Goal: Task Accomplishment & Management: Manage account settings

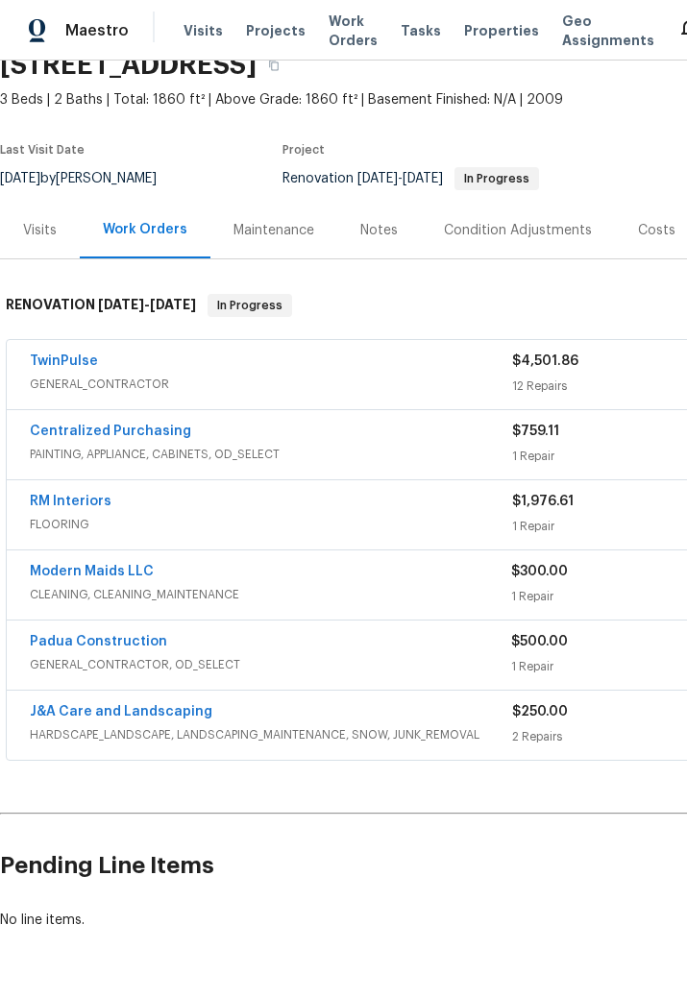
scroll to position [89, 0]
click at [126, 645] on link "Padua Construction" at bounding box center [98, 641] width 137 height 13
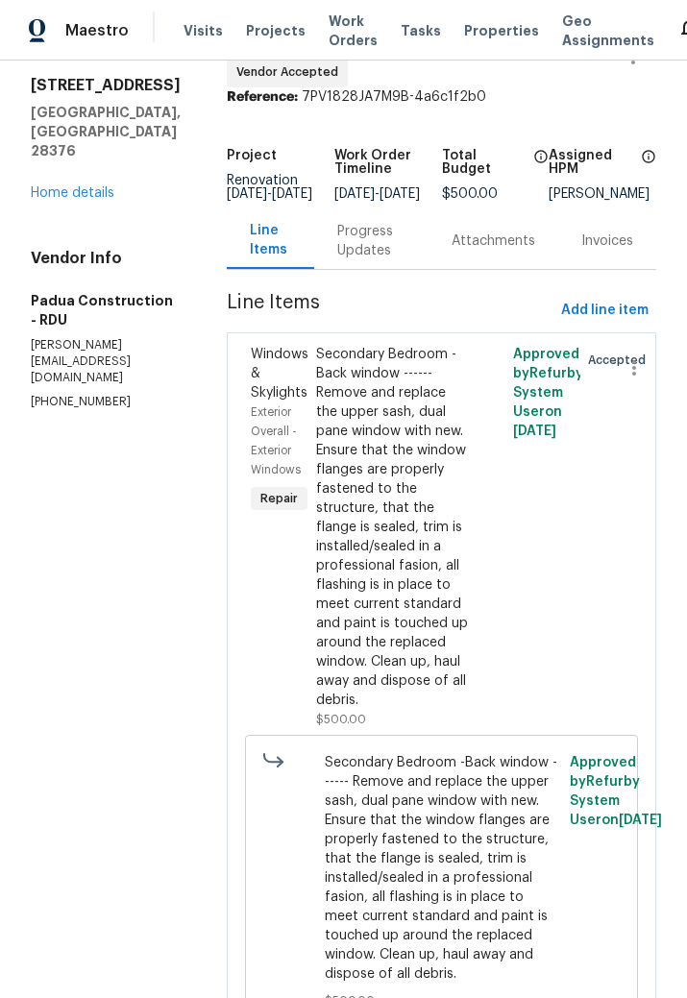
scroll to position [57, 0]
click at [342, 248] on div "Progress Updates" at bounding box center [371, 242] width 68 height 38
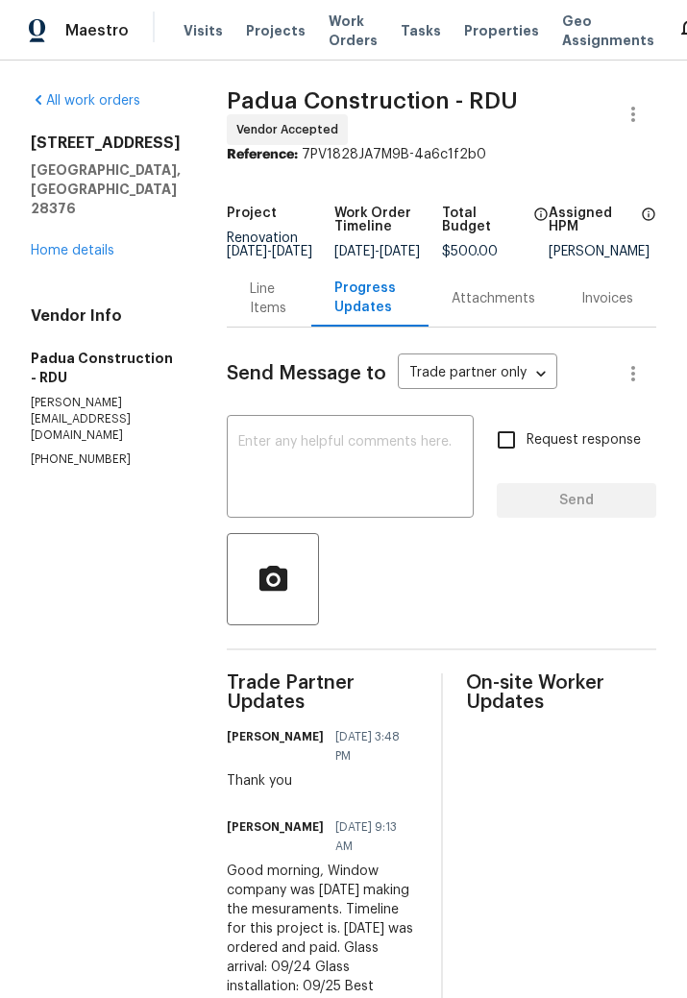
click at [89, 256] on link "Home details" at bounding box center [73, 250] width 84 height 13
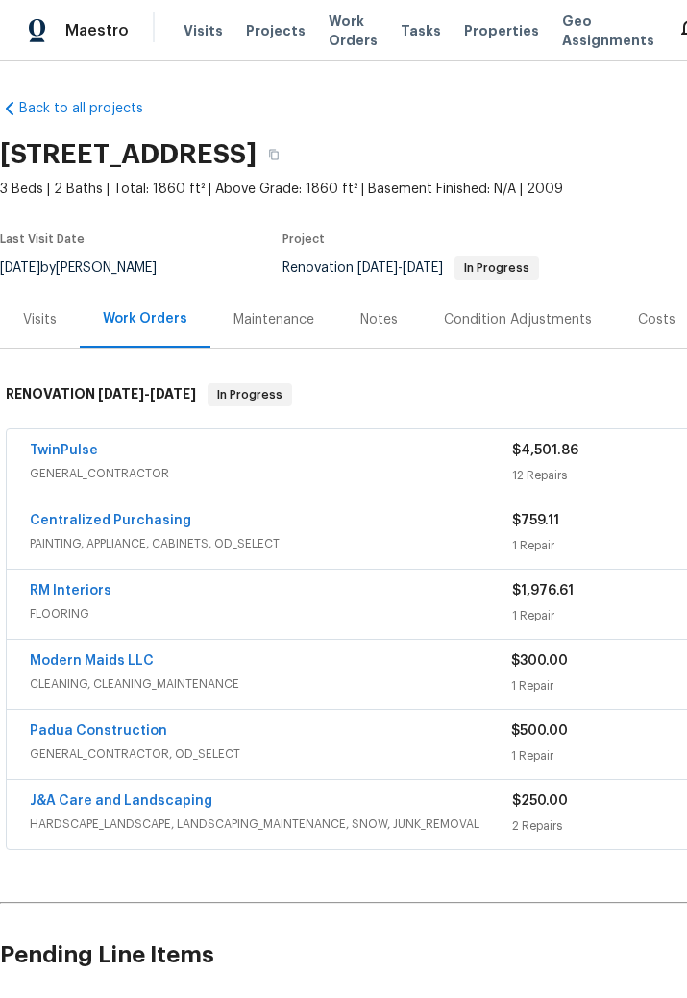
click at [84, 584] on link "RM Interiors" at bounding box center [71, 590] width 82 height 13
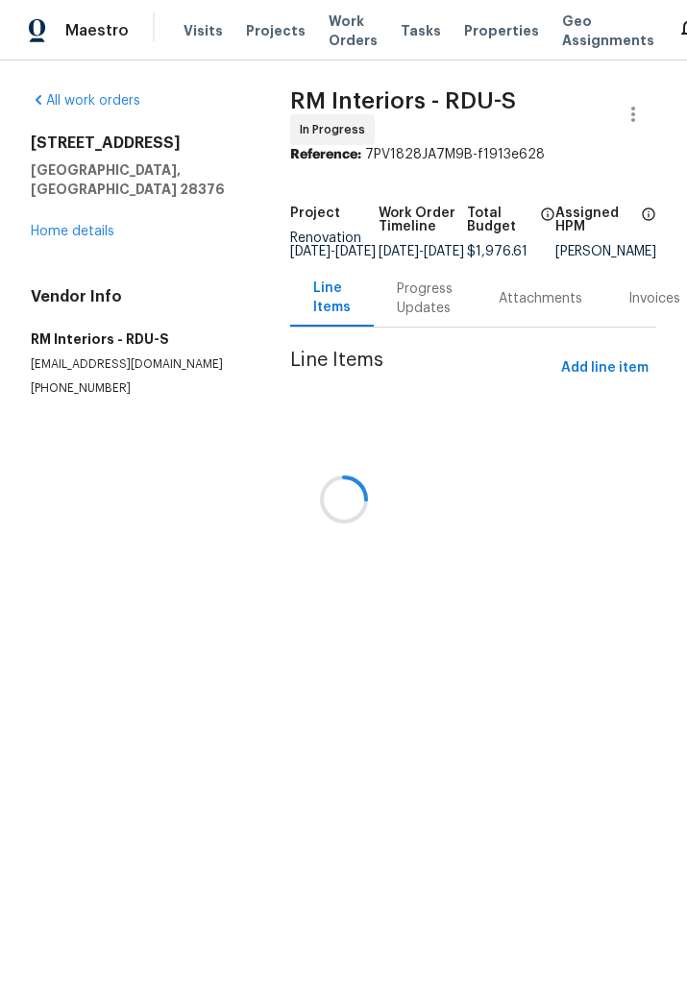
click at [101, 208] on div at bounding box center [343, 499] width 687 height 998
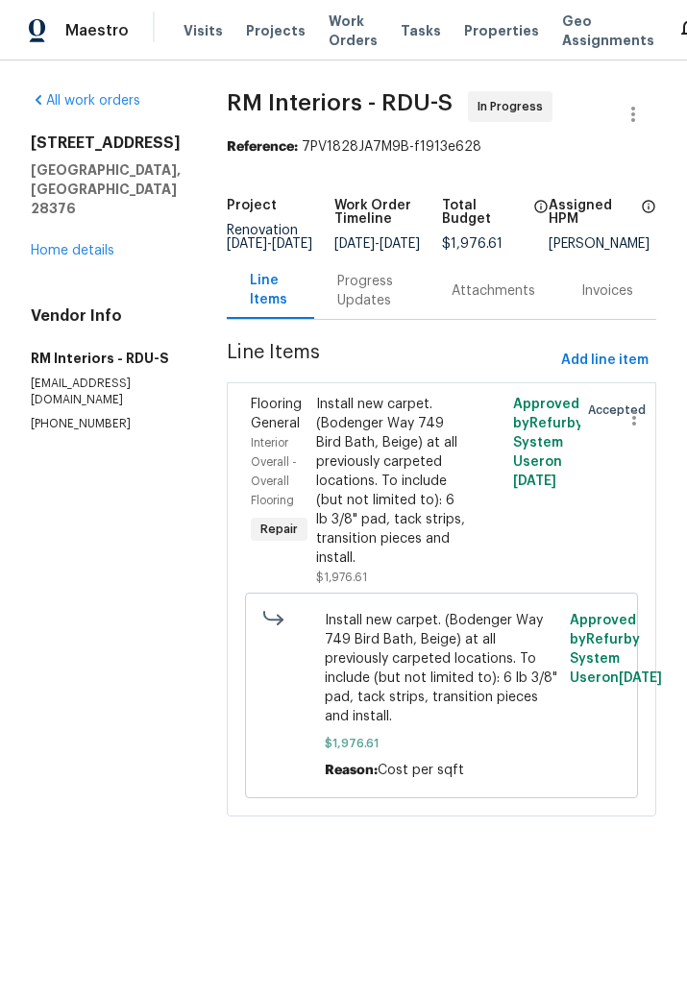
click at [58, 244] on link "Home details" at bounding box center [73, 250] width 84 height 13
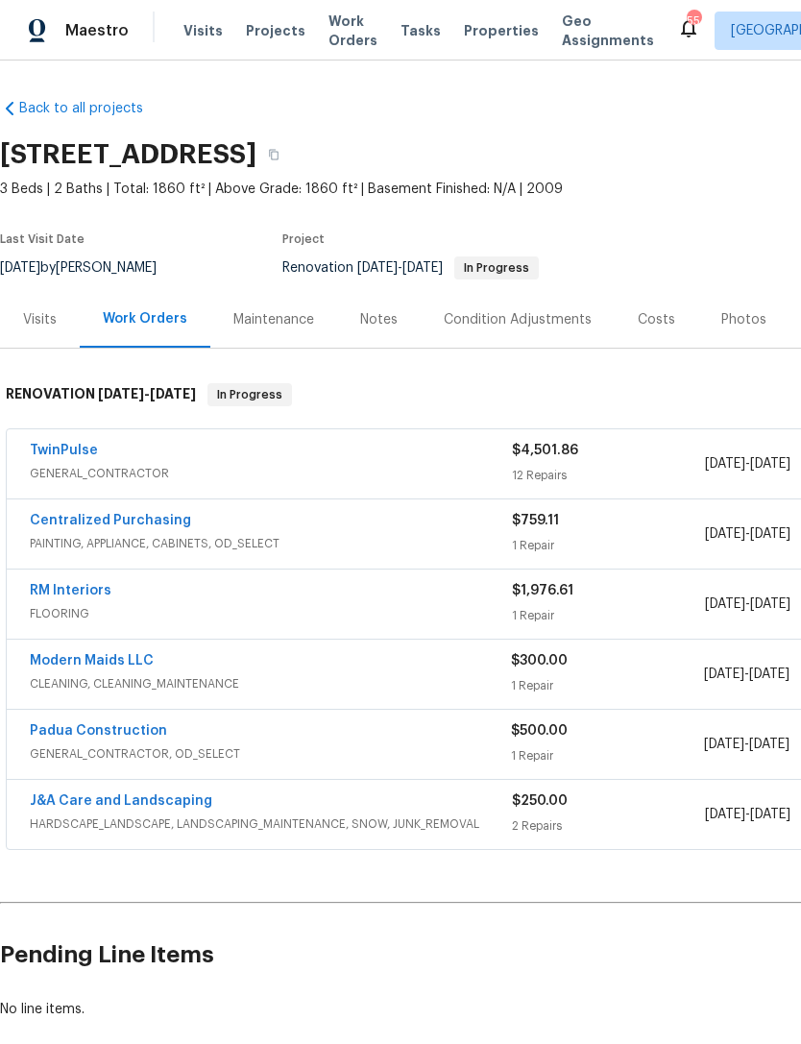
click at [78, 444] on link "TwinPulse" at bounding box center [64, 450] width 68 height 13
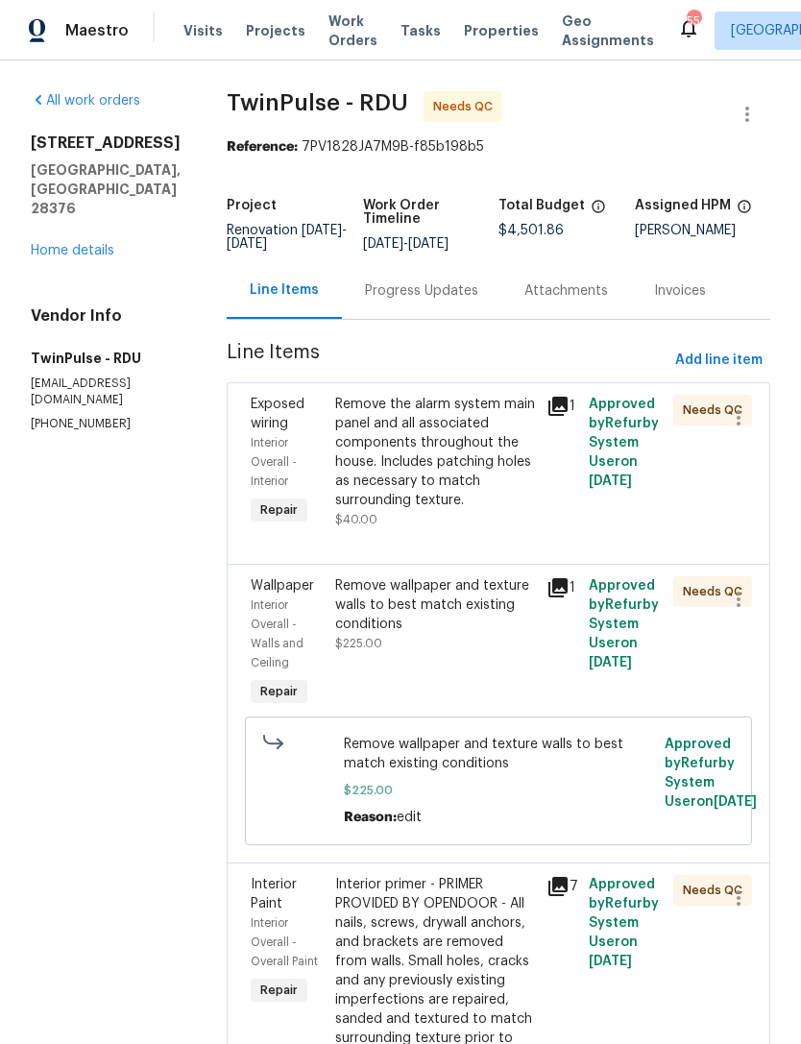
click at [470, 470] on div "Remove the alarm system main panel and all associated components throughout the…" at bounding box center [435, 452] width 200 height 115
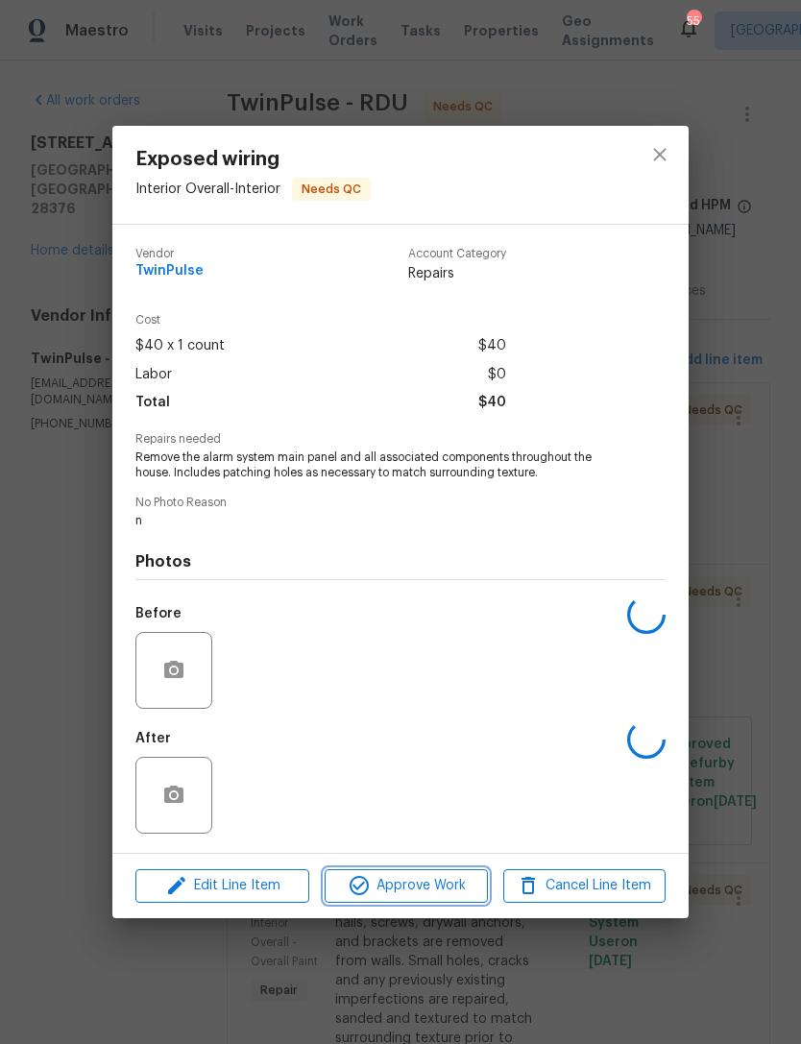
click at [435, 882] on span "Approve Work" at bounding box center [405, 886] width 151 height 24
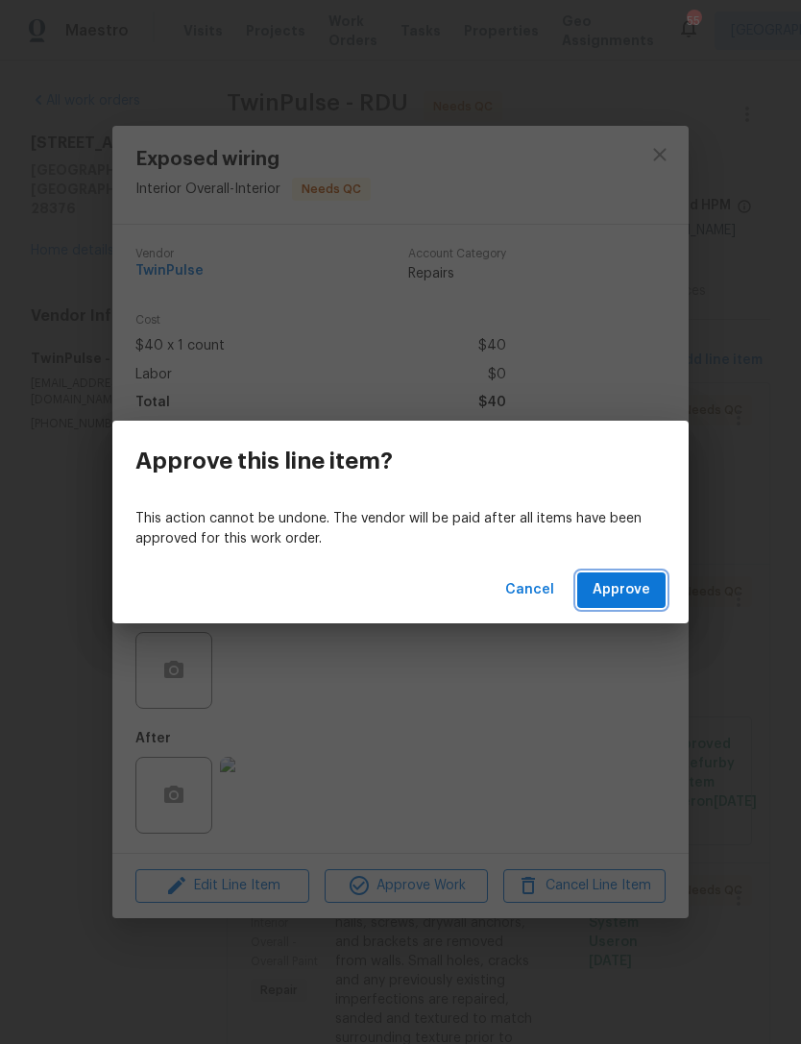
click at [615, 592] on span "Approve" at bounding box center [621, 590] width 58 height 24
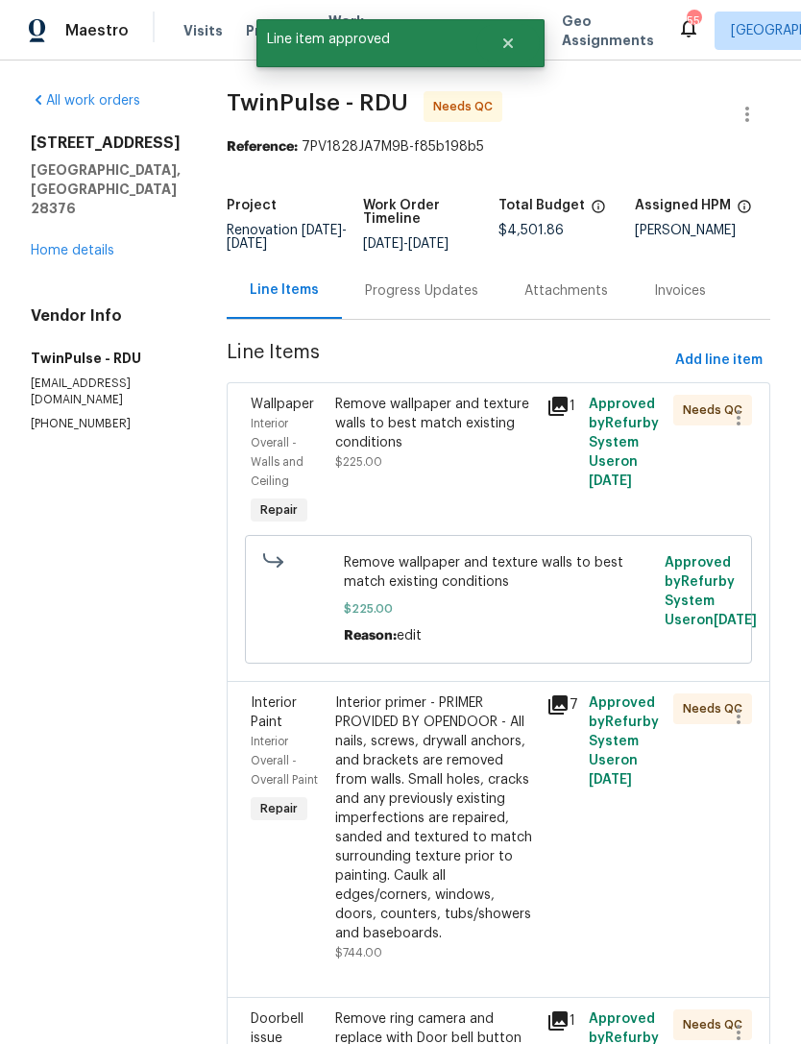
click at [457, 452] on div "Remove wallpaper and texture walls to best match existing conditions $225.00" at bounding box center [435, 433] width 200 height 77
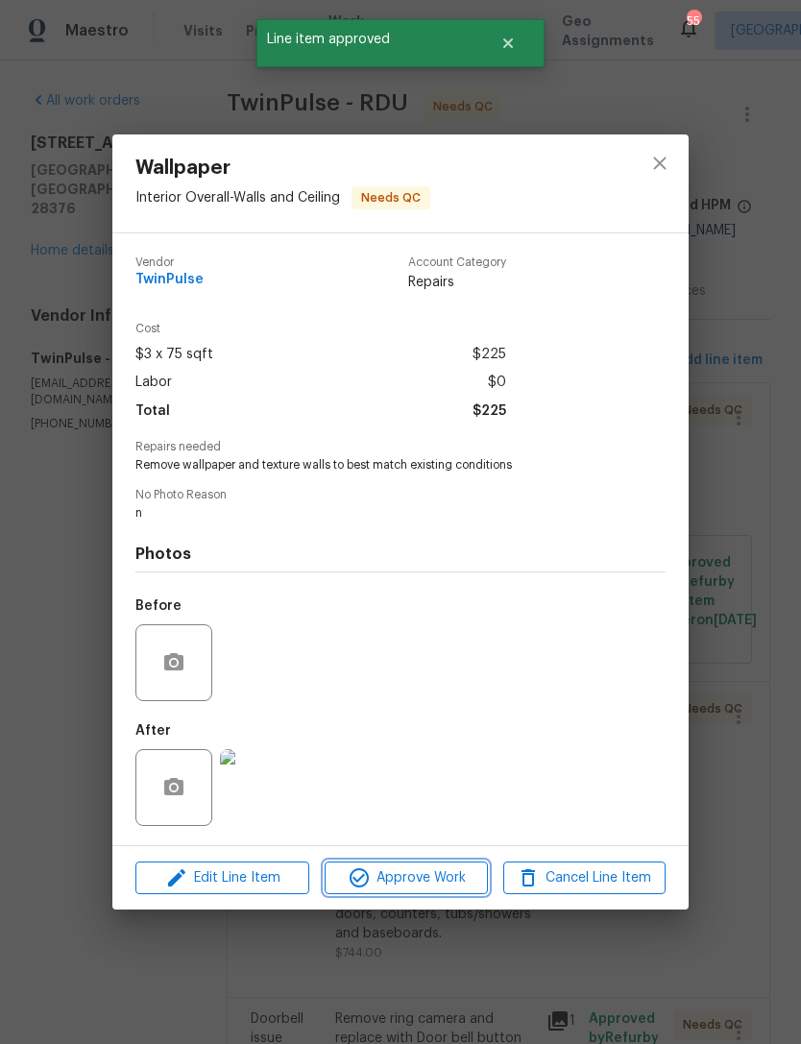
click at [399, 882] on span "Approve Work" at bounding box center [405, 878] width 151 height 24
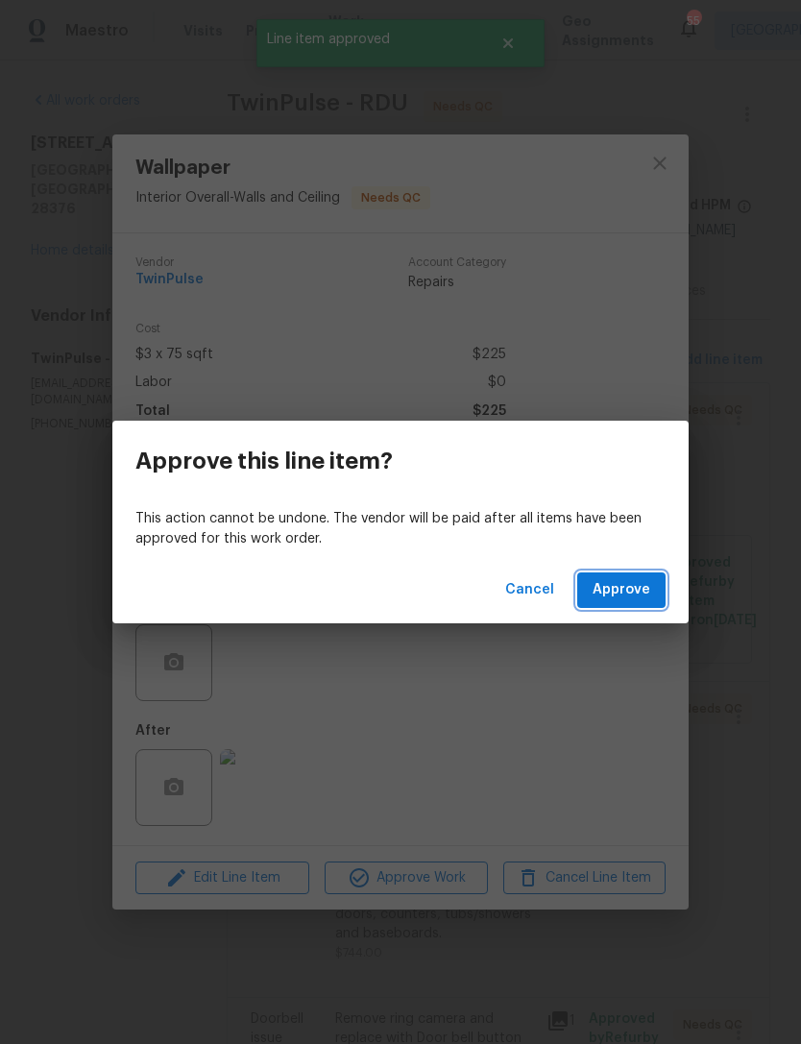
click at [628, 594] on span "Approve" at bounding box center [621, 590] width 58 height 24
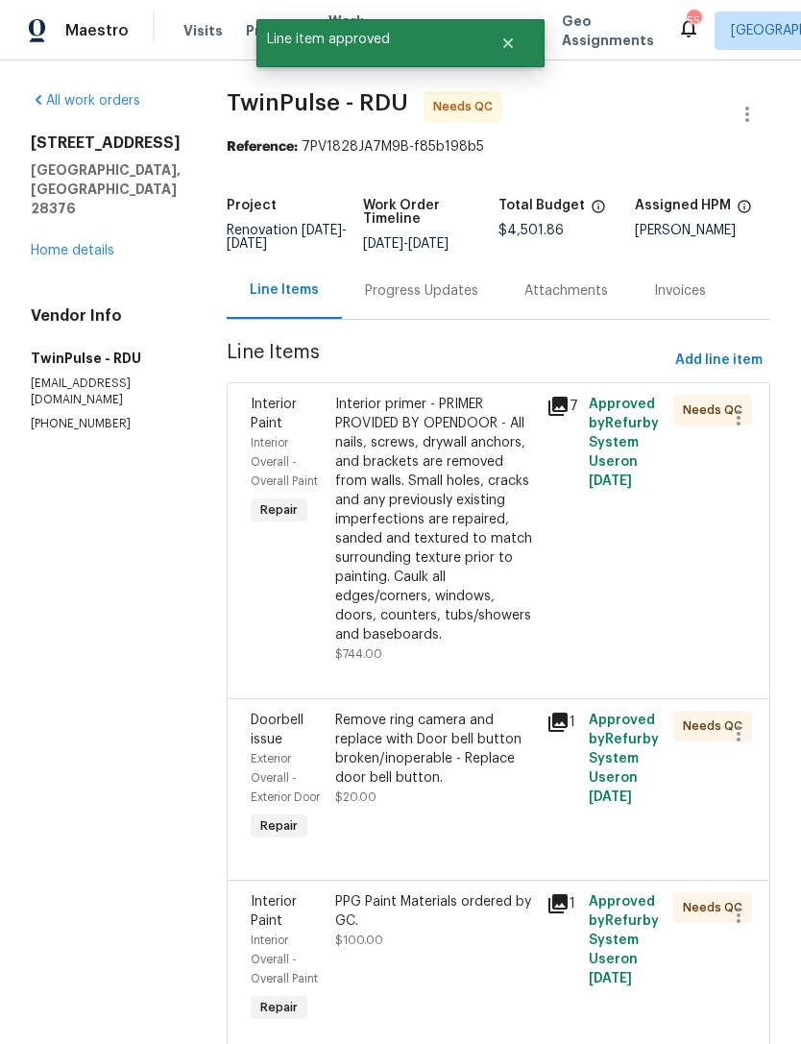
click at [452, 548] on div "Interior primer - PRIMER PROVIDED BY OPENDOOR - All nails, screws, drywall anch…" at bounding box center [435, 520] width 200 height 250
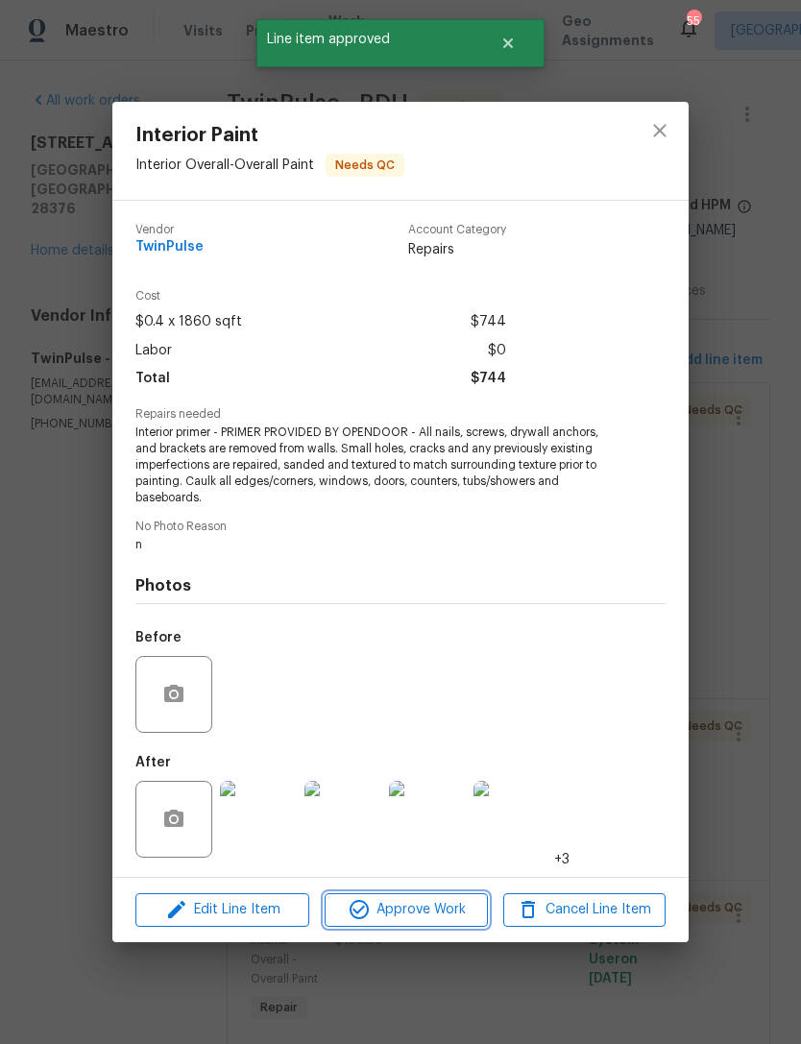
click at [409, 910] on span "Approve Work" at bounding box center [405, 910] width 151 height 24
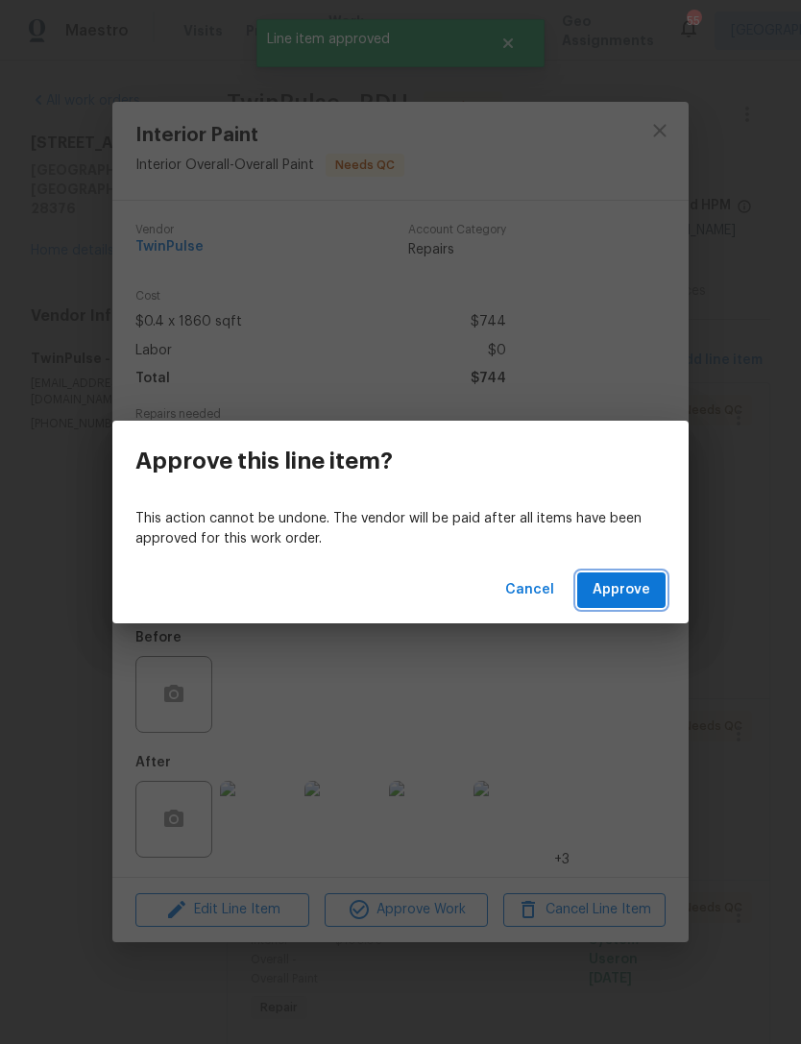
click at [611, 598] on span "Approve" at bounding box center [621, 590] width 58 height 24
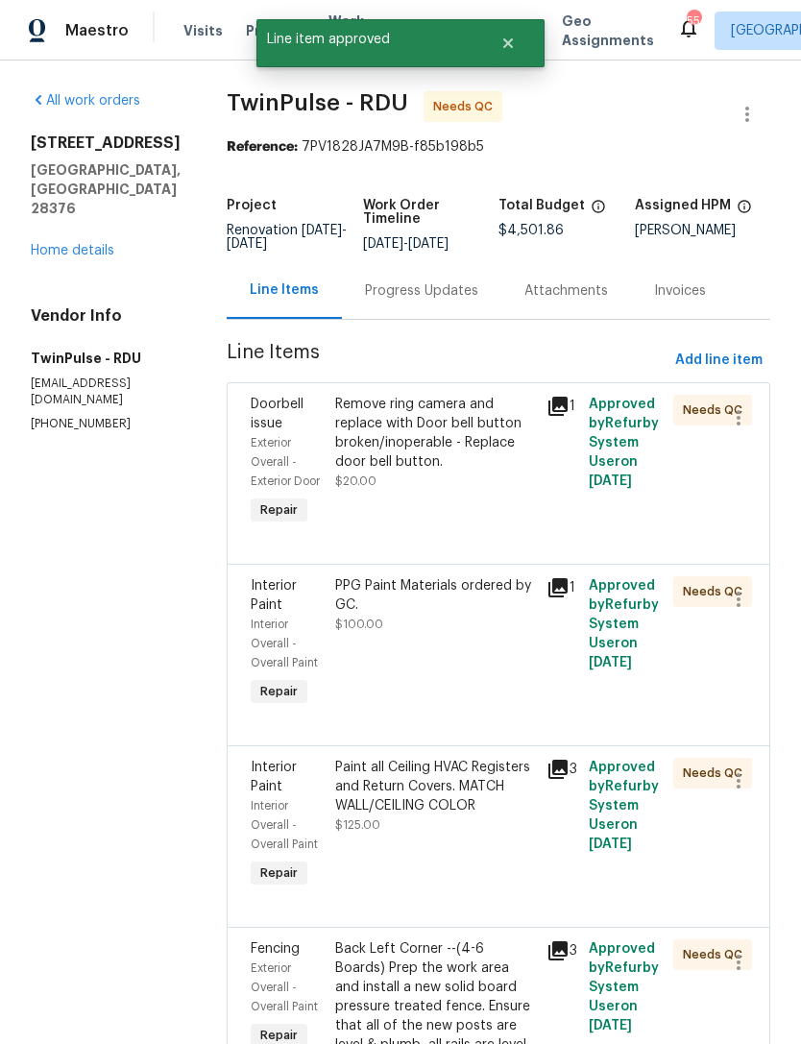
click at [461, 458] on div "Remove ring camera and replace with Door bell button broken/inoperable - Replac…" at bounding box center [435, 433] width 200 height 77
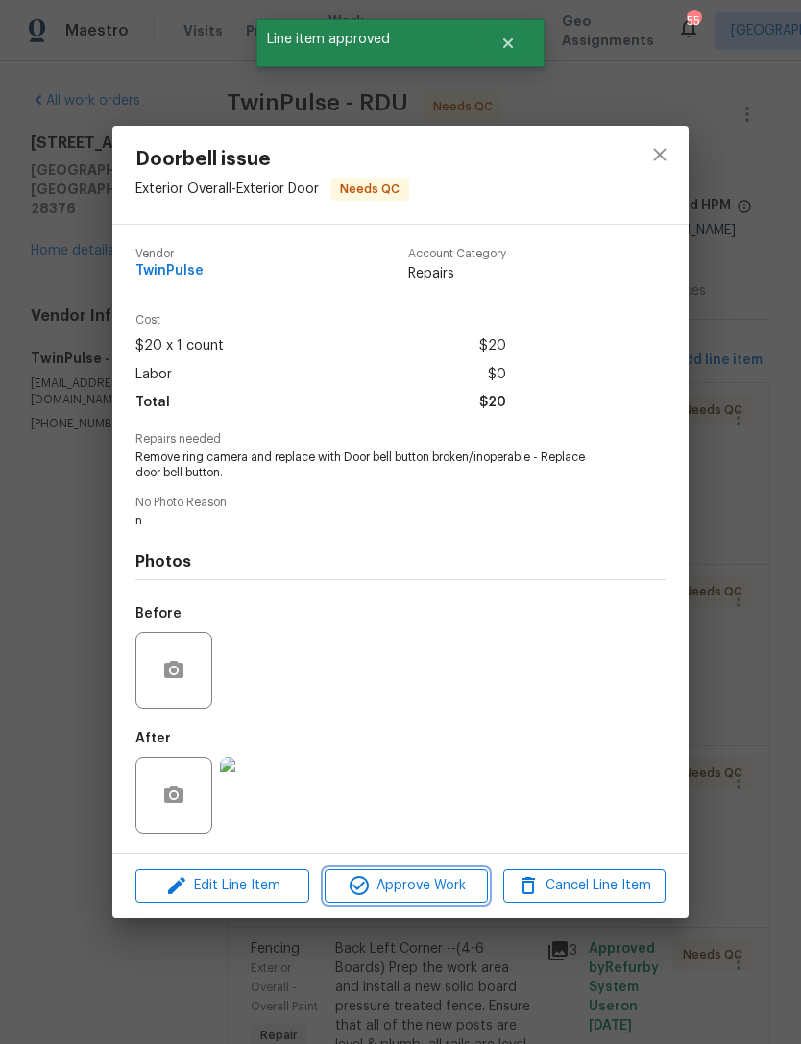
click at [451, 883] on span "Approve Work" at bounding box center [405, 886] width 151 height 24
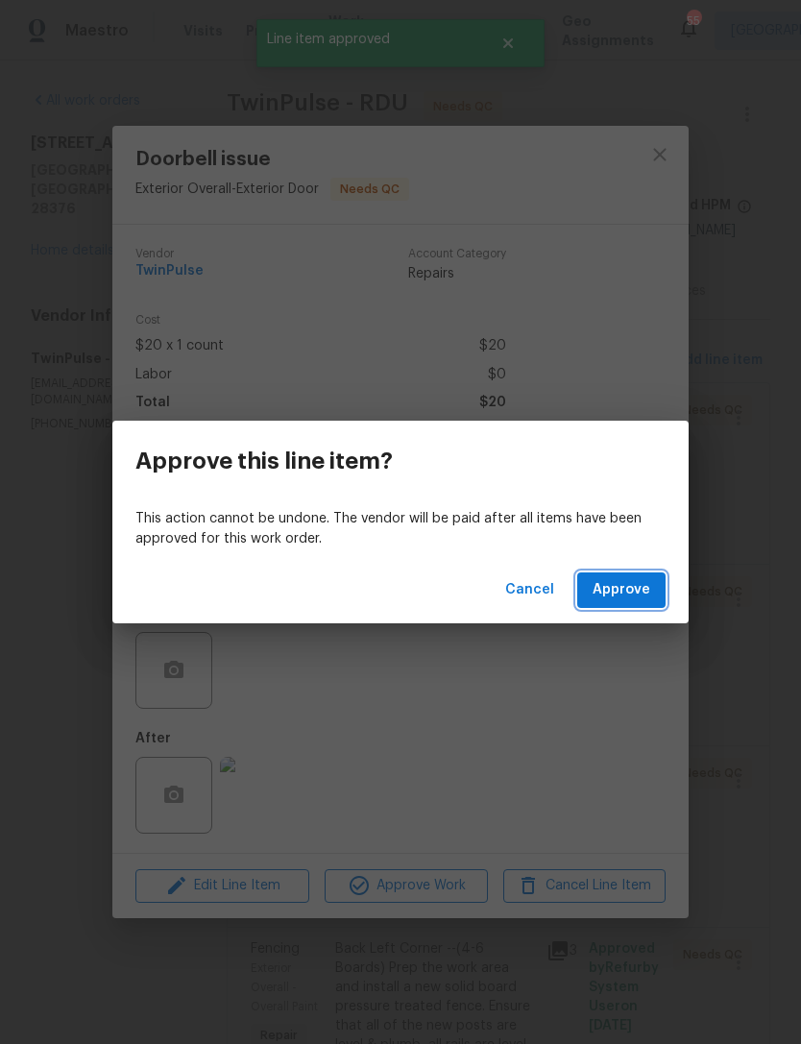
click at [629, 596] on span "Approve" at bounding box center [621, 590] width 58 height 24
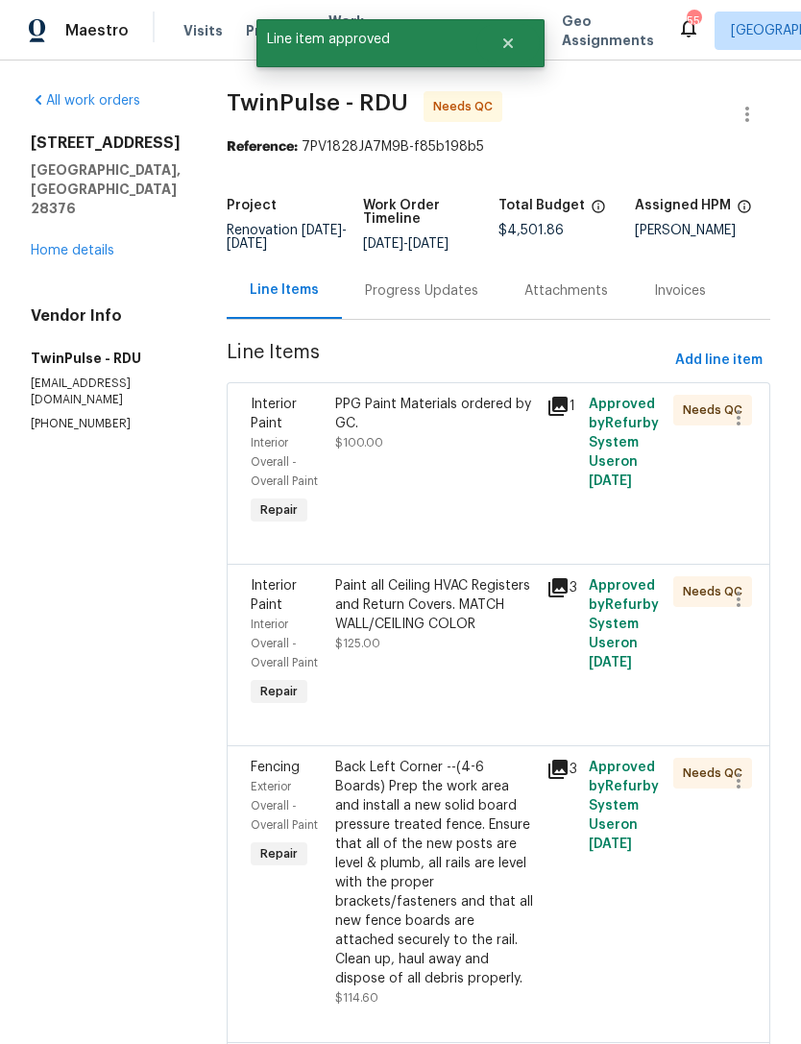
click at [438, 471] on div "PPG Paint Materials ordered by GC. $100.00" at bounding box center [434, 462] width 211 height 146
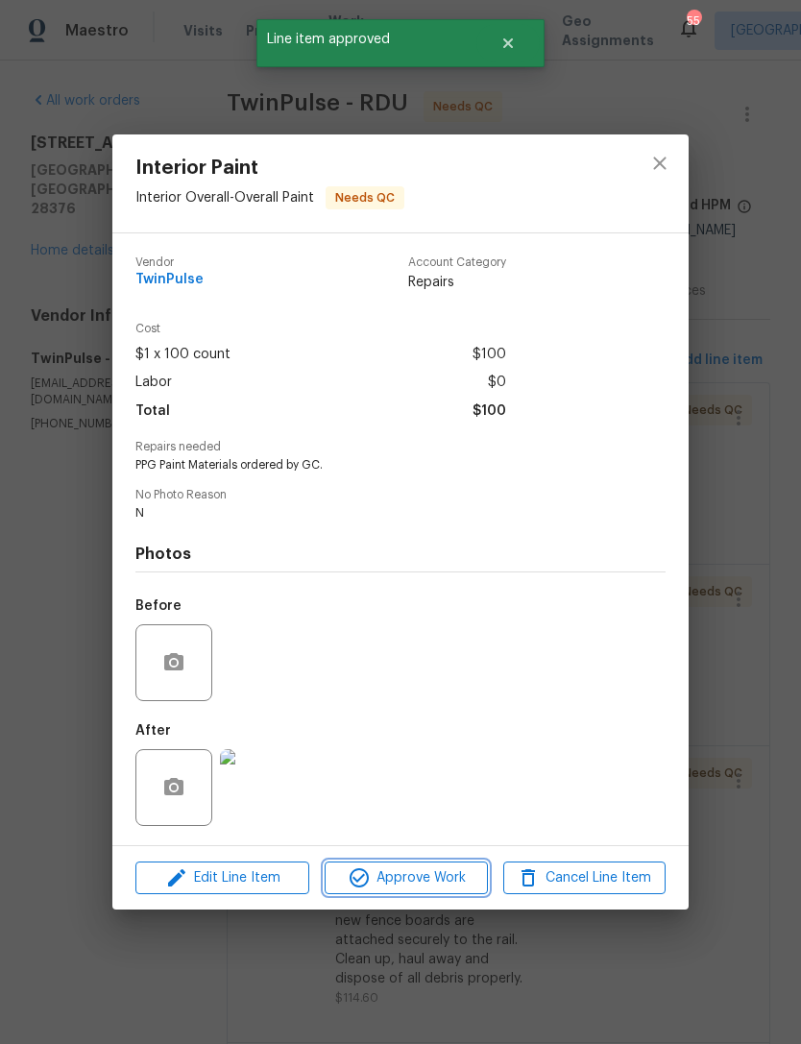
click at [414, 883] on span "Approve Work" at bounding box center [405, 878] width 151 height 24
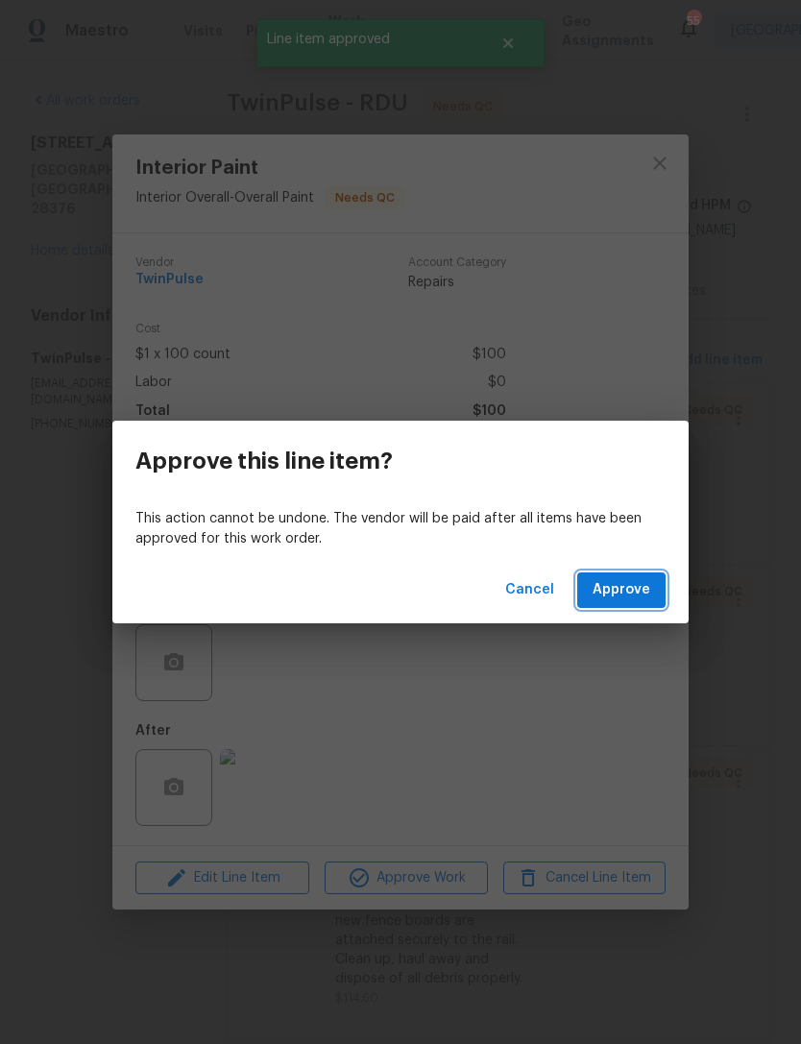
click at [624, 585] on span "Approve" at bounding box center [621, 590] width 58 height 24
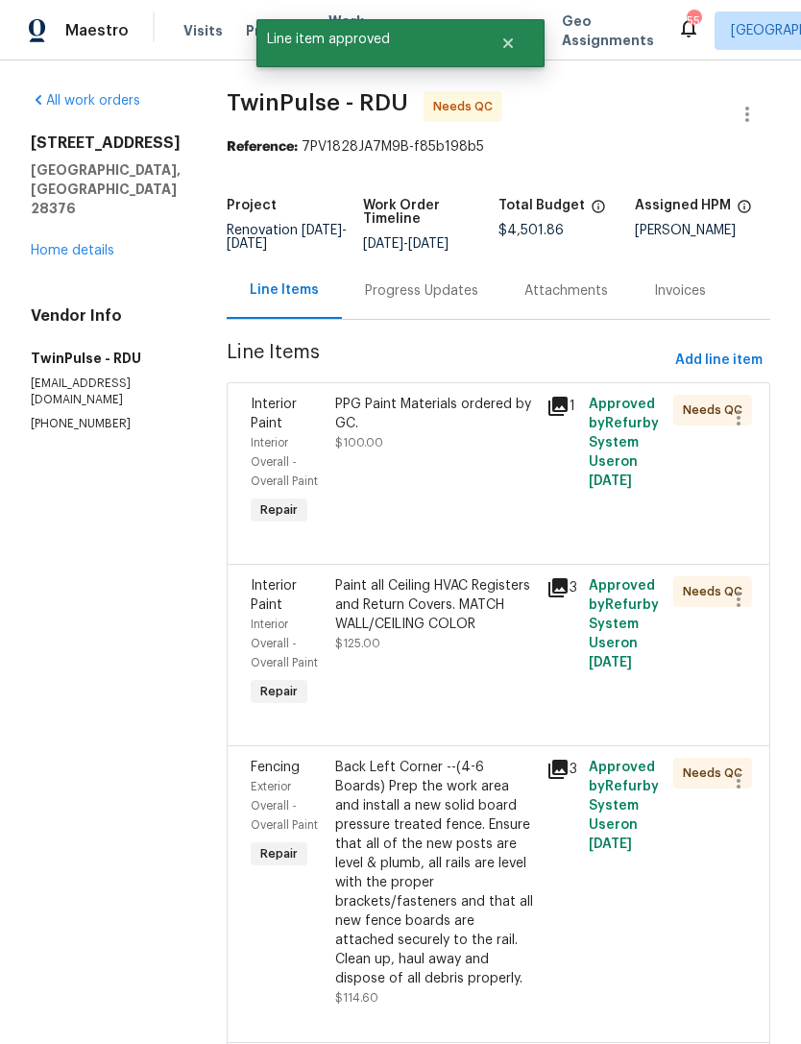
click at [446, 456] on div "PPG Paint Materials ordered by GC. $100.00" at bounding box center [434, 462] width 211 height 146
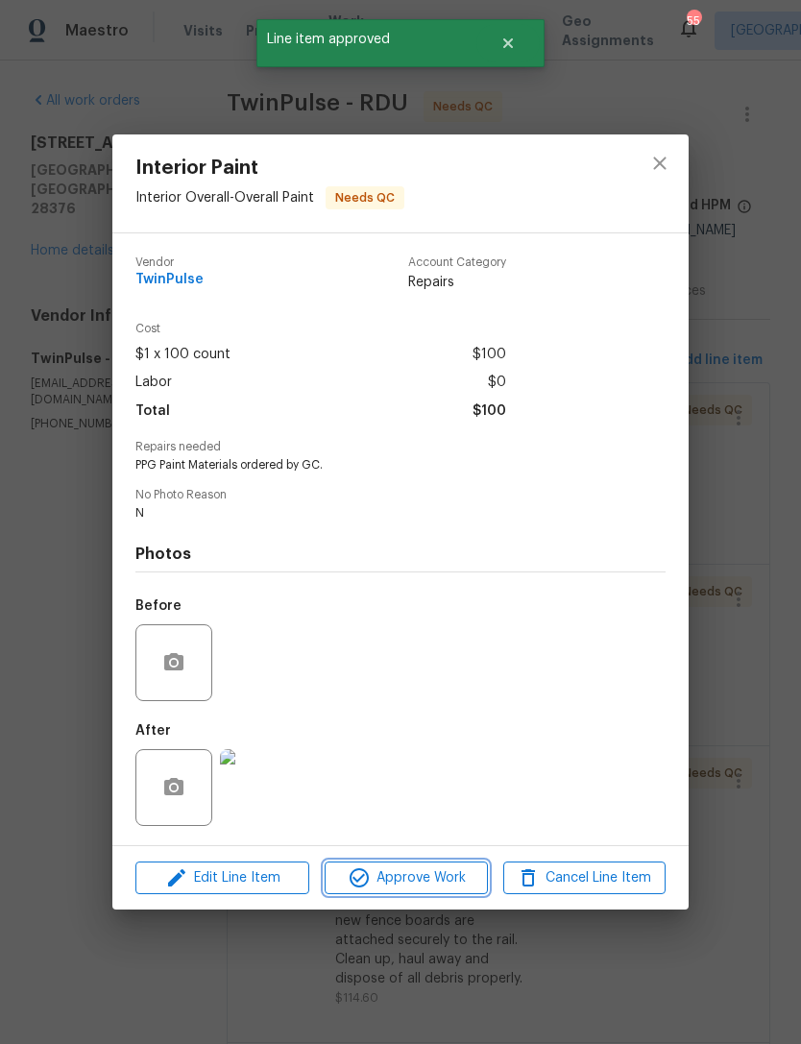
click at [425, 869] on span "Approve Work" at bounding box center [405, 878] width 151 height 24
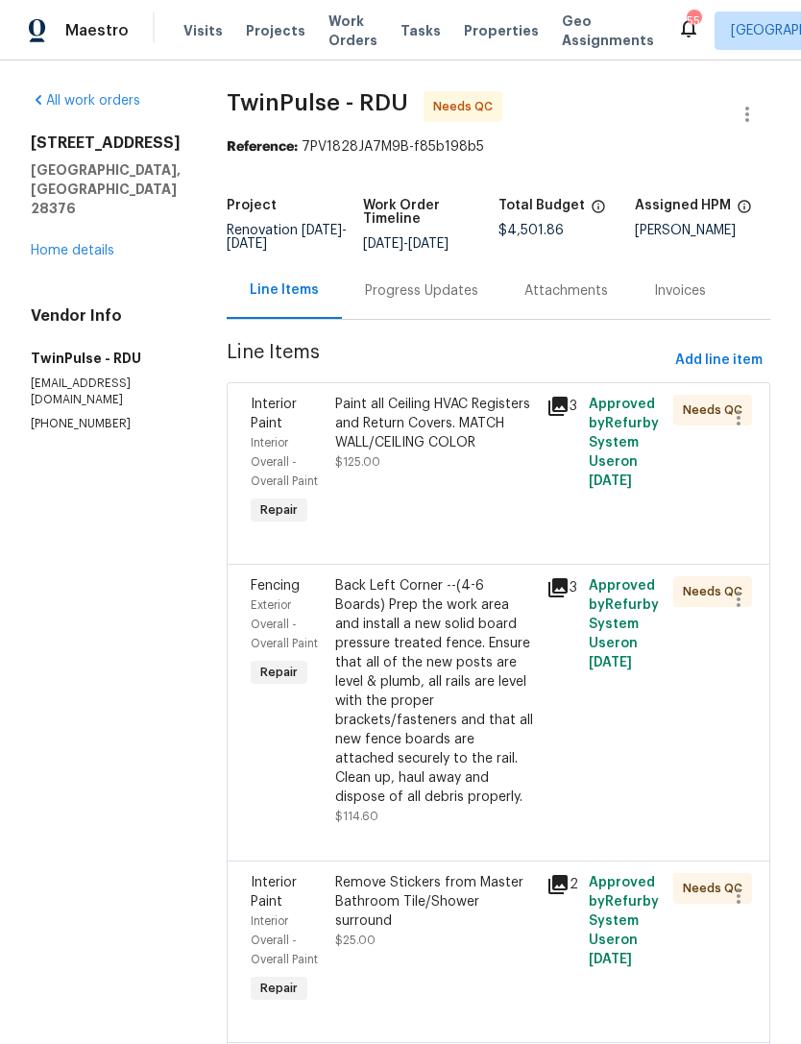
click at [430, 449] on div "Paint all Ceiling HVAC Registers and Return Covers. MATCH WALL/CEILING COLOR" at bounding box center [435, 424] width 200 height 58
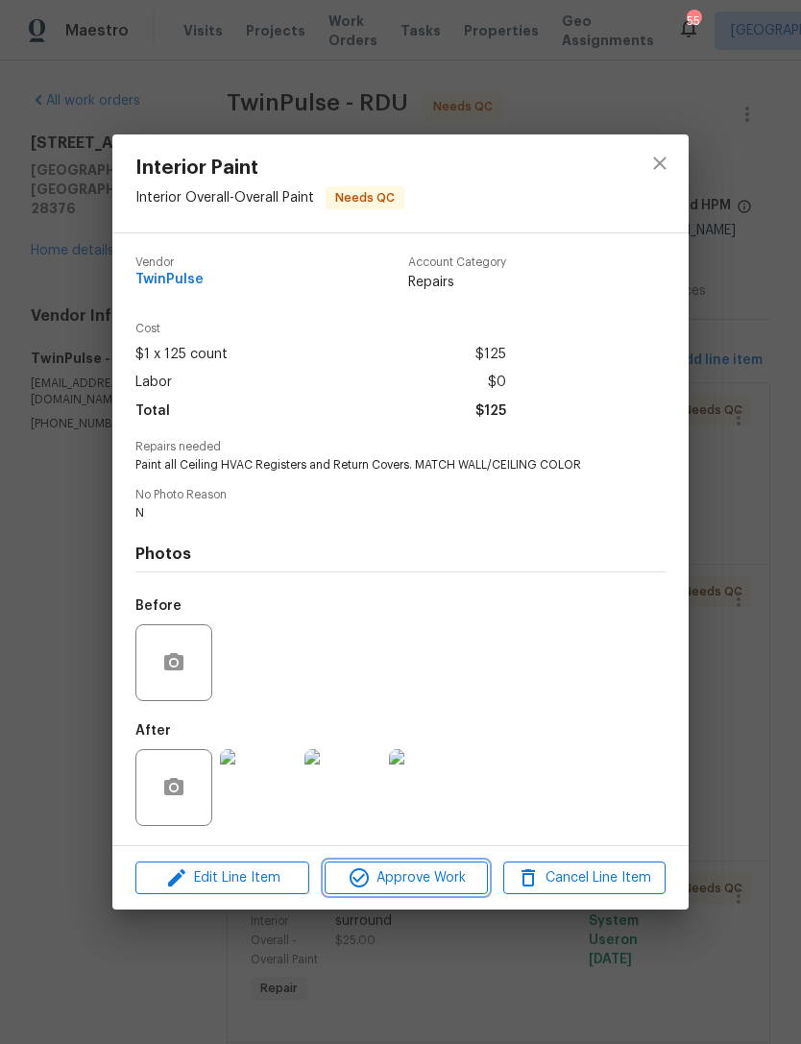
click at [428, 884] on span "Approve Work" at bounding box center [405, 878] width 151 height 24
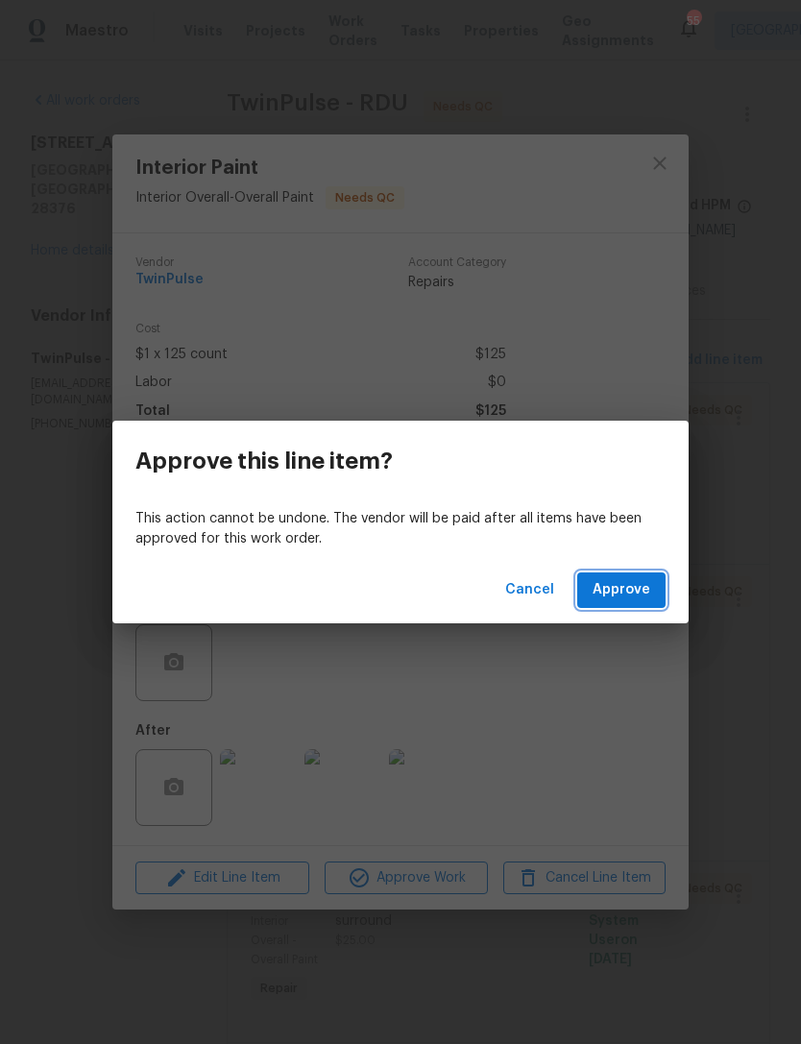
click at [635, 589] on span "Approve" at bounding box center [621, 590] width 58 height 24
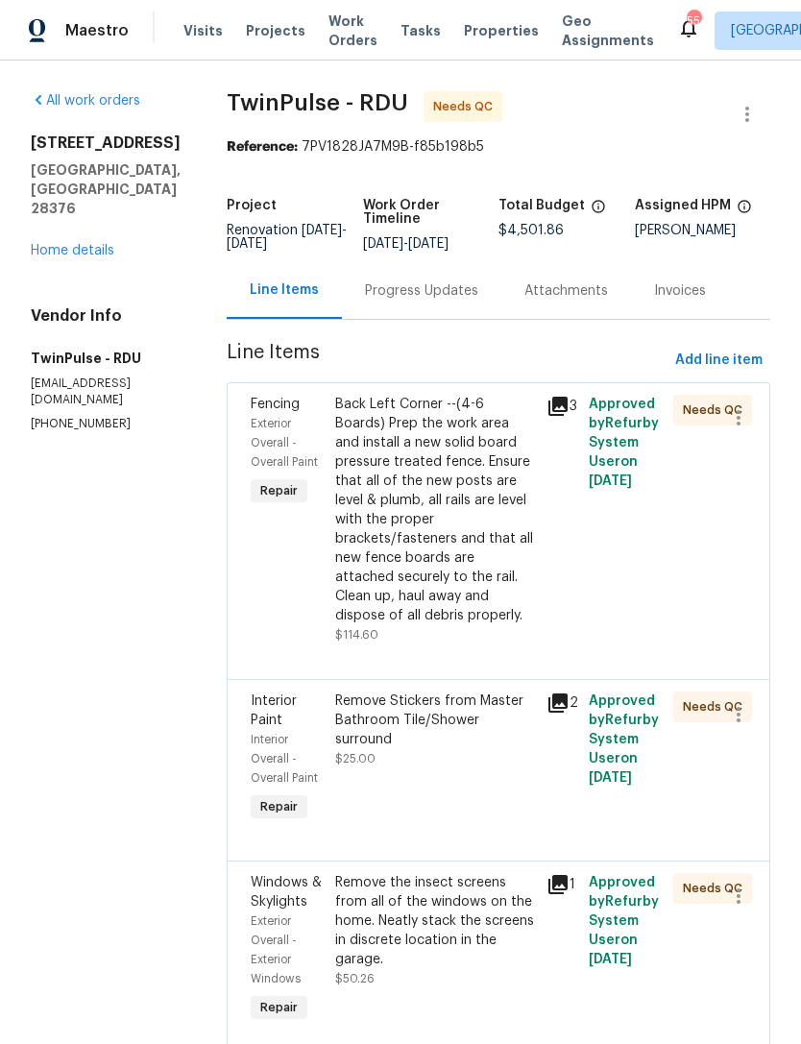
click at [462, 528] on div "Back Left Corner --(4-6 Boards) Prep the work area and install a new solid boar…" at bounding box center [435, 510] width 200 height 230
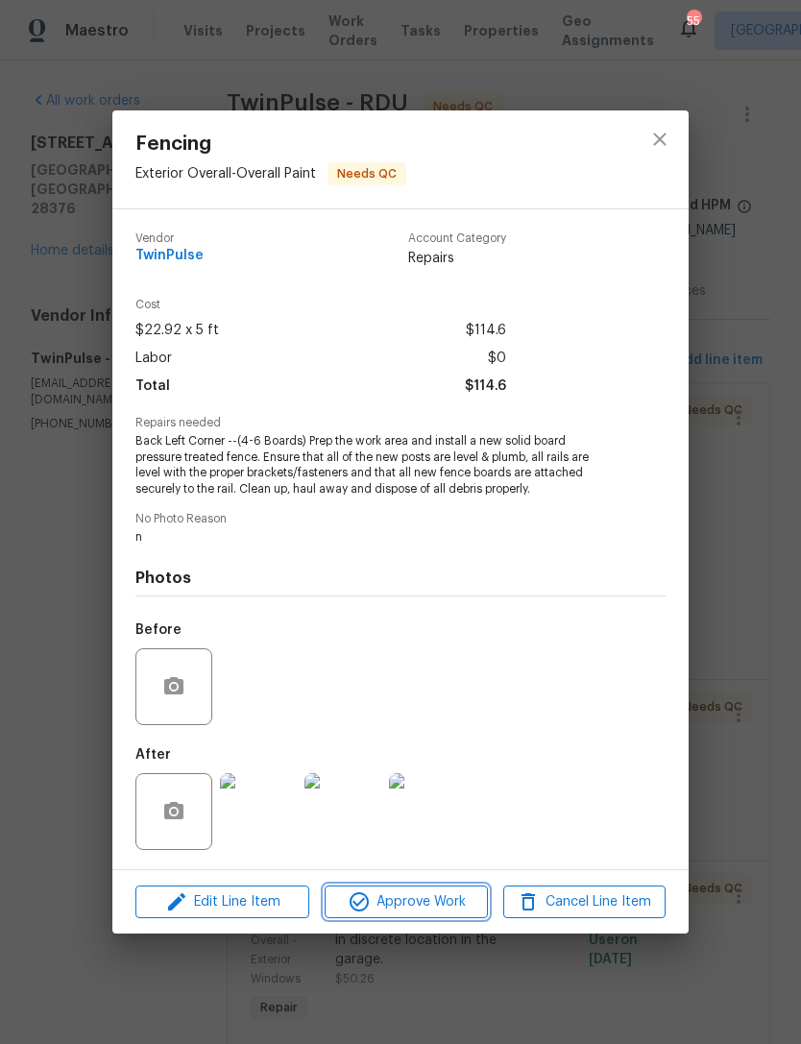
click at [440, 900] on span "Approve Work" at bounding box center [405, 902] width 151 height 24
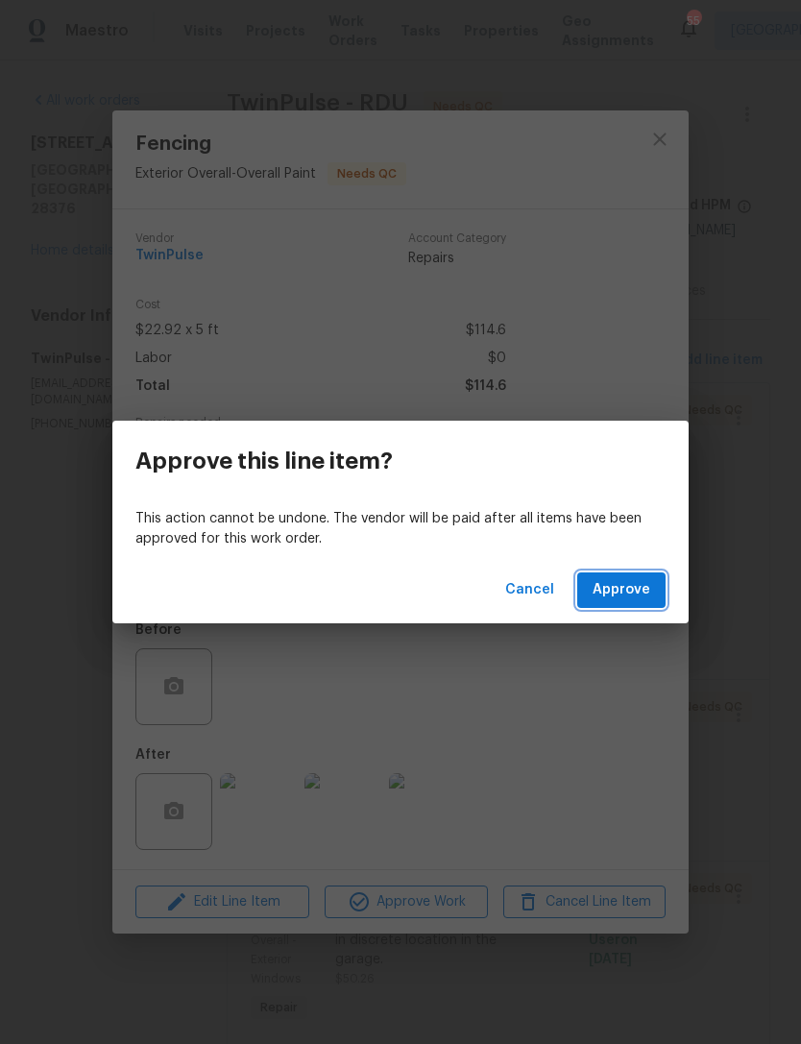
click at [646, 590] on span "Approve" at bounding box center [621, 590] width 58 height 24
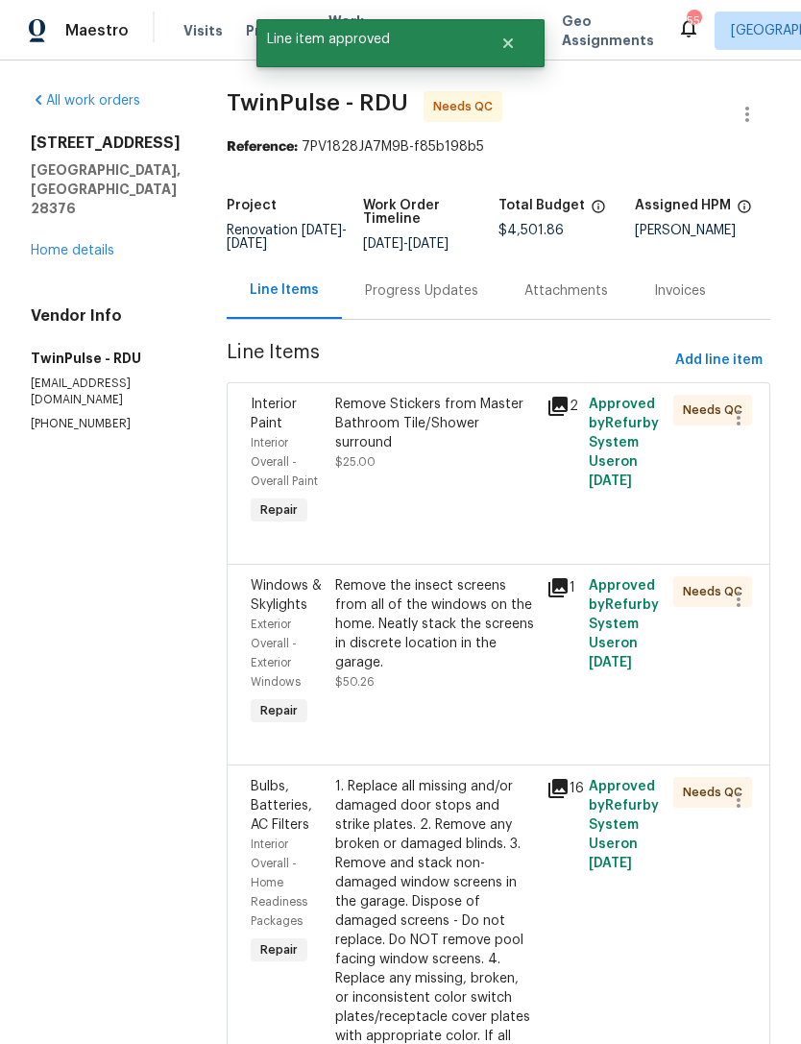
click at [454, 446] on div "Remove Stickers from Master Bathroom Tile/Shower surround $25.00" at bounding box center [435, 433] width 200 height 77
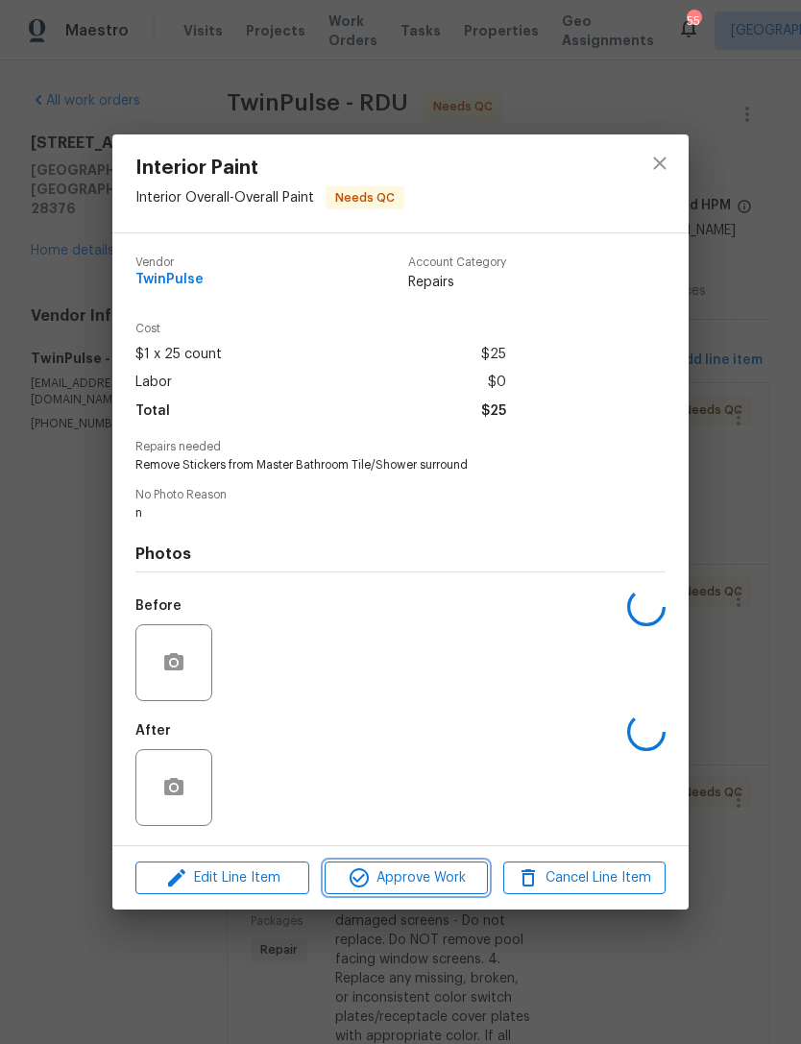
click at [439, 869] on span "Approve Work" at bounding box center [405, 878] width 151 height 24
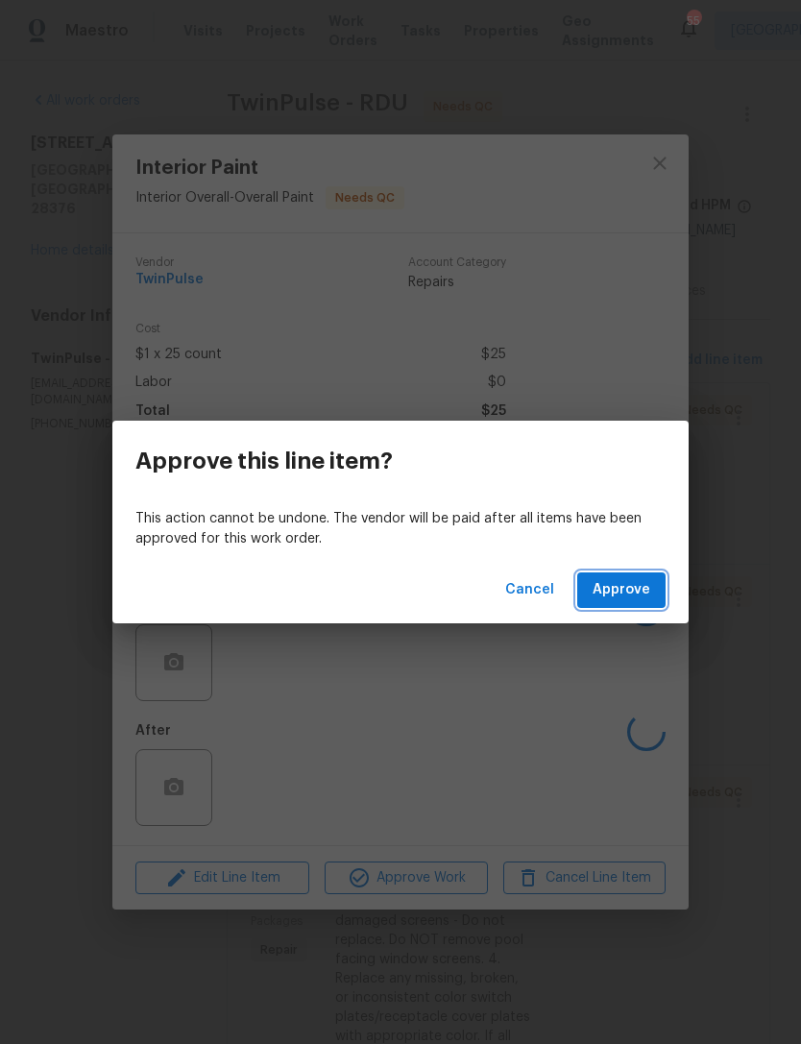
click at [631, 595] on span "Approve" at bounding box center [621, 590] width 58 height 24
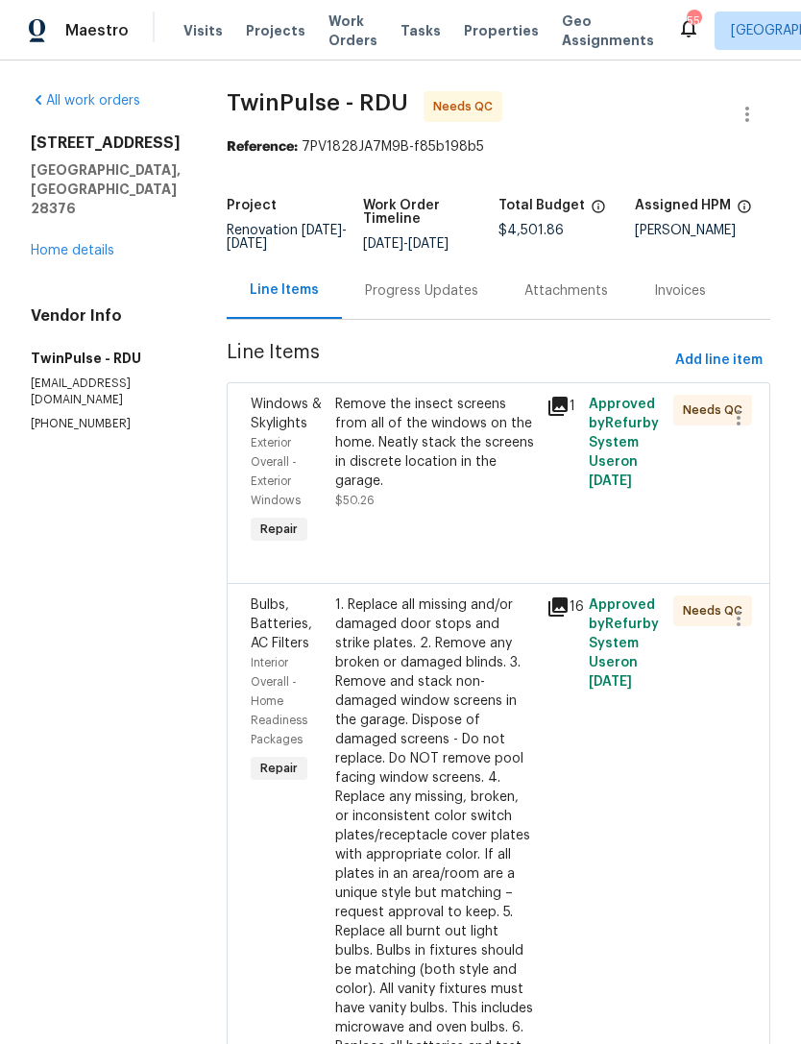
click at [414, 493] on div "Remove the insect screens from all of the windows on the home. Neatly stack the…" at bounding box center [435, 452] width 200 height 115
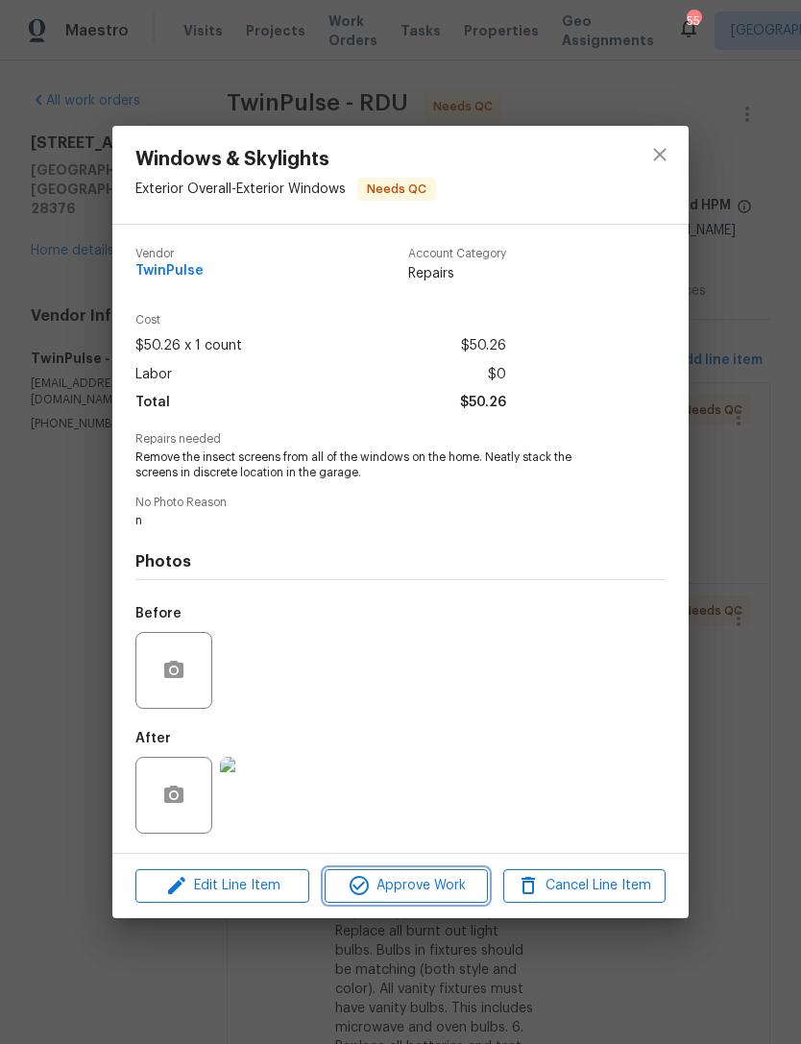
click at [420, 885] on span "Approve Work" at bounding box center [405, 886] width 151 height 24
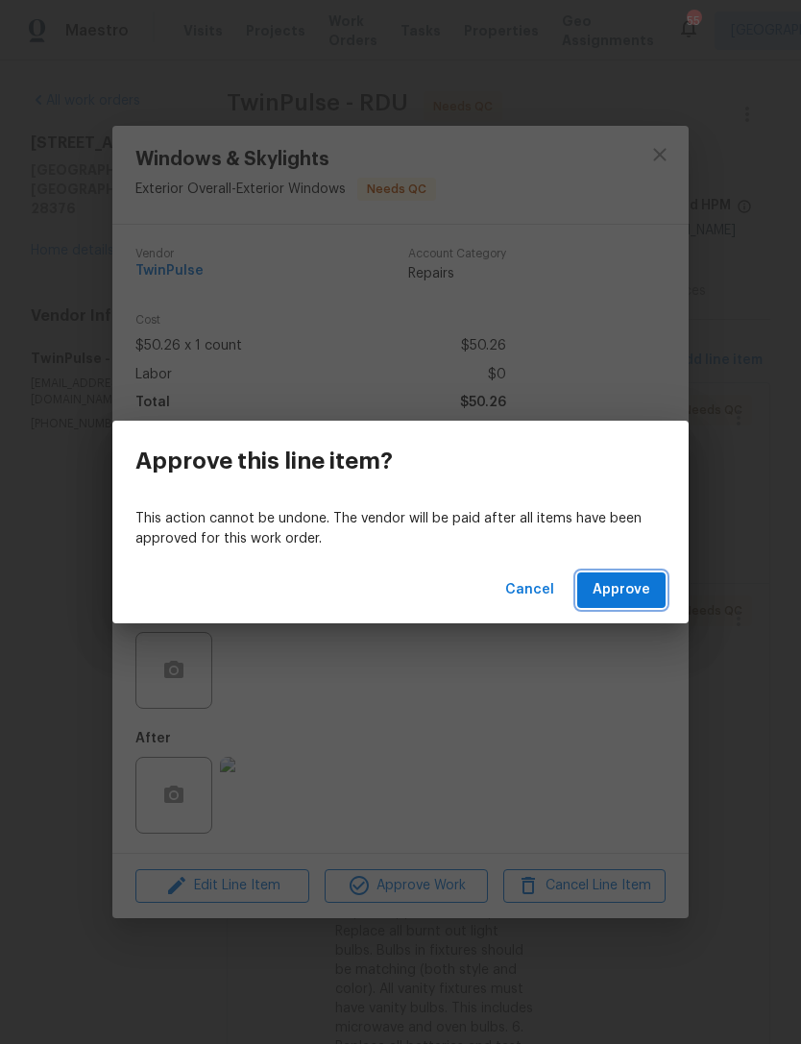
click at [627, 594] on span "Approve" at bounding box center [621, 590] width 58 height 24
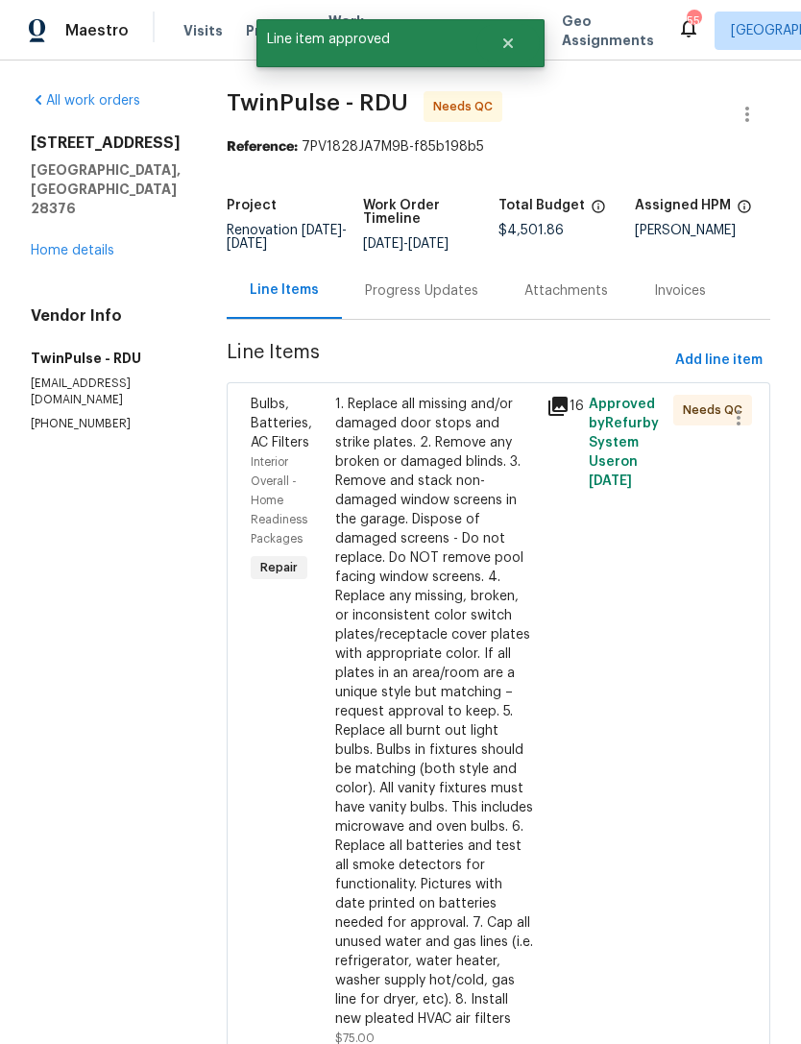
click at [444, 619] on div "1. Replace all missing and/or damaged door stops and strike plates. 2. Remove a…" at bounding box center [435, 712] width 200 height 634
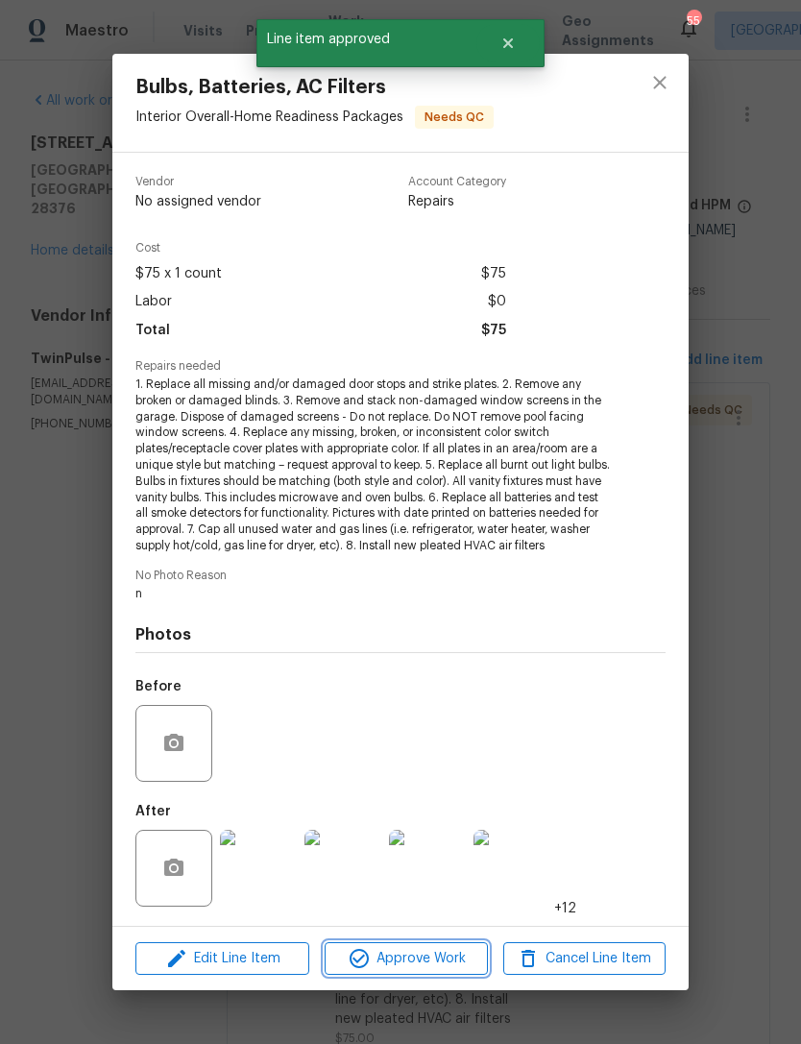
click at [435, 953] on span "Approve Work" at bounding box center [405, 959] width 151 height 24
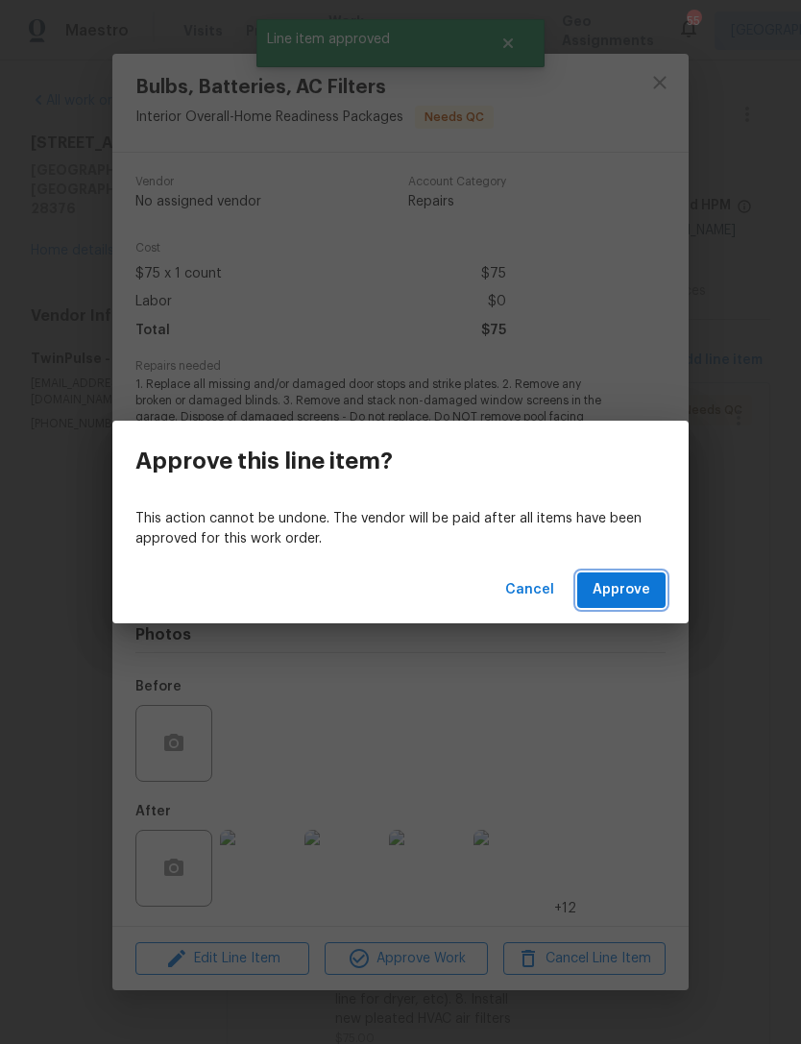
click at [627, 600] on span "Approve" at bounding box center [621, 590] width 58 height 24
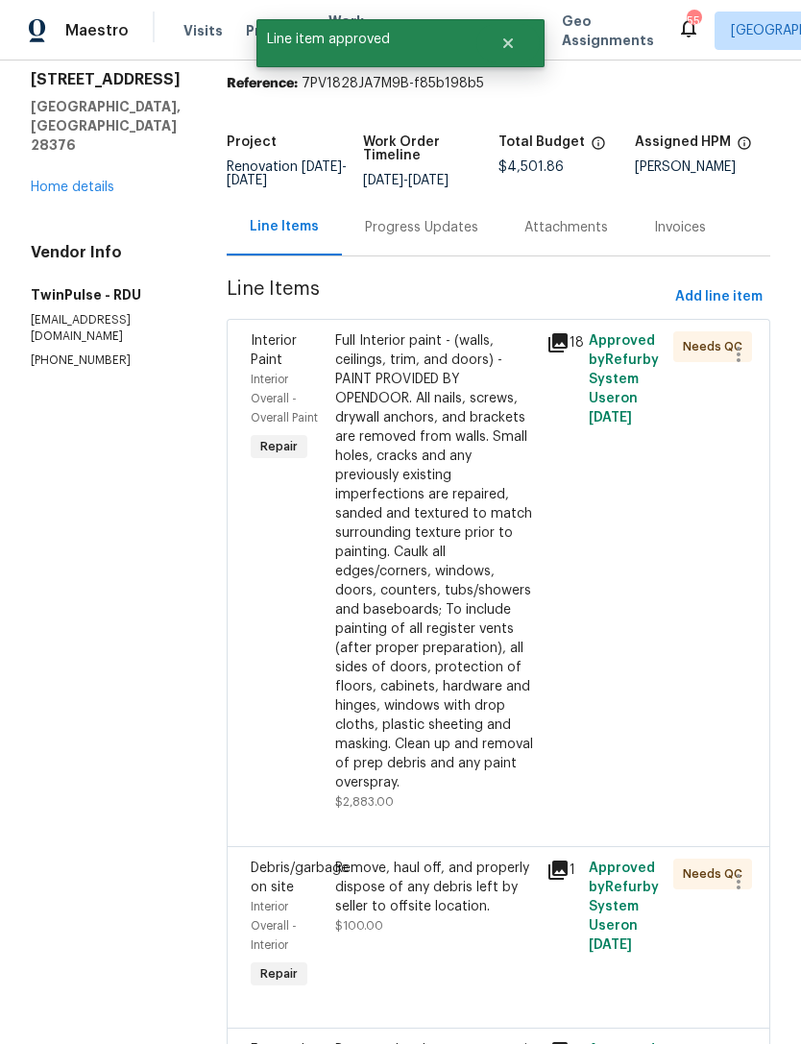
scroll to position [70, 0]
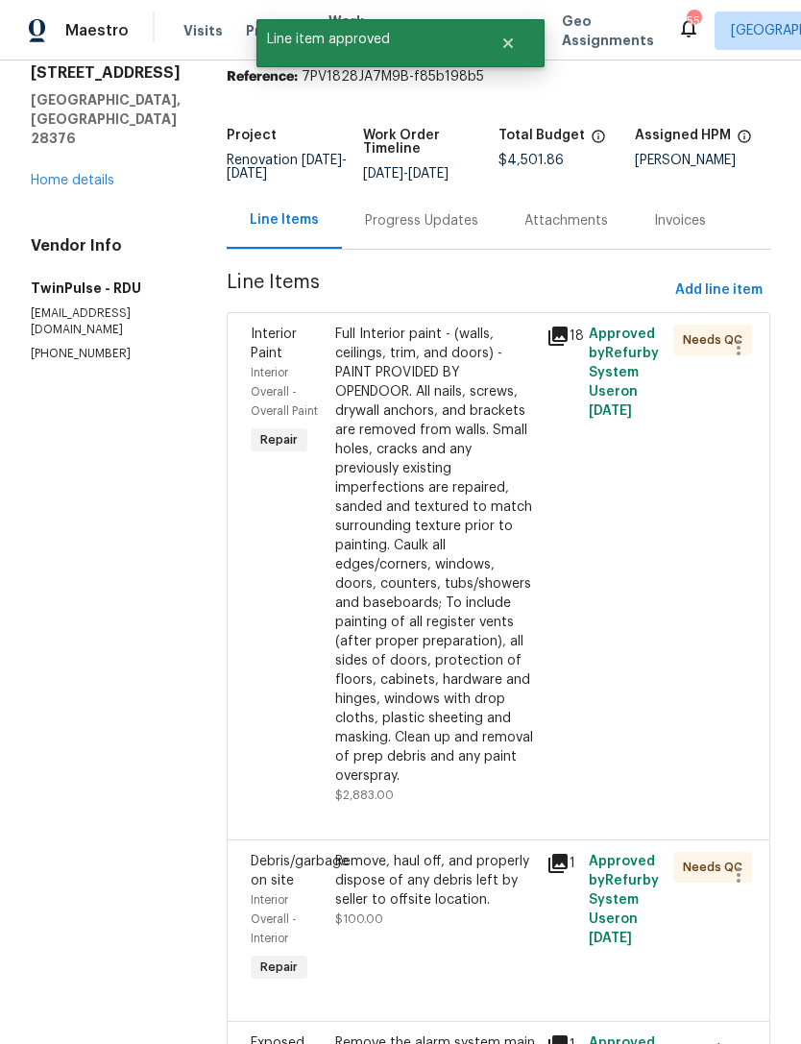
click at [431, 590] on div "Full Interior paint - (walls, ceilings, trim, and doors) - PAINT PROVIDED BY OP…" at bounding box center [435, 555] width 200 height 461
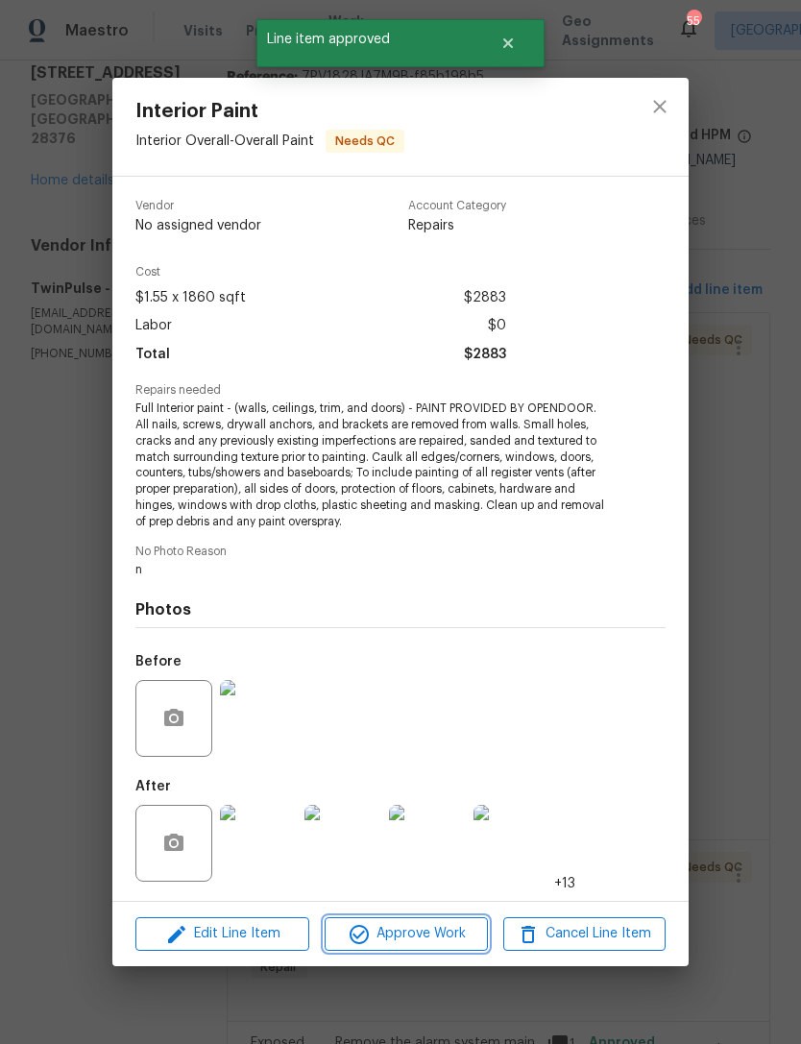
click at [437, 935] on span "Approve Work" at bounding box center [405, 934] width 151 height 24
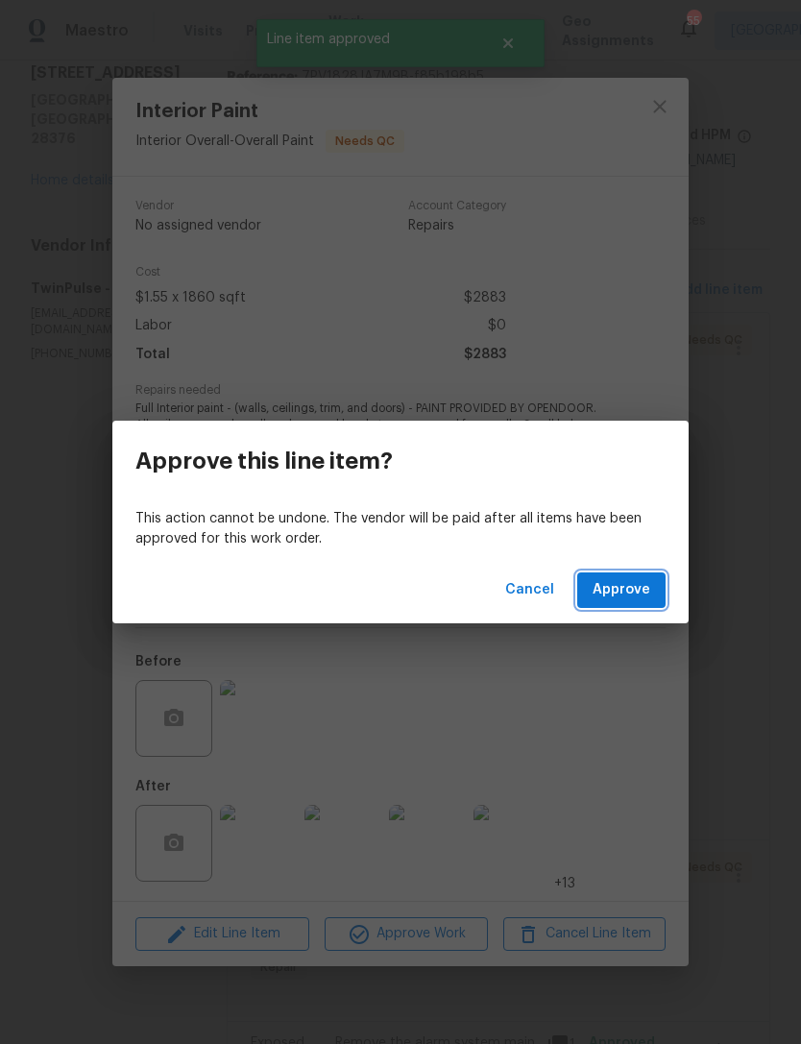
click at [633, 599] on span "Approve" at bounding box center [621, 590] width 58 height 24
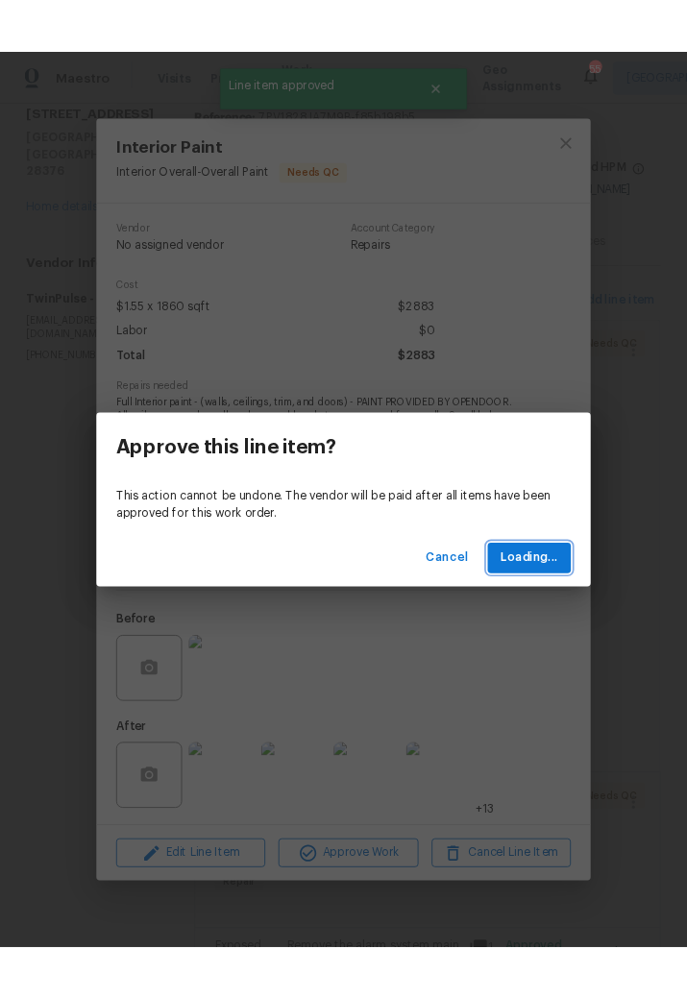
scroll to position [0, 0]
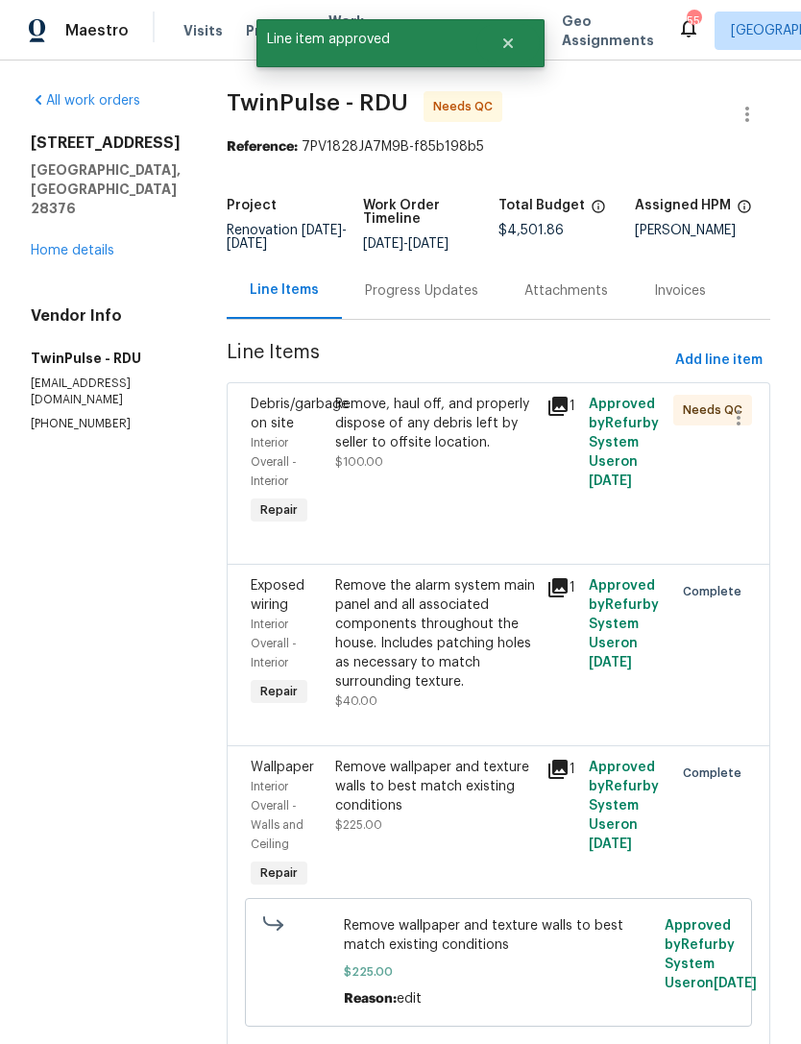
click at [461, 512] on div "Remove, haul off, and properly dispose of any debris left by seller to offsite …" at bounding box center [434, 462] width 211 height 146
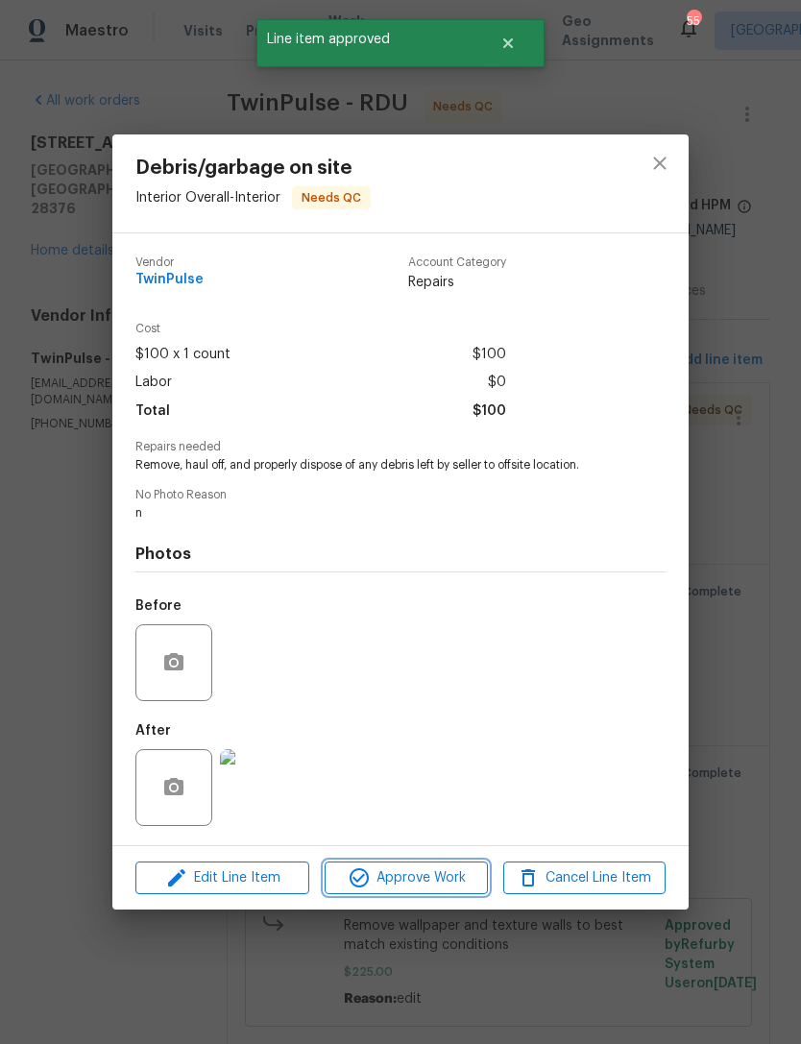
click at [425, 889] on span "Approve Work" at bounding box center [405, 878] width 151 height 24
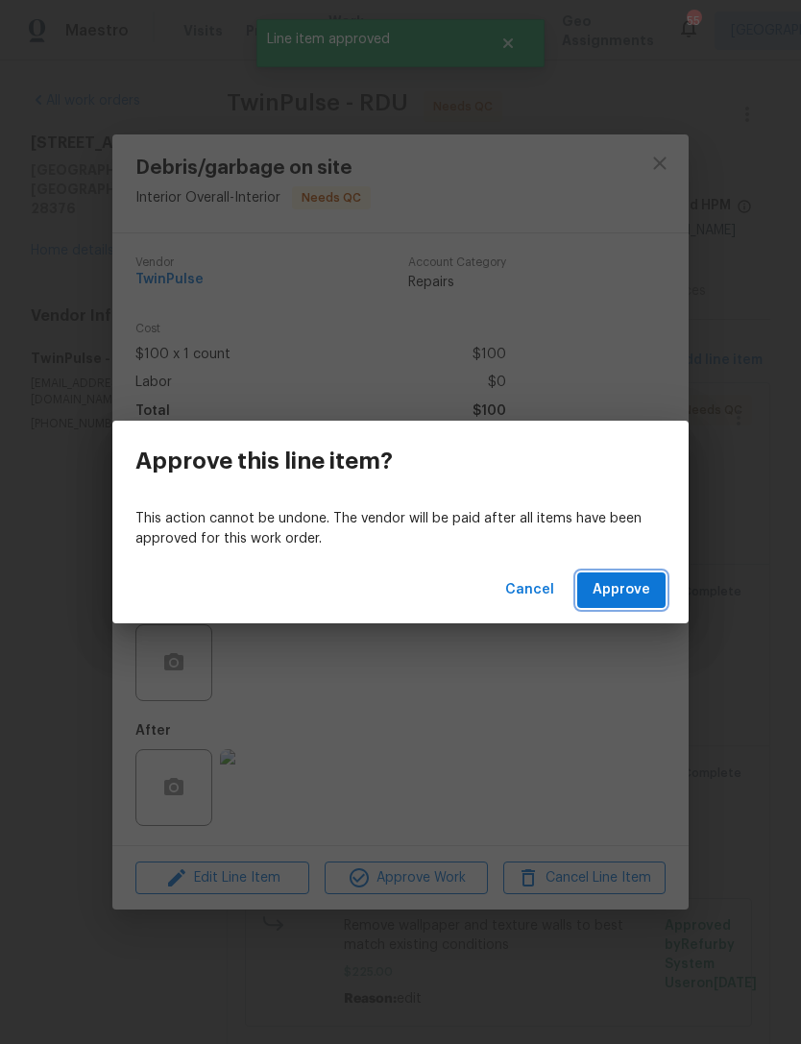
click at [640, 603] on button "Approve" at bounding box center [621, 590] width 88 height 36
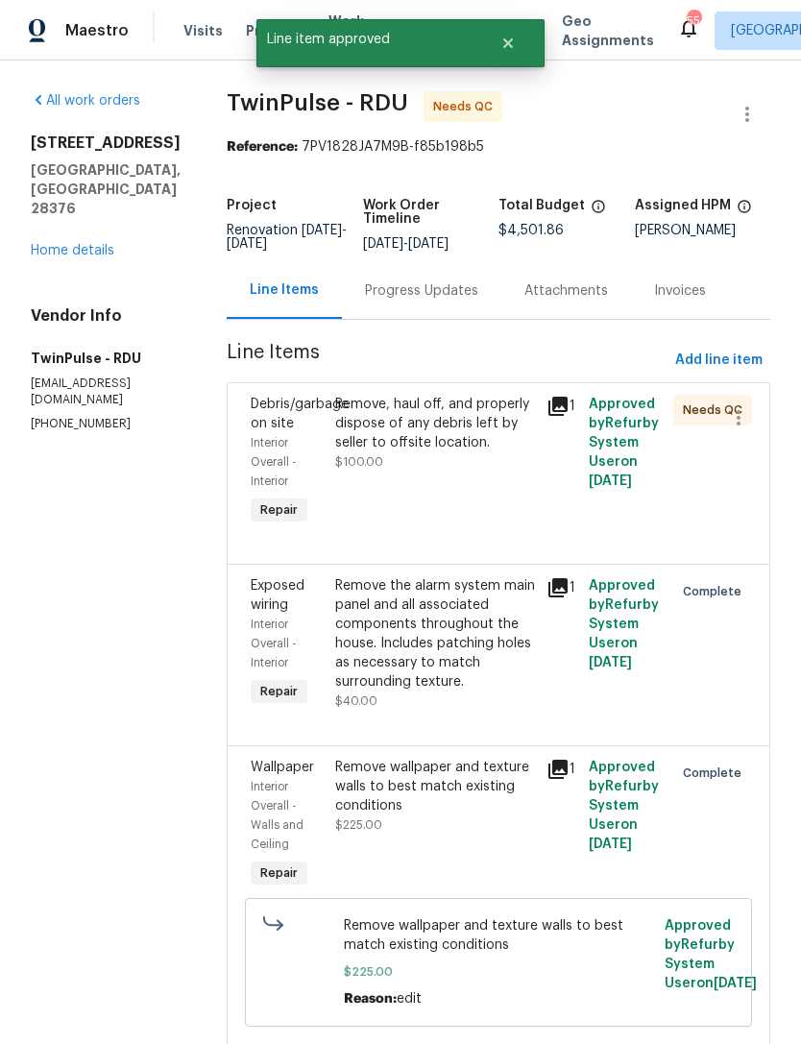
click at [471, 437] on div "Remove, haul off, and properly dispose of any debris left by seller to offsite …" at bounding box center [435, 424] width 200 height 58
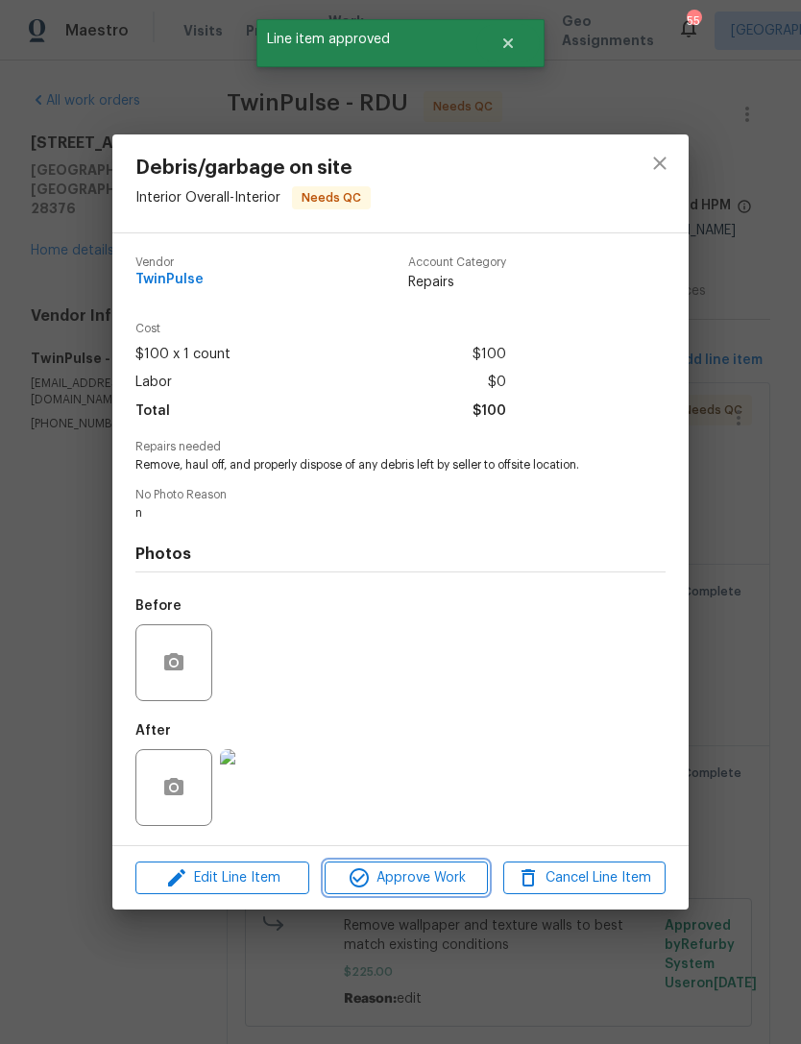
click at [422, 882] on span "Approve Work" at bounding box center [405, 878] width 151 height 24
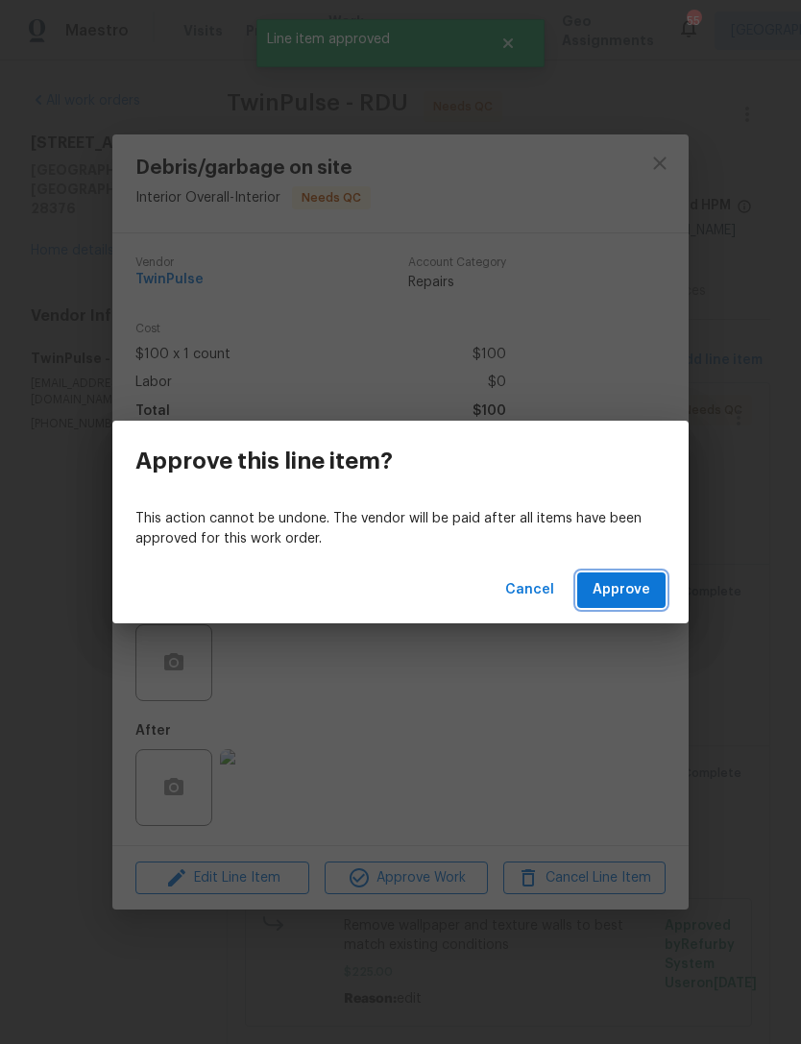
click at [628, 592] on span "Approve" at bounding box center [621, 590] width 58 height 24
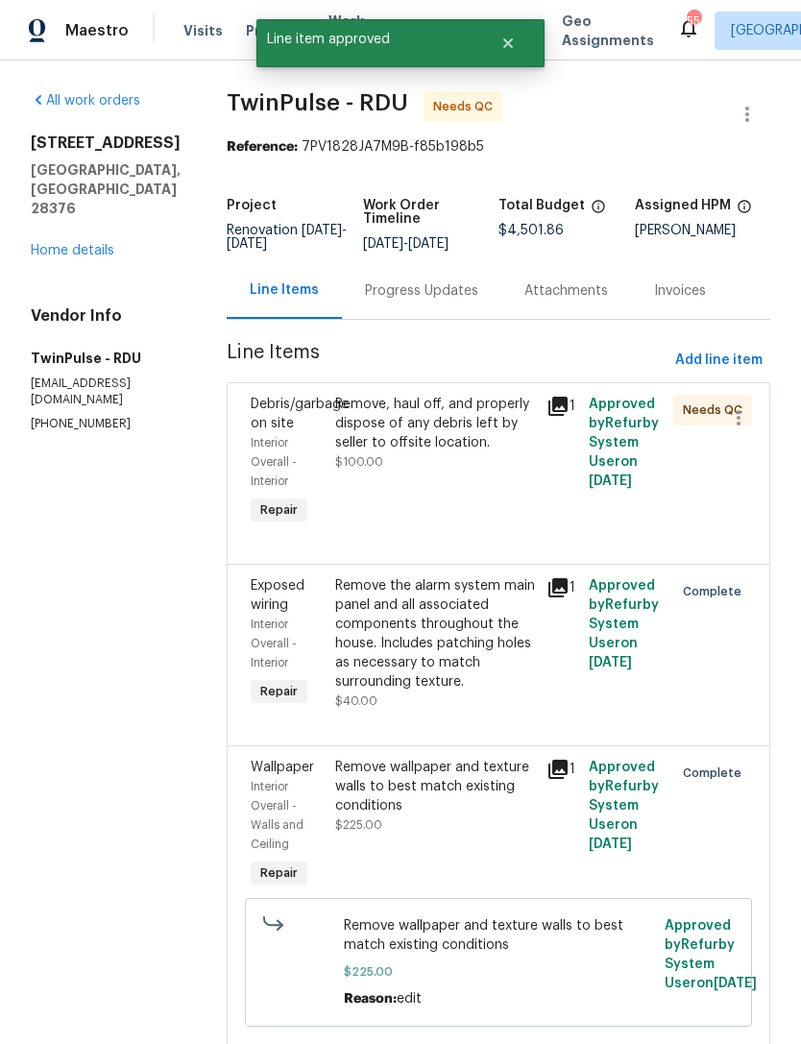
click at [420, 430] on div "Remove, haul off, and properly dispose of any debris left by seller to offsite …" at bounding box center [435, 424] width 200 height 58
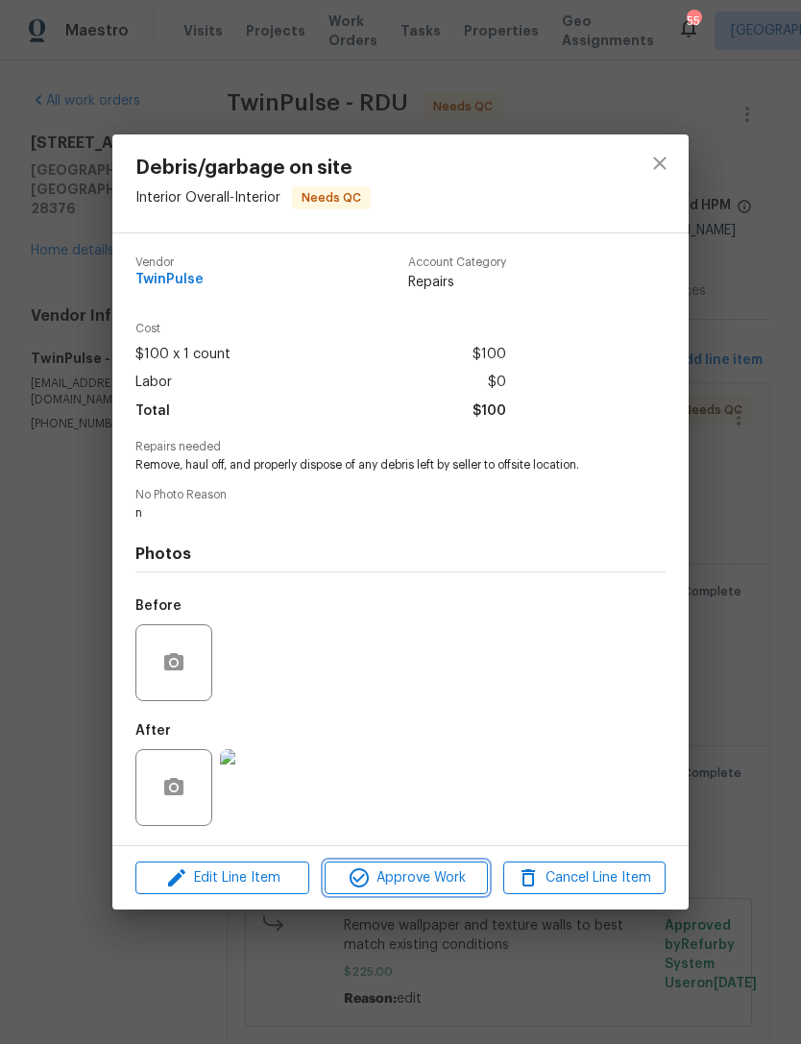
click at [443, 883] on span "Approve Work" at bounding box center [405, 878] width 151 height 24
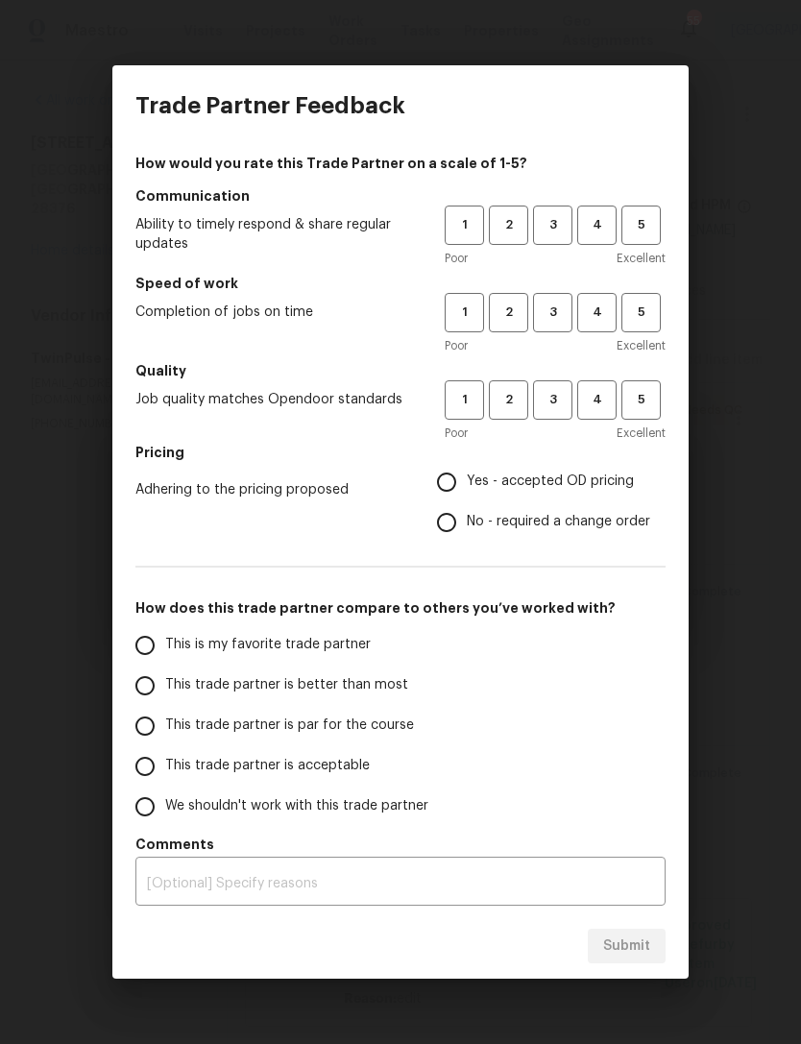
click at [643, 590] on div "How would you rate this Trade Partner on a scale of 1-5? Communication Ability …" at bounding box center [400, 530] width 530 height 752
click at [551, 218] on span "3" at bounding box center [553, 225] width 36 height 22
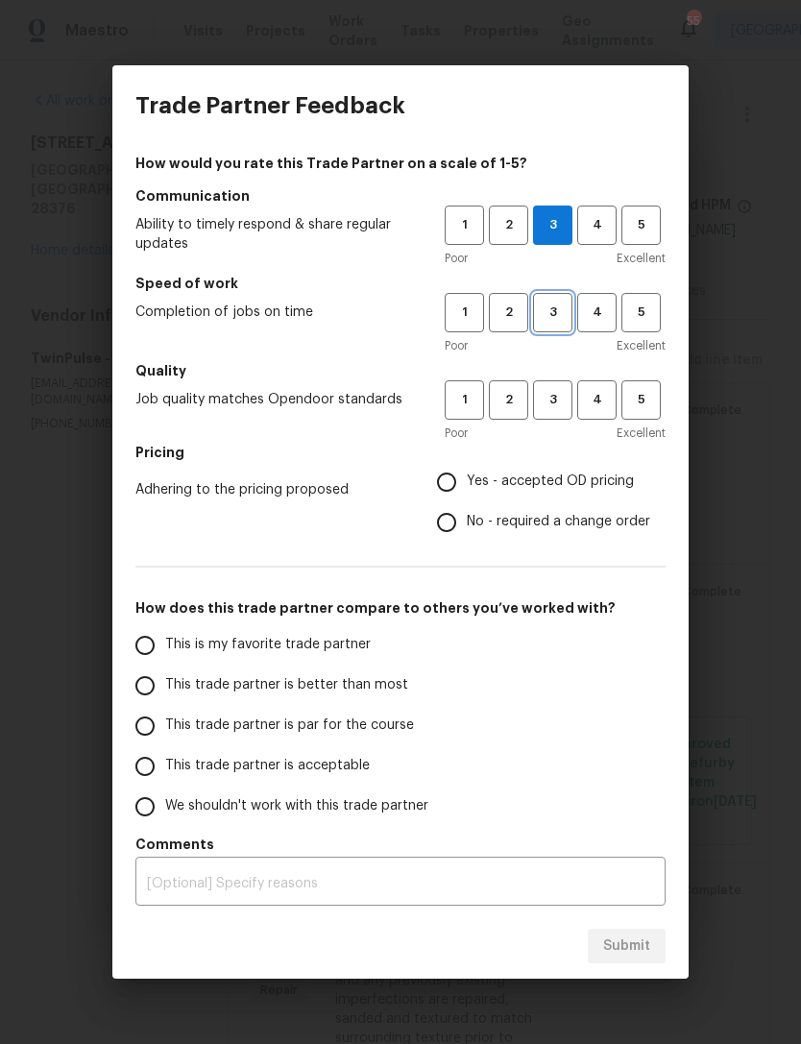
click at [553, 316] on span "3" at bounding box center [553, 312] width 36 height 22
click at [561, 408] on span "3" at bounding box center [553, 400] width 36 height 22
click at [459, 518] on input "No - required a change order" at bounding box center [446, 522] width 40 height 40
radio input "true"
click at [156, 772] on input "This trade partner is acceptable" at bounding box center [145, 766] width 40 height 40
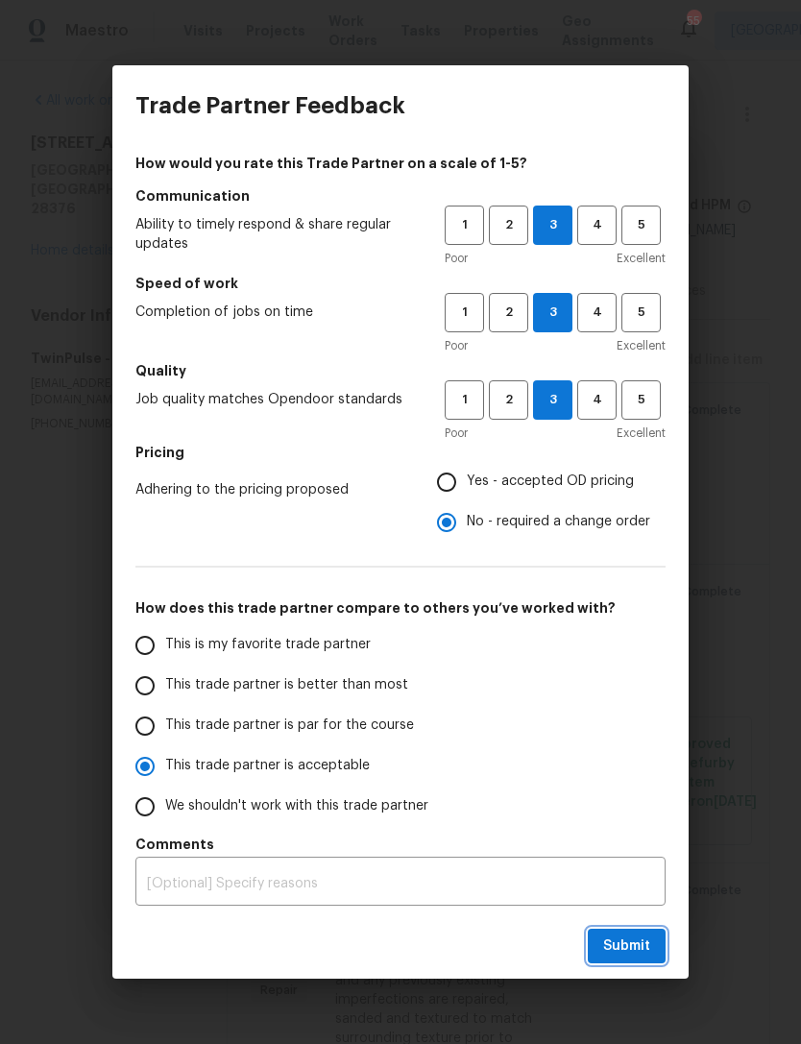
click at [639, 942] on span "Submit" at bounding box center [626, 946] width 47 height 24
radio input "true"
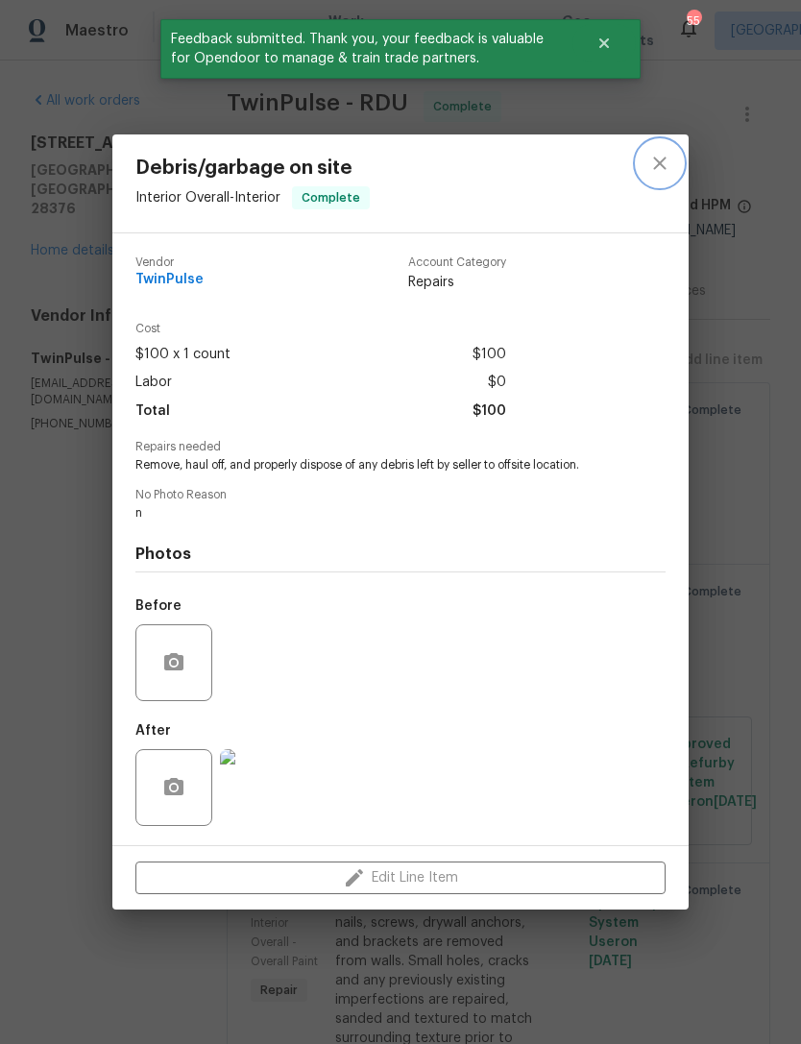
click at [661, 156] on icon "close" at bounding box center [659, 163] width 23 height 23
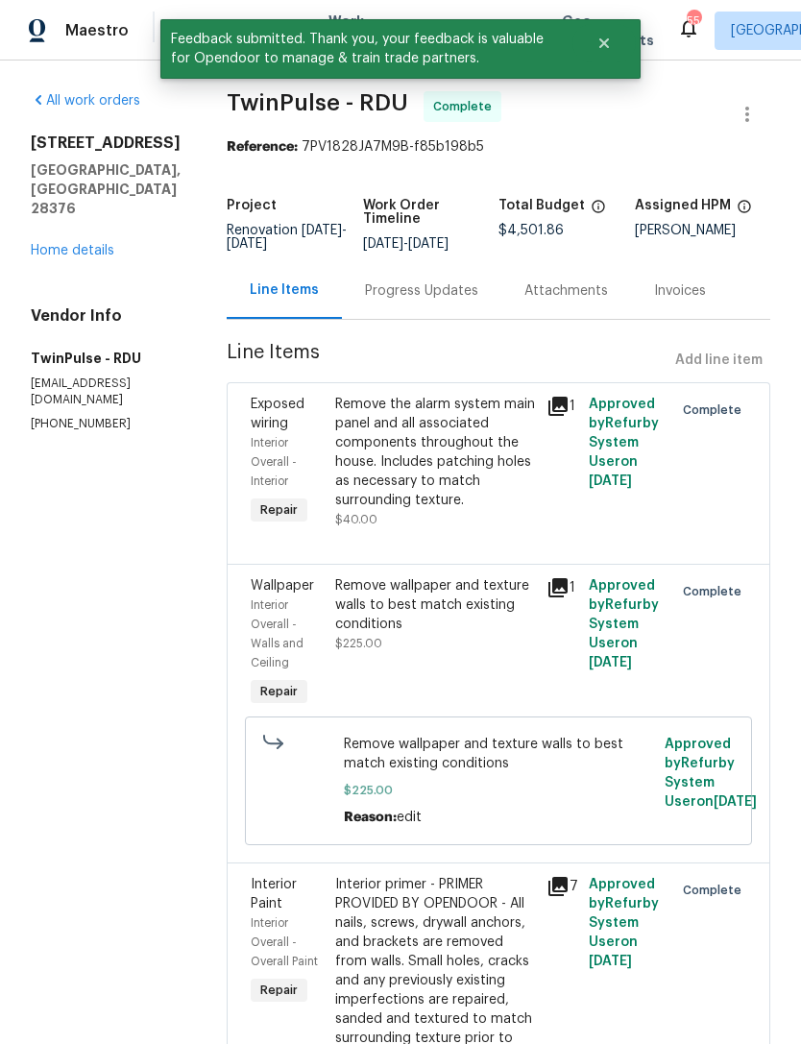
click at [52, 244] on link "Home details" at bounding box center [73, 250] width 84 height 13
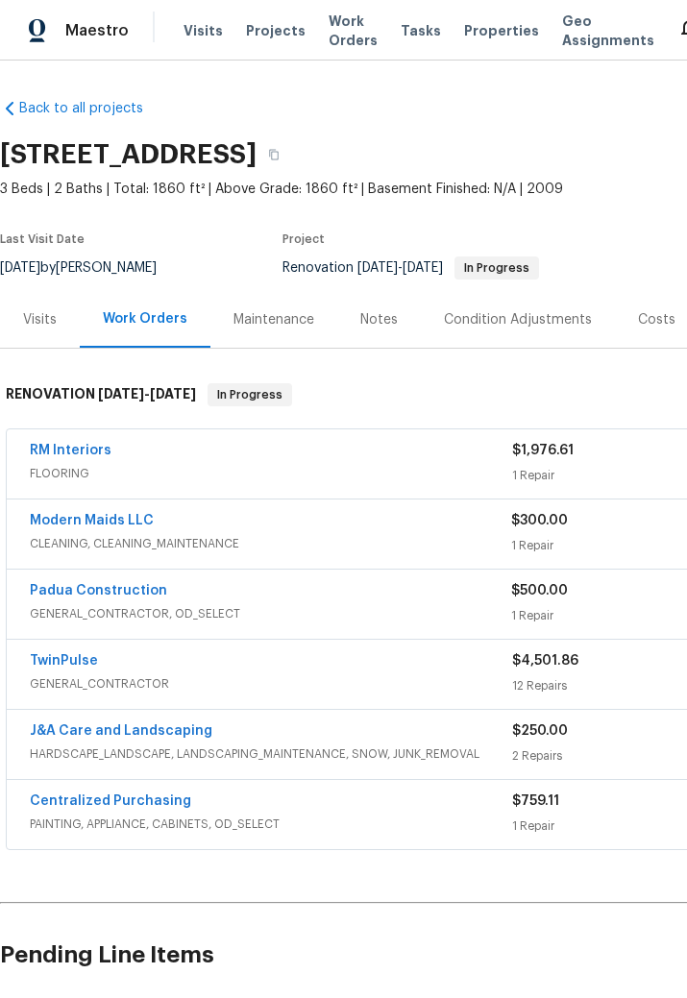
click at [68, 456] on link "RM Interiors" at bounding box center [71, 450] width 82 height 13
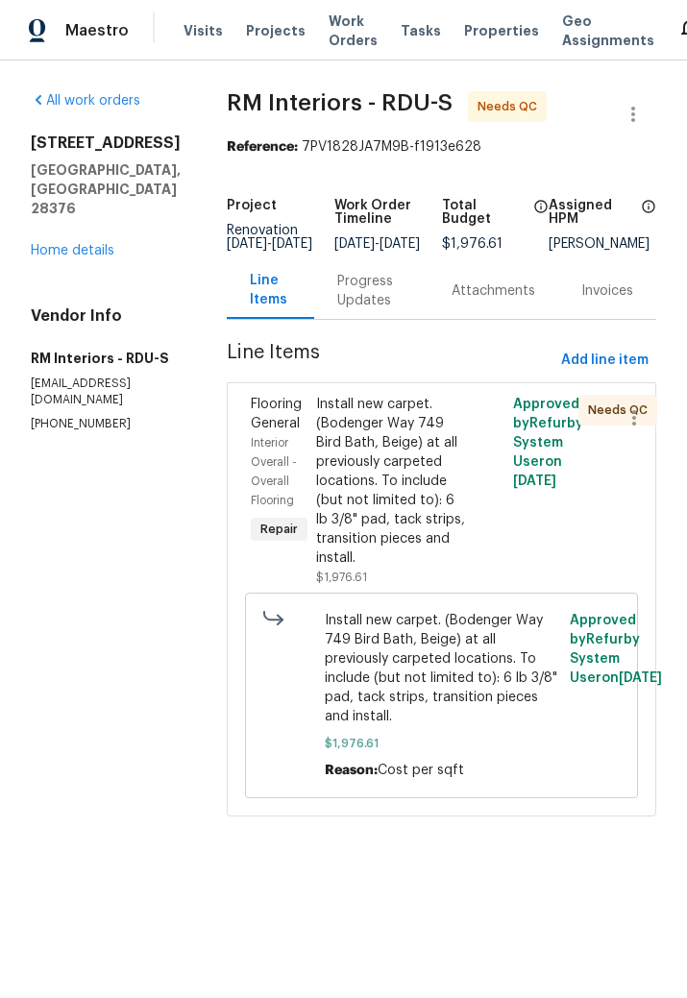
click at [388, 492] on div "Install new carpet. (Bodenger Way 749 Bird Bath, Beige) at all previously carpe…" at bounding box center [392, 481] width 152 height 173
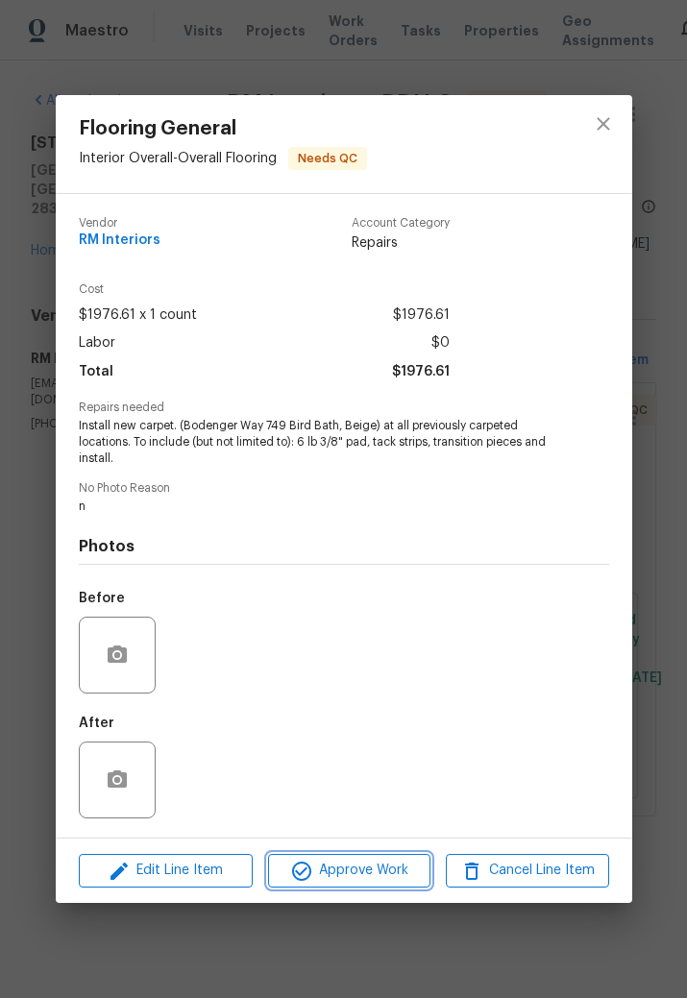
click at [399, 872] on span "Approve Work" at bounding box center [349, 870] width 151 height 24
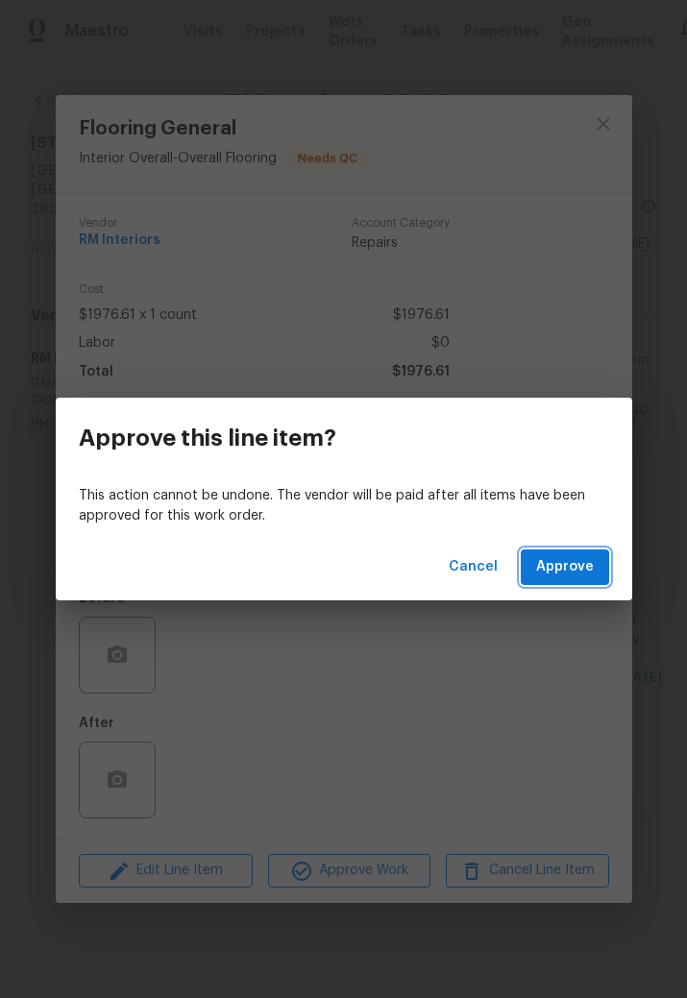
click at [572, 567] on span "Approve" at bounding box center [565, 567] width 58 height 24
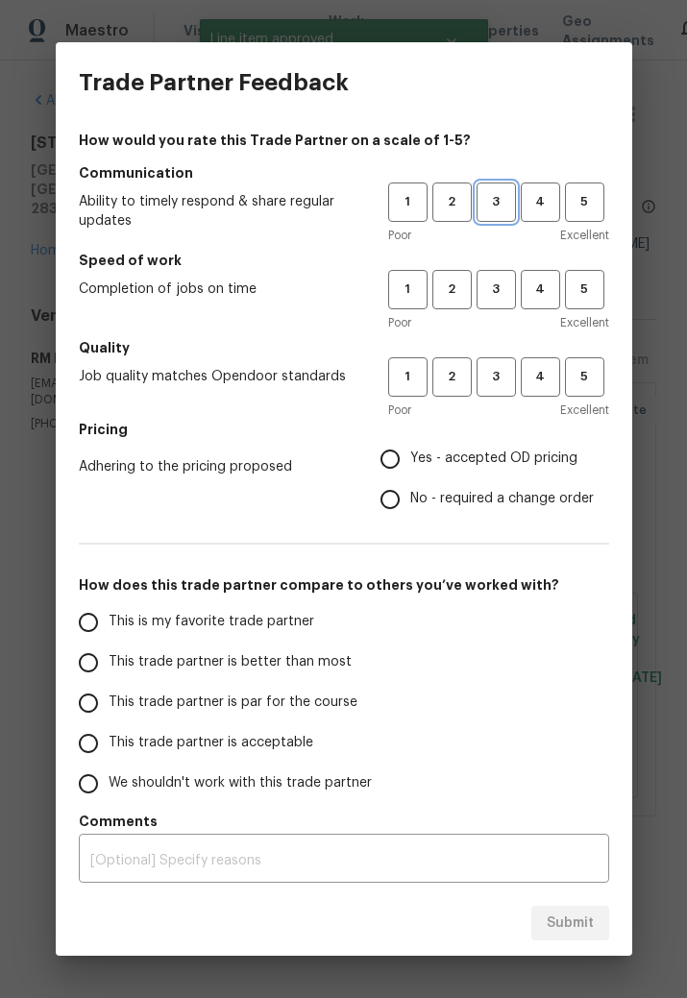
click at [500, 202] on span "3" at bounding box center [496, 202] width 36 height 22
click at [500, 201] on span "3" at bounding box center [496, 202] width 36 height 22
click at [501, 292] on span "3" at bounding box center [496, 289] width 36 height 22
click at [499, 375] on span "3" at bounding box center [496, 377] width 36 height 22
click at [399, 446] on input "Yes - accepted OD pricing" at bounding box center [390, 459] width 40 height 40
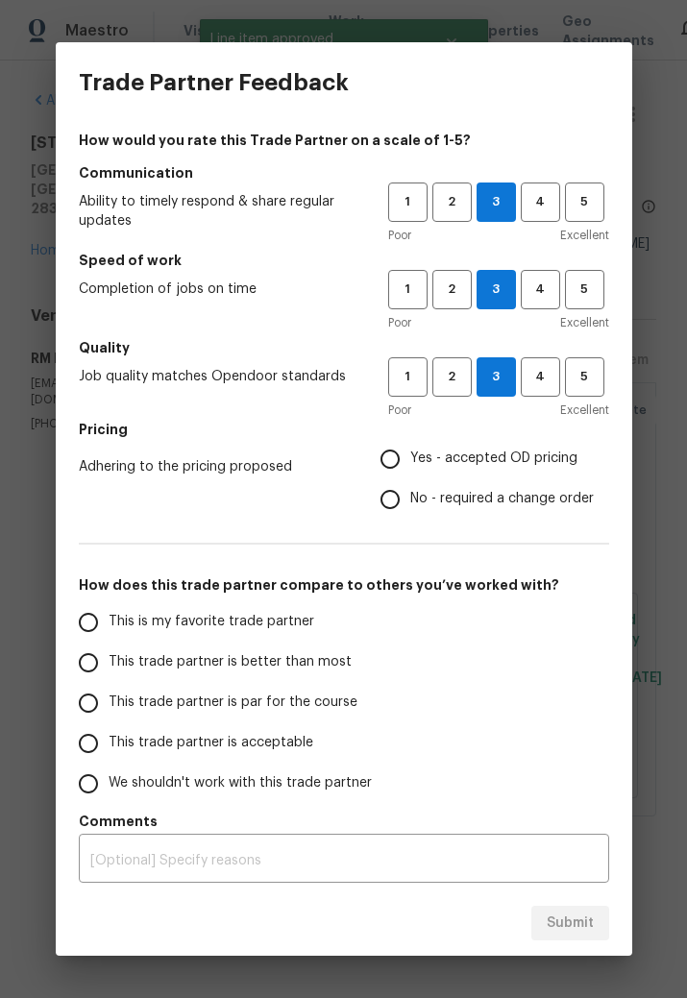
radio input "true"
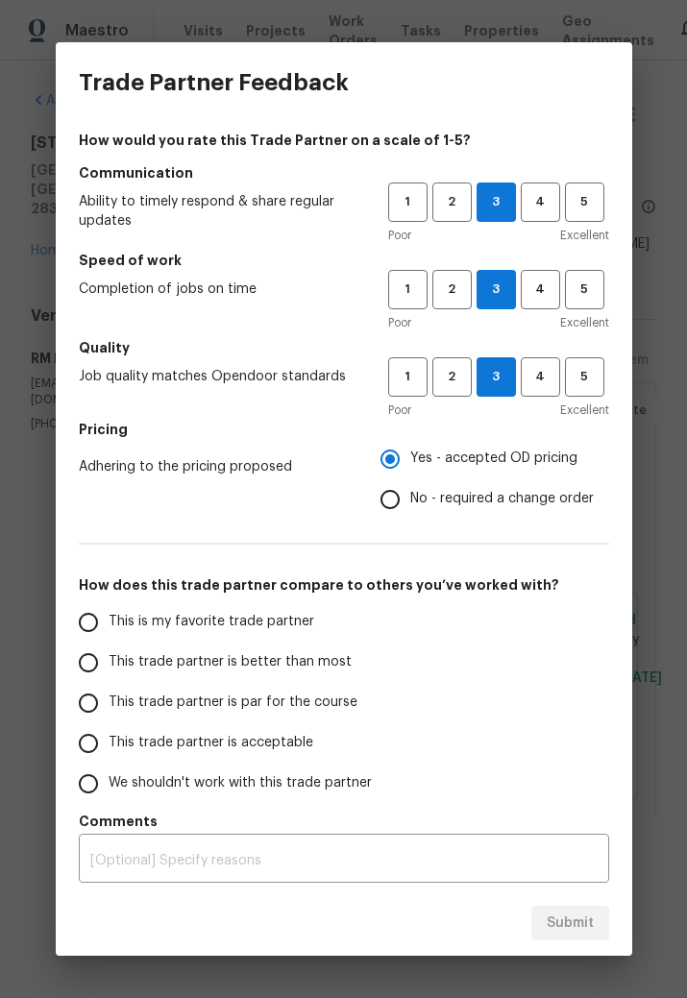
click at [99, 734] on input "This trade partner is acceptable" at bounding box center [88, 743] width 40 height 40
click at [592, 929] on span "Submit" at bounding box center [569, 923] width 47 height 24
radio input "true"
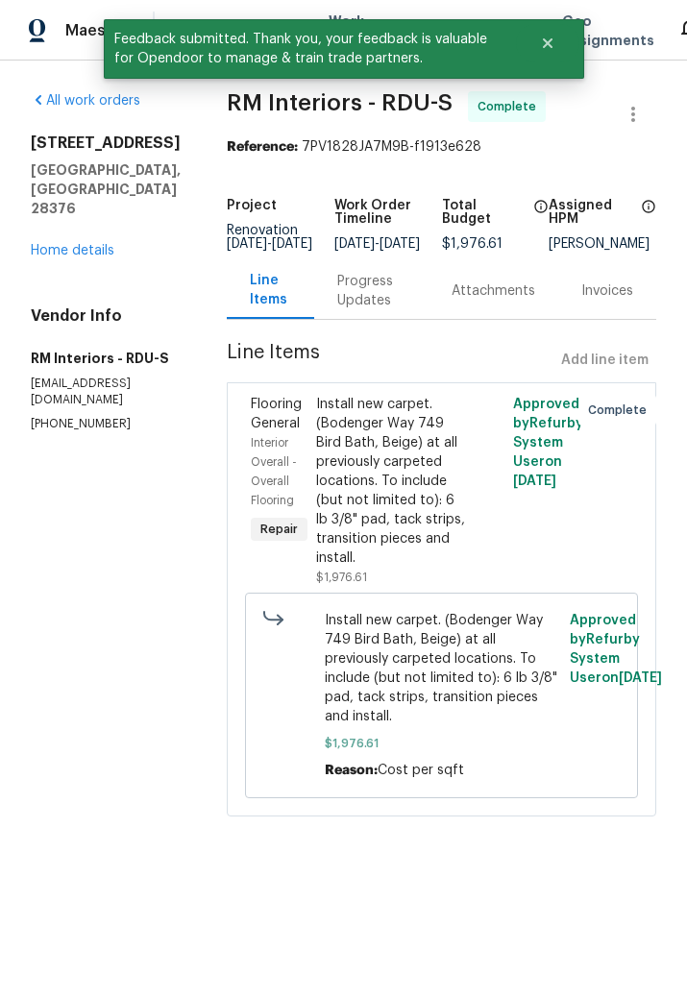
click at [83, 244] on link "Home details" at bounding box center [73, 250] width 84 height 13
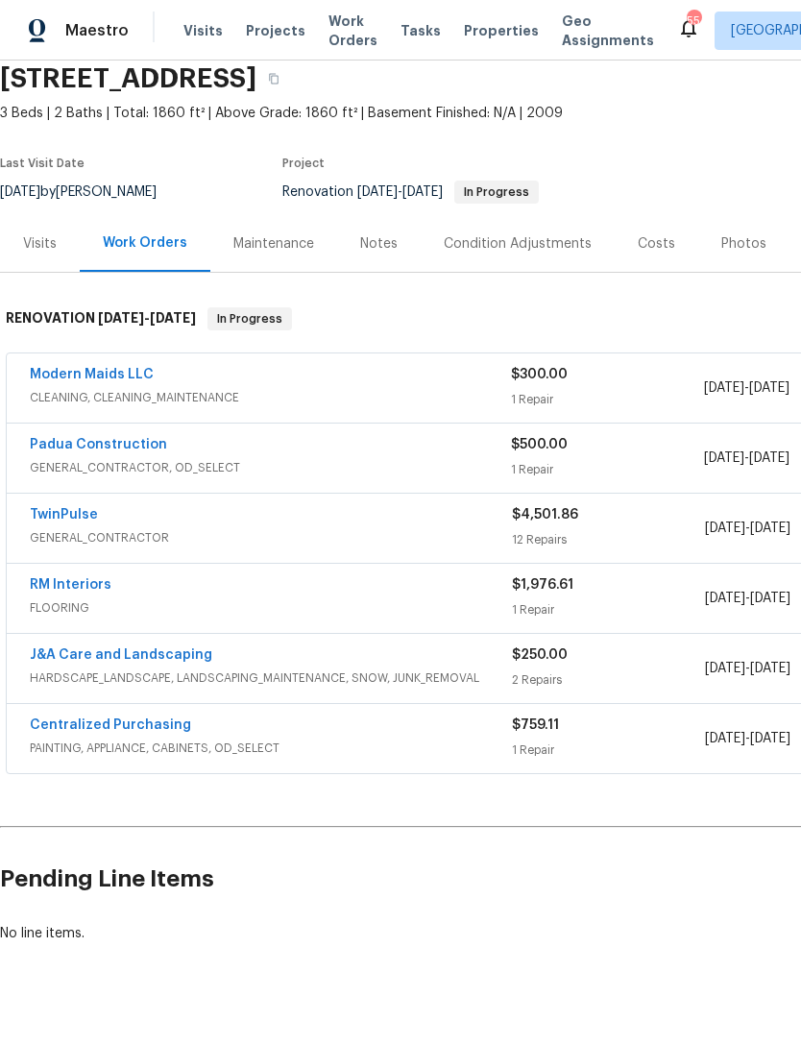
scroll to position [43, 0]
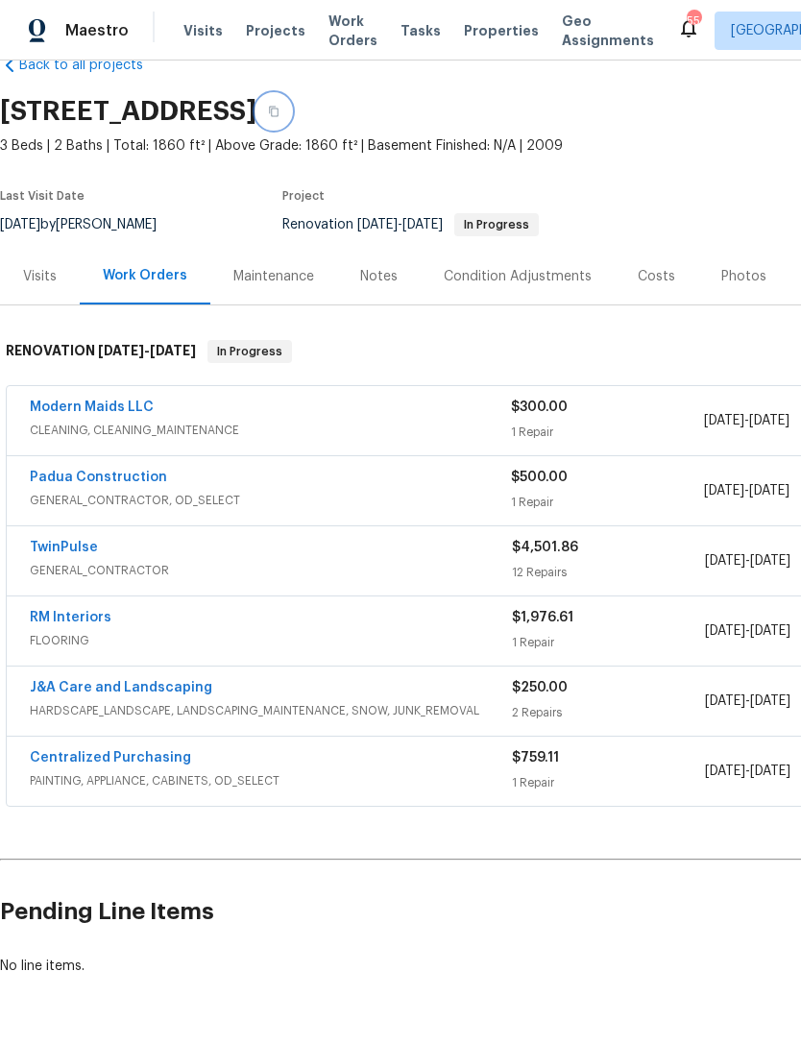
click at [279, 108] on icon "button" at bounding box center [274, 112] width 12 height 12
click at [279, 113] on icon "button" at bounding box center [274, 112] width 12 height 12
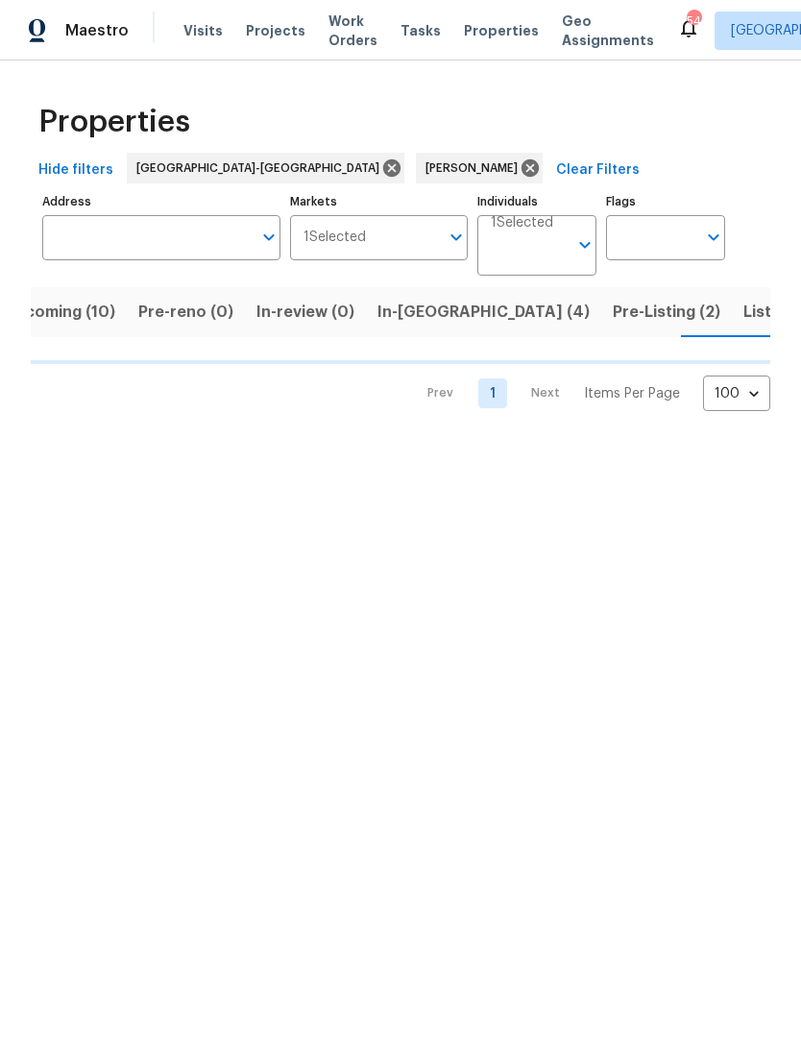
scroll to position [0, 44]
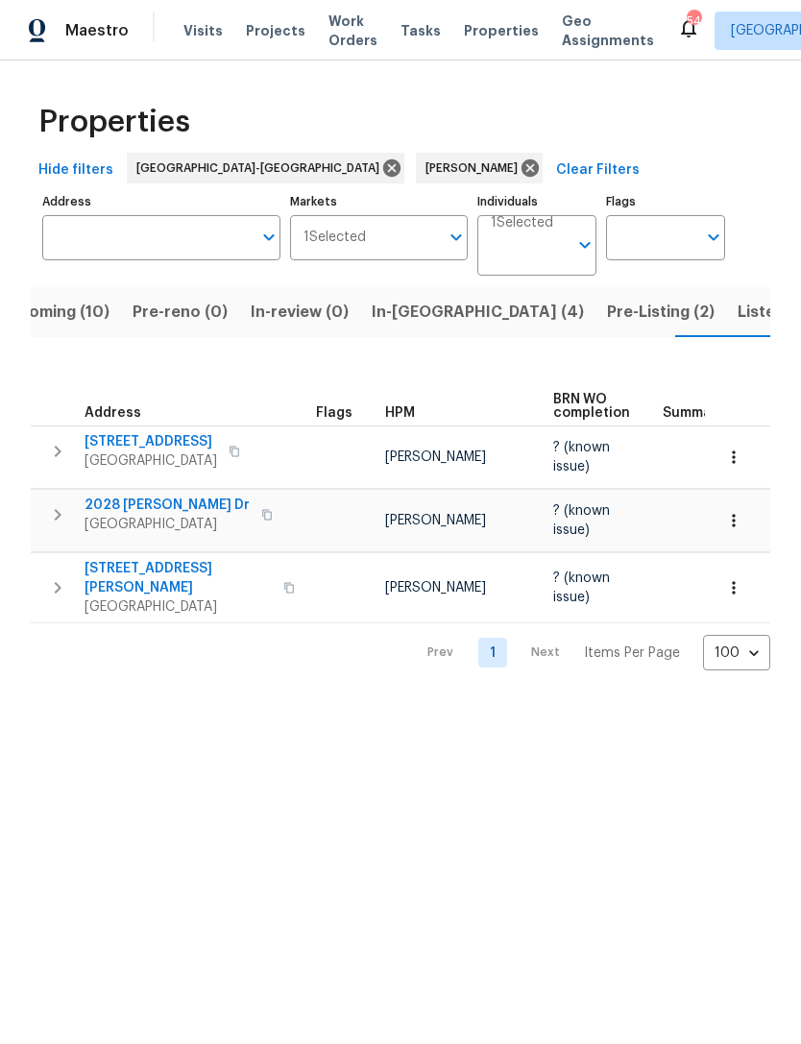
click at [737, 317] on span "Listed (10)" at bounding box center [777, 312] width 81 height 27
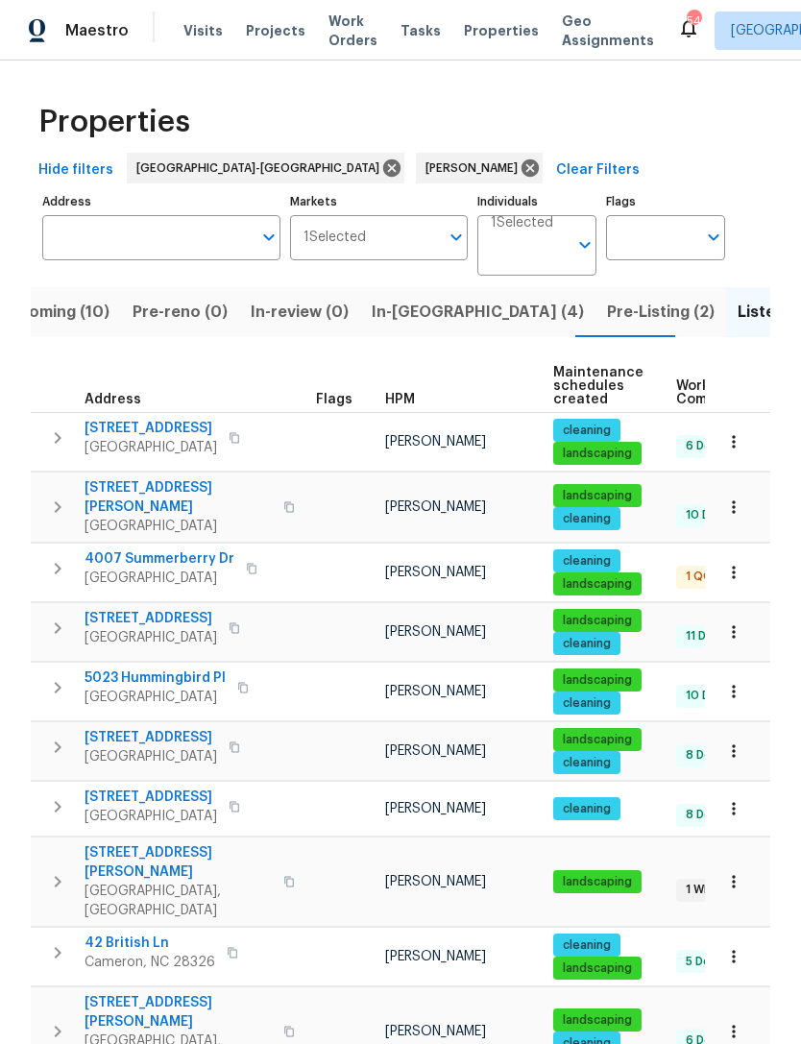
click at [607, 311] on span "Pre-Listing (2)" at bounding box center [661, 312] width 108 height 27
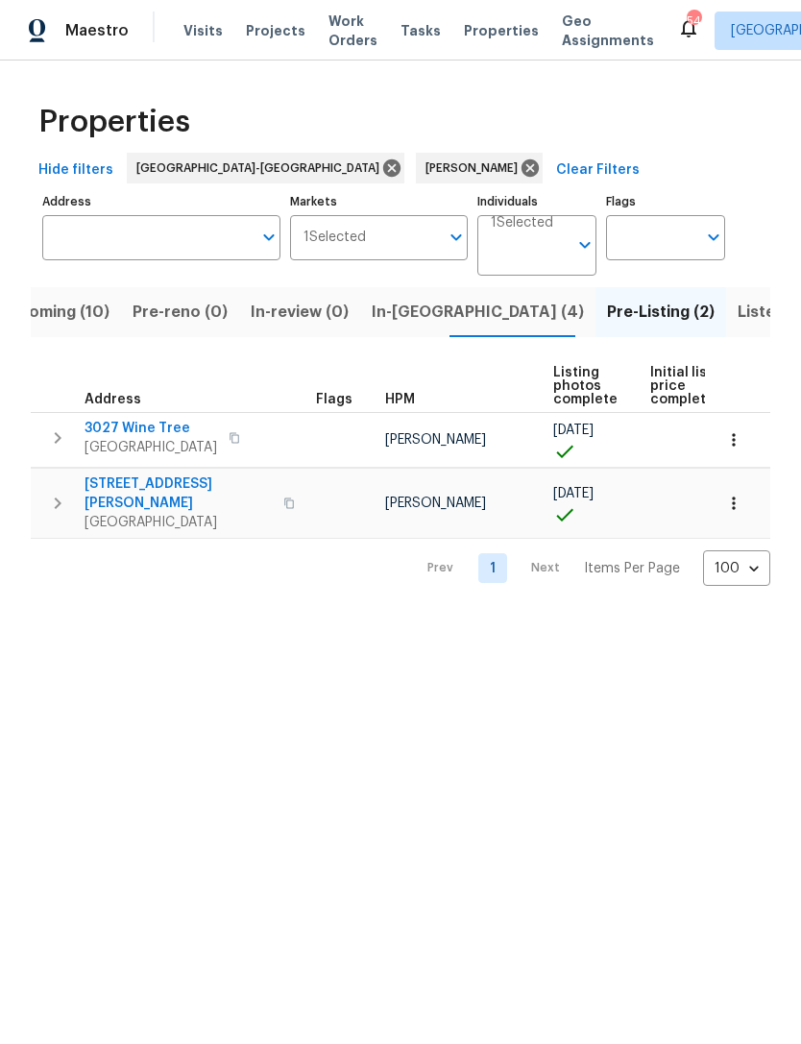
click at [401, 305] on span "In-reno (4)" at bounding box center [478, 312] width 212 height 27
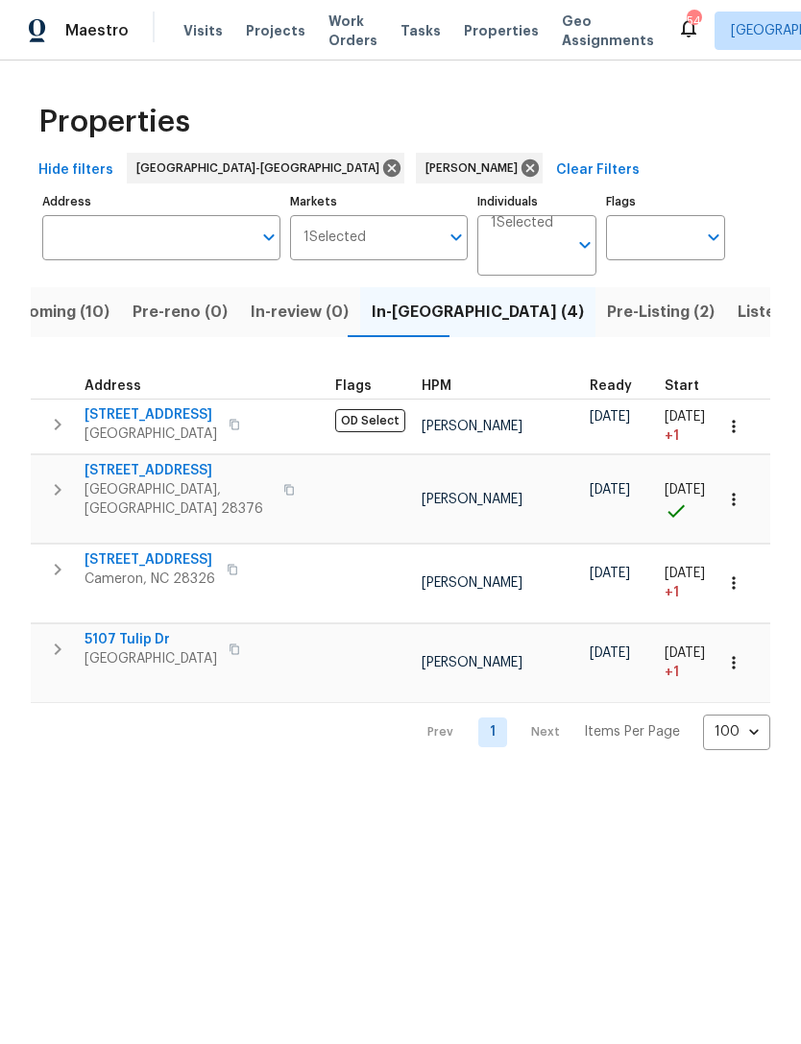
scroll to position [0, 66]
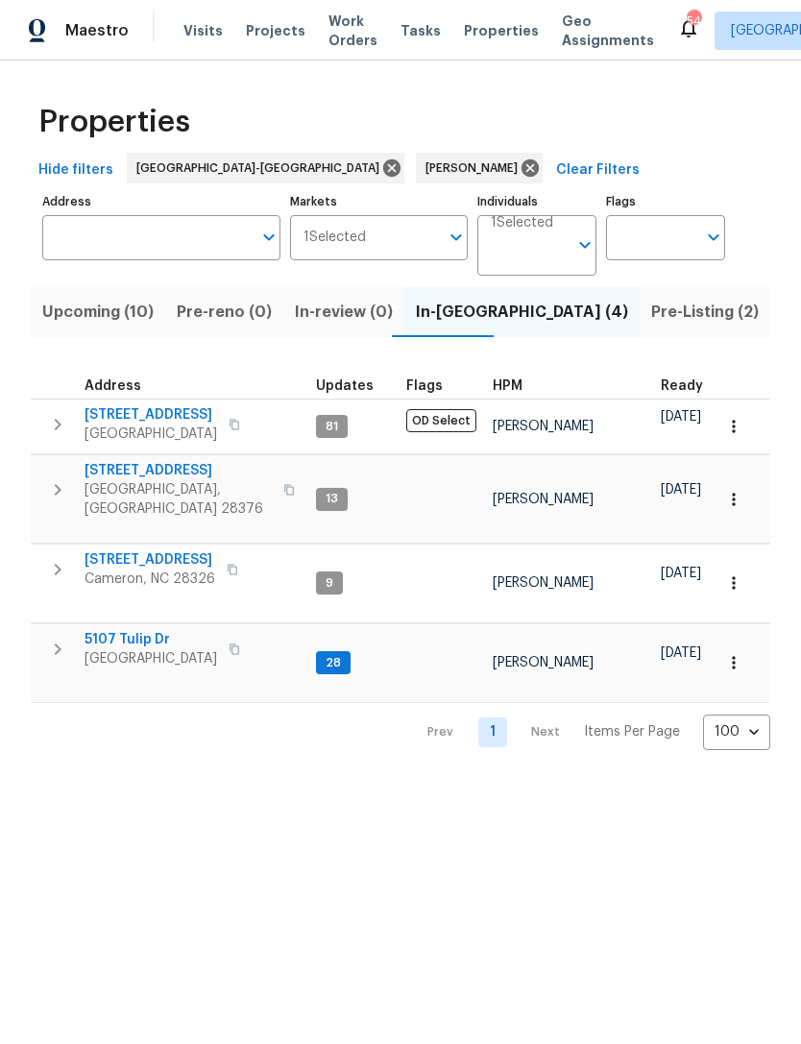
click at [95, 312] on span "Upcoming (10)" at bounding box center [97, 312] width 111 height 27
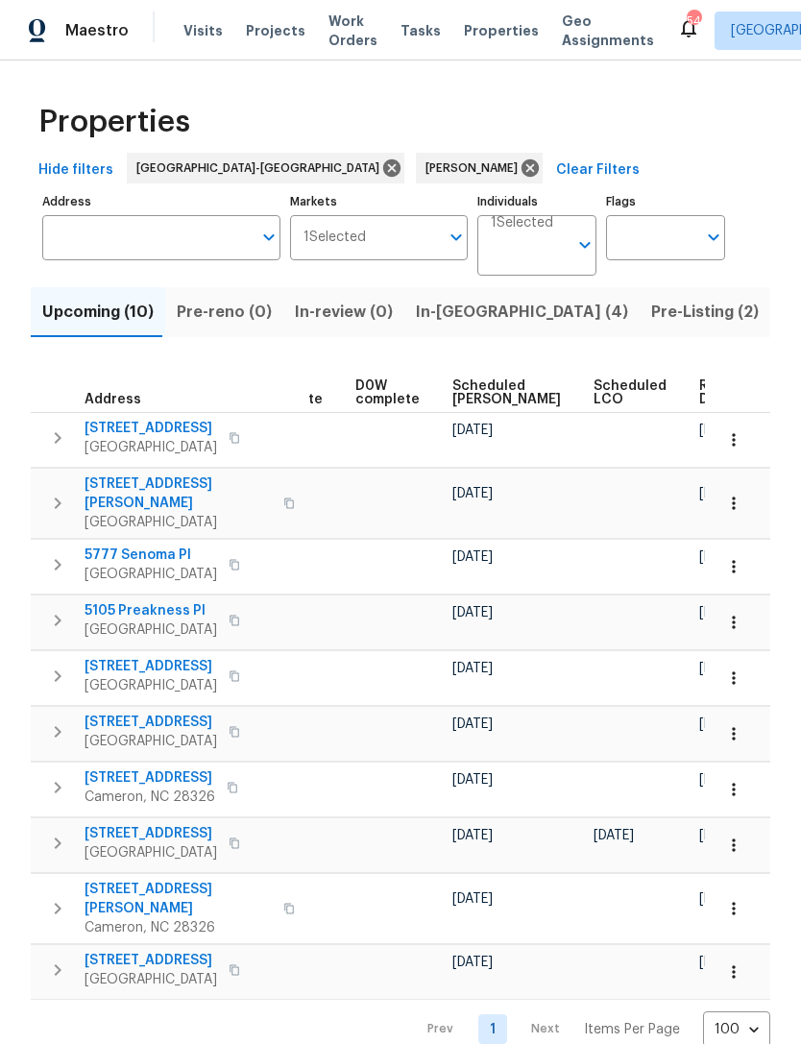
scroll to position [0, 483]
click at [453, 394] on span "Scheduled [PERSON_NAME]" at bounding box center [507, 392] width 108 height 27
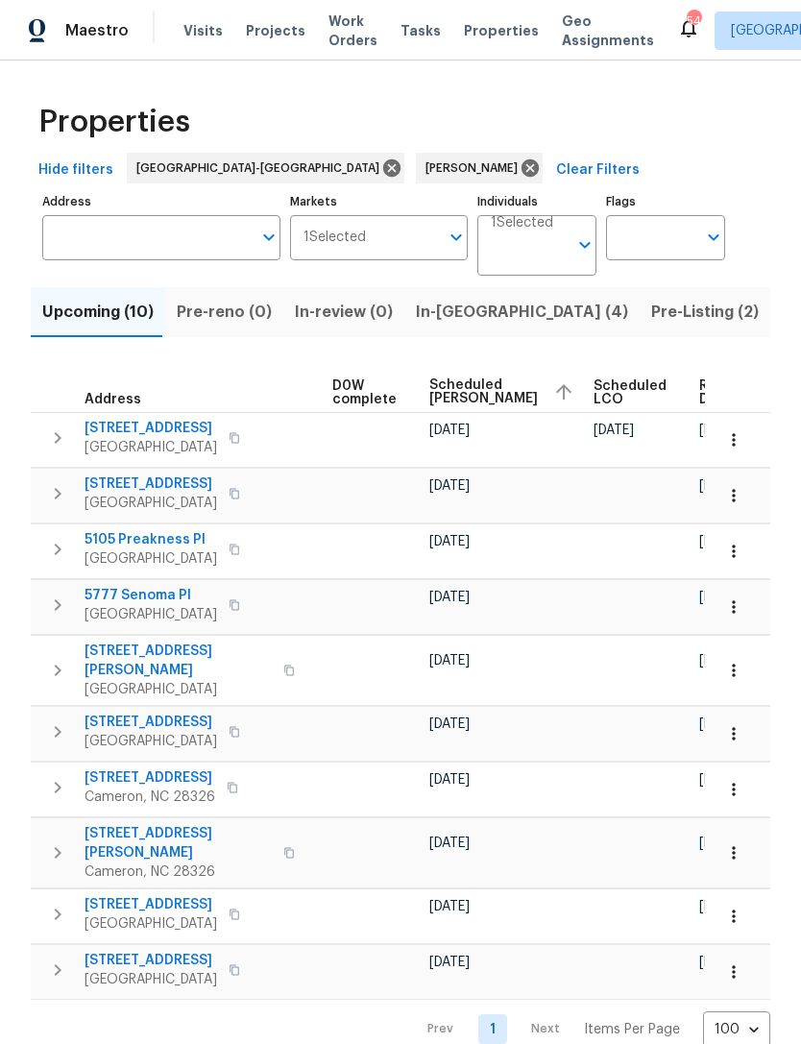
scroll to position [0, 506]
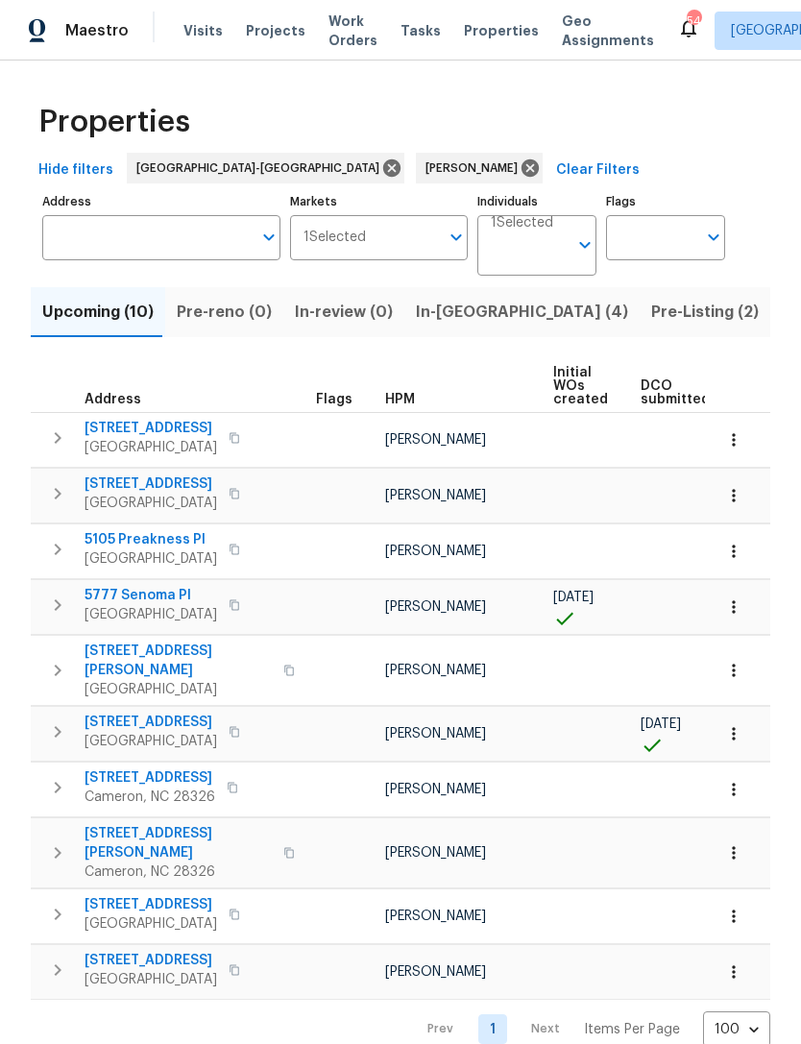
click at [246, 722] on button "button" at bounding box center [234, 731] width 23 height 27
click at [239, 727] on icon "button" at bounding box center [234, 732] width 10 height 11
click at [246, 718] on button "button" at bounding box center [234, 731] width 23 height 27
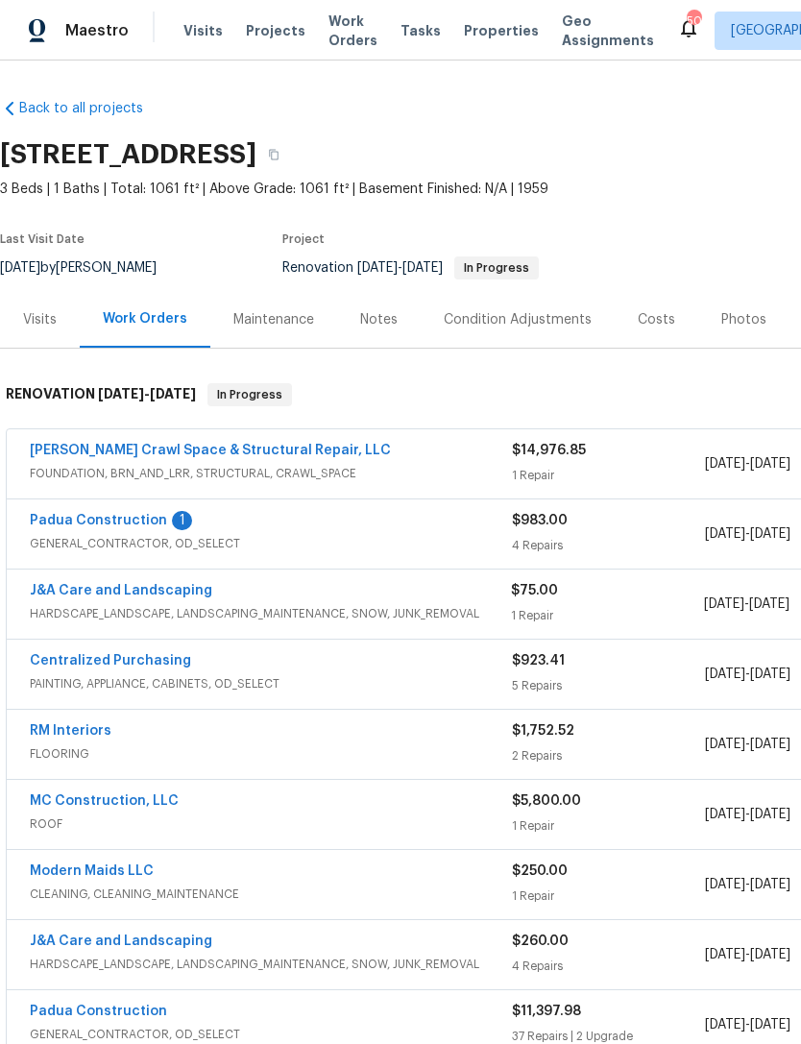
click at [155, 518] on link "Padua Construction" at bounding box center [98, 520] width 137 height 13
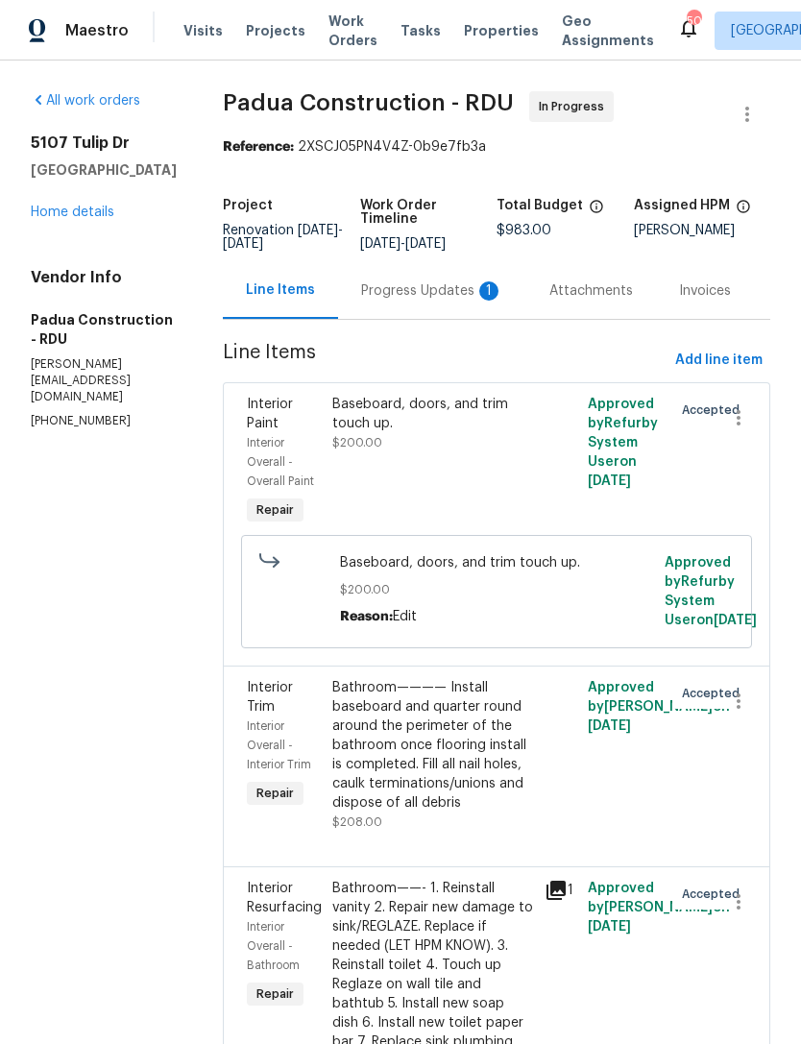
click at [389, 288] on div "Progress Updates 1" at bounding box center [432, 290] width 142 height 19
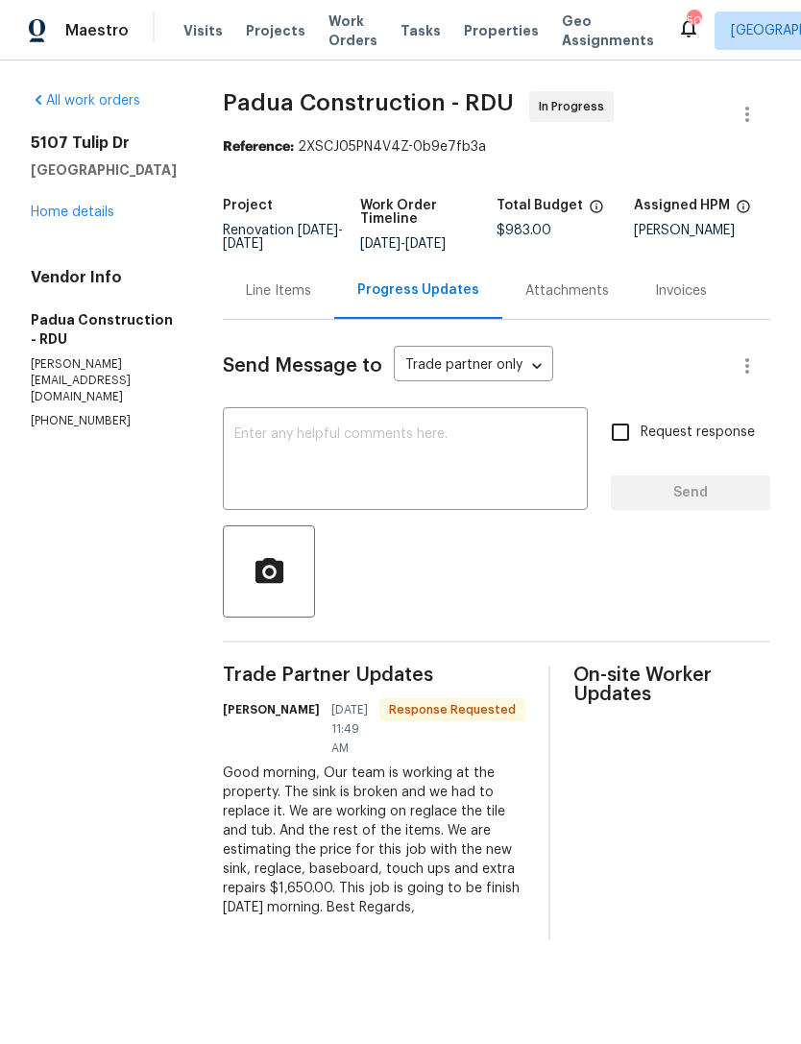
click at [242, 301] on div "Line Items" at bounding box center [278, 290] width 111 height 57
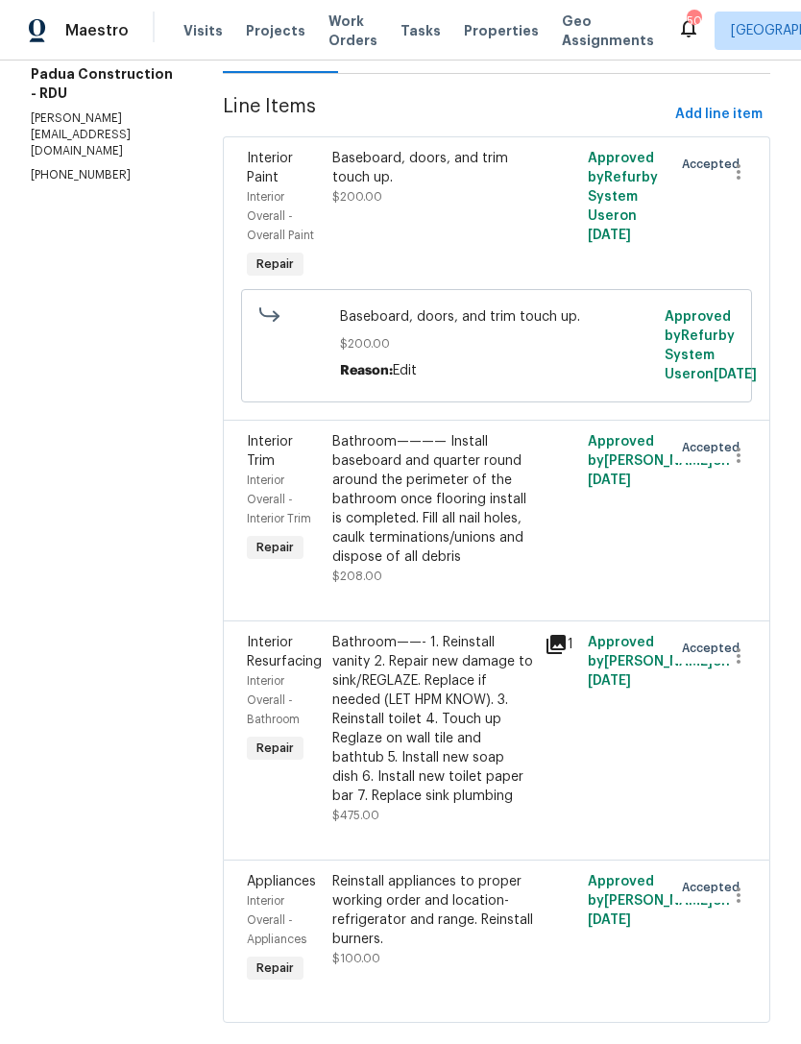
scroll to position [244, 0]
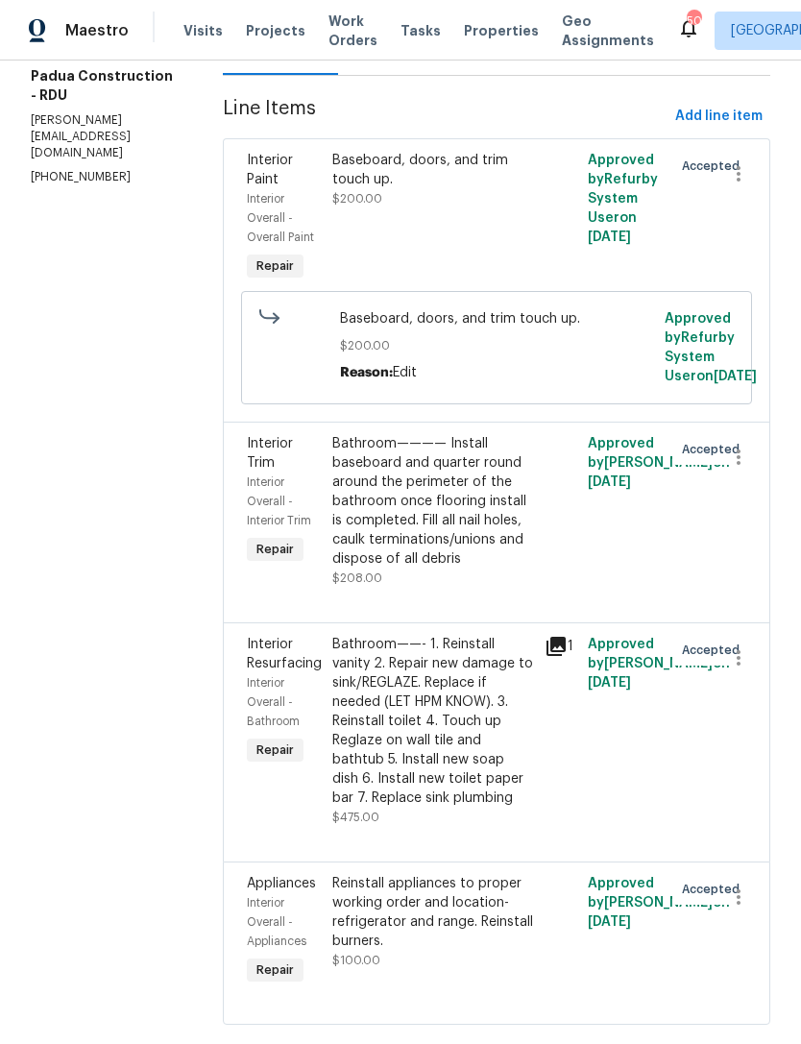
click at [401, 741] on div "Bathroom——- 1. Reinstall vanity 2. Repair new damage to sink/REGLAZE. Replace i…" at bounding box center [433, 721] width 202 height 173
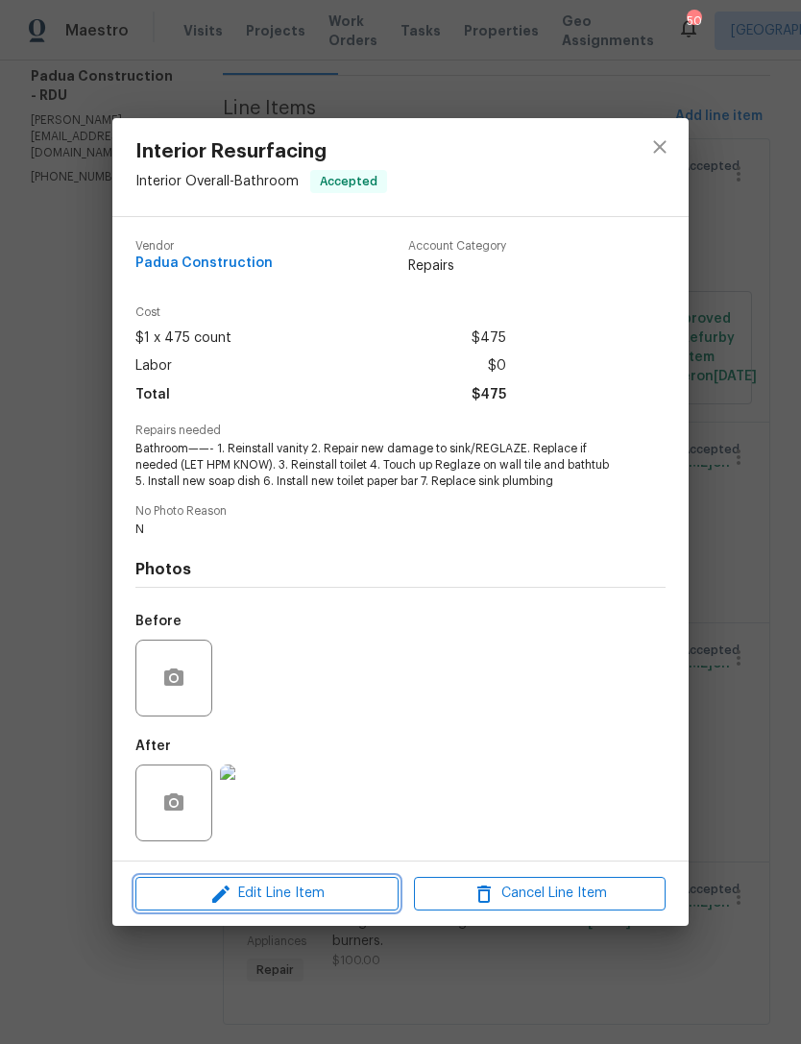
click at [330, 894] on span "Edit Line Item" at bounding box center [267, 893] width 252 height 24
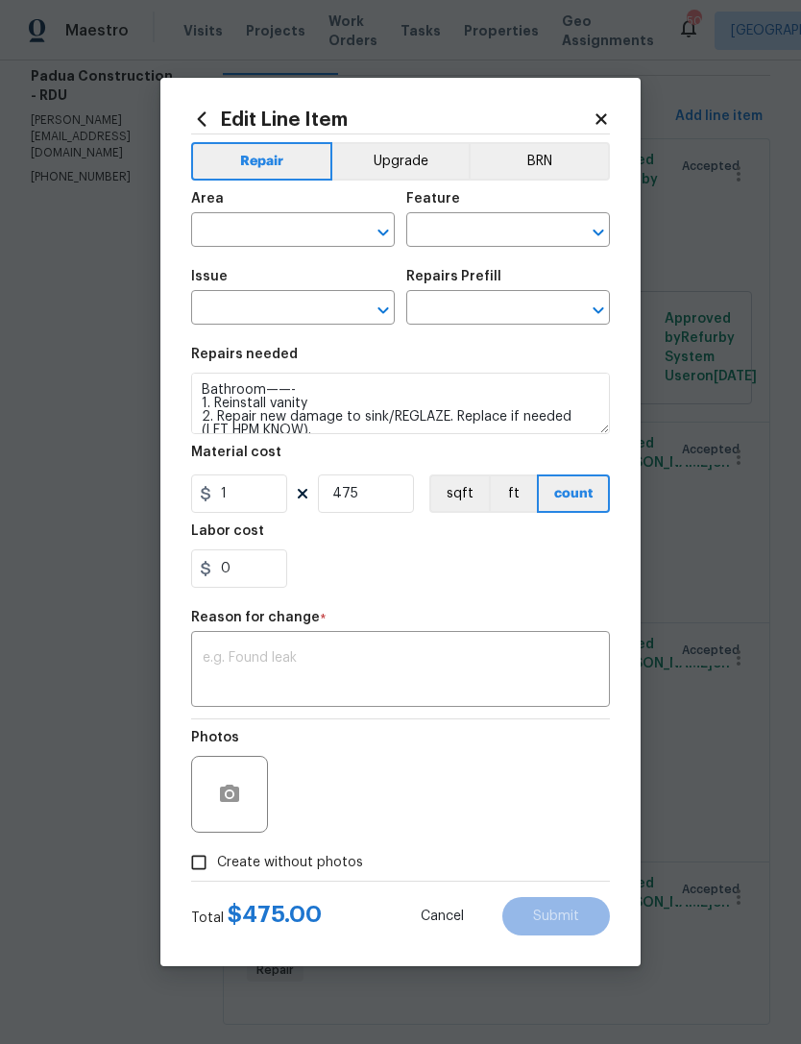
type input "Interior Overall"
type input "Bathroom"
type input "Interior Resurfacing"
type input "Add a Task $1.00"
click at [292, 661] on textarea at bounding box center [401, 671] width 396 height 40
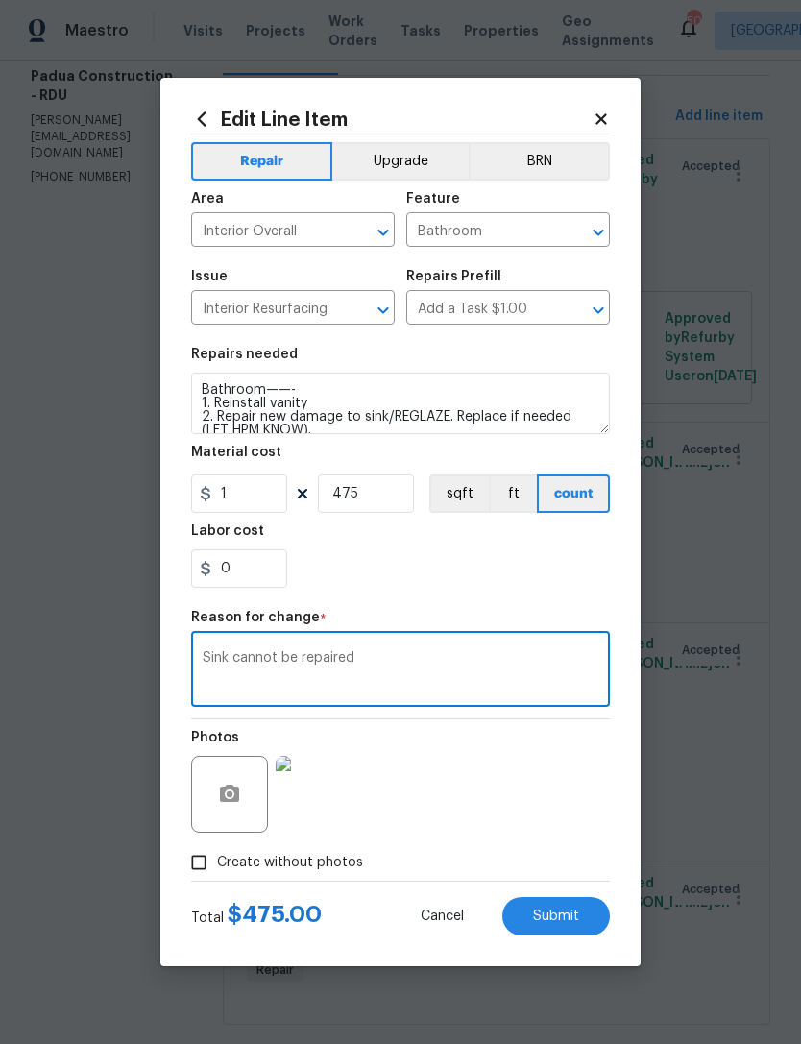
type textarea "Sink cannot be repaired"
click at [378, 496] on input "475" at bounding box center [366, 493] width 96 height 38
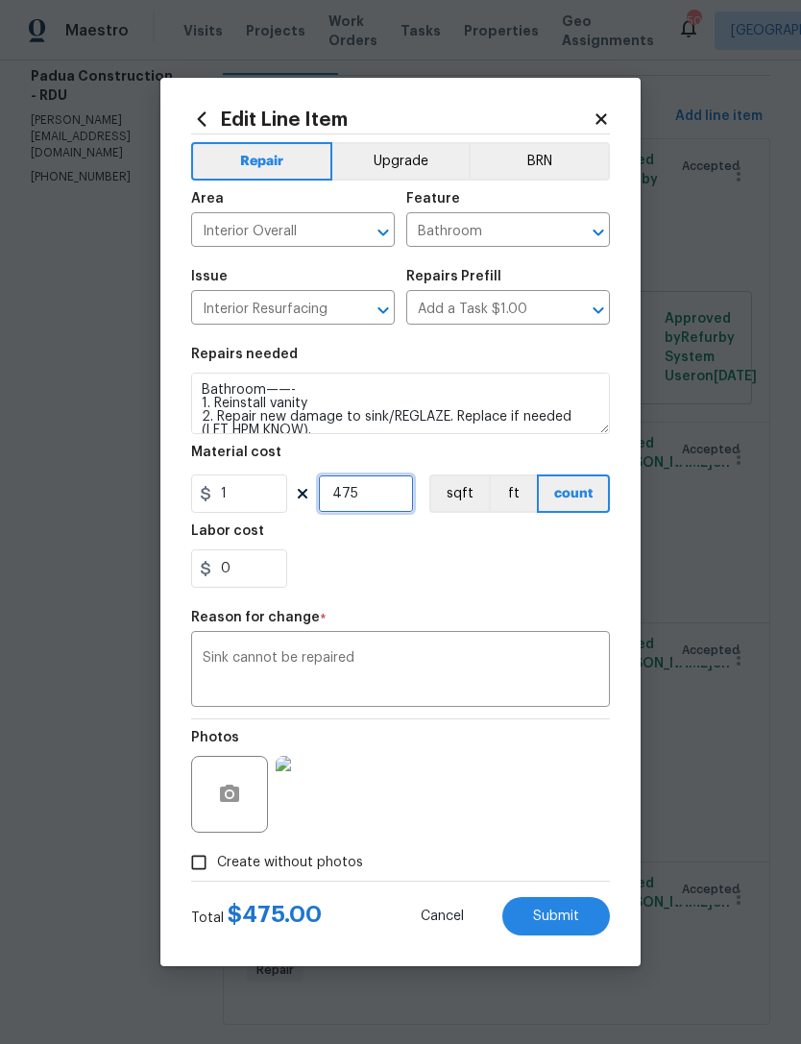
click at [349, 494] on input "475" at bounding box center [366, 493] width 96 height 38
click at [348, 493] on input "475" at bounding box center [366, 493] width 96 height 38
click at [404, 661] on textarea "Sink cannot be repaired" at bounding box center [401, 671] width 396 height 40
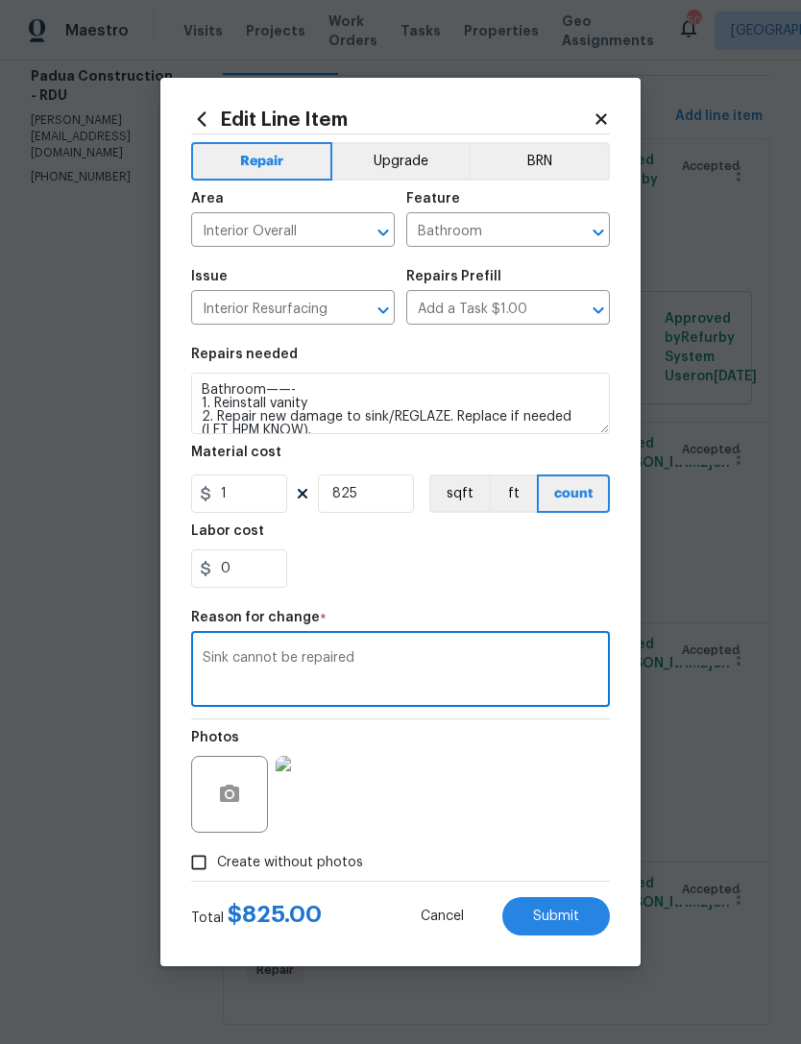
click at [494, 557] on div "0" at bounding box center [400, 568] width 419 height 38
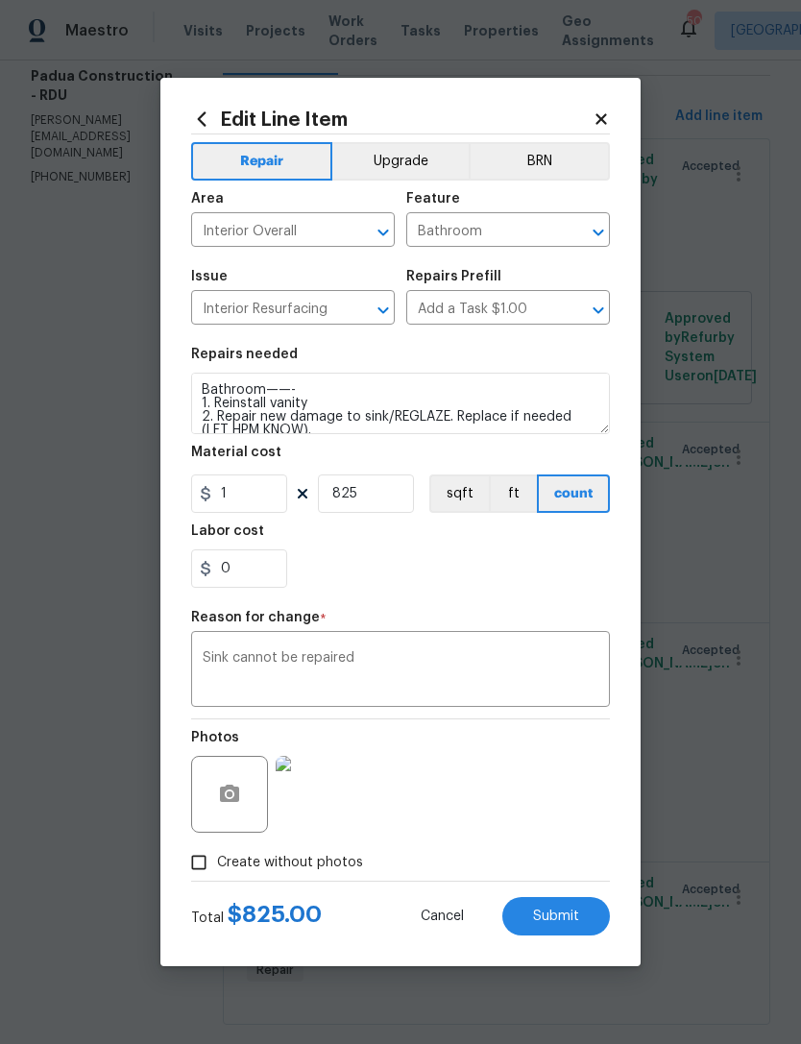
click at [539, 908] on button "Submit" at bounding box center [556, 916] width 108 height 38
type input "475"
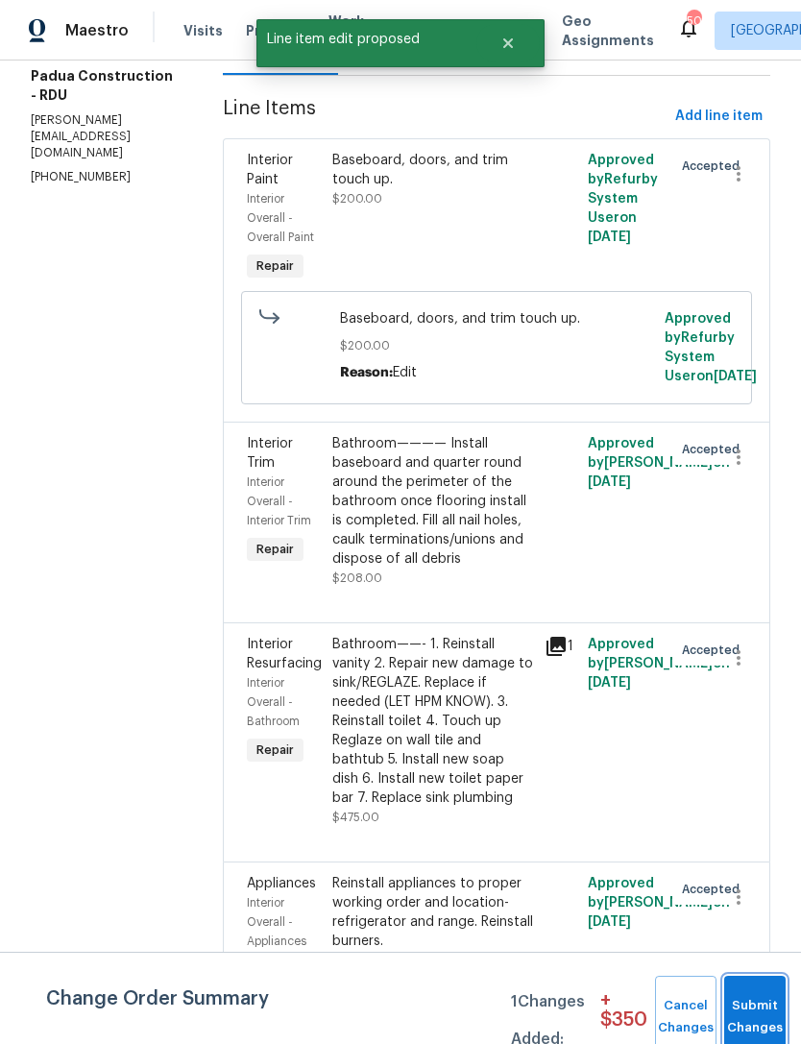
click at [769, 1006] on button "Submit Changes" at bounding box center [754, 1017] width 61 height 83
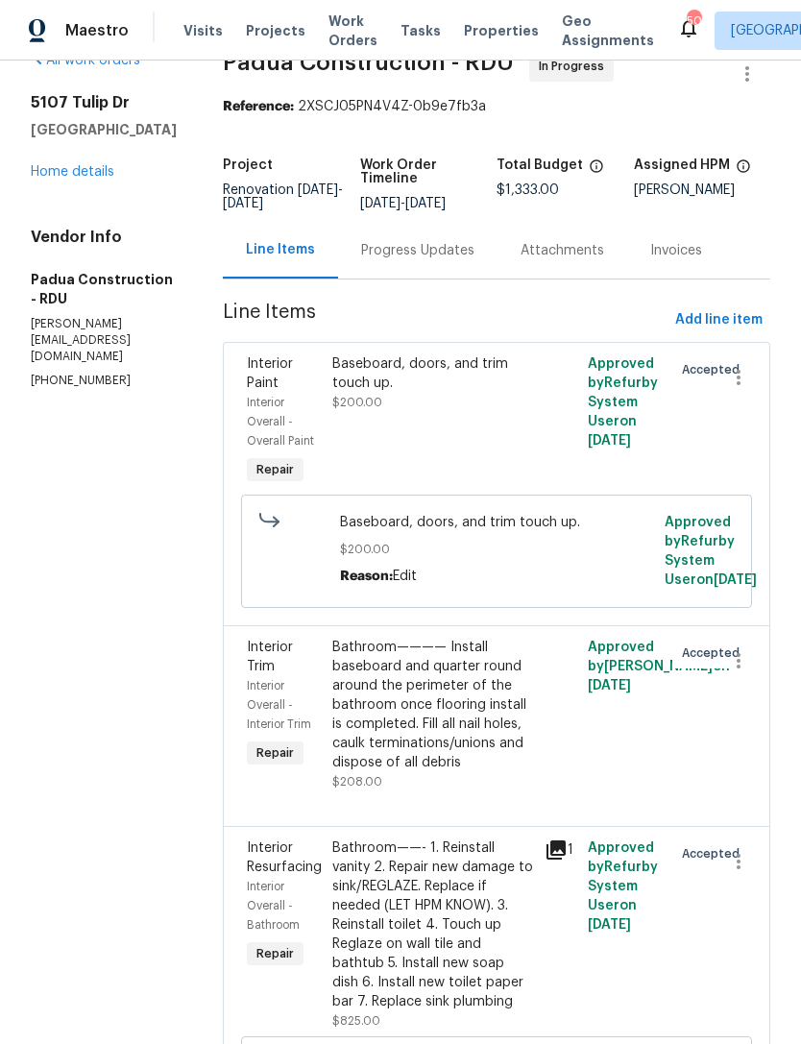
scroll to position [36, 0]
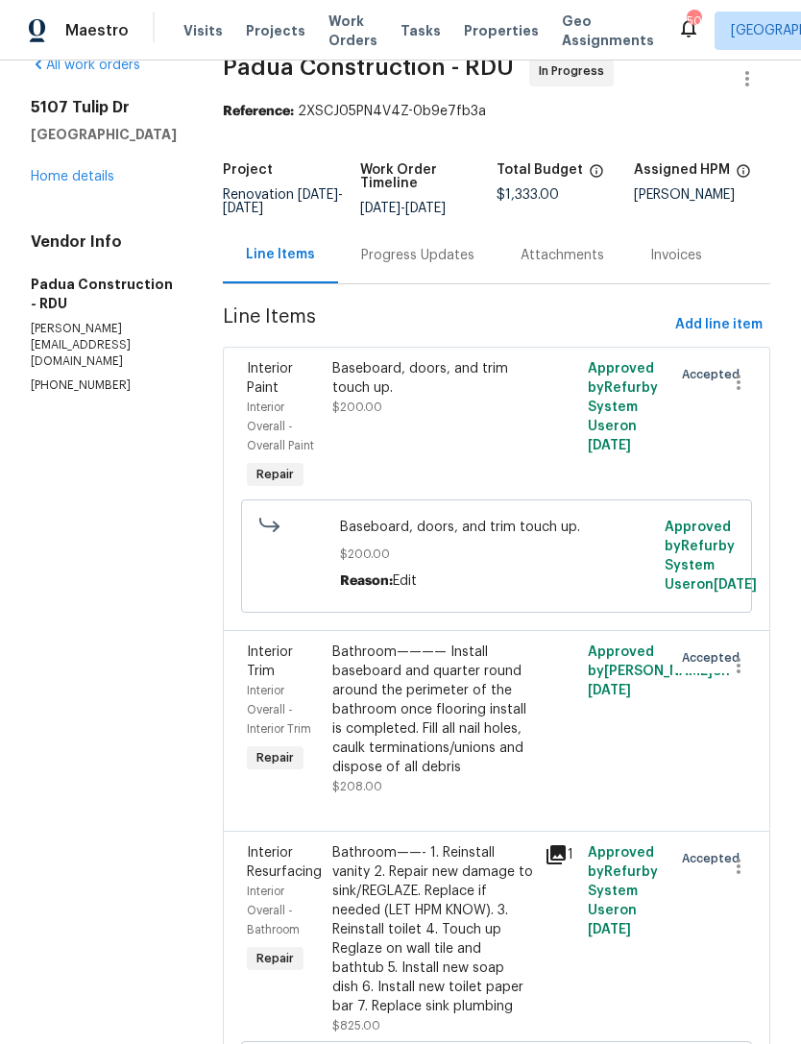
click at [421, 379] on div "Baseboard, doors, and trim touch up." at bounding box center [433, 378] width 202 height 38
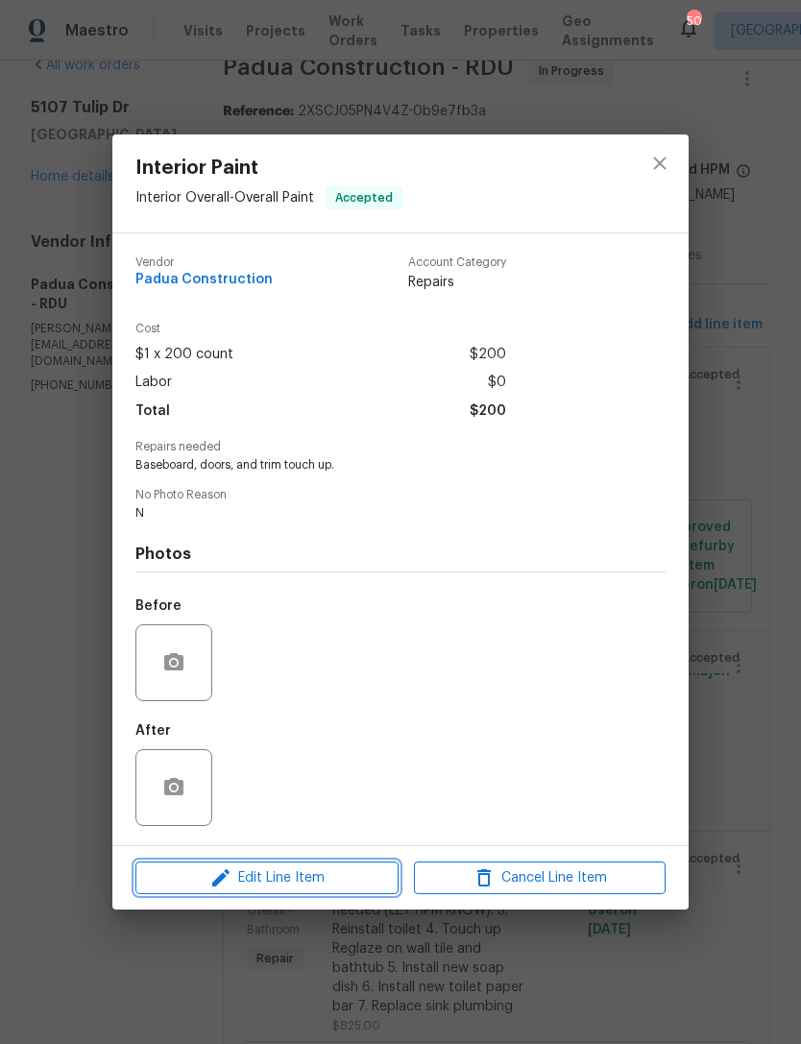
click at [286, 873] on span "Edit Line Item" at bounding box center [267, 878] width 252 height 24
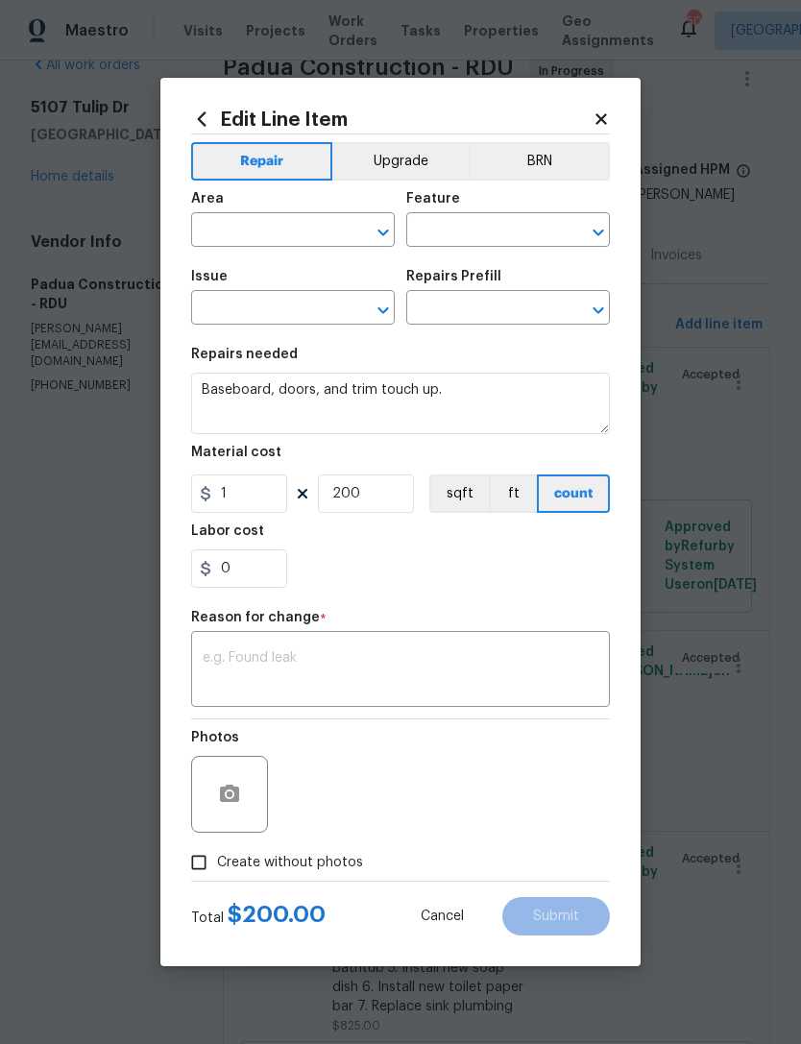
type input "Interior Overall"
type input "Overall Paint"
type input "Interior Paint"
type input "Add a Task $1.00"
click at [367, 490] on input "200" at bounding box center [366, 493] width 96 height 38
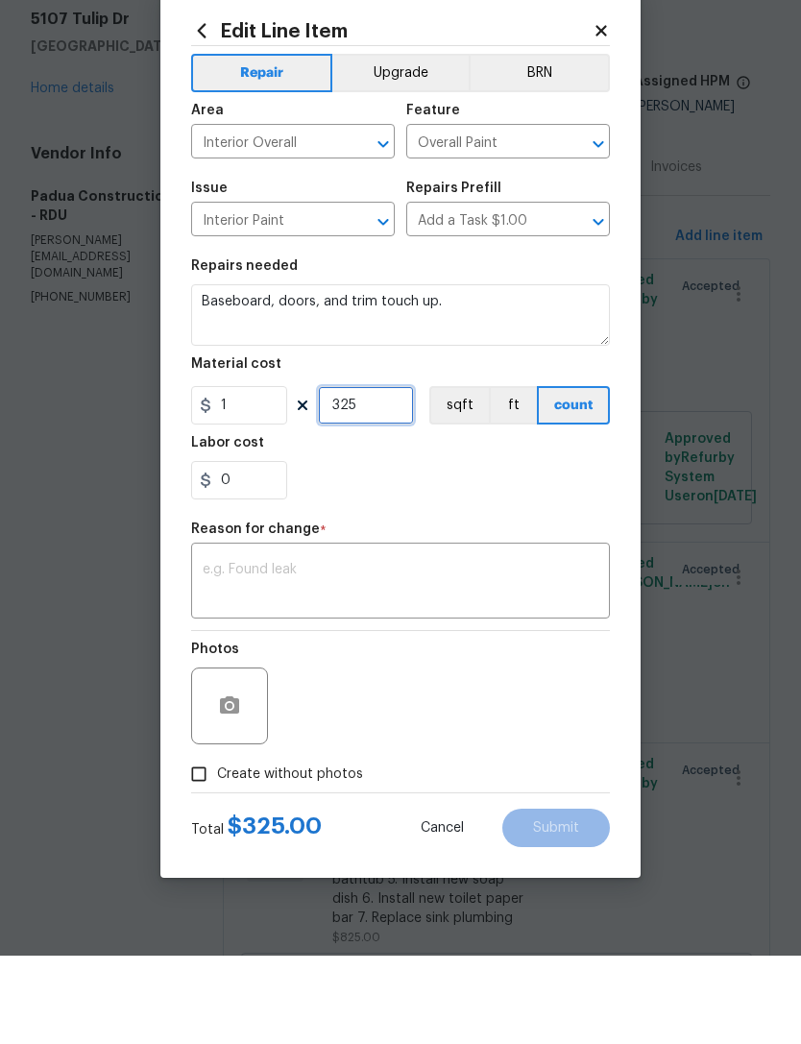
type input "325"
click at [436, 549] on div "0" at bounding box center [400, 568] width 419 height 38
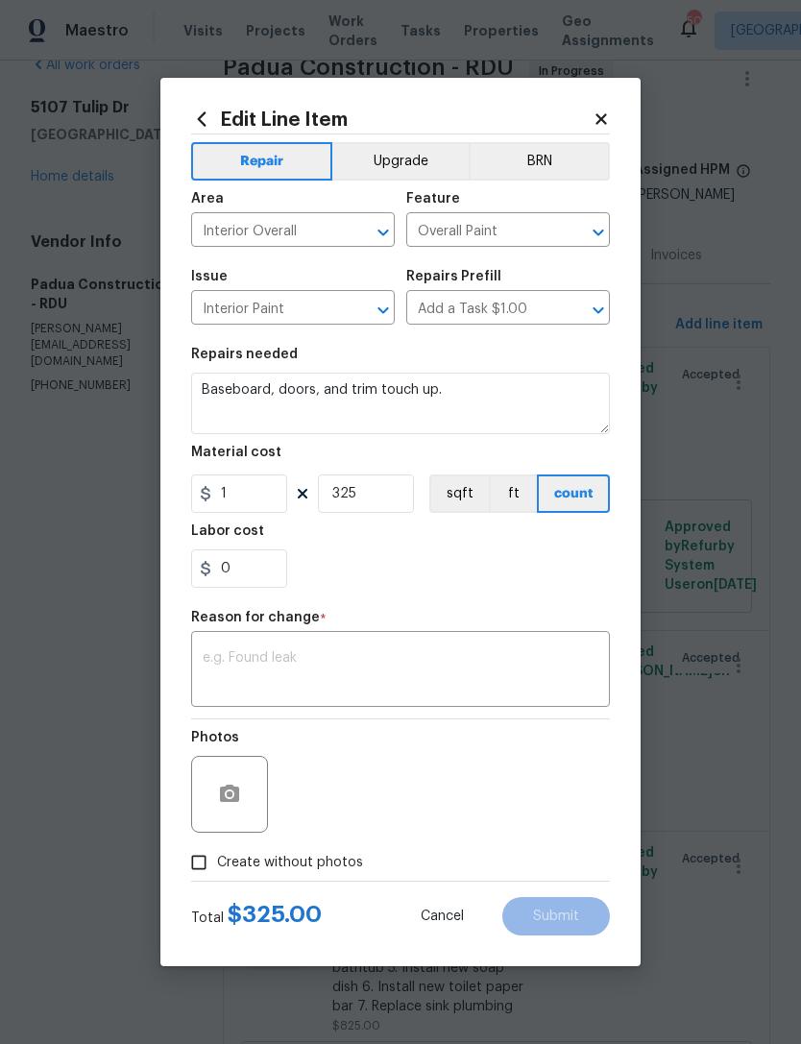
click at [365, 679] on textarea at bounding box center [401, 671] width 396 height 40
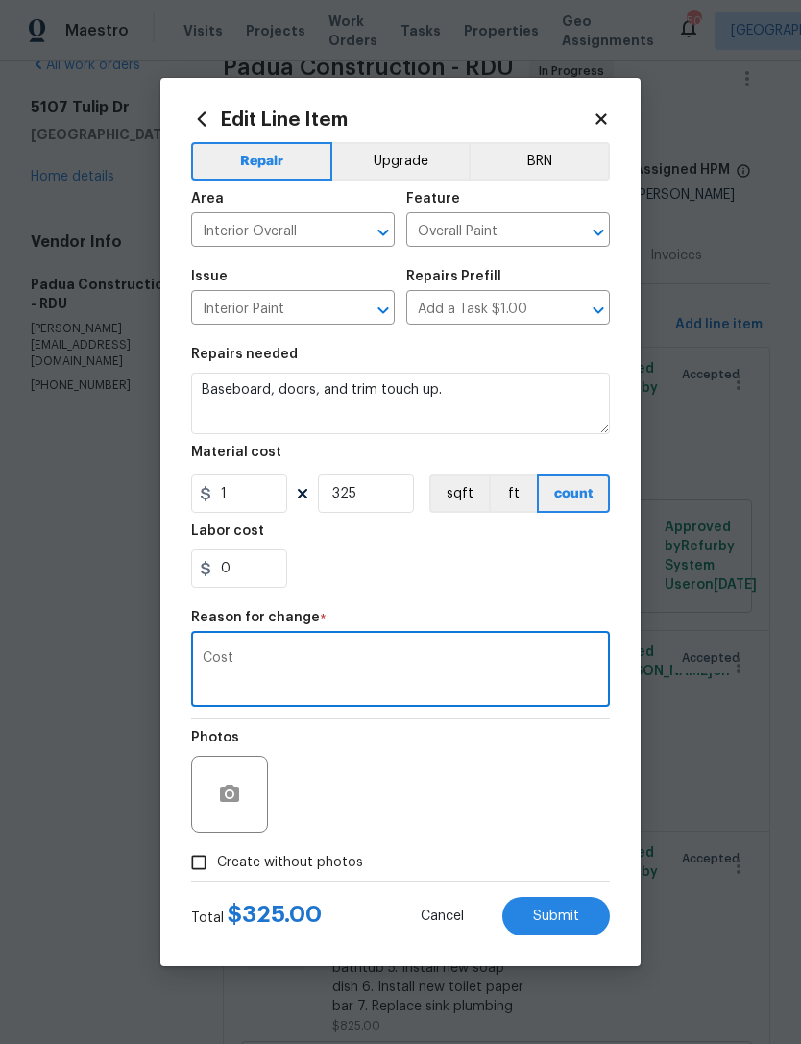
type textarea "Cost"
click at [399, 562] on div "0" at bounding box center [400, 568] width 419 height 38
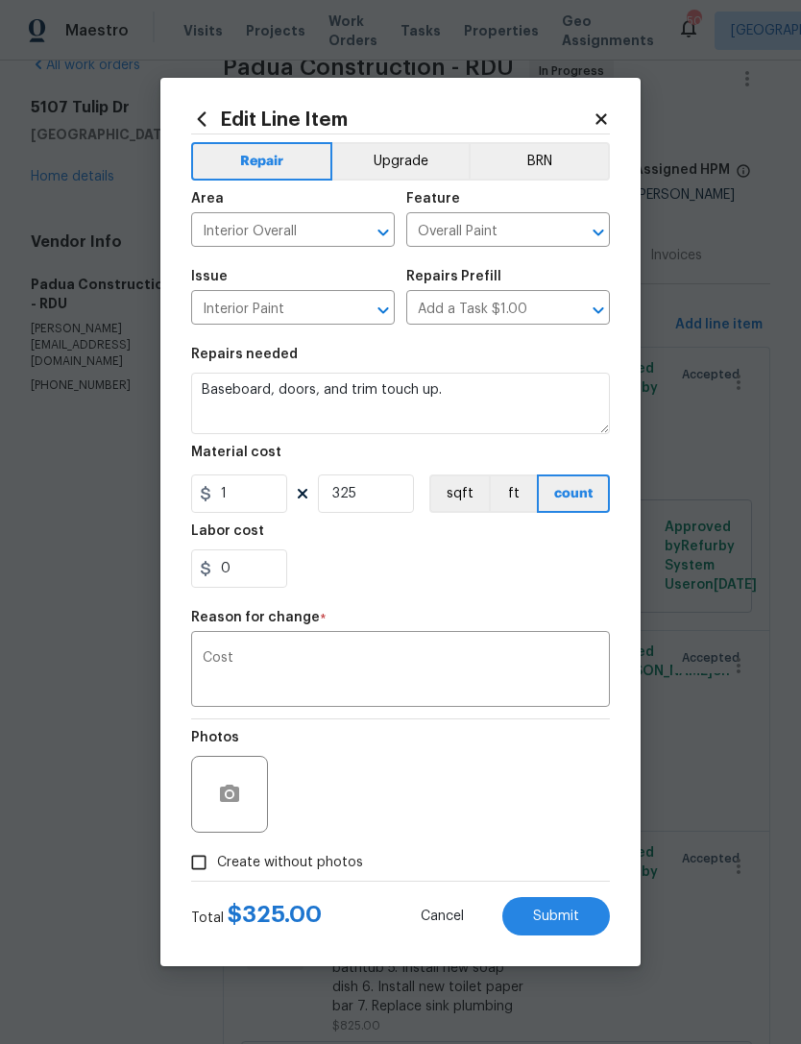
click at [563, 909] on span "Submit" at bounding box center [556, 916] width 46 height 14
type input "200"
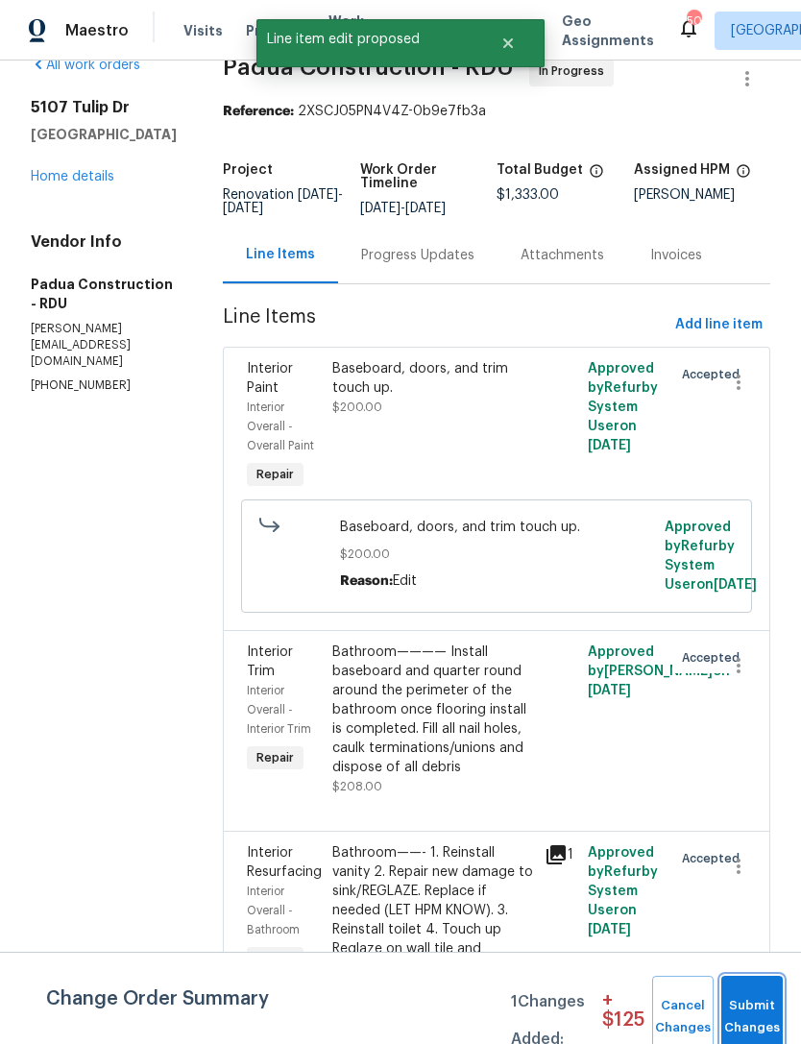
click at [761, 1007] on span "Submit Changes" at bounding box center [752, 1017] width 42 height 44
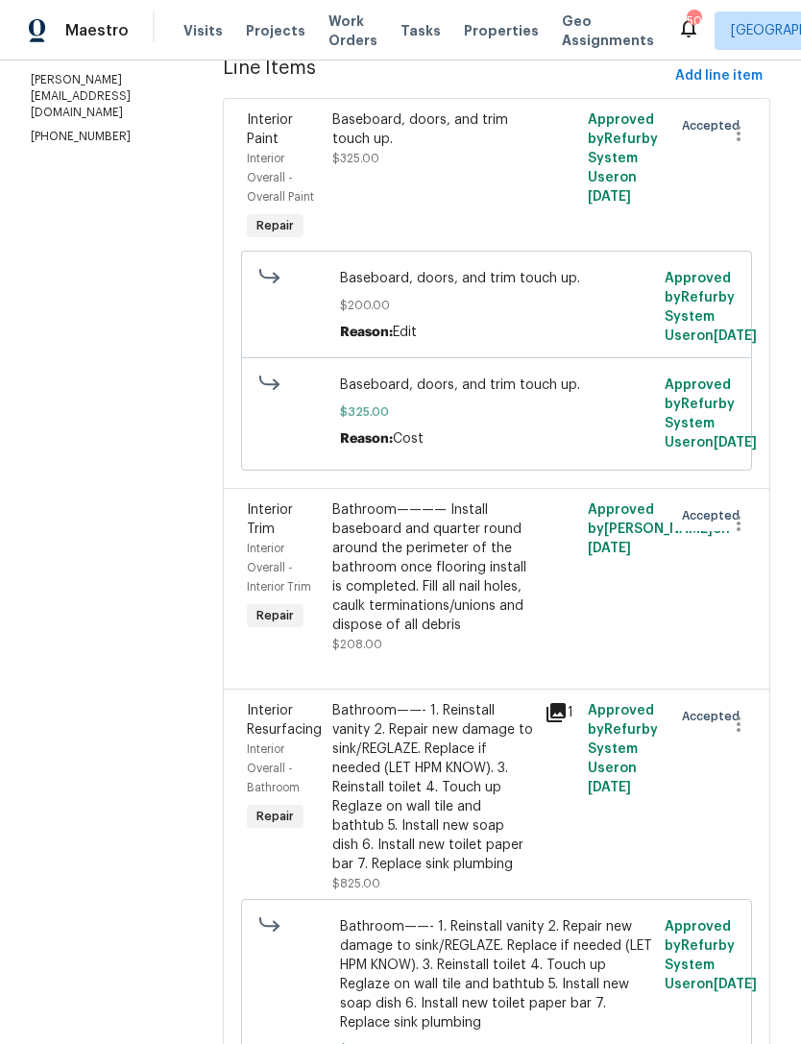
scroll to position [261, 0]
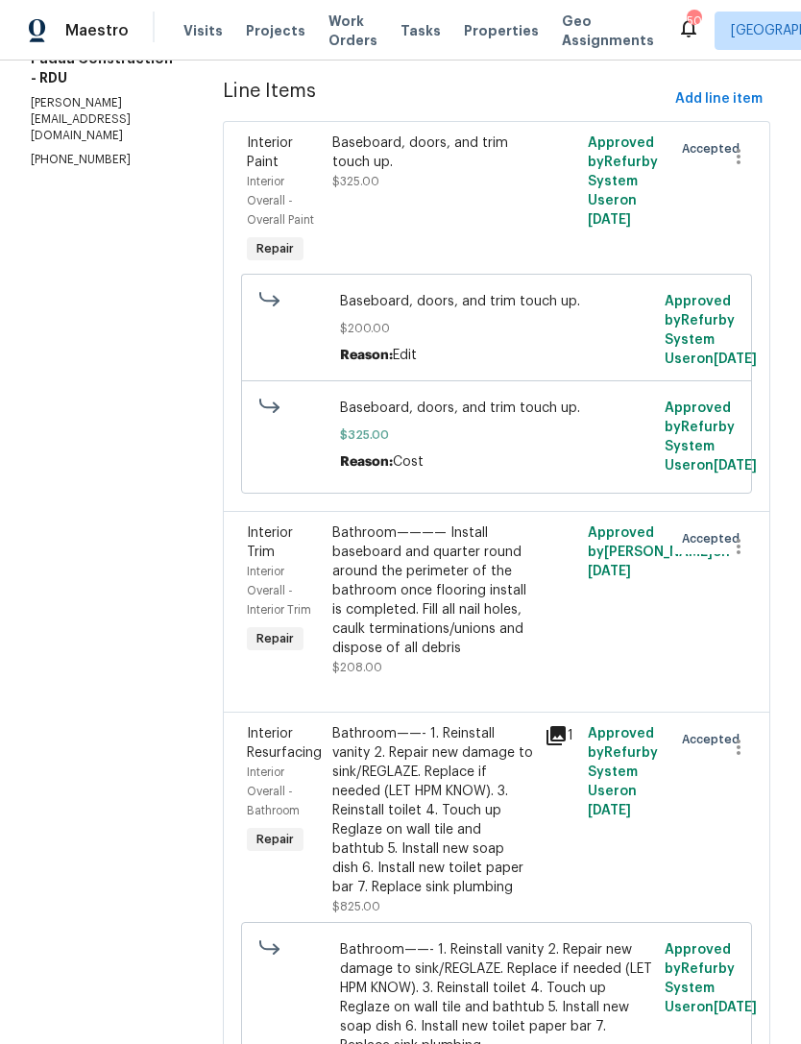
click at [397, 133] on div "Baseboard, doors, and trim touch up." at bounding box center [433, 152] width 202 height 38
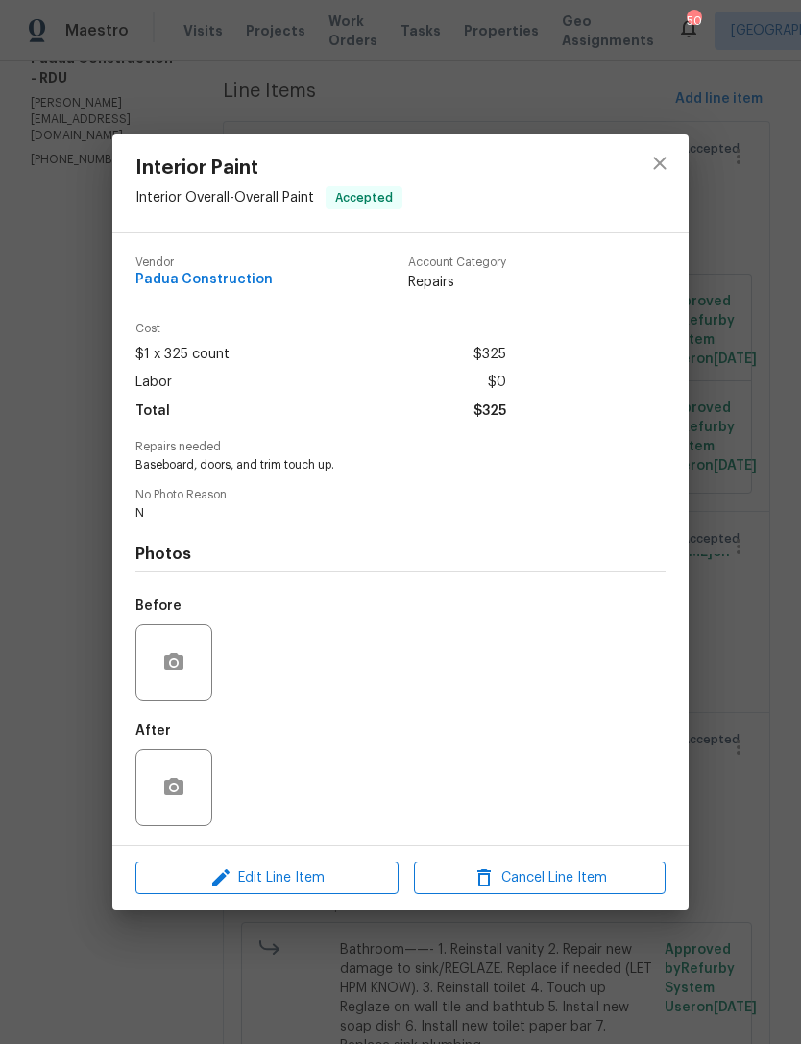
click at [332, 883] on span "Edit Line Item" at bounding box center [267, 878] width 252 height 24
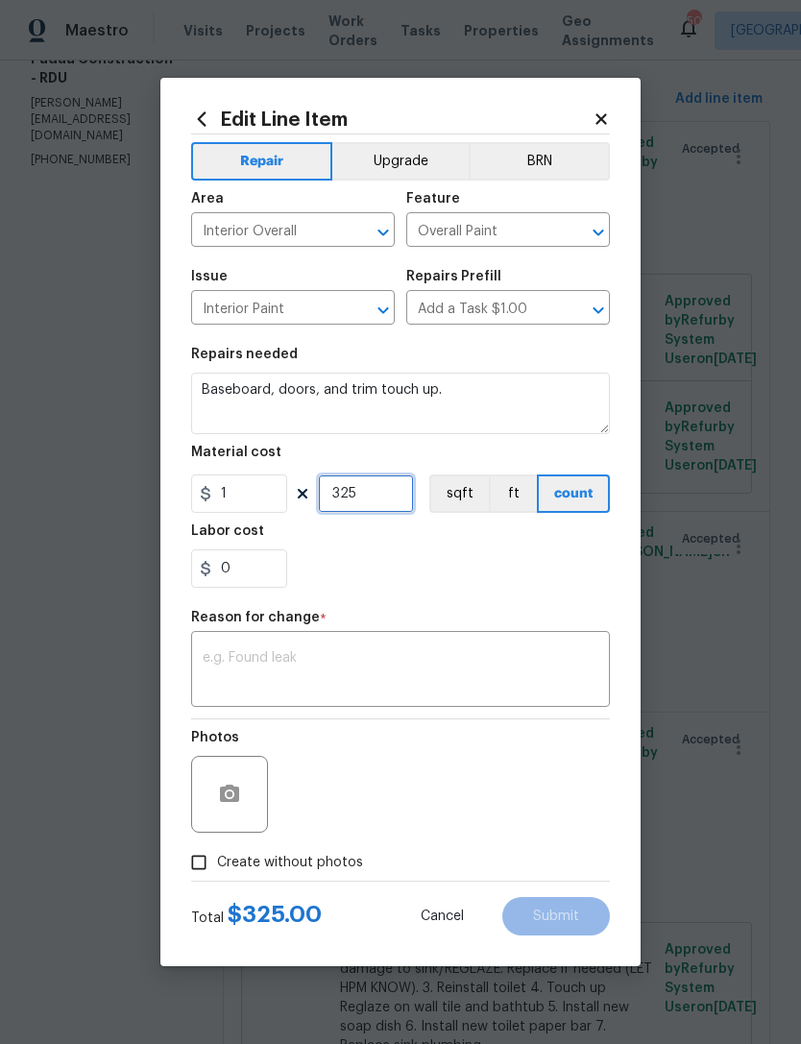
click at [382, 492] on input "325" at bounding box center [366, 493] width 96 height 38
type input "425"
click at [409, 547] on div "Labor cost" at bounding box center [400, 536] width 419 height 25
click at [199, 869] on input "Create without photos" at bounding box center [199, 862] width 36 height 36
checkbox input "true"
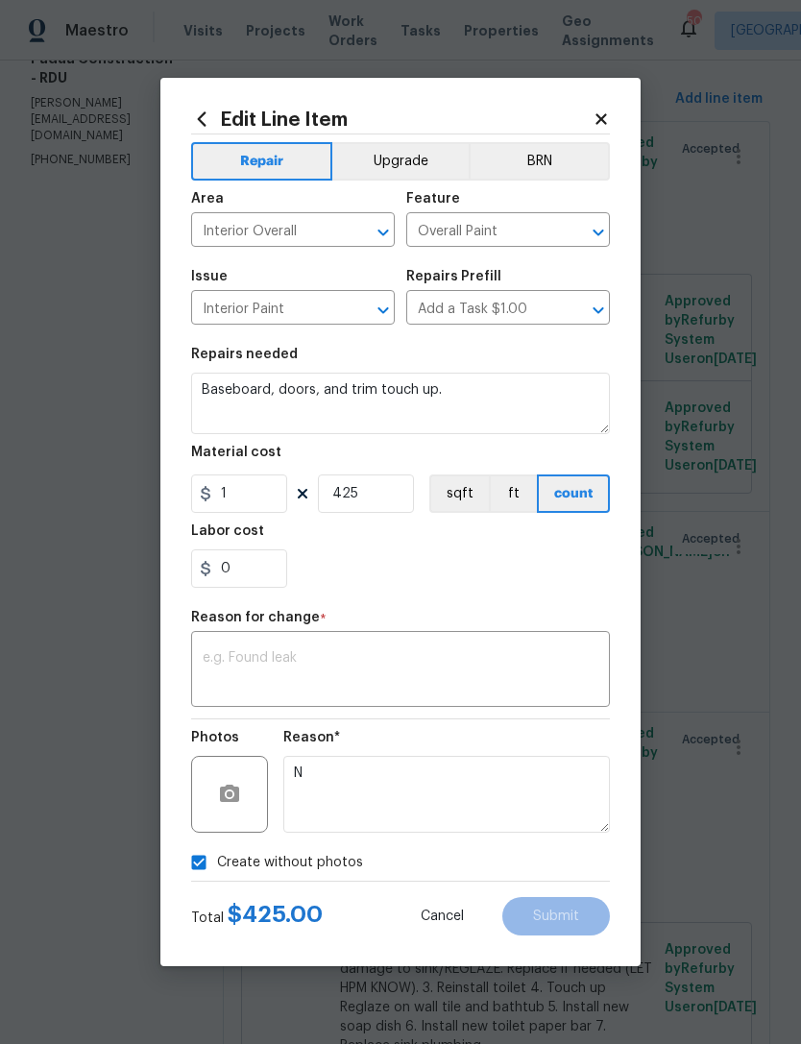
click at [300, 670] on textarea at bounding box center [401, 671] width 396 height 40
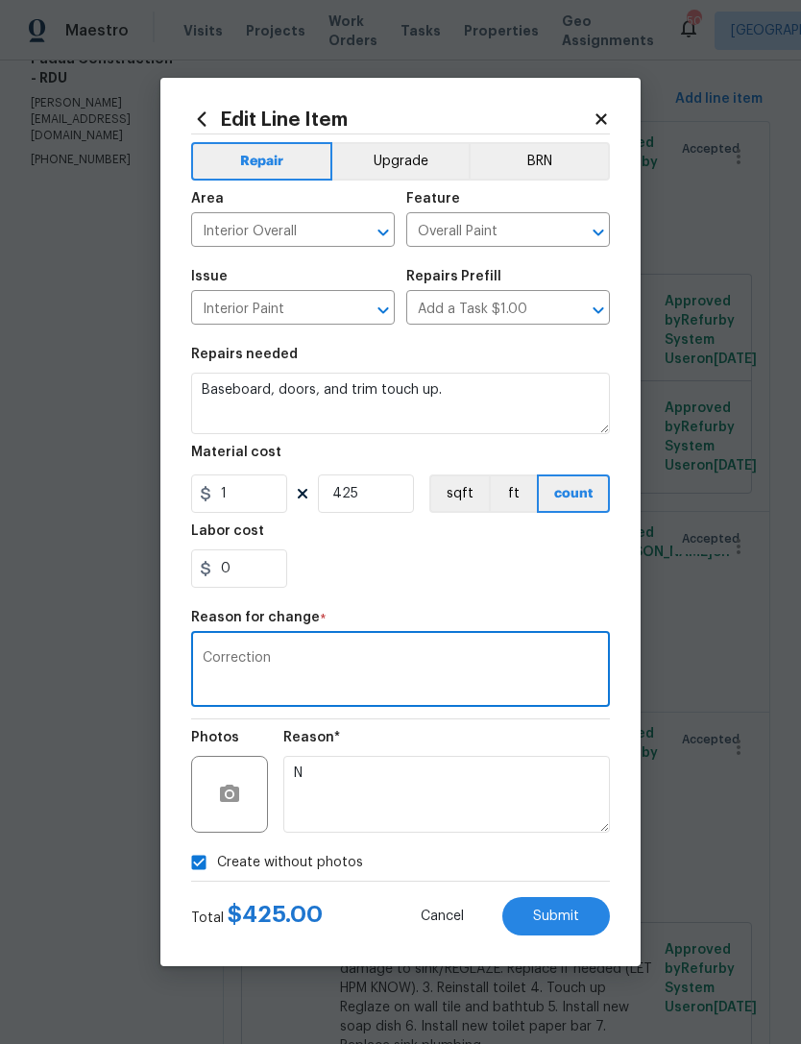
type textarea "Correction"
click at [407, 564] on div "0" at bounding box center [400, 568] width 419 height 38
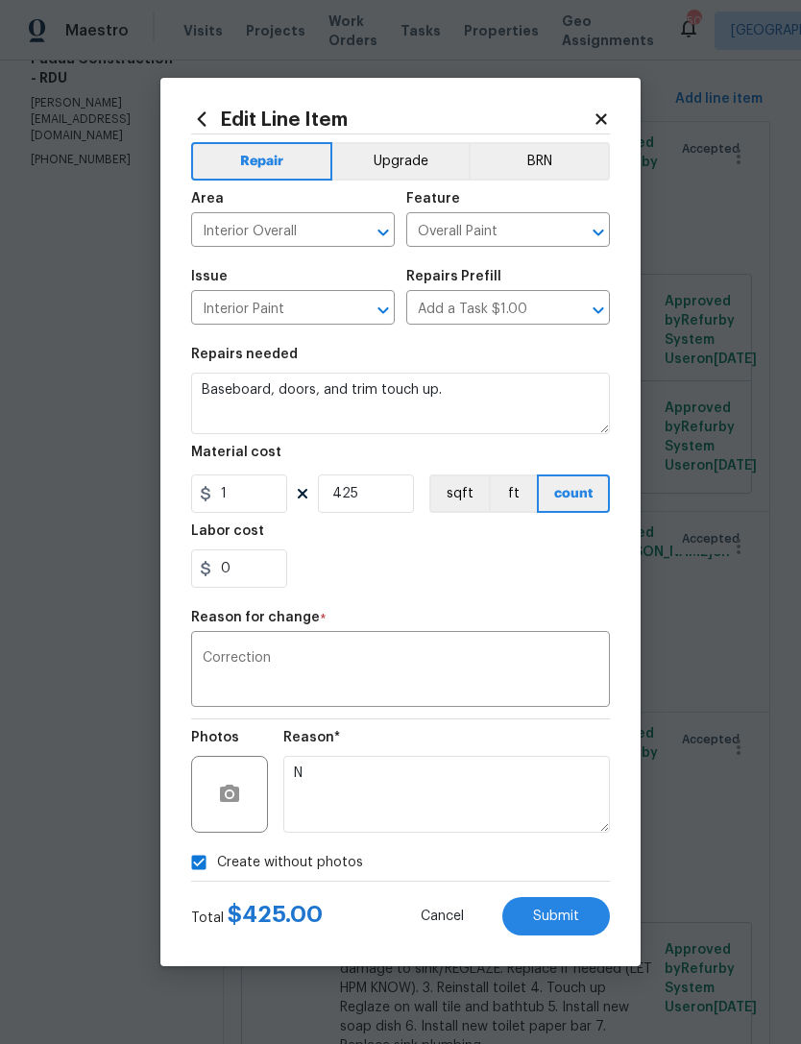
click at [567, 918] on span "Submit" at bounding box center [556, 916] width 46 height 14
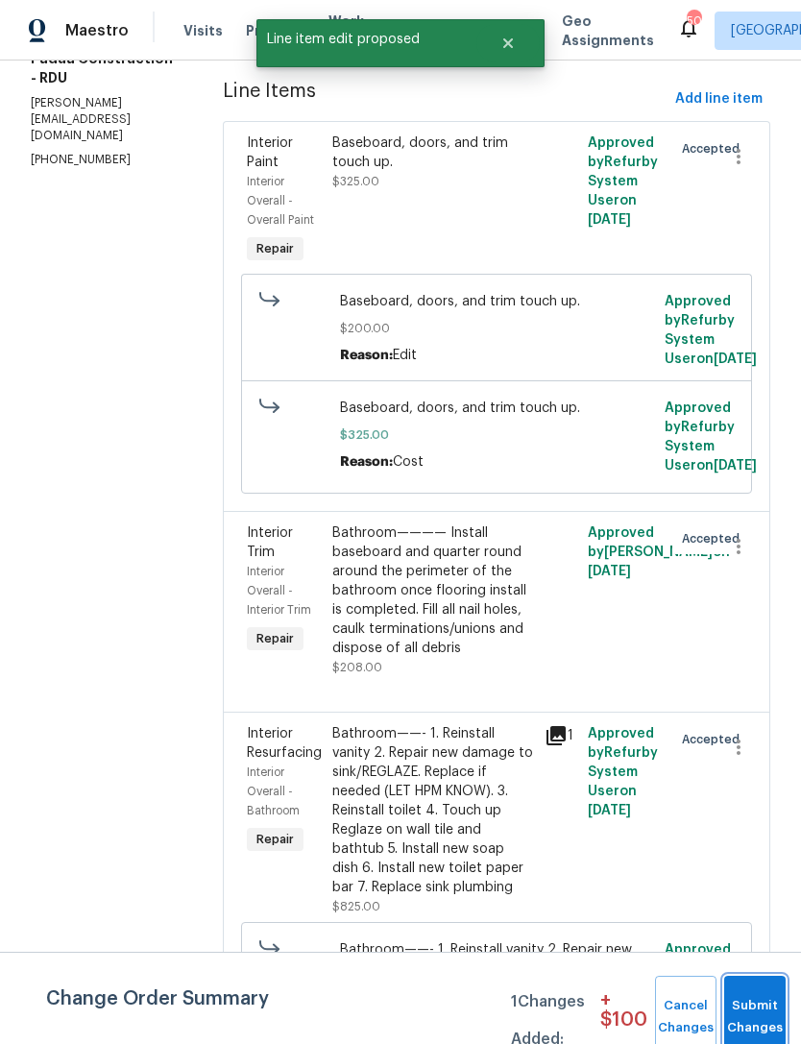
click at [756, 1018] on span "Submit Changes" at bounding box center [755, 1017] width 42 height 44
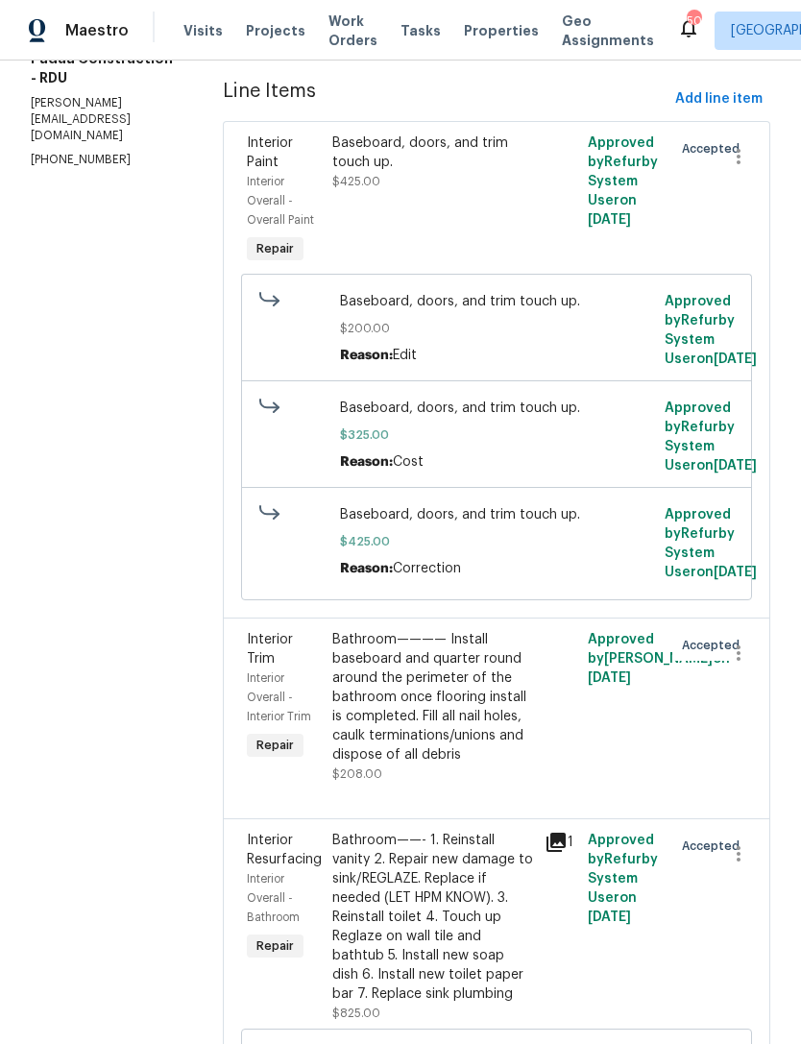
click at [435, 732] on div "Bathroom———— Install baseboard and quarter round around the perimeter of the ba…" at bounding box center [433, 697] width 202 height 134
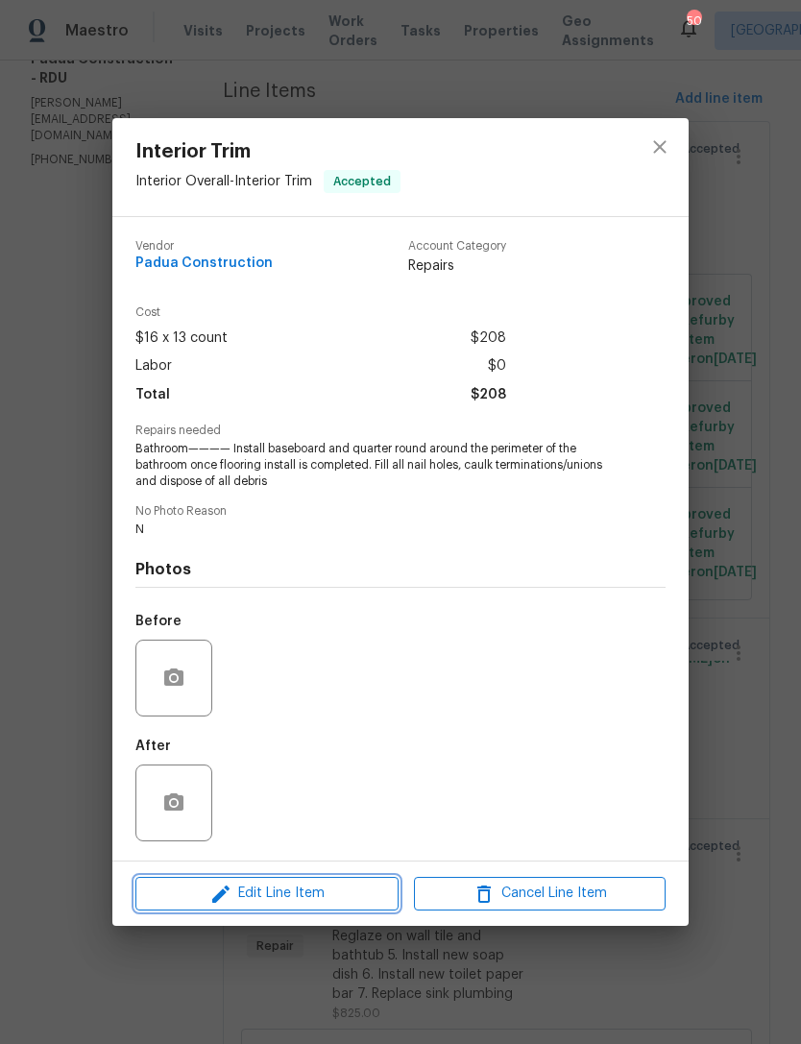
click at [302, 900] on span "Edit Line Item" at bounding box center [267, 893] width 252 height 24
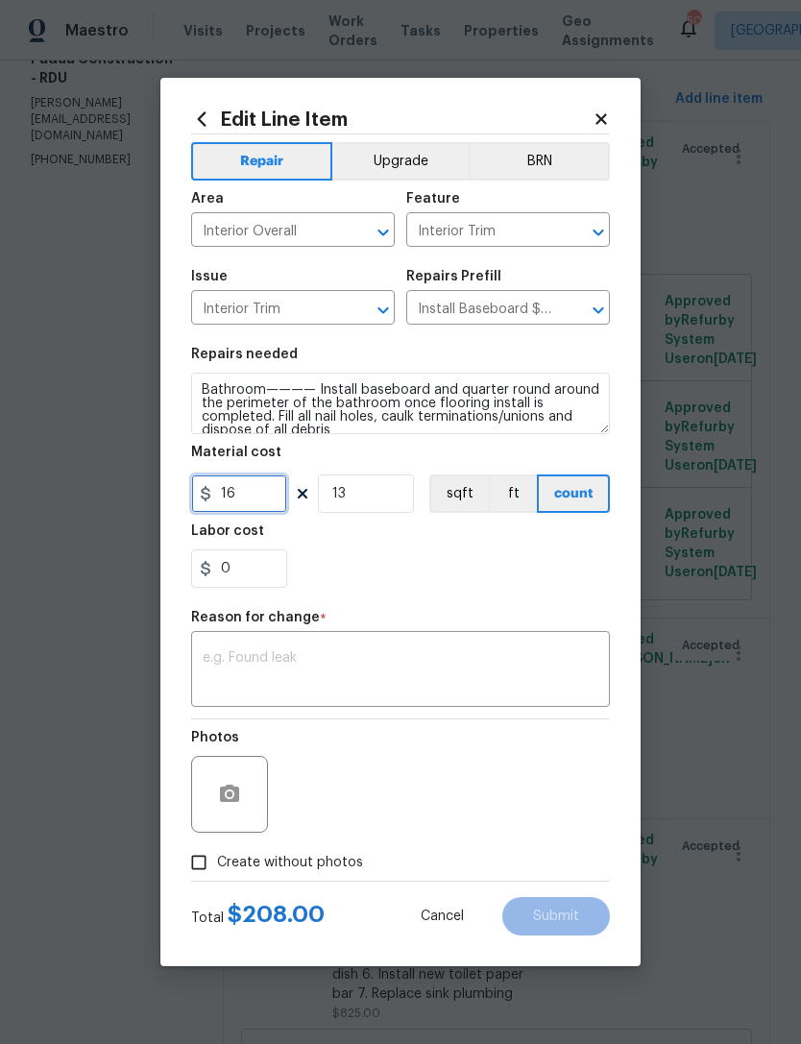
click at [256, 496] on input "16" at bounding box center [239, 493] width 96 height 38
type input "16"
click at [373, 499] on input "13" at bounding box center [366, 493] width 96 height 38
click at [414, 566] on div "0" at bounding box center [400, 568] width 419 height 38
click at [389, 493] on input "15" at bounding box center [366, 493] width 96 height 38
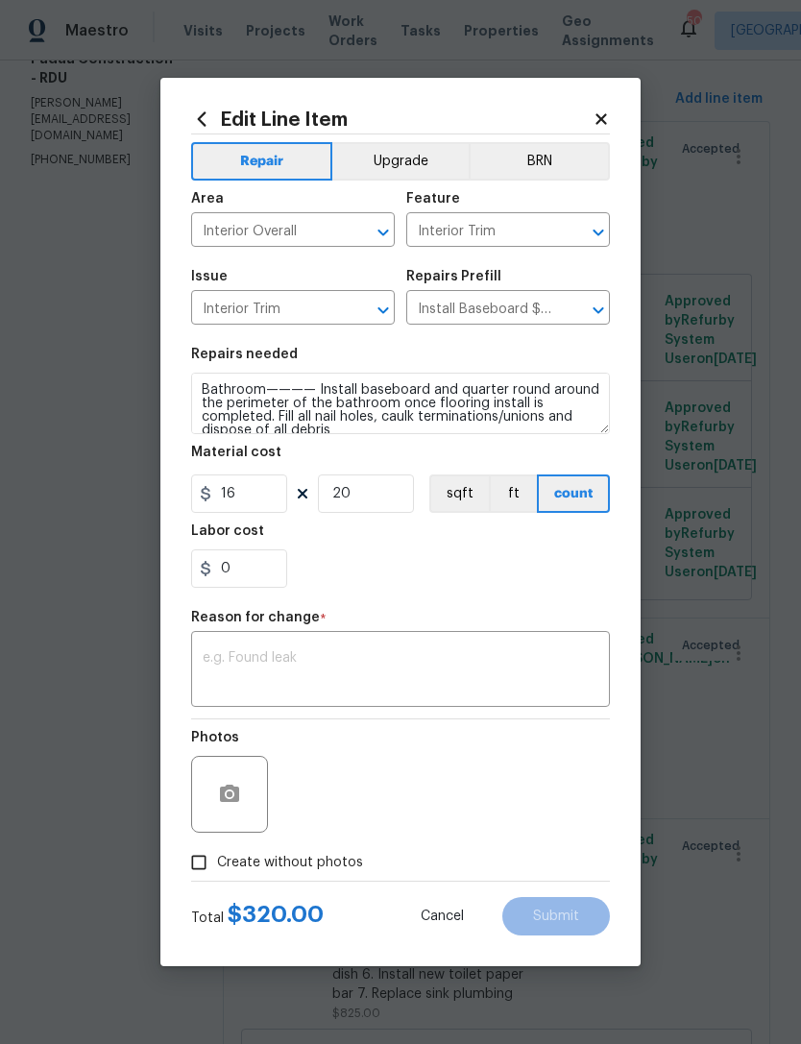
click at [453, 583] on div "0" at bounding box center [400, 568] width 419 height 38
click at [366, 500] on input "20" at bounding box center [366, 493] width 96 height 38
click at [471, 555] on div "0" at bounding box center [400, 568] width 419 height 38
click at [375, 494] on input "18" at bounding box center [366, 493] width 96 height 38
click at [471, 576] on div "0" at bounding box center [400, 568] width 419 height 38
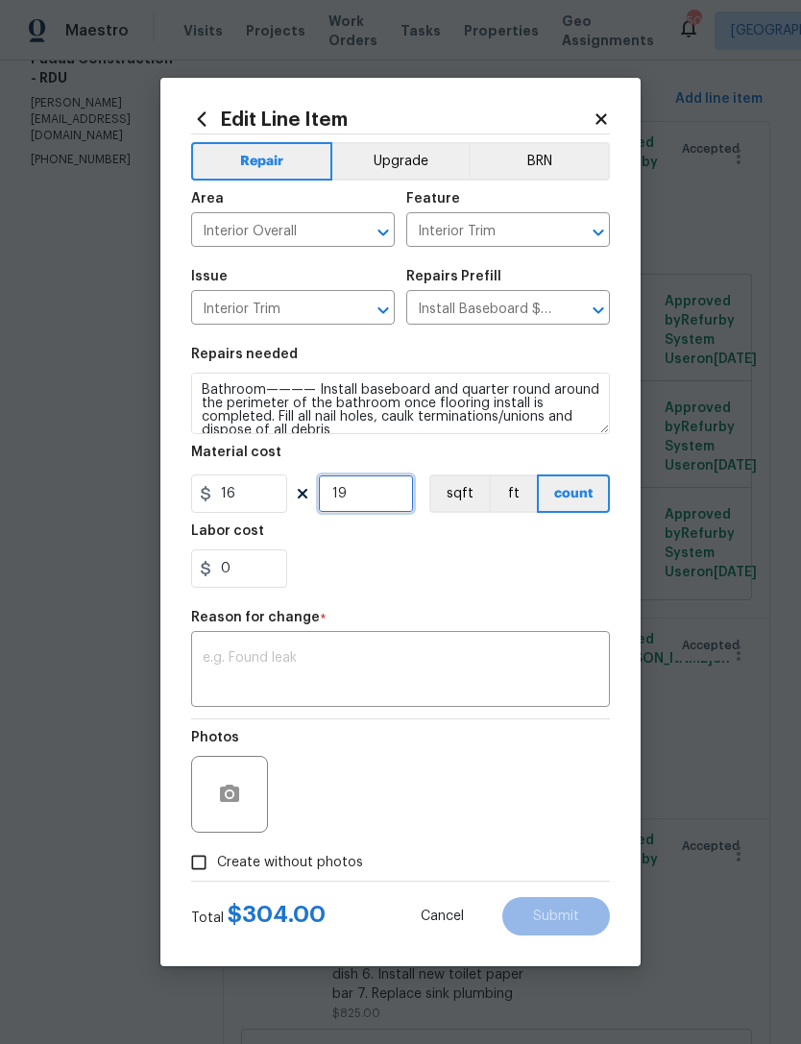
click at [380, 496] on input "19" at bounding box center [366, 493] width 96 height 38
type input "1"
click at [242, 509] on input "16" at bounding box center [239, 493] width 96 height 38
click at [242, 508] on input "16" at bounding box center [239, 493] width 96 height 38
type input "300"
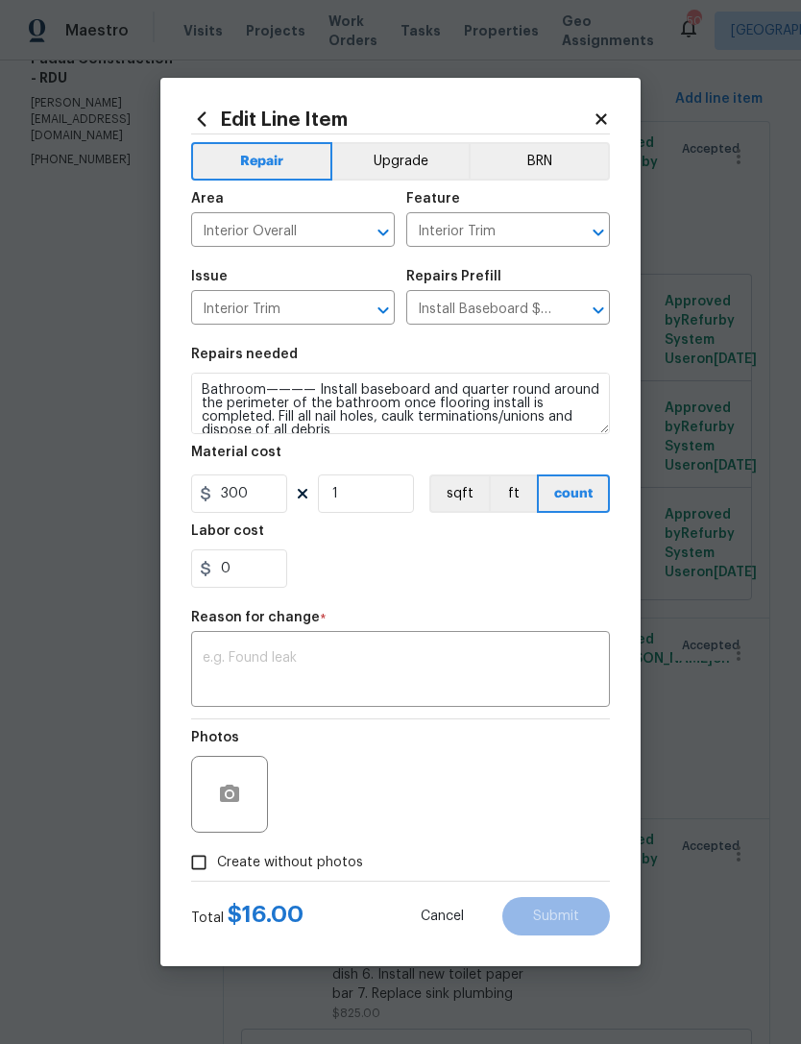
click at [436, 563] on div "0" at bounding box center [400, 568] width 419 height 38
click at [412, 662] on textarea at bounding box center [401, 671] width 396 height 40
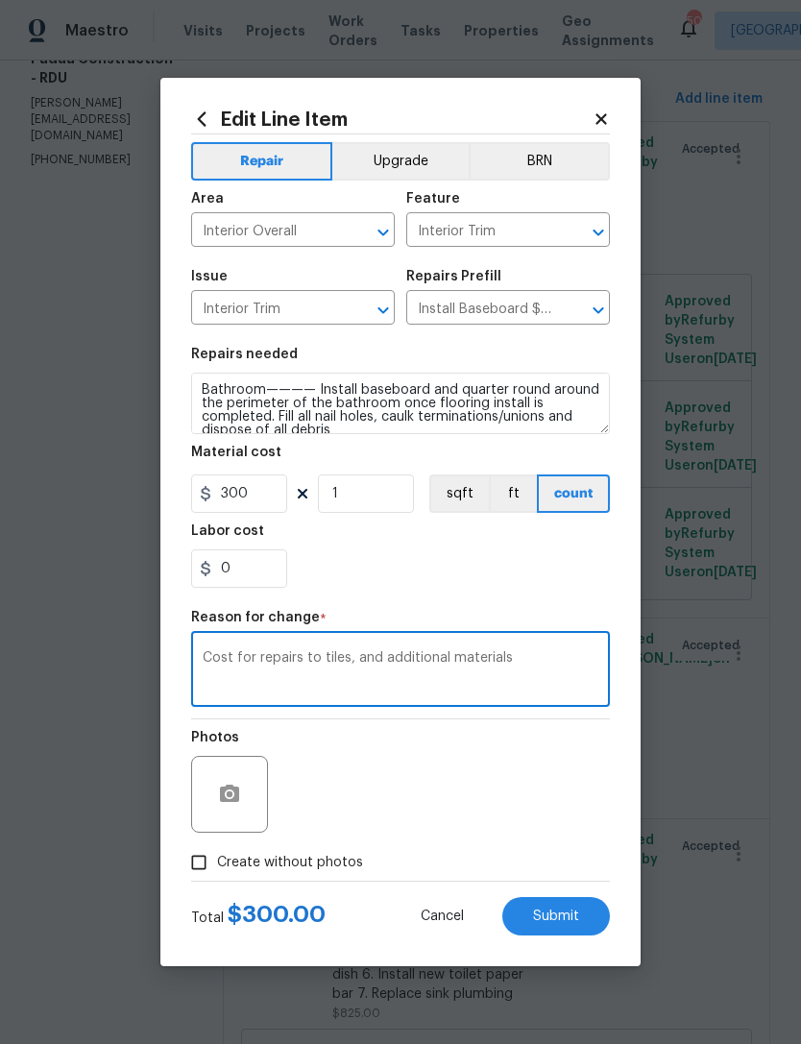
type textarea "Cost for repairs to tiles, and additional materials"
click at [468, 559] on div "0" at bounding box center [400, 568] width 419 height 38
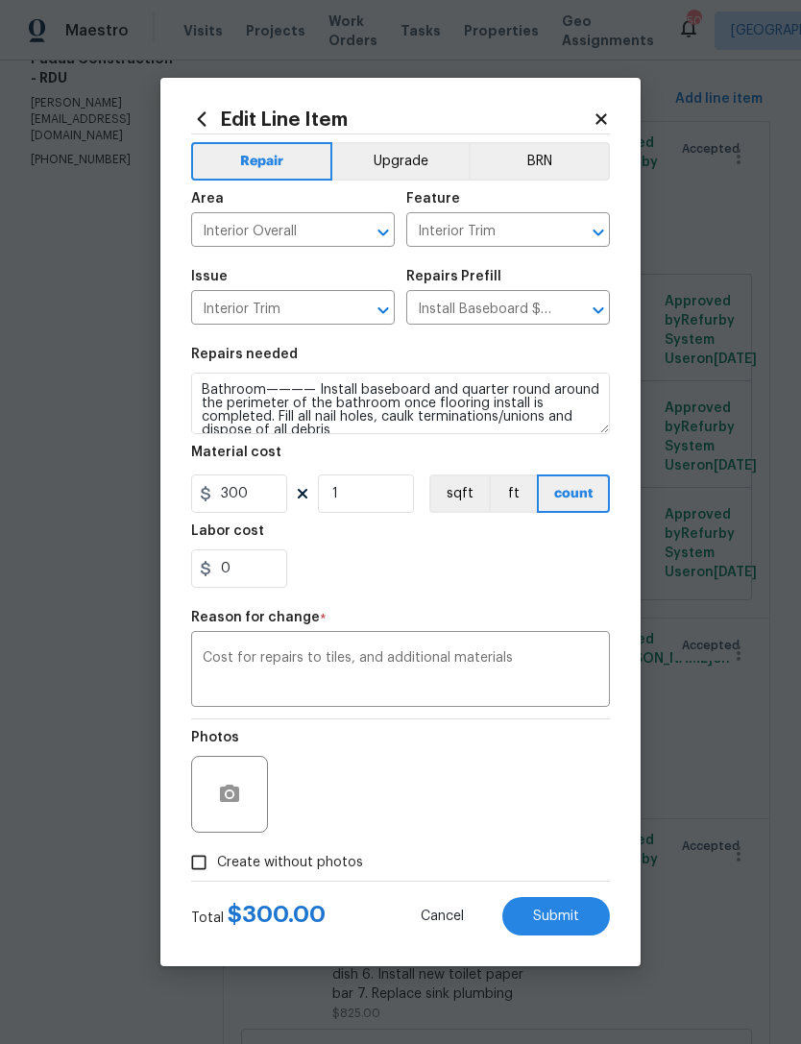
click at [203, 861] on input "Create without photos" at bounding box center [199, 862] width 36 height 36
checkbox input "true"
click at [543, 921] on span "Submit" at bounding box center [556, 916] width 46 height 14
type input "16"
type input "13"
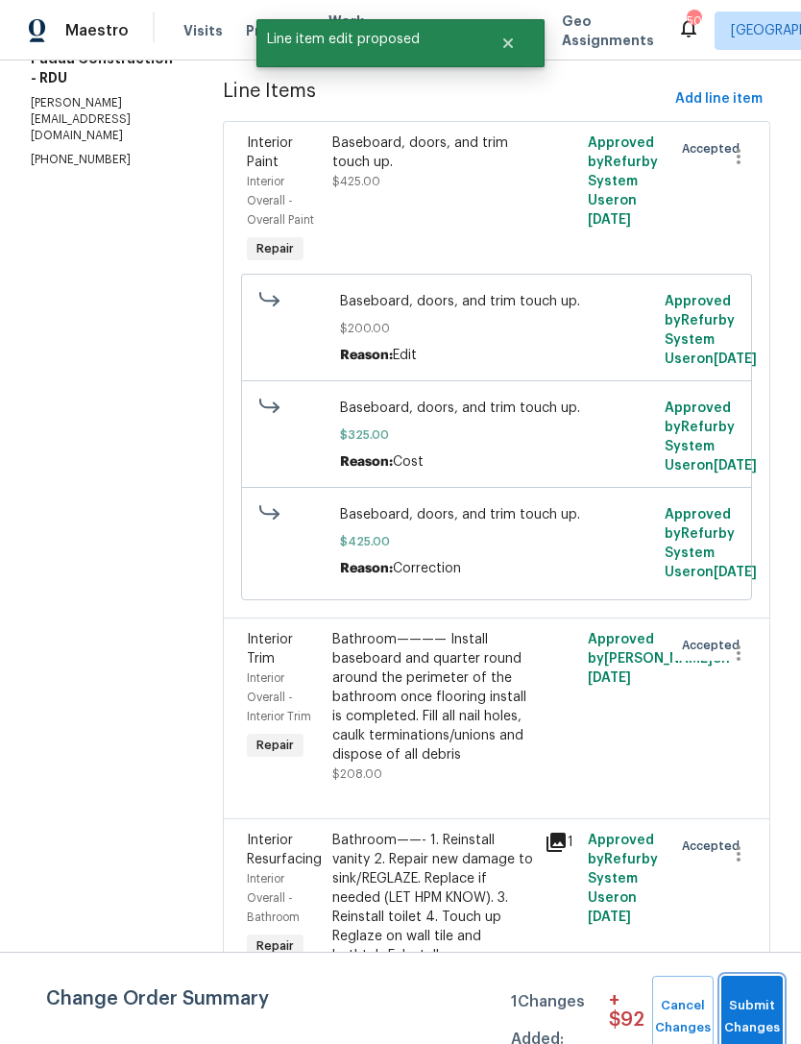
click at [757, 992] on button "Submit Changes" at bounding box center [751, 1017] width 61 height 83
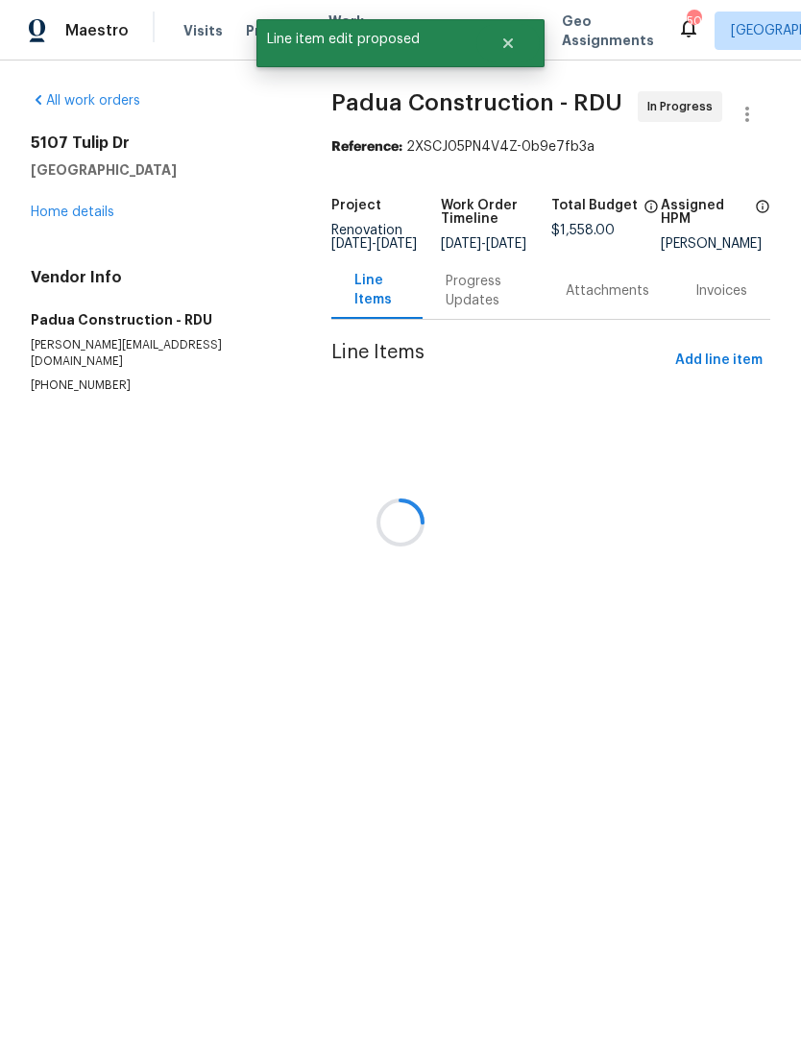
scroll to position [0, 0]
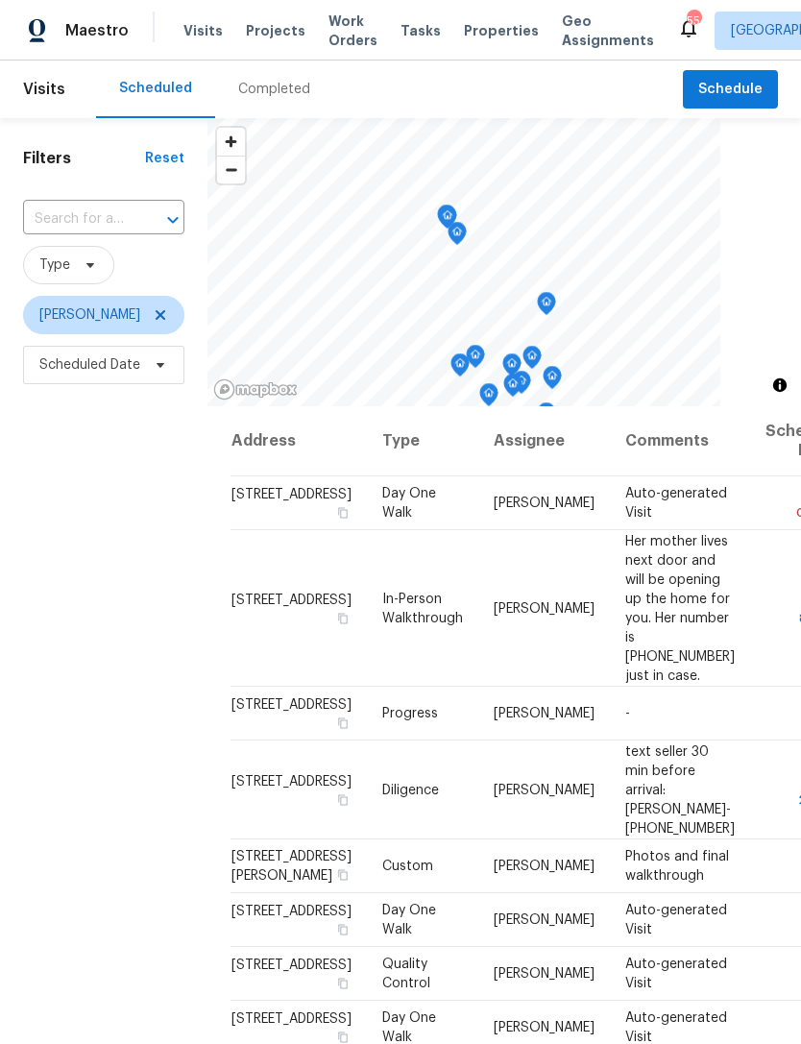
click at [275, 83] on div "Completed" at bounding box center [274, 89] width 72 height 19
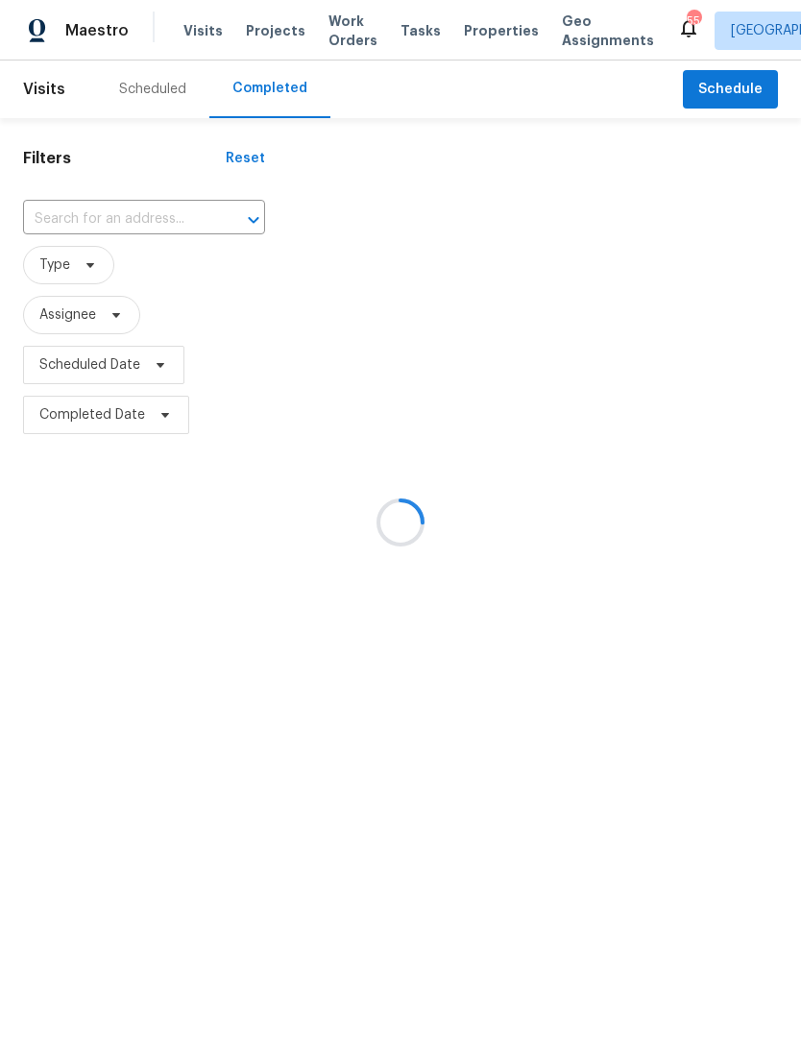
click at [240, 216] on button "Open" at bounding box center [253, 219] width 27 height 27
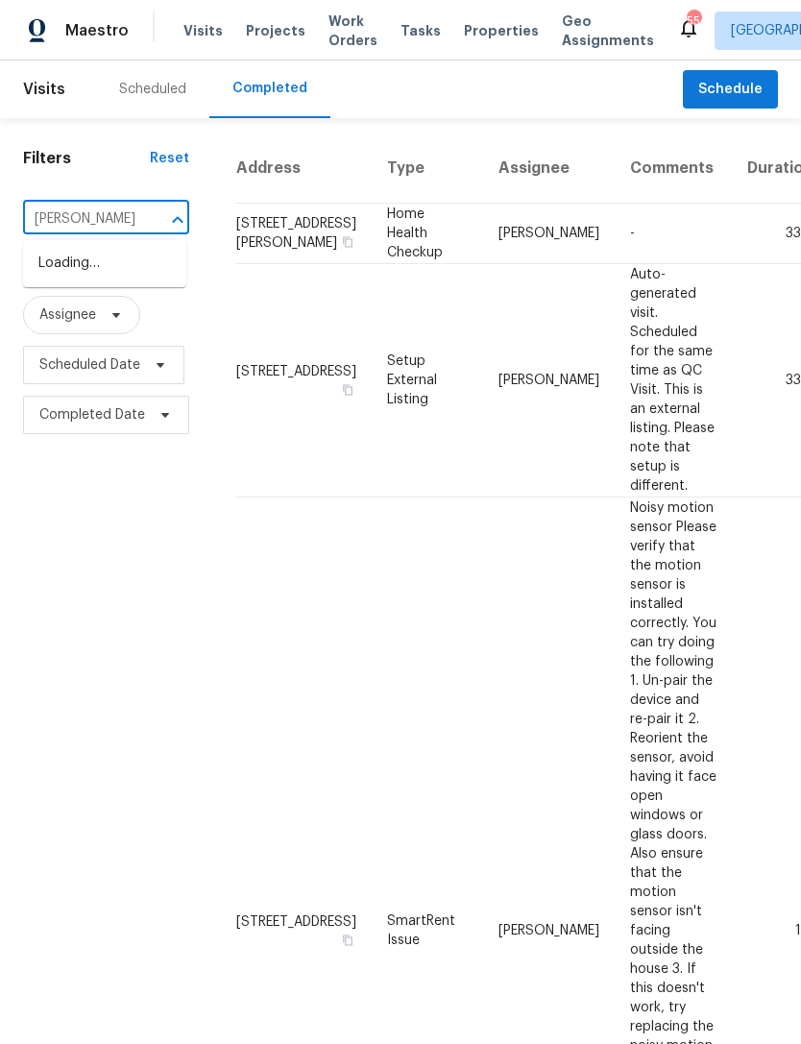
type input "bentley"
click at [114, 268] on li "[STREET_ADDRESS]" at bounding box center [104, 264] width 163 height 32
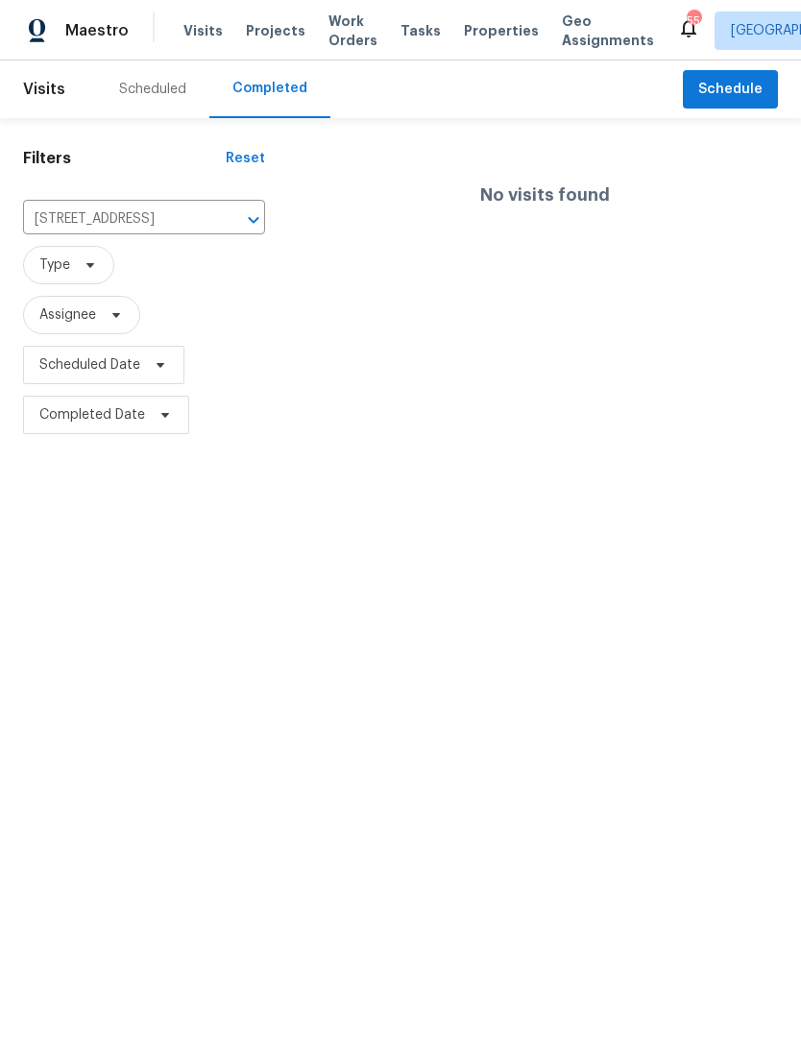
click at [169, 88] on div "Scheduled" at bounding box center [152, 89] width 67 height 19
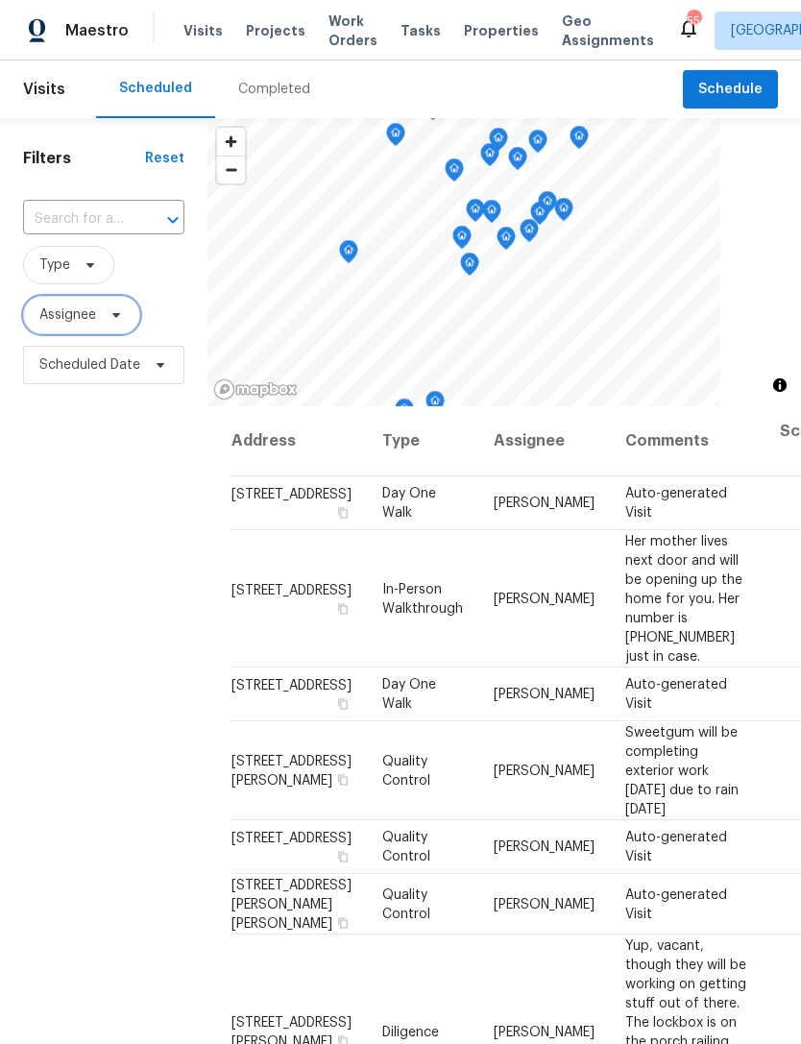
click at [72, 314] on span "Assignee" at bounding box center [67, 314] width 57 height 19
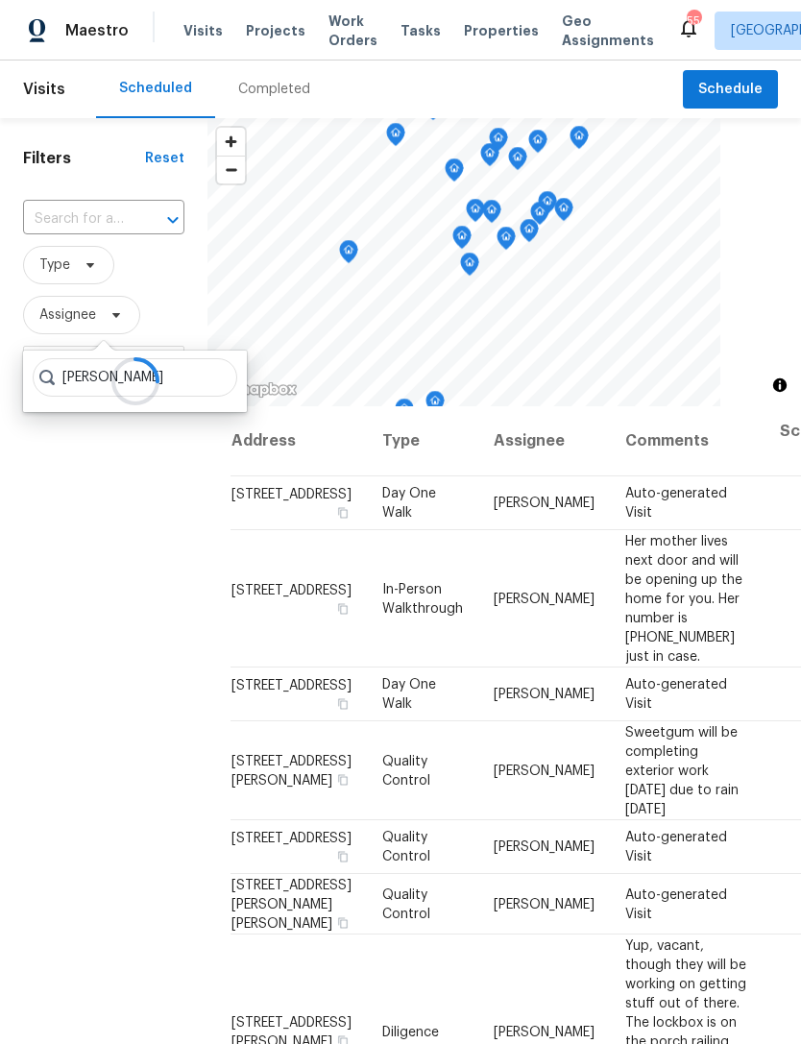
type input "[PERSON_NAME]"
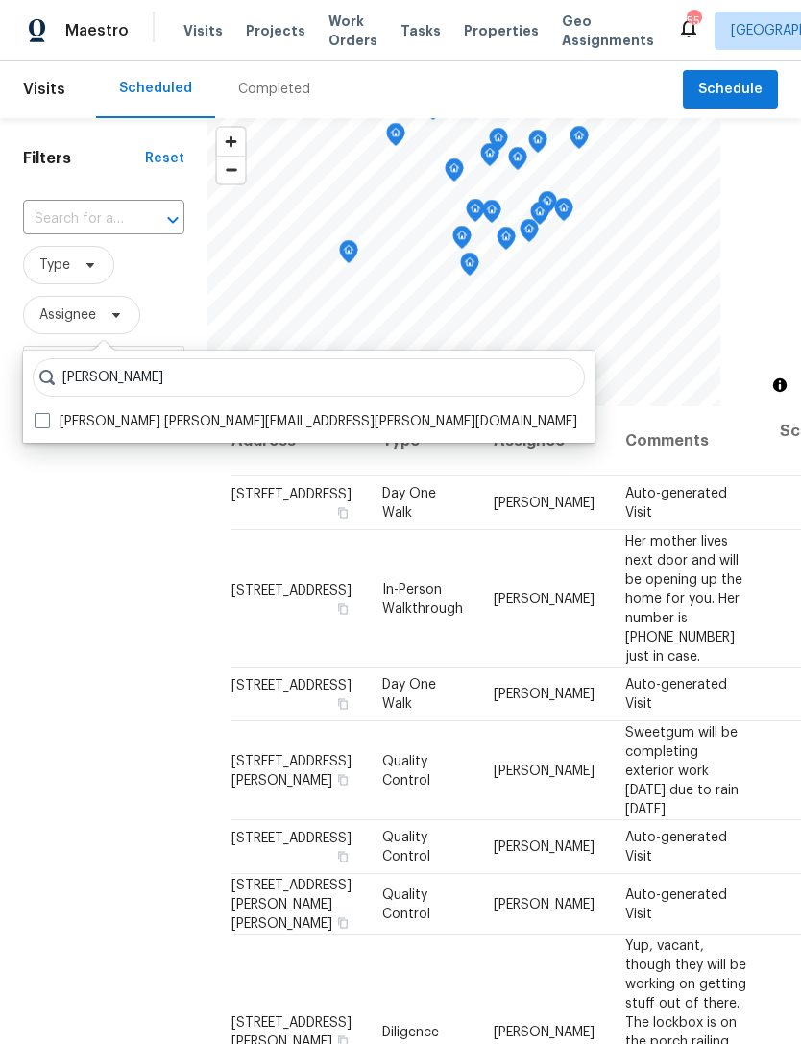
click at [141, 421] on label "Preston Sexton preston.sexton@opendoor.com" at bounding box center [306, 421] width 542 height 19
click at [47, 421] on input "Preston Sexton preston.sexton@opendoor.com" at bounding box center [41, 418] width 12 height 12
checkbox input "true"
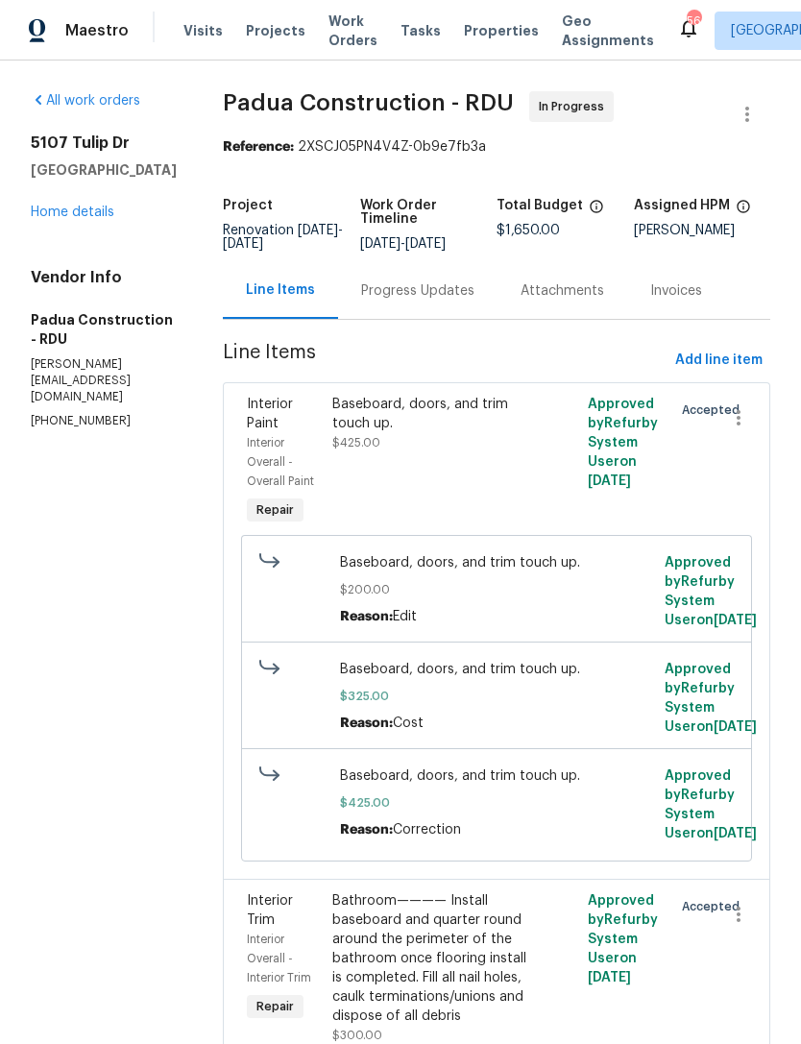
click at [365, 282] on div "Progress Updates" at bounding box center [417, 290] width 113 height 19
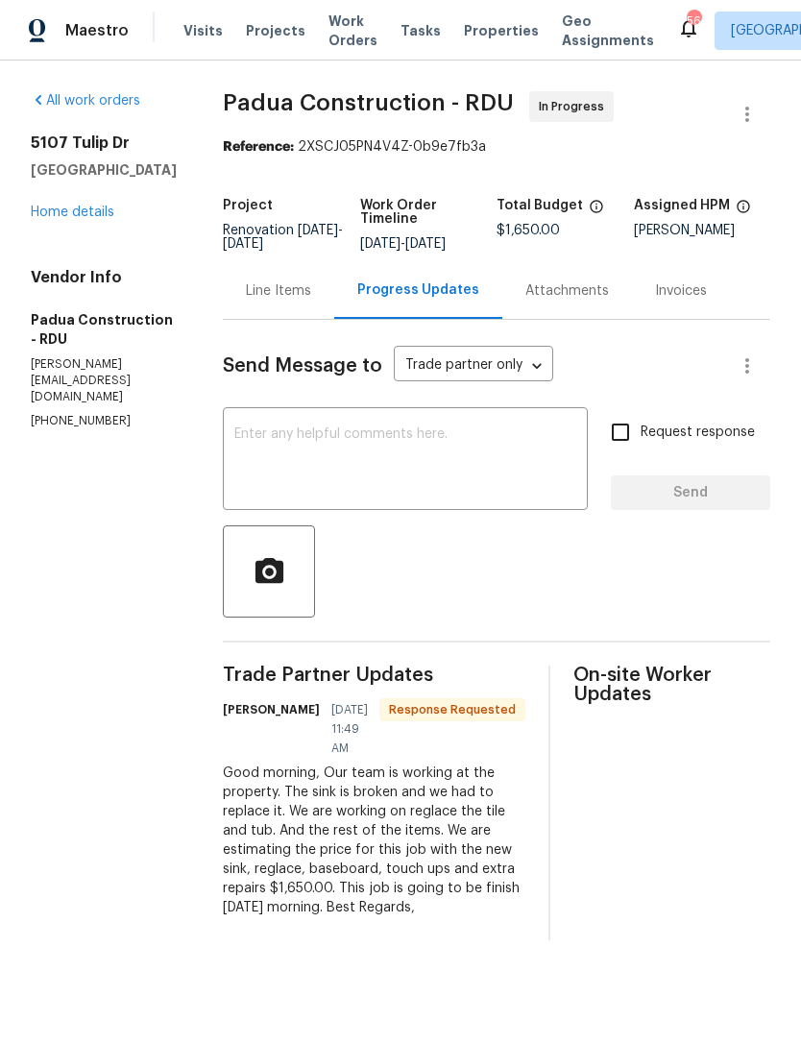
click at [368, 477] on textarea at bounding box center [405, 460] width 342 height 67
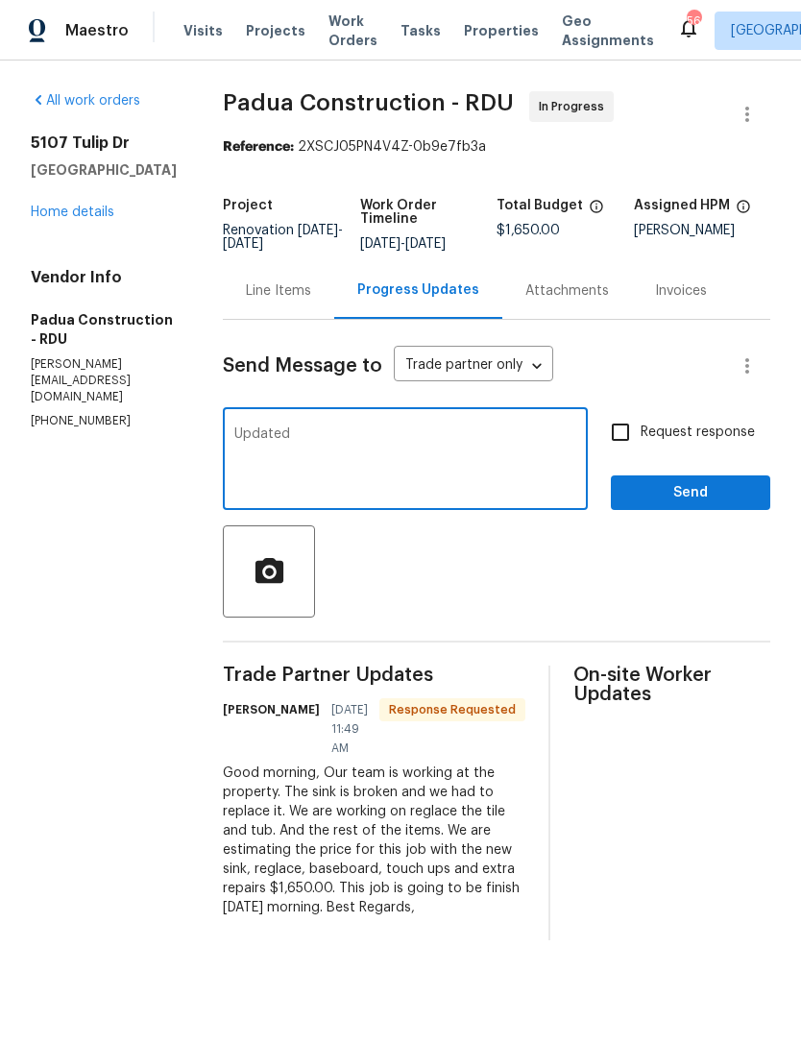
type textarea "Updated"
click at [630, 432] on input "Request response" at bounding box center [620, 432] width 40 height 40
checkbox input "true"
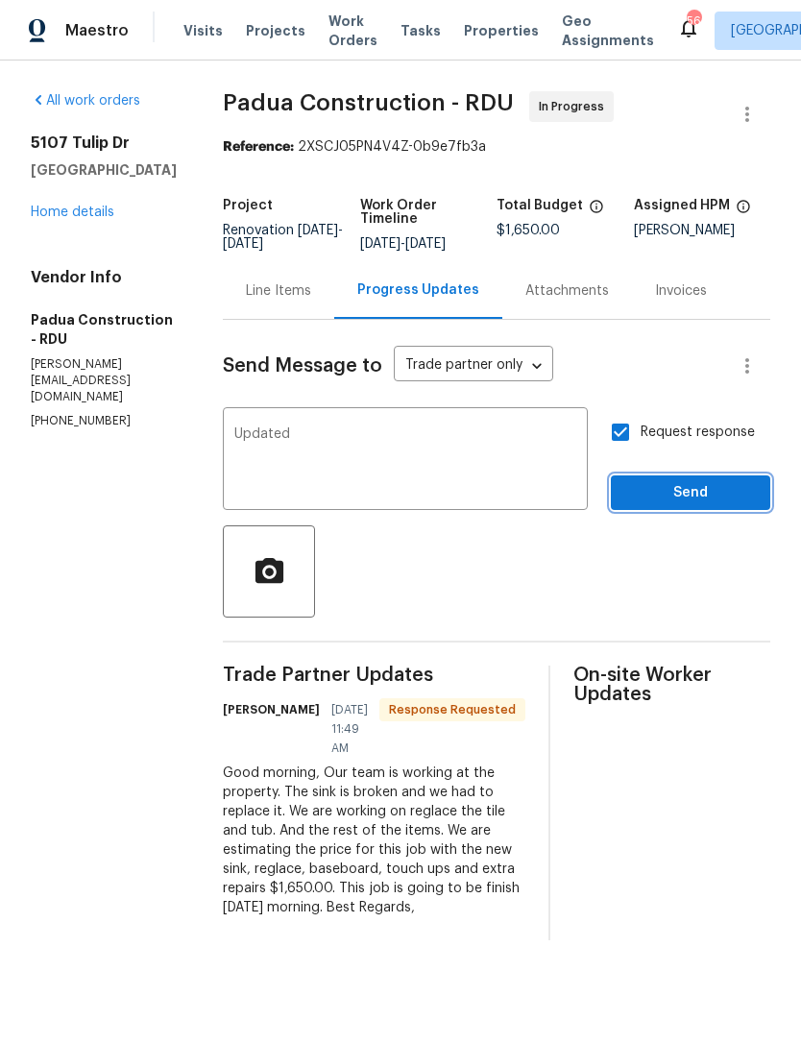
click at [688, 492] on span "Send" at bounding box center [690, 493] width 129 height 24
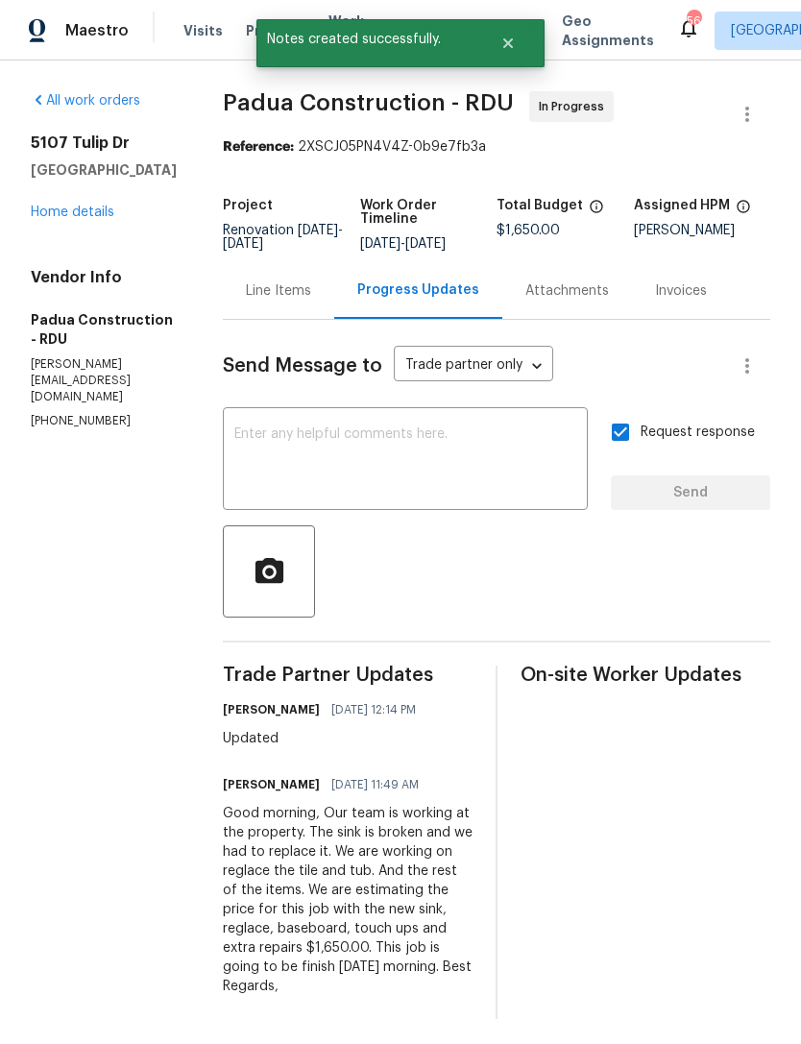
click at [78, 219] on link "Home details" at bounding box center [73, 211] width 84 height 13
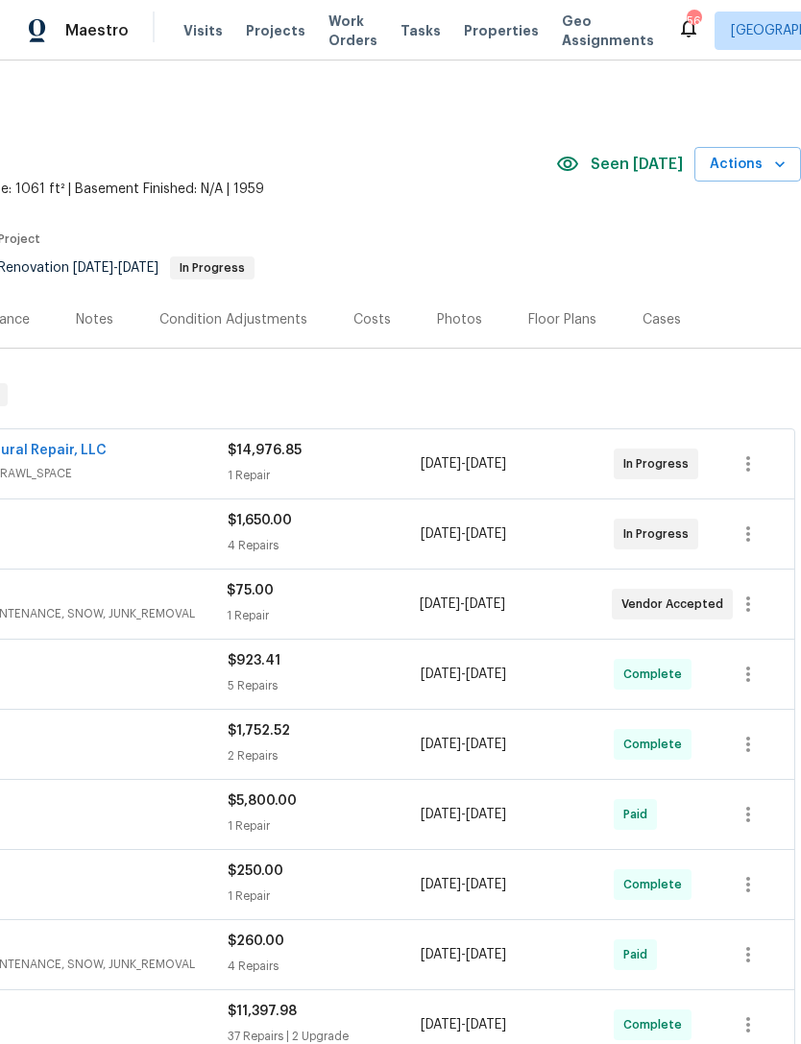
scroll to position [0, 284]
click at [356, 318] on div "Costs" at bounding box center [371, 319] width 37 height 19
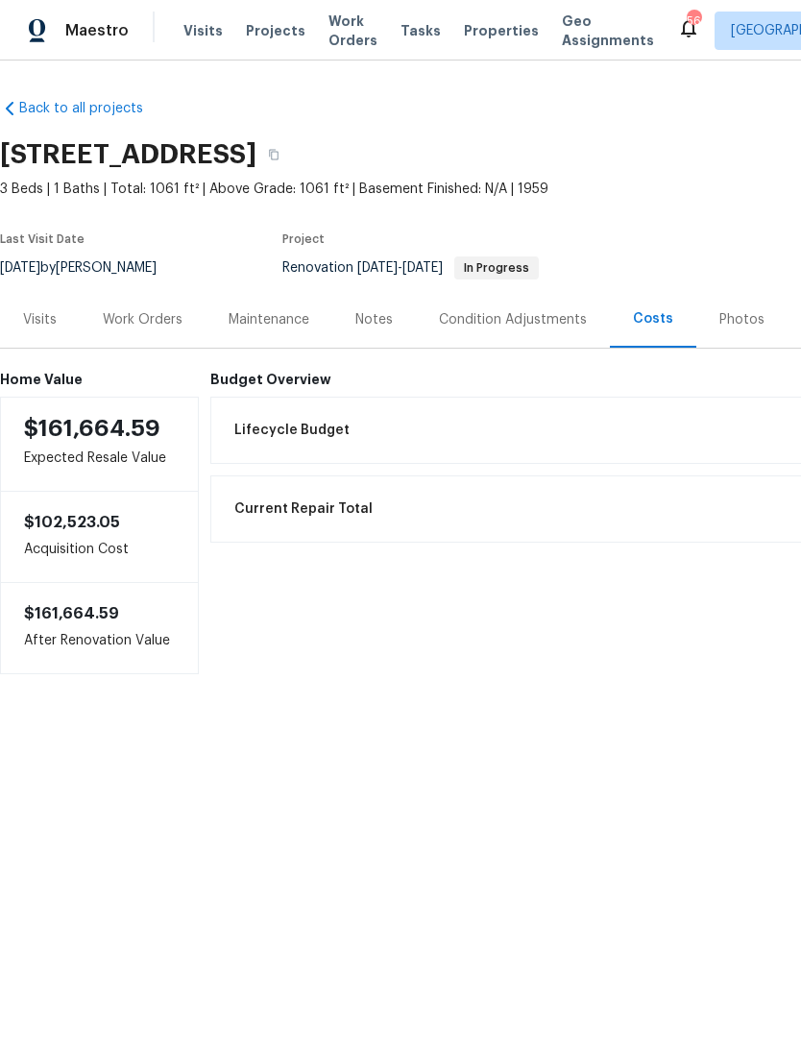
click at [142, 317] on div "Work Orders" at bounding box center [143, 319] width 80 height 19
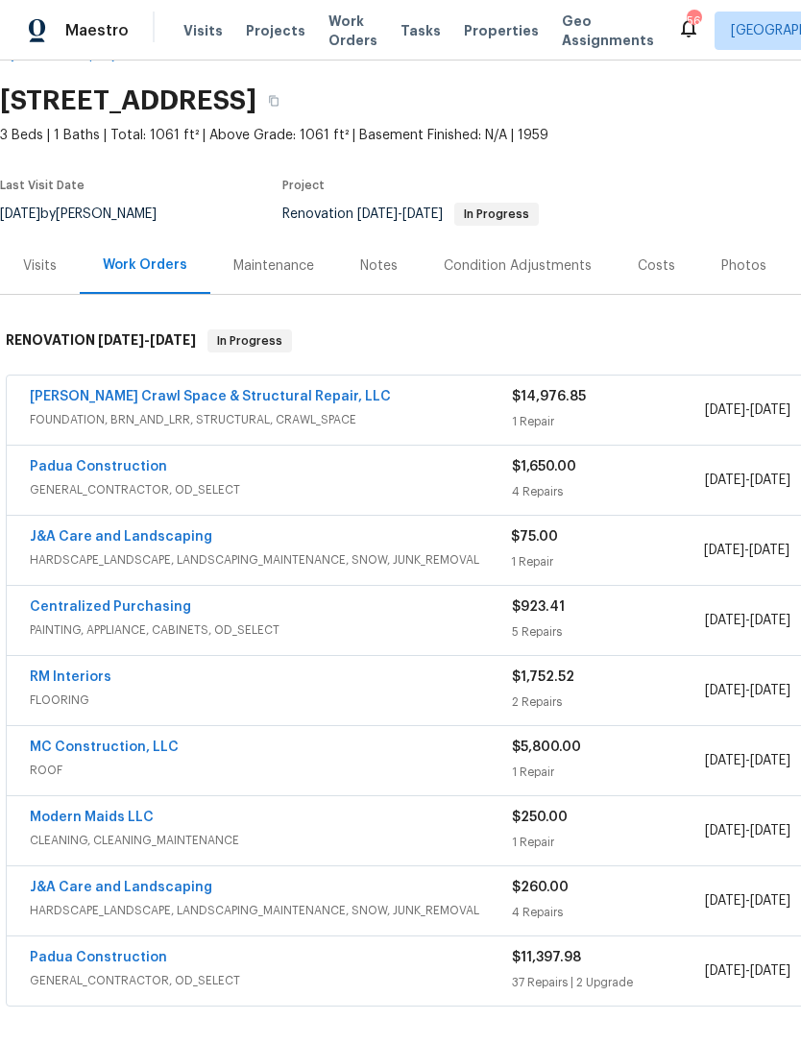
scroll to position [55, 0]
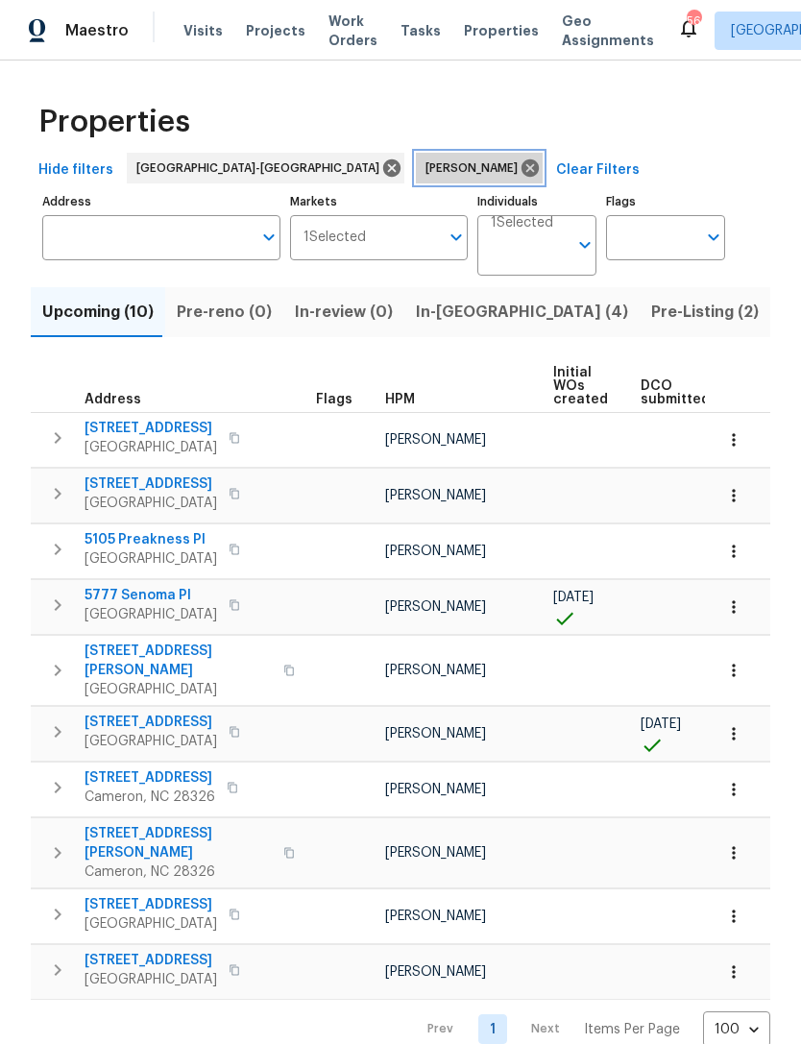
click at [519, 166] on icon at bounding box center [529, 167] width 21 height 21
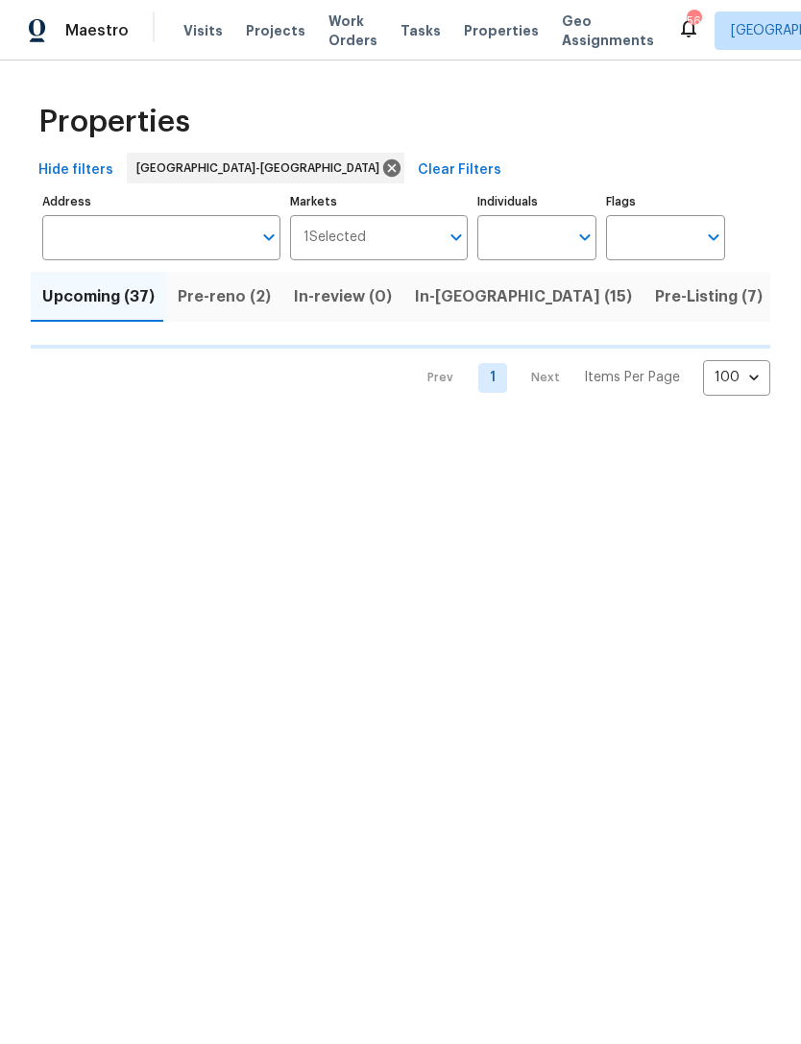
click at [190, 239] on input "Address" at bounding box center [146, 237] width 209 height 45
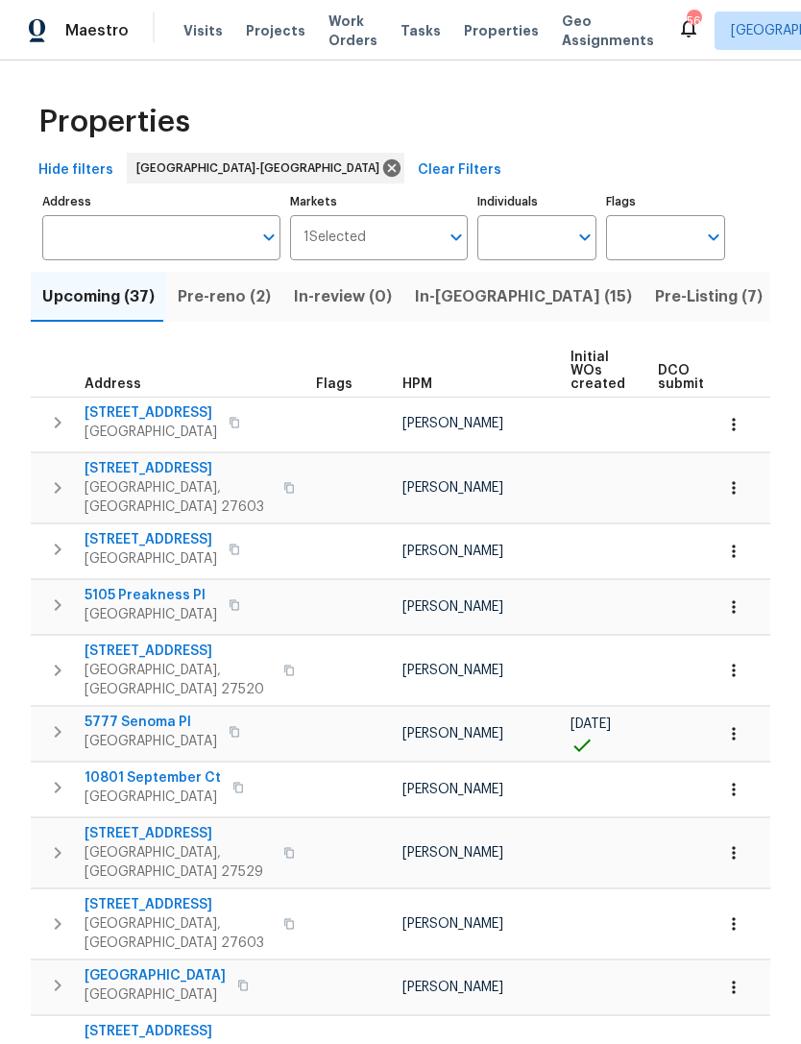
click at [238, 286] on span "Pre-reno (2)" at bounding box center [224, 296] width 93 height 27
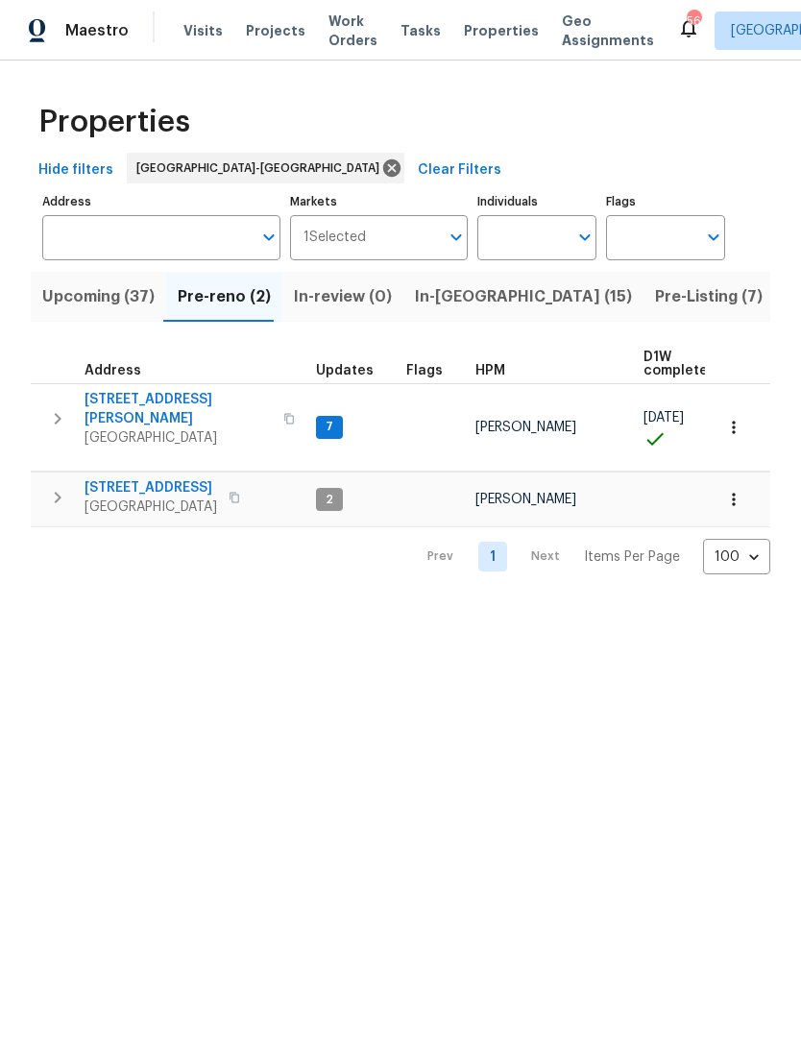
click at [425, 299] on span "In-reno (15)" at bounding box center [523, 296] width 217 height 27
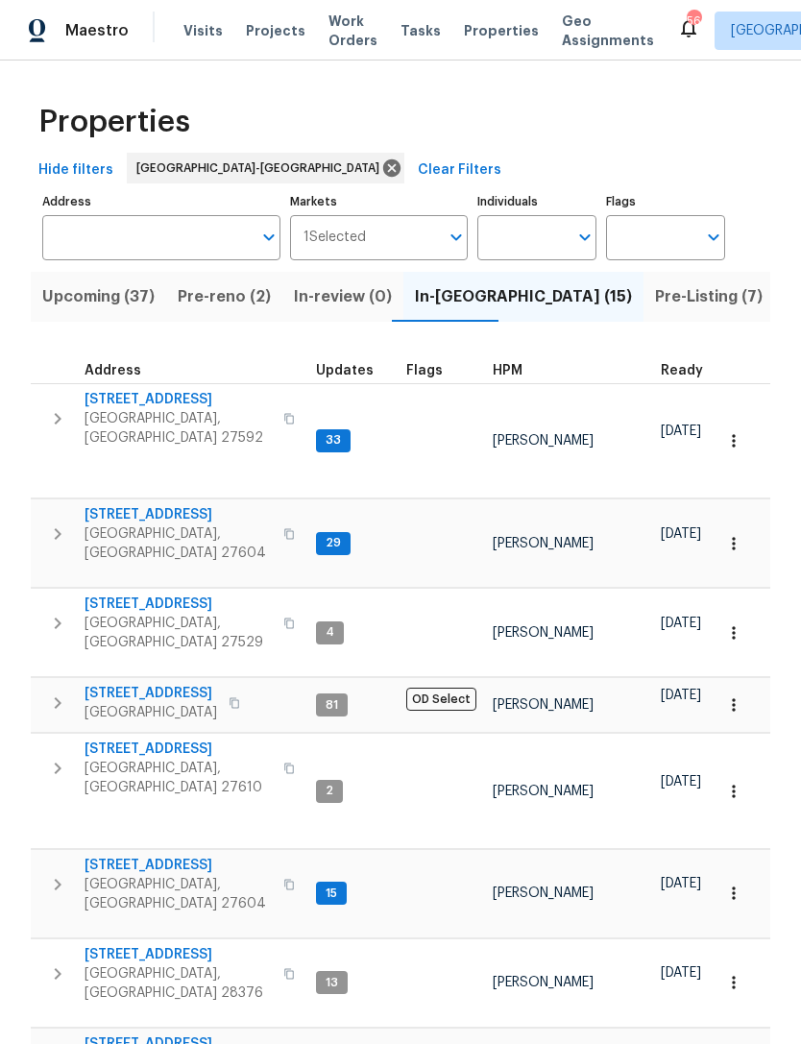
click at [133, 294] on span "Upcoming (37)" at bounding box center [98, 296] width 112 height 27
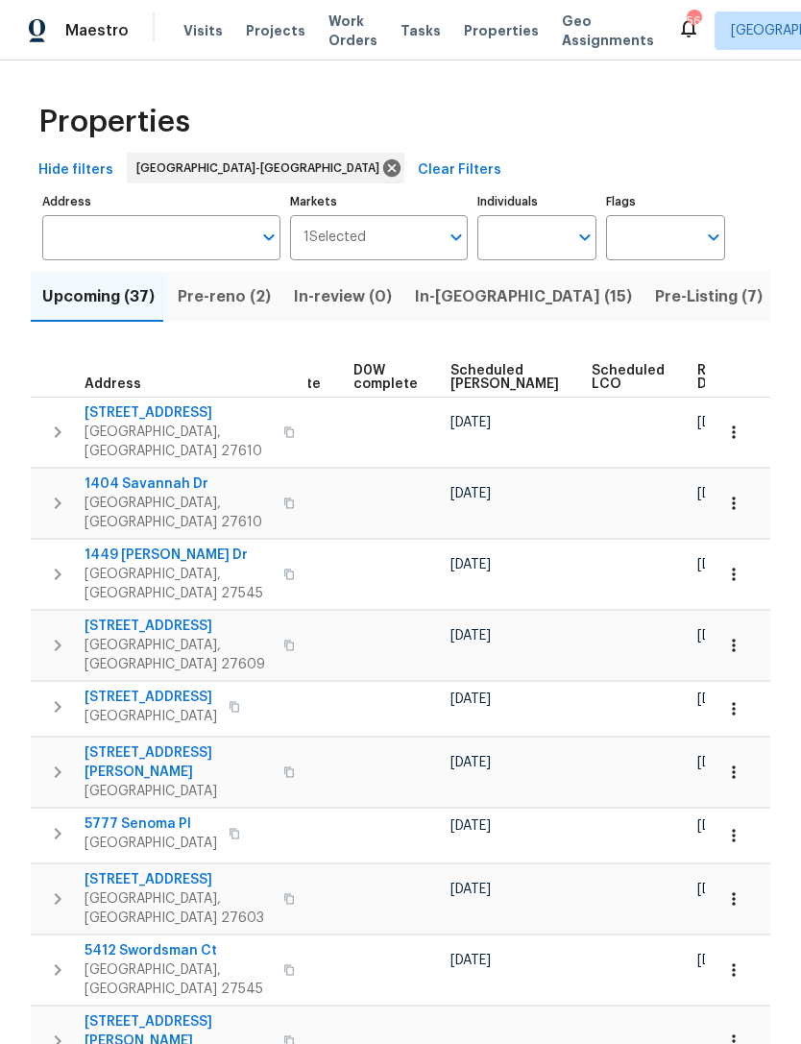
scroll to position [0, 502]
click at [469, 381] on span "Scheduled COE" at bounding box center [505, 377] width 108 height 27
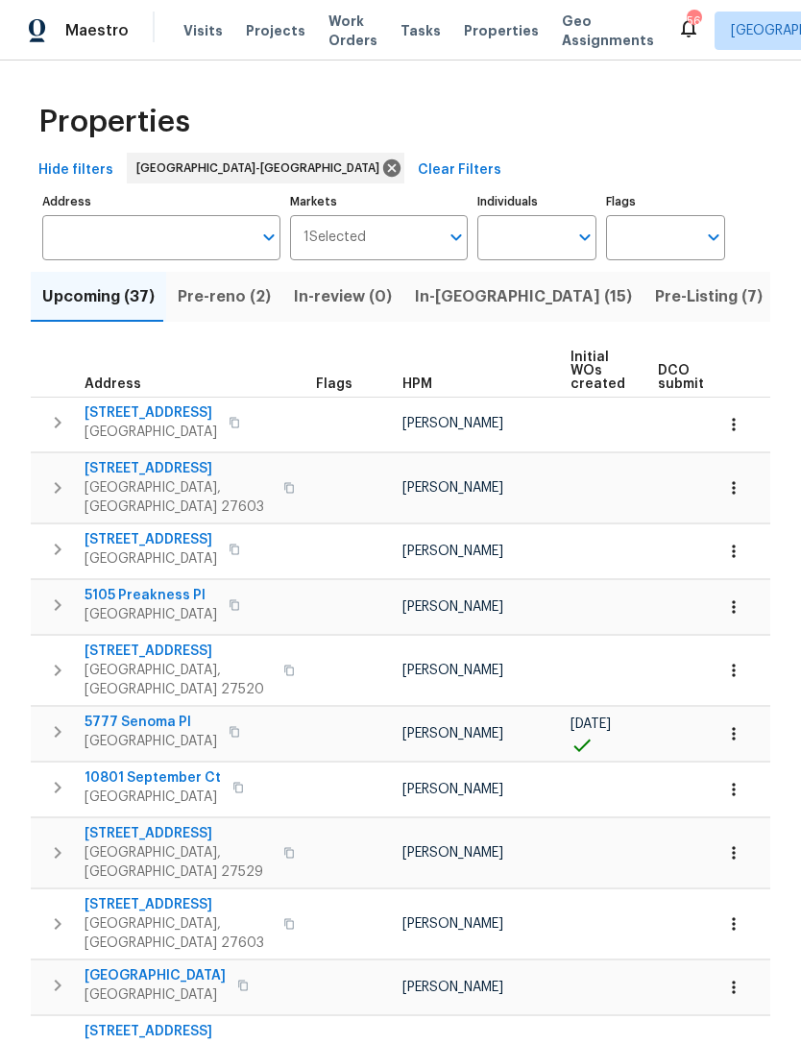
click at [164, 241] on input "Address" at bounding box center [146, 237] width 209 height 45
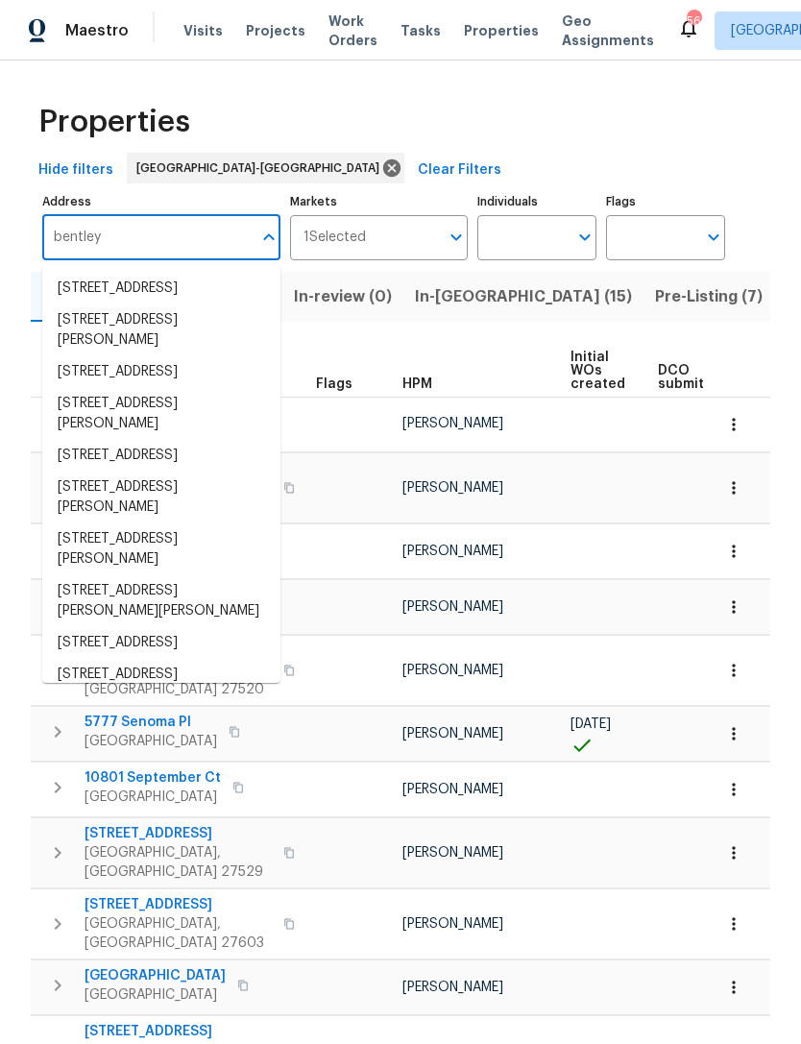
scroll to position [1, 0]
click at [165, 241] on input "bentley" at bounding box center [146, 237] width 209 height 45
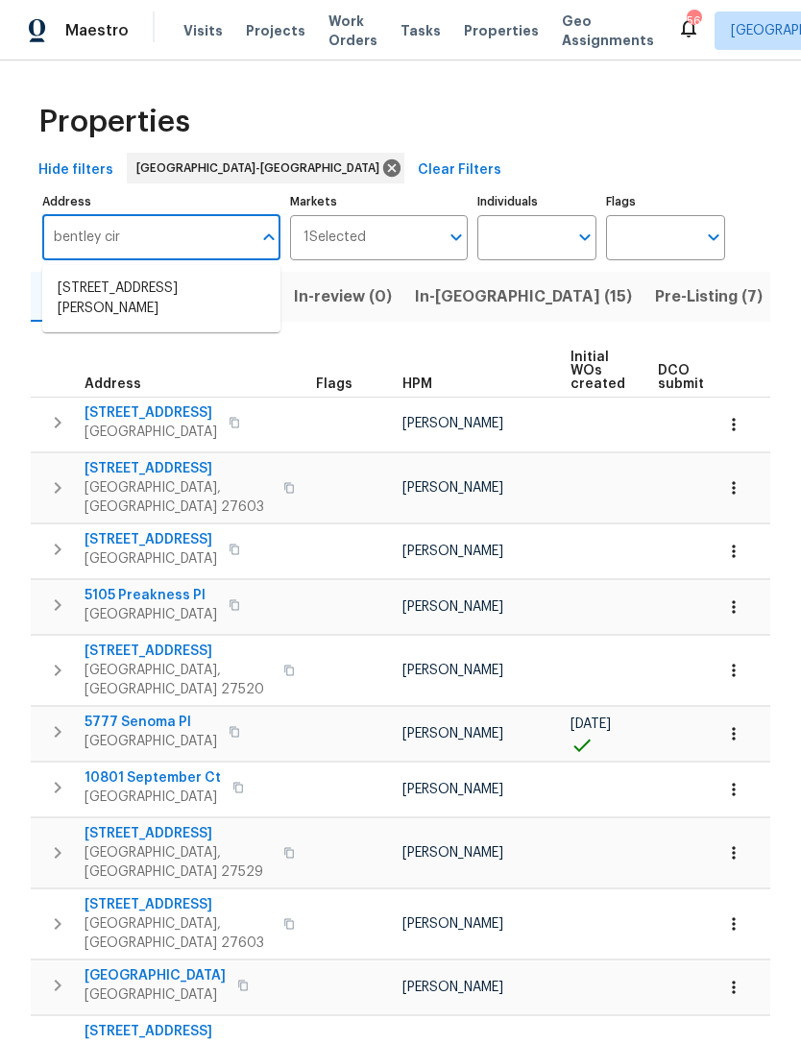
click at [59, 241] on input "bentley cir" at bounding box center [146, 237] width 209 height 45
click at [65, 235] on input "Bentley cir" at bounding box center [146, 237] width 209 height 45
type input "7201 Bentley cir"
click at [553, 233] on input "Individuals" at bounding box center [522, 237] width 90 height 45
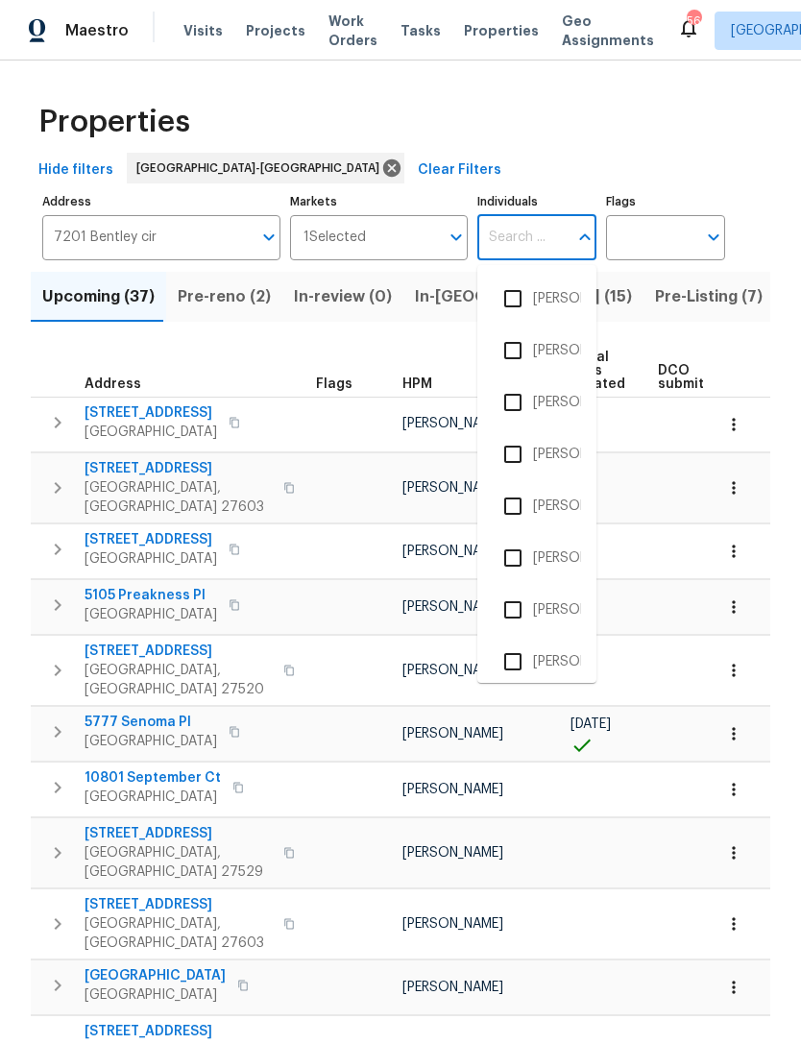
click at [219, 239] on input "7201 Bentley cir" at bounding box center [146, 237] width 209 height 45
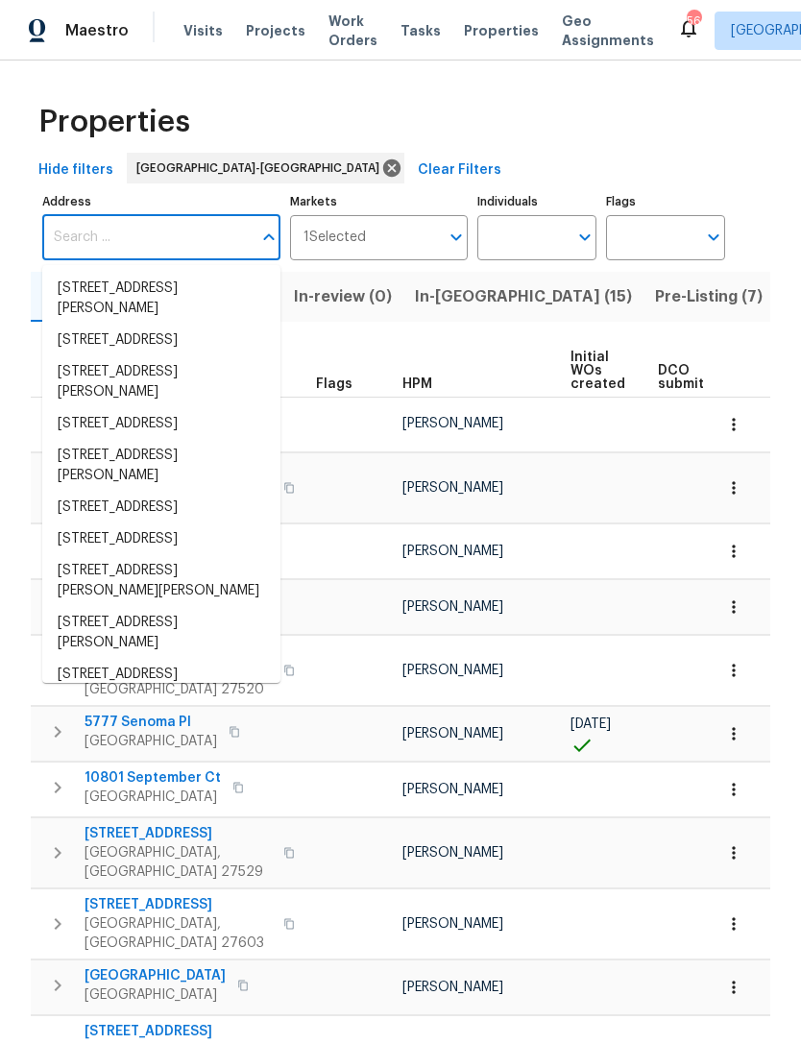
click at [511, 228] on input "Individuals" at bounding box center [522, 237] width 90 height 45
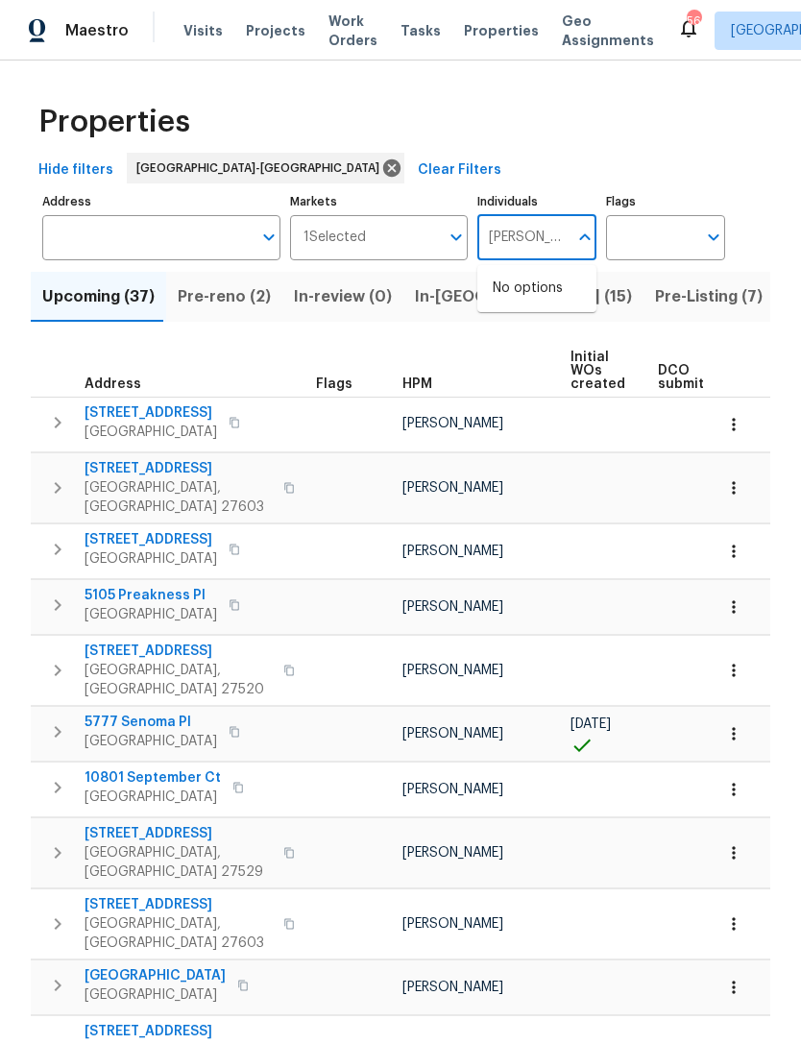
type input "Preston"
click at [529, 287] on input "checkbox" at bounding box center [513, 298] width 40 height 40
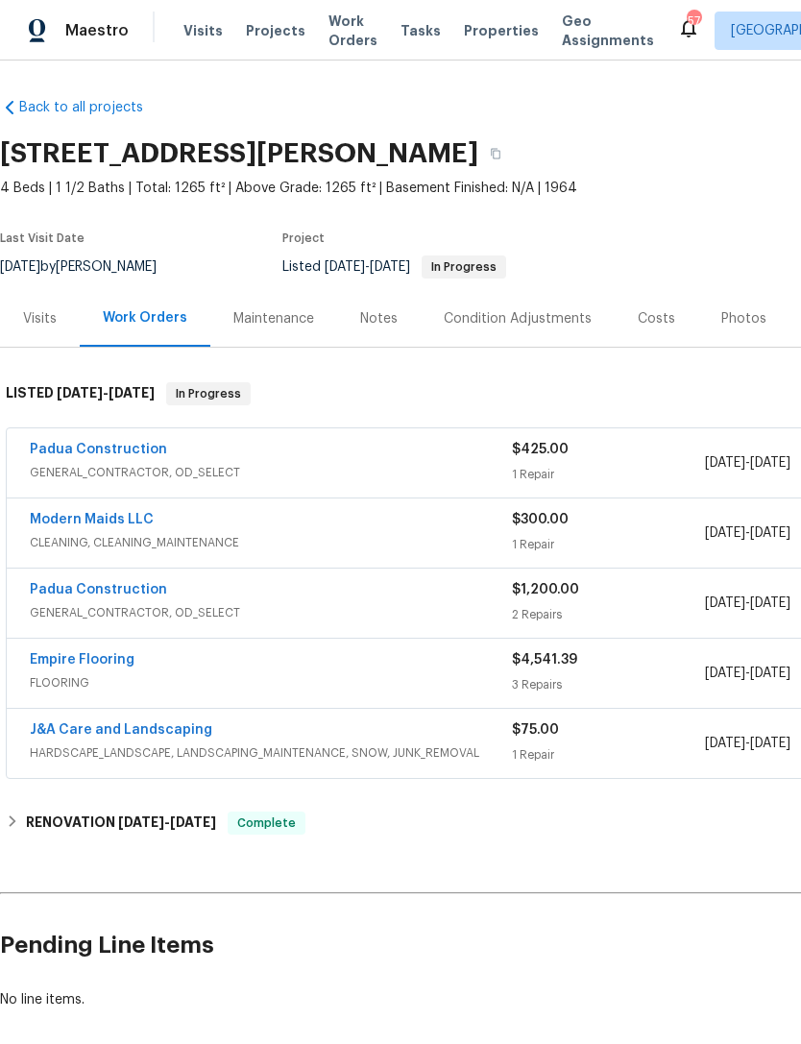
scroll to position [1, 0]
click at [112, 452] on link "Padua Construction" at bounding box center [98, 449] width 137 height 13
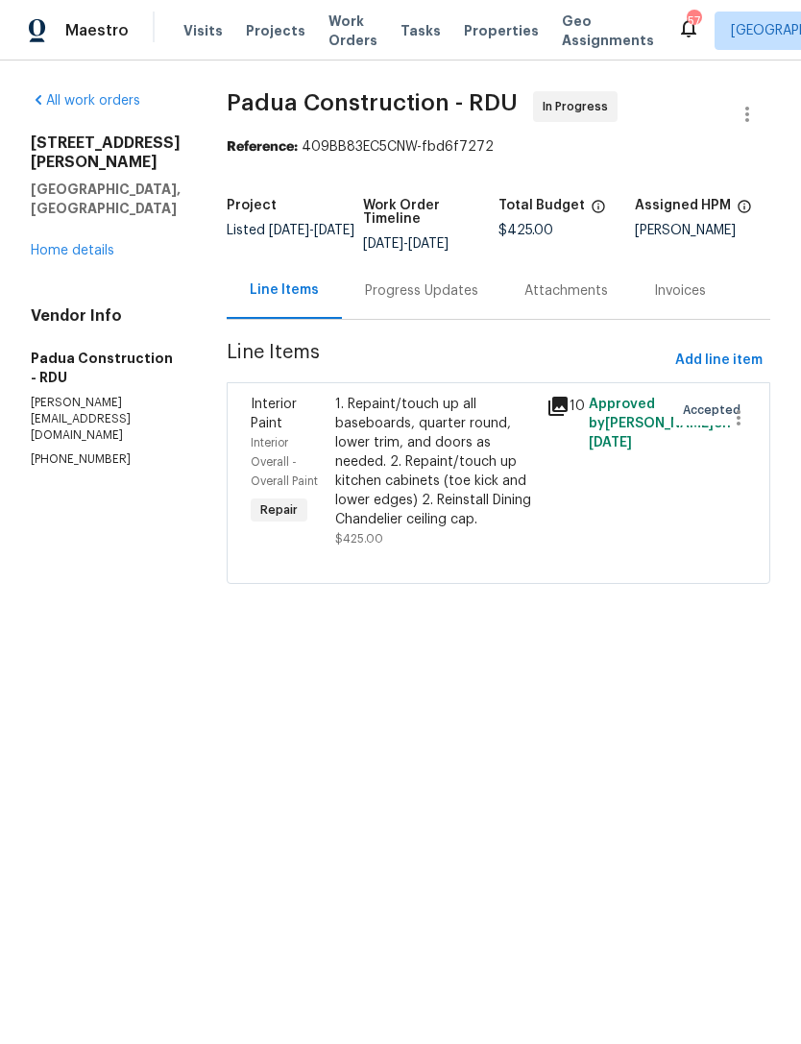
click at [71, 257] on link "Home details" at bounding box center [73, 250] width 84 height 13
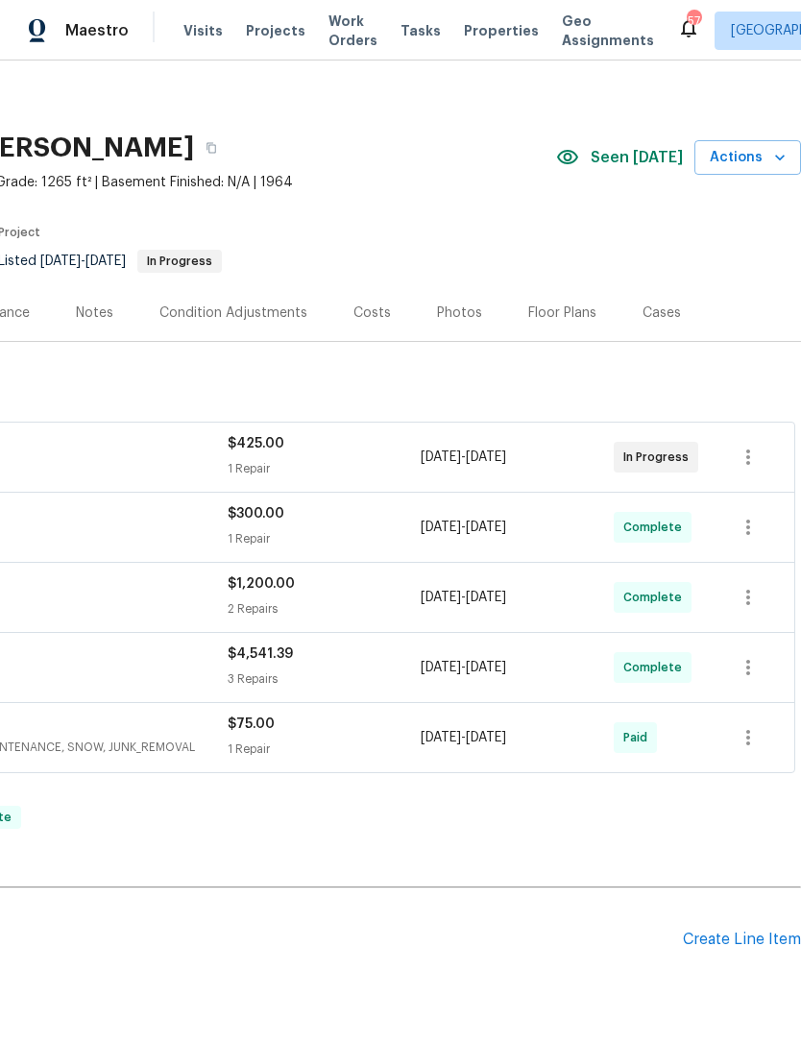
scroll to position [7, 284]
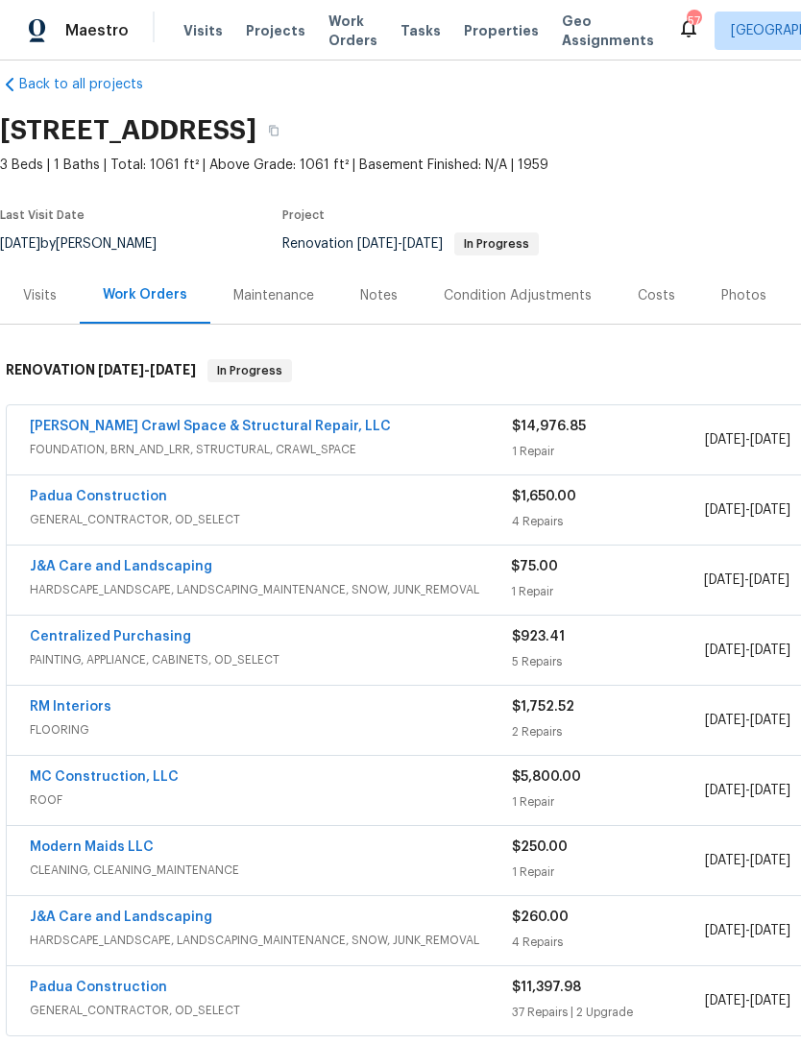
scroll to position [25, 0]
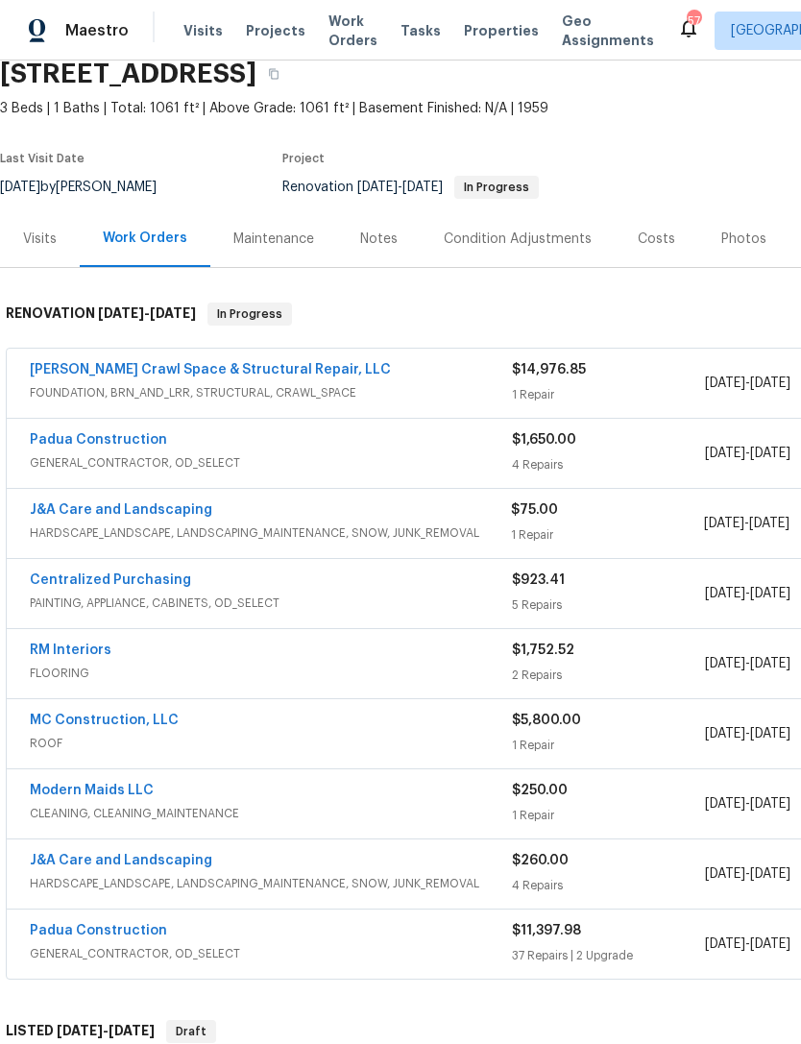
scroll to position [82, 0]
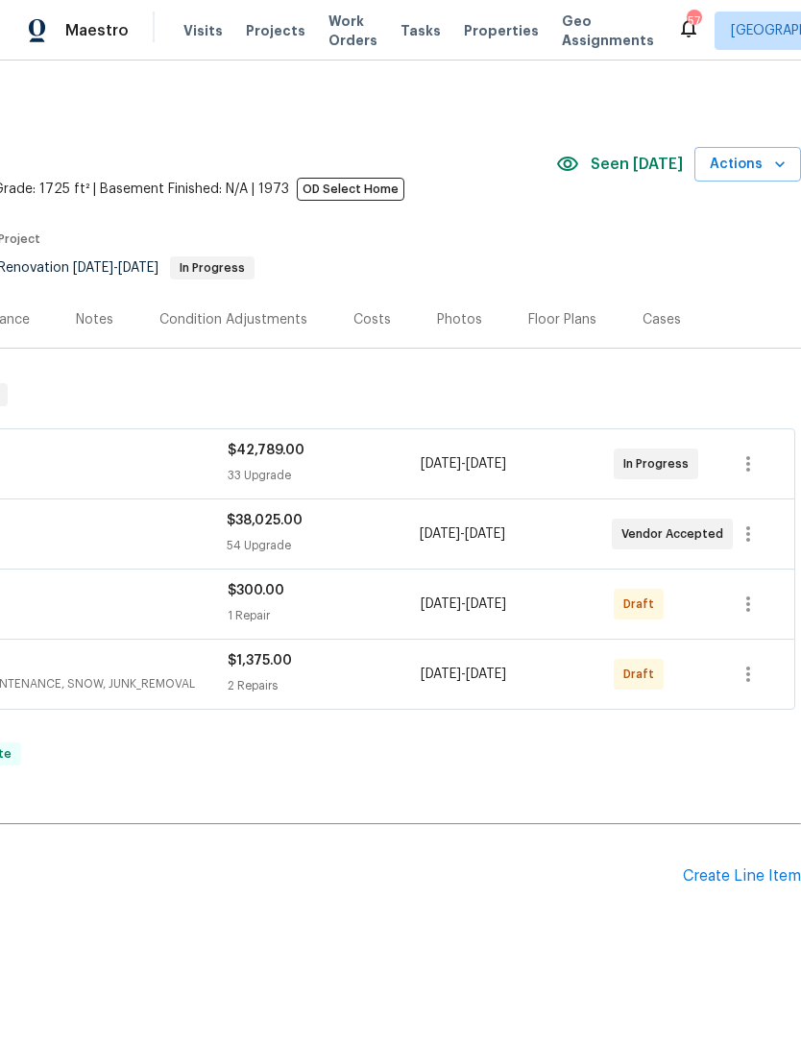
scroll to position [0, 284]
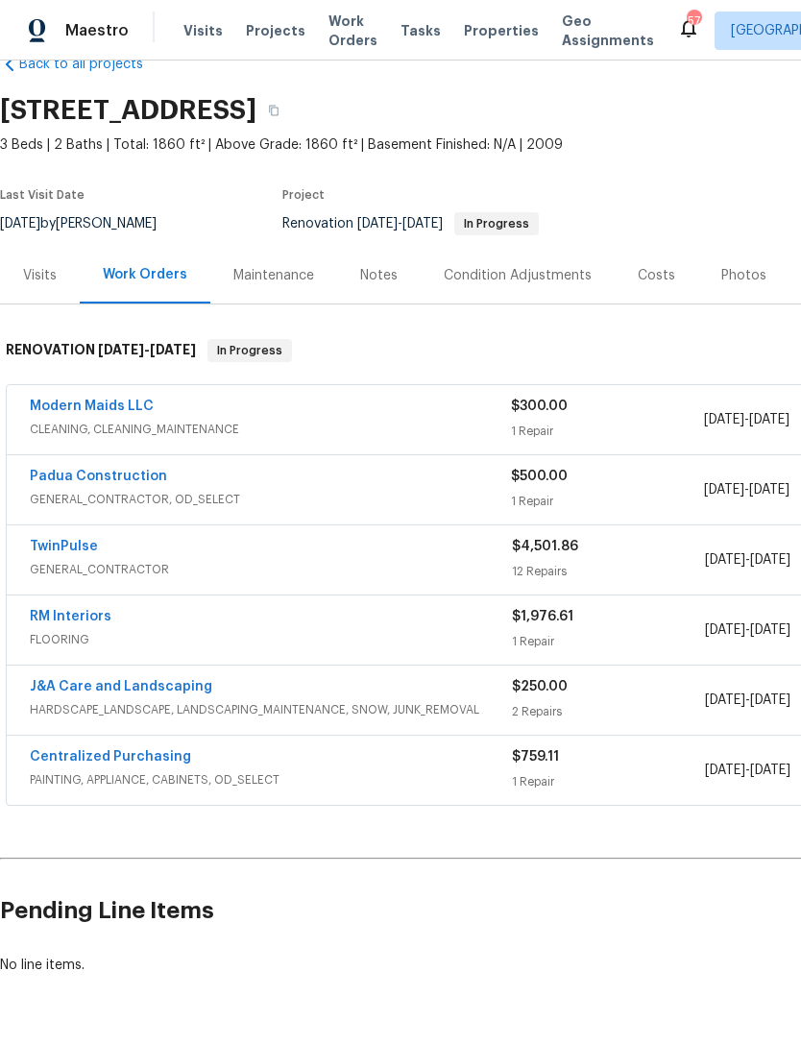
scroll to position [43, 0]
click at [106, 409] on link "Modern Maids LLC" at bounding box center [92, 406] width 124 height 13
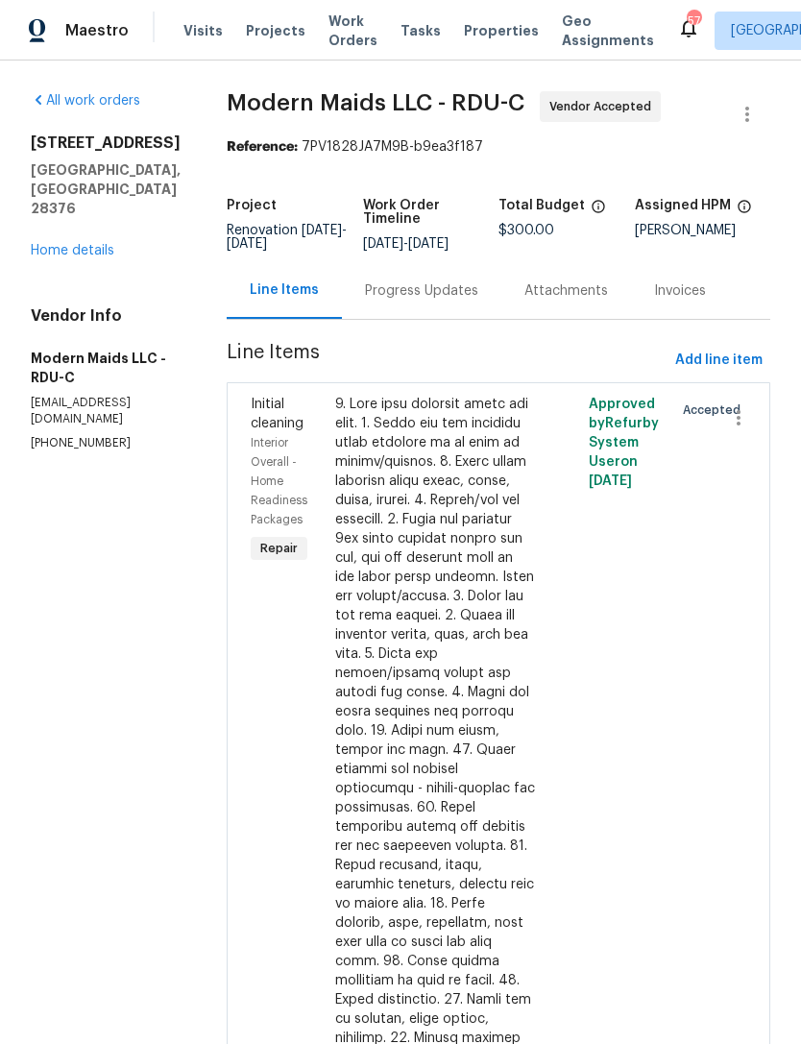
click at [456, 301] on div "Progress Updates" at bounding box center [421, 290] width 113 height 19
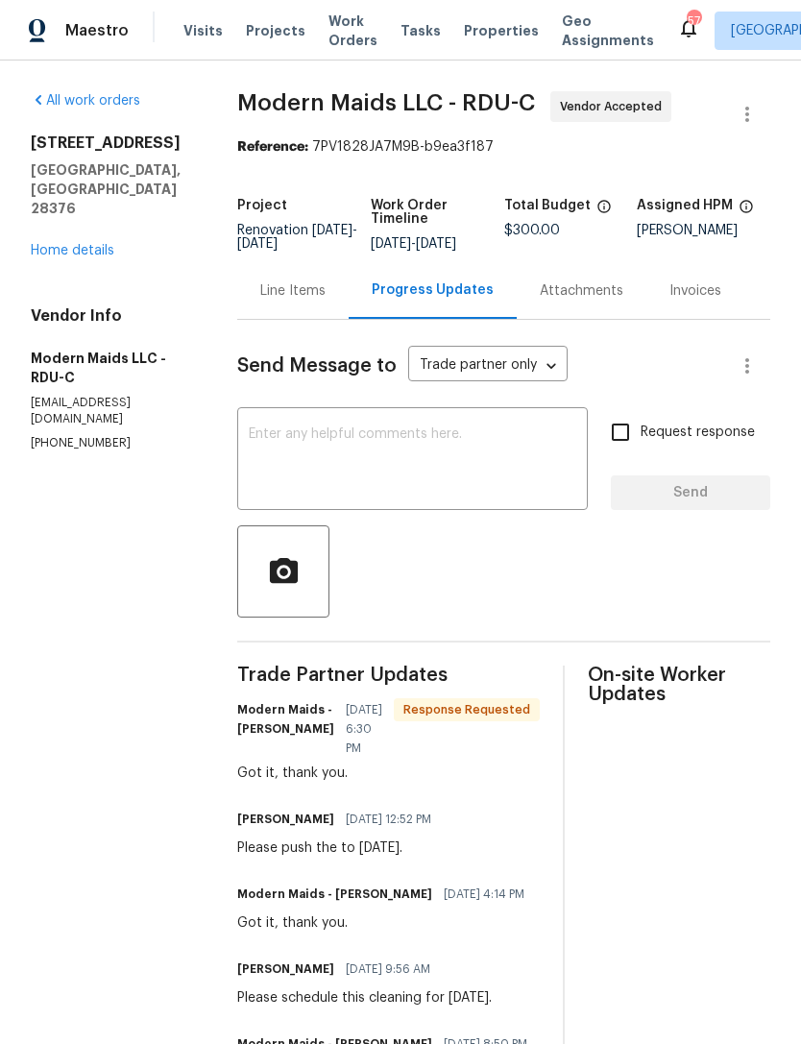
click at [101, 244] on link "Home details" at bounding box center [73, 250] width 84 height 13
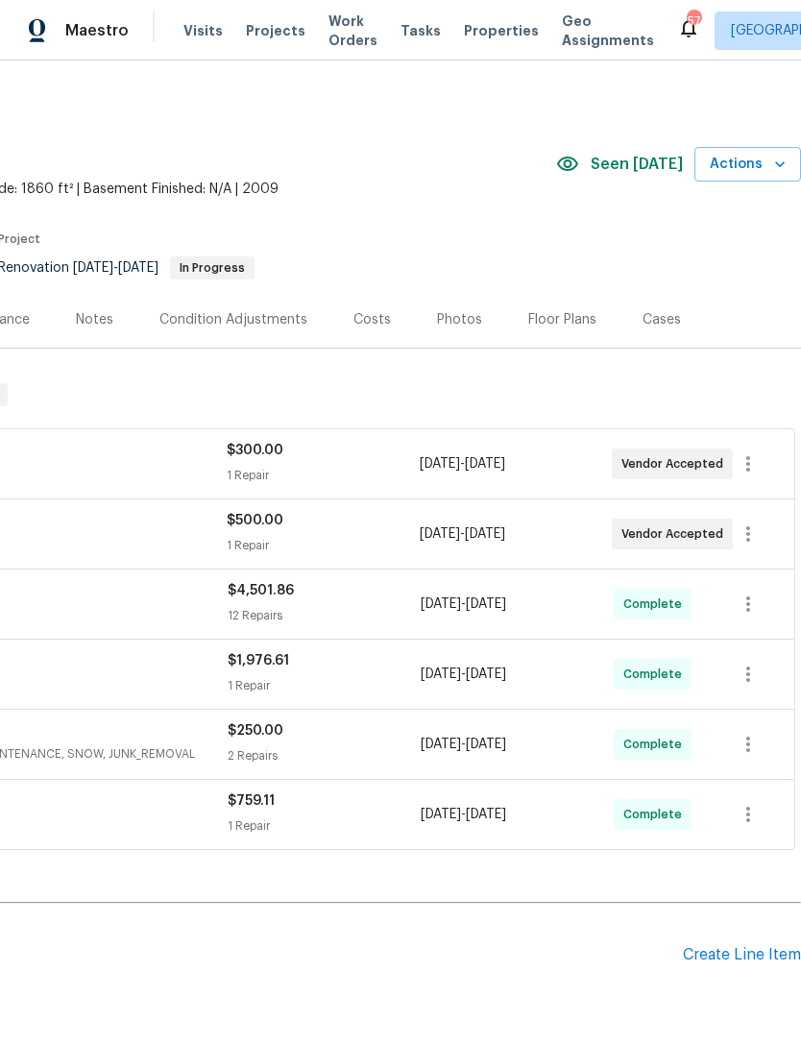
scroll to position [0, 284]
click at [449, 321] on div "Photos" at bounding box center [459, 319] width 45 height 19
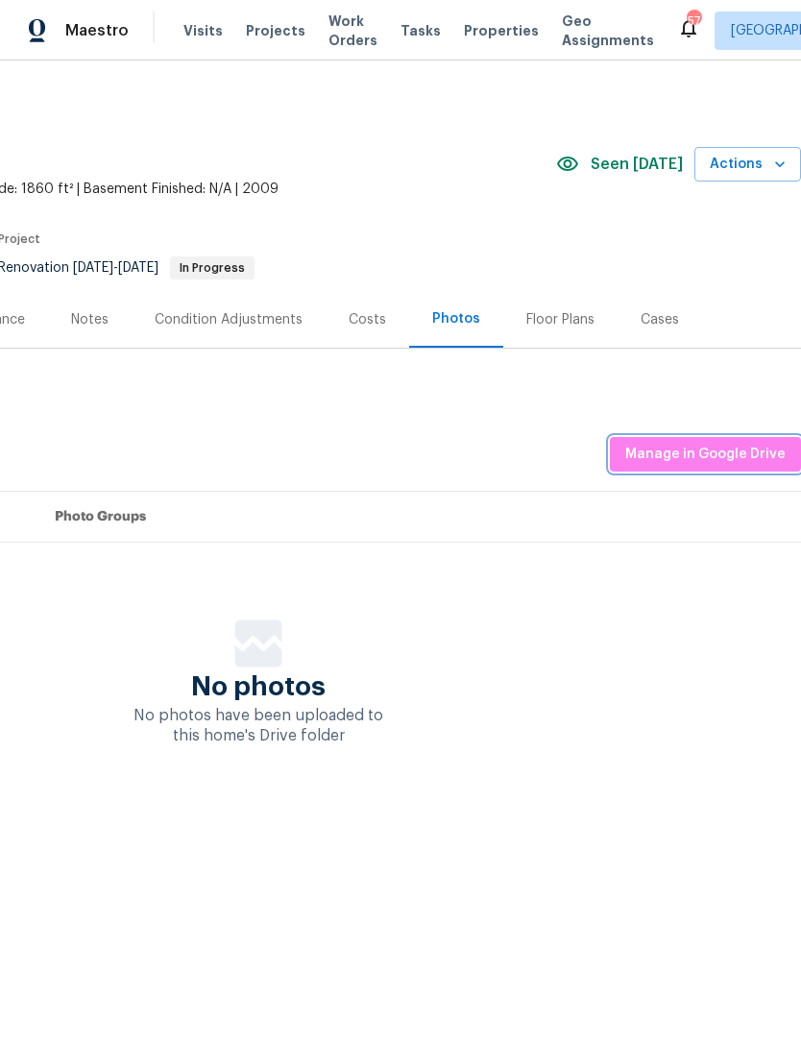
click at [718, 448] on span "Manage in Google Drive" at bounding box center [705, 455] width 160 height 24
click at [664, 444] on span "Manage in Google Drive" at bounding box center [705, 455] width 160 height 24
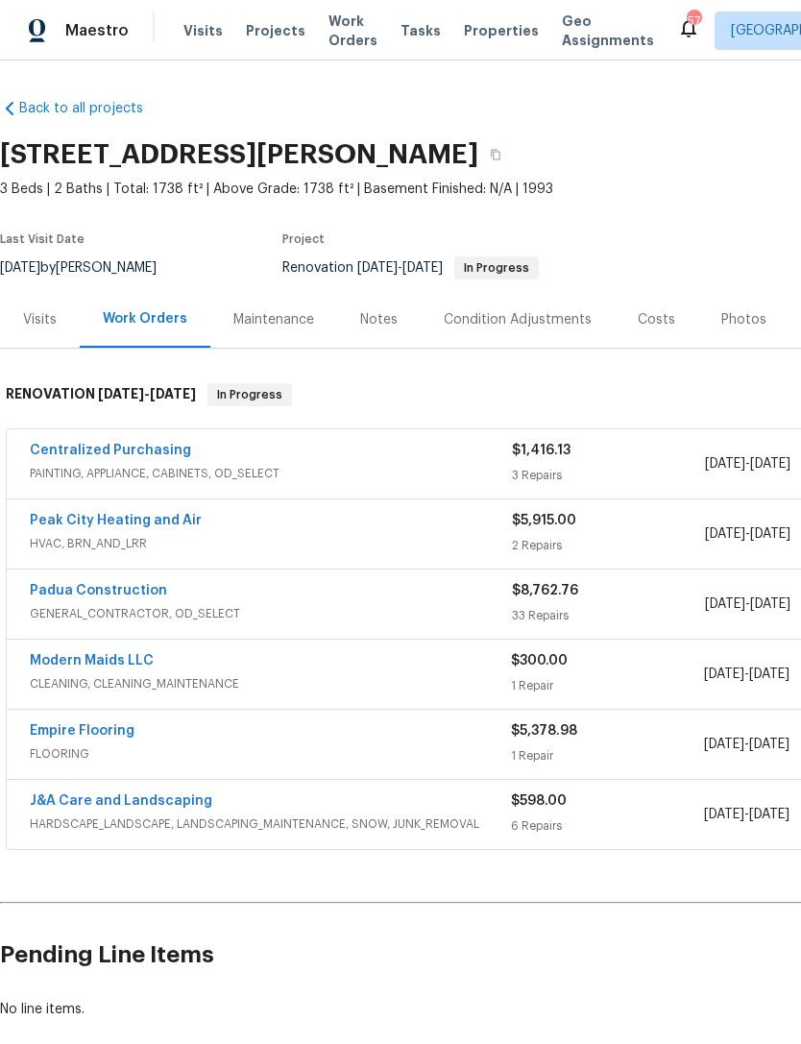
click at [128, 522] on link "Peak City Heating and Air" at bounding box center [116, 520] width 172 height 13
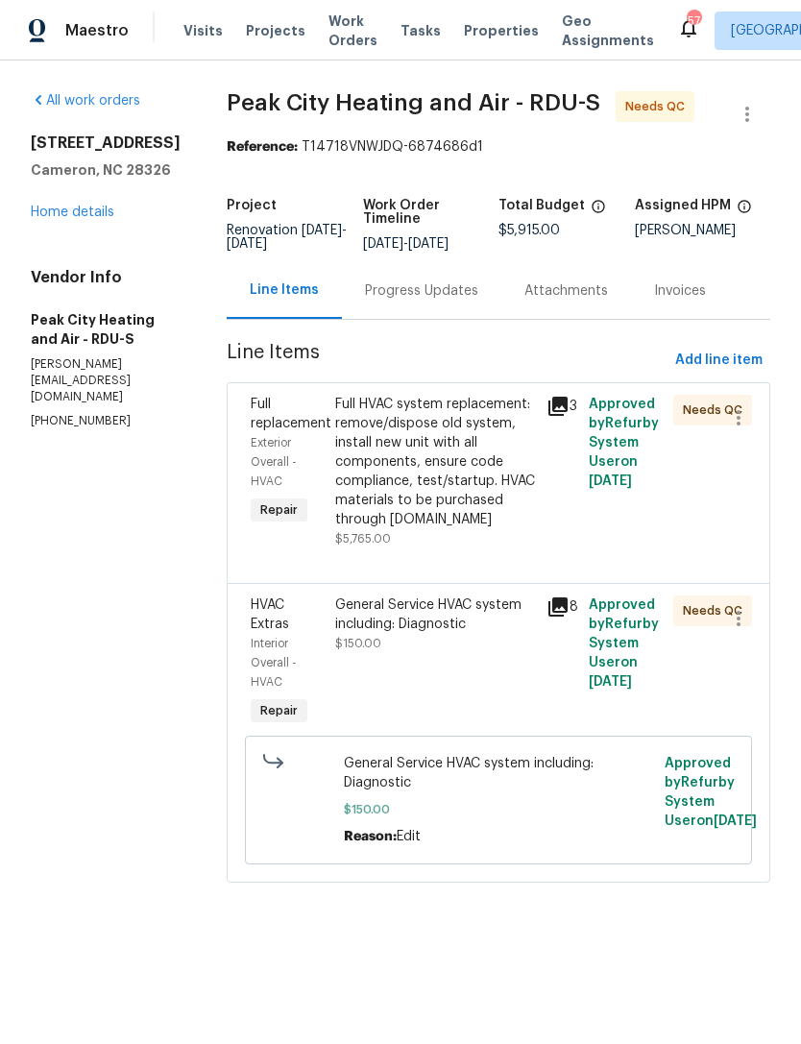
click at [557, 616] on icon at bounding box center [557, 606] width 19 height 19
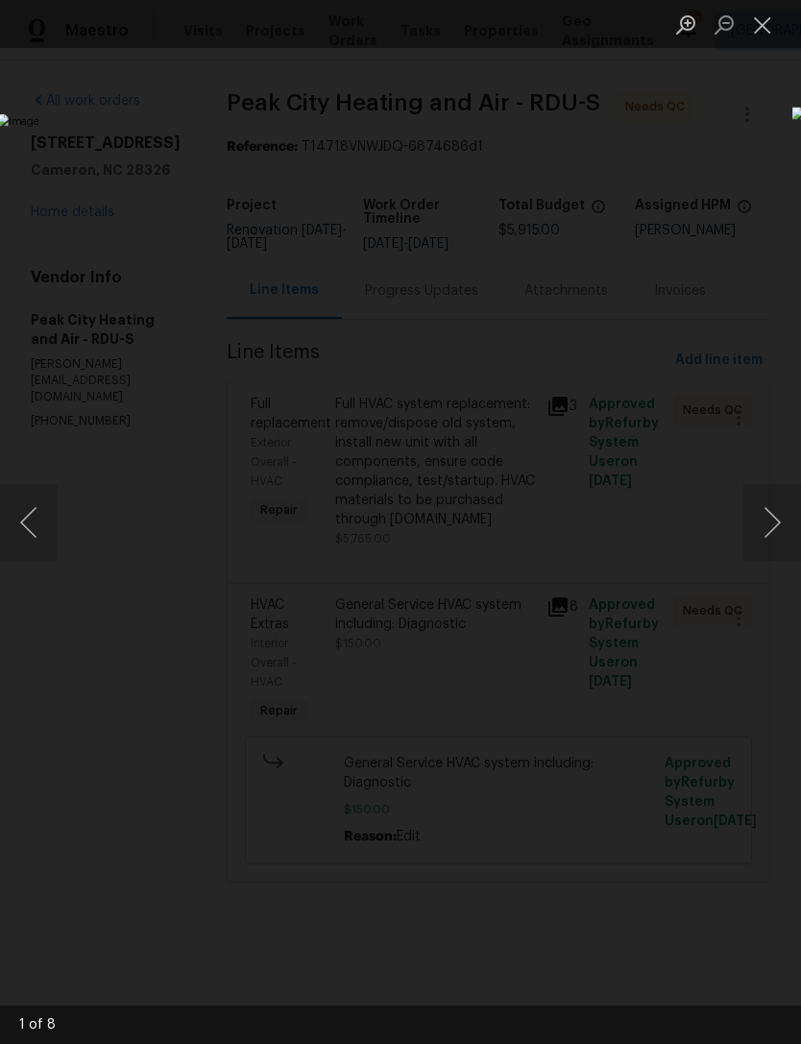
click at [764, 515] on button "Next image" at bounding box center [772, 522] width 58 height 77
click at [773, 524] on button "Next image" at bounding box center [772, 522] width 58 height 77
click at [779, 528] on button "Next image" at bounding box center [772, 522] width 58 height 77
click at [778, 534] on button "Next image" at bounding box center [772, 522] width 58 height 77
click at [776, 538] on button "Next image" at bounding box center [772, 522] width 58 height 77
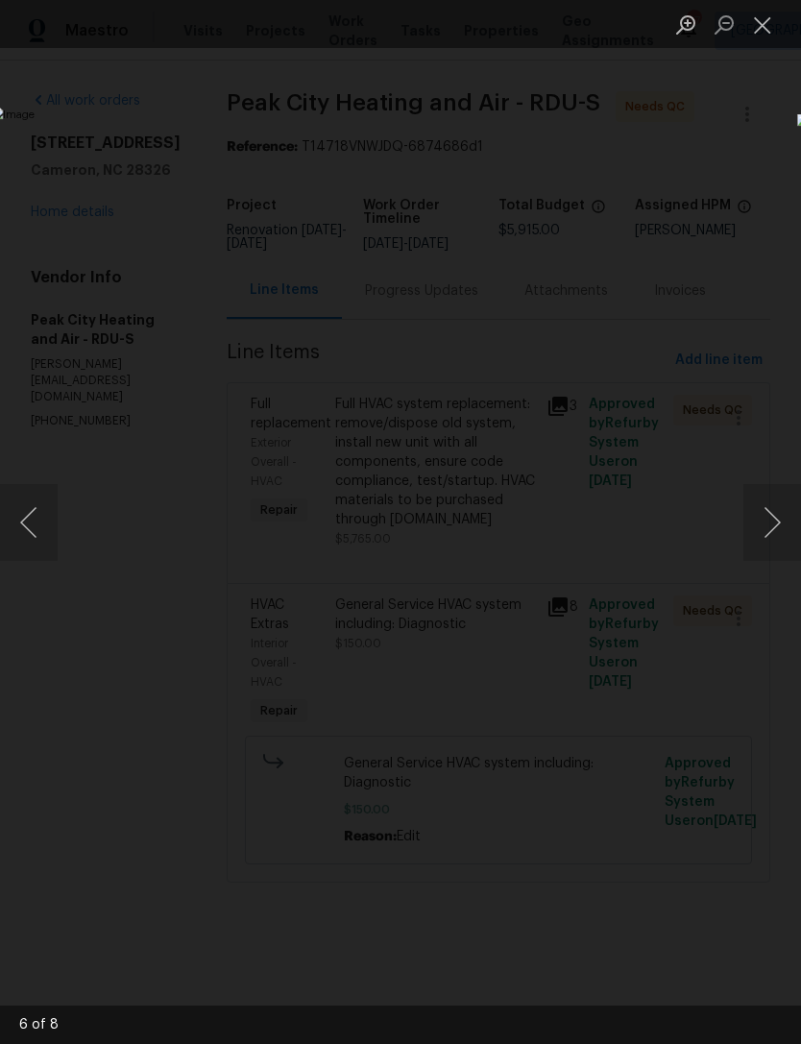
click at [767, 29] on button "Close lightbox" at bounding box center [762, 25] width 38 height 34
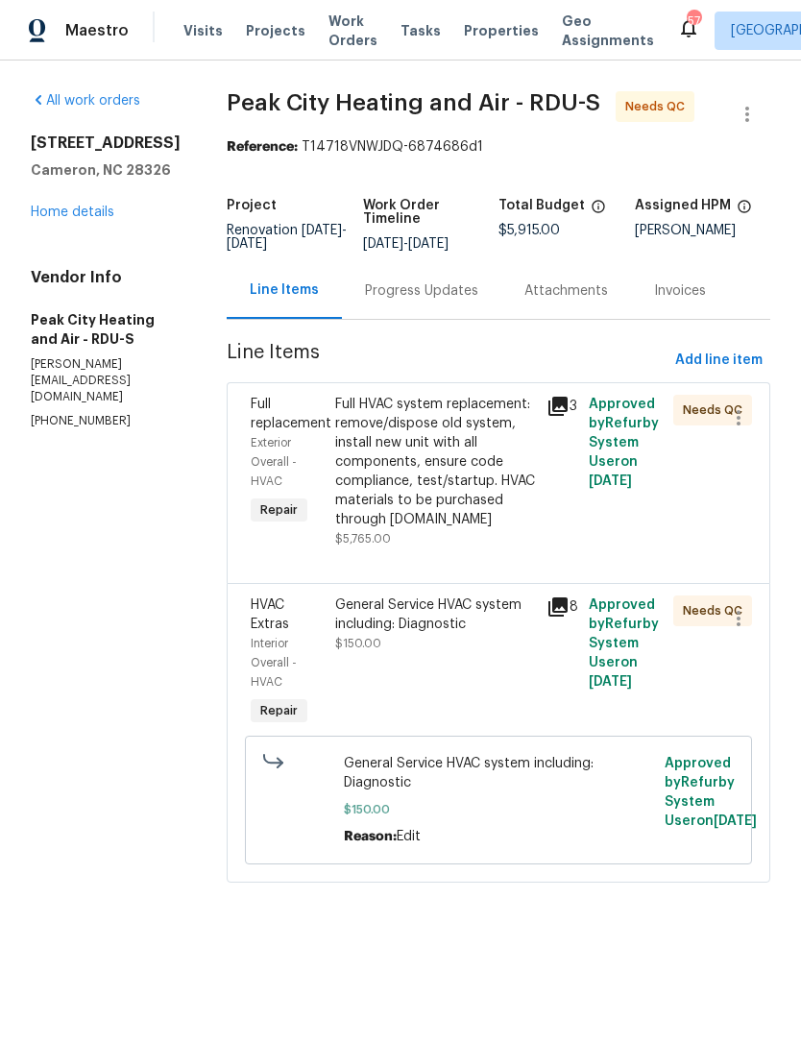
click at [445, 634] on div "General Service HVAC system including: Diagnostic" at bounding box center [435, 614] width 200 height 38
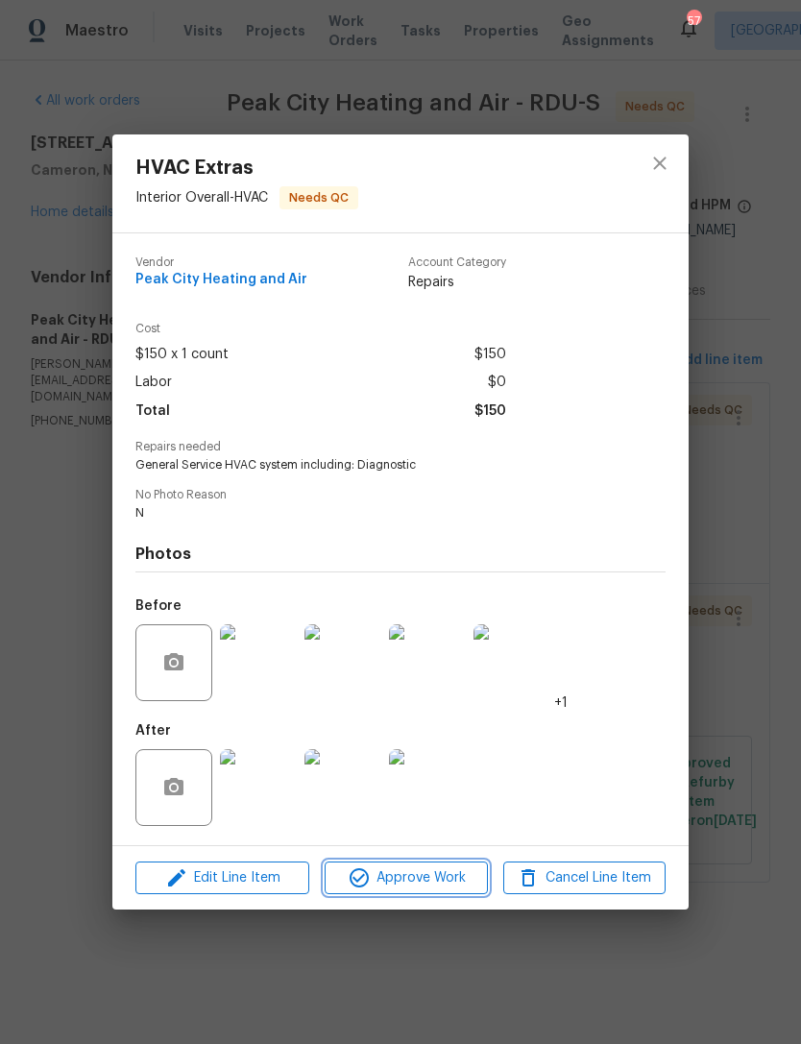
click at [418, 885] on span "Approve Work" at bounding box center [405, 878] width 151 height 24
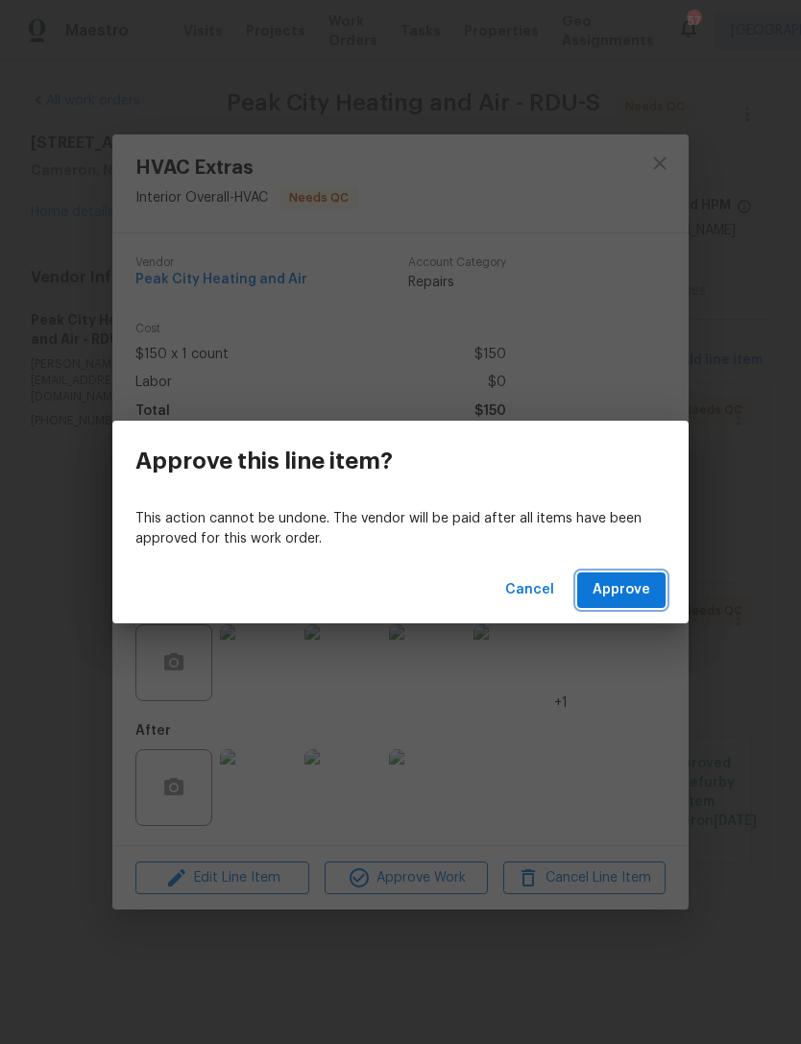
click at [632, 598] on span "Approve" at bounding box center [621, 590] width 58 height 24
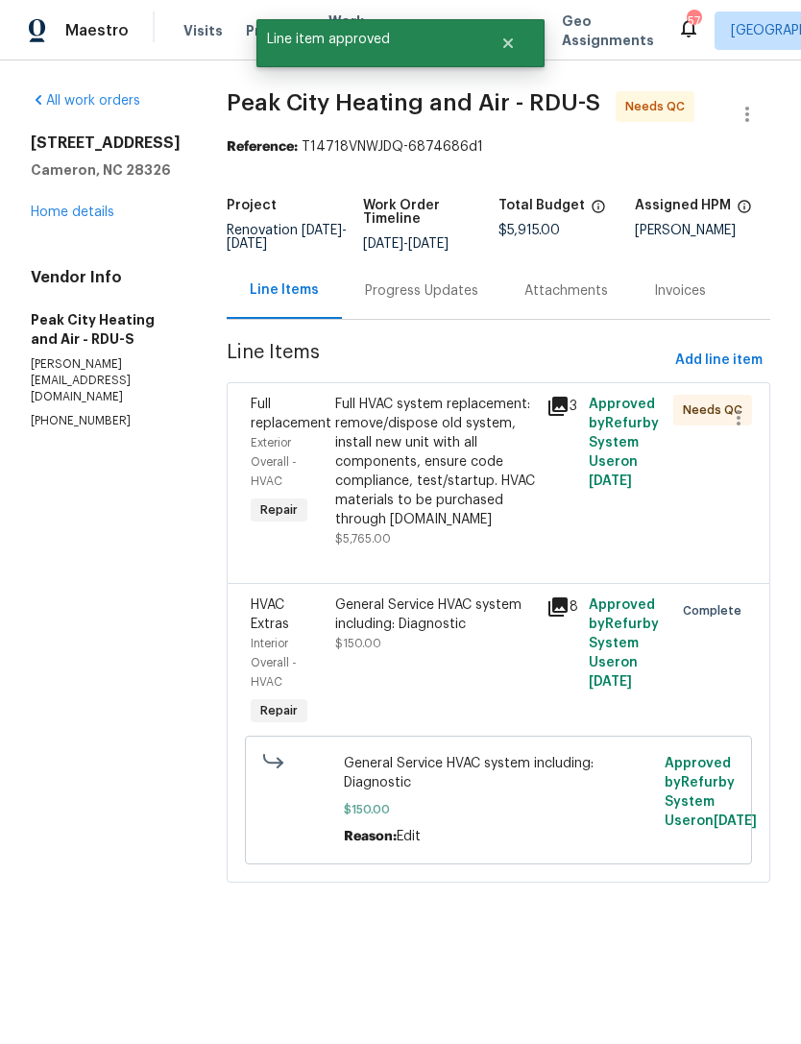
click at [565, 413] on icon at bounding box center [557, 406] width 19 height 19
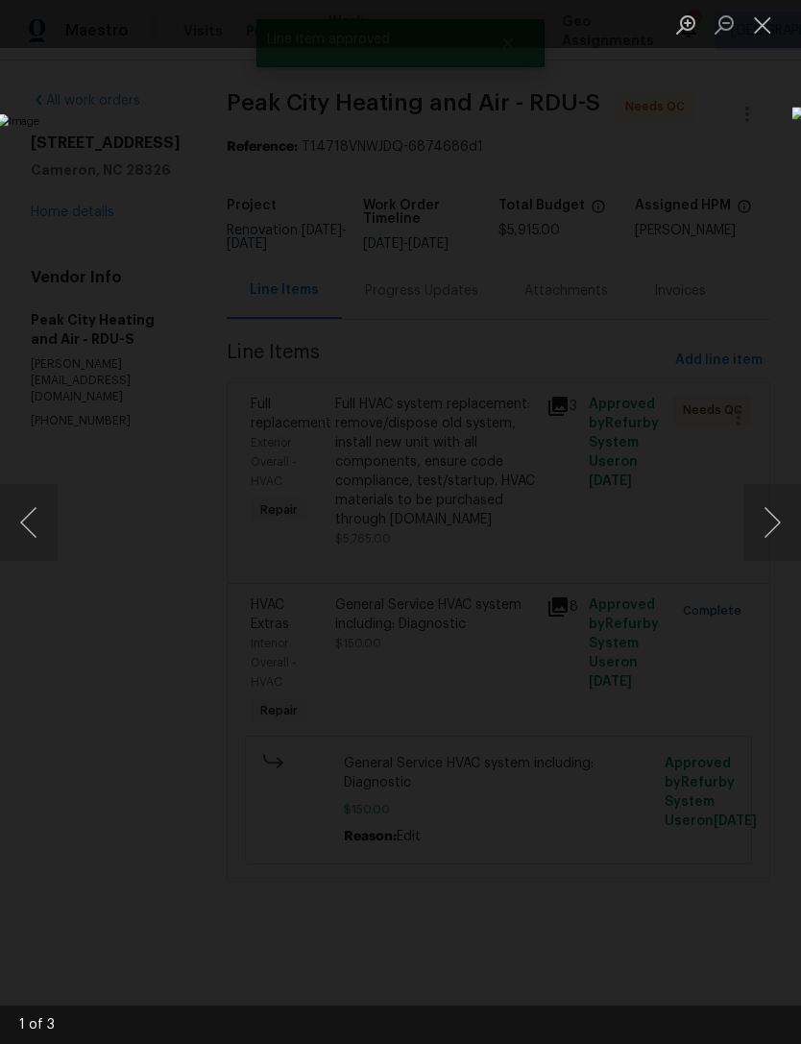
click at [759, 518] on button "Next image" at bounding box center [772, 522] width 58 height 77
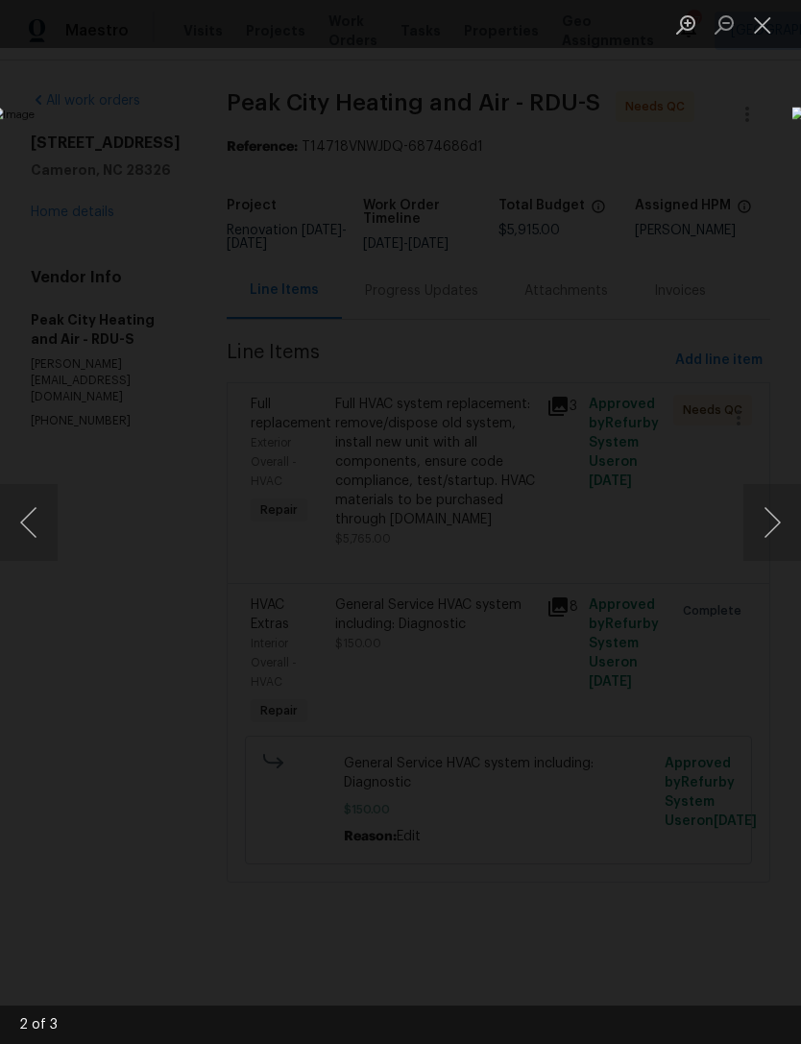
click at [779, 528] on button "Next image" at bounding box center [772, 522] width 58 height 77
click at [779, 531] on button "Next image" at bounding box center [772, 522] width 58 height 77
click at [780, 536] on button "Next image" at bounding box center [772, 522] width 58 height 77
click at [756, 25] on button "Close lightbox" at bounding box center [762, 25] width 38 height 34
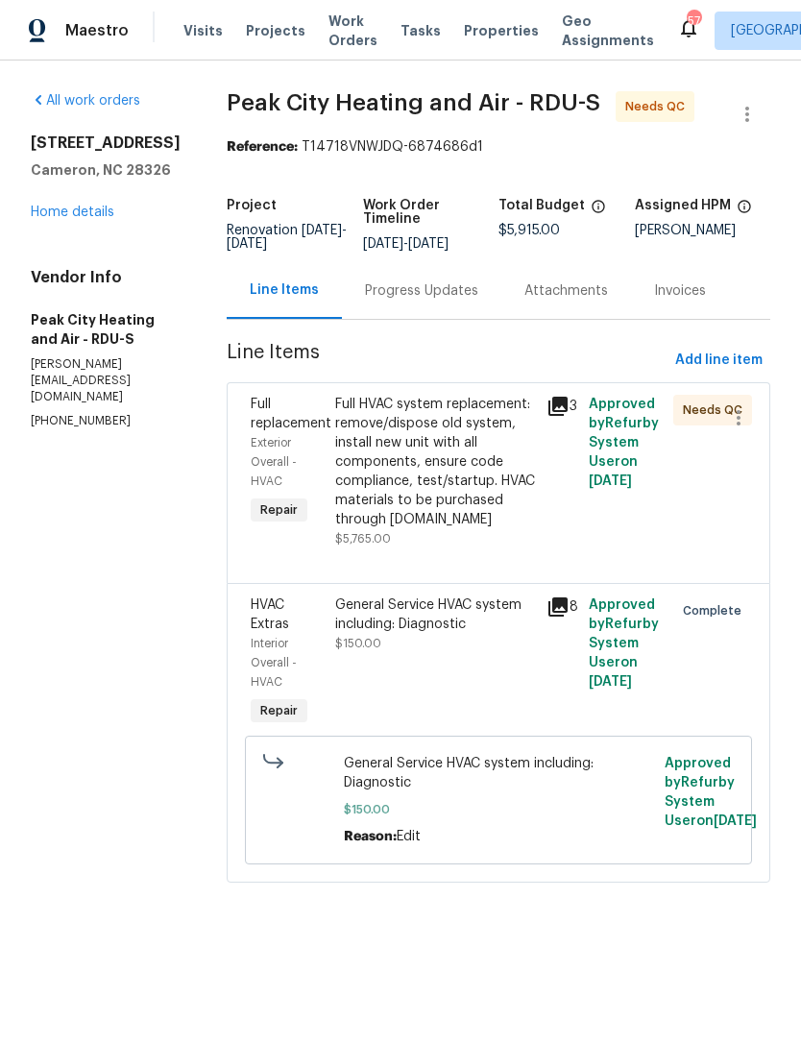
click at [95, 218] on link "Home details" at bounding box center [73, 211] width 84 height 13
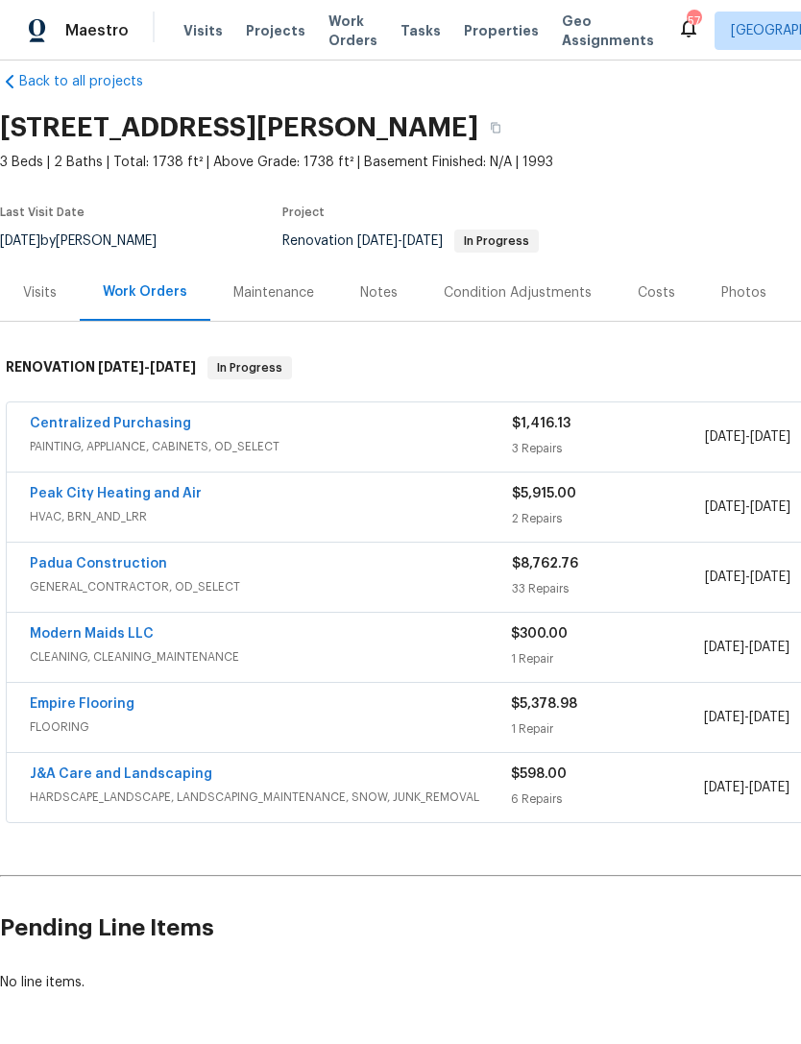
scroll to position [27, 0]
click at [162, 498] on link "Peak City Heating and Air" at bounding box center [116, 493] width 172 height 13
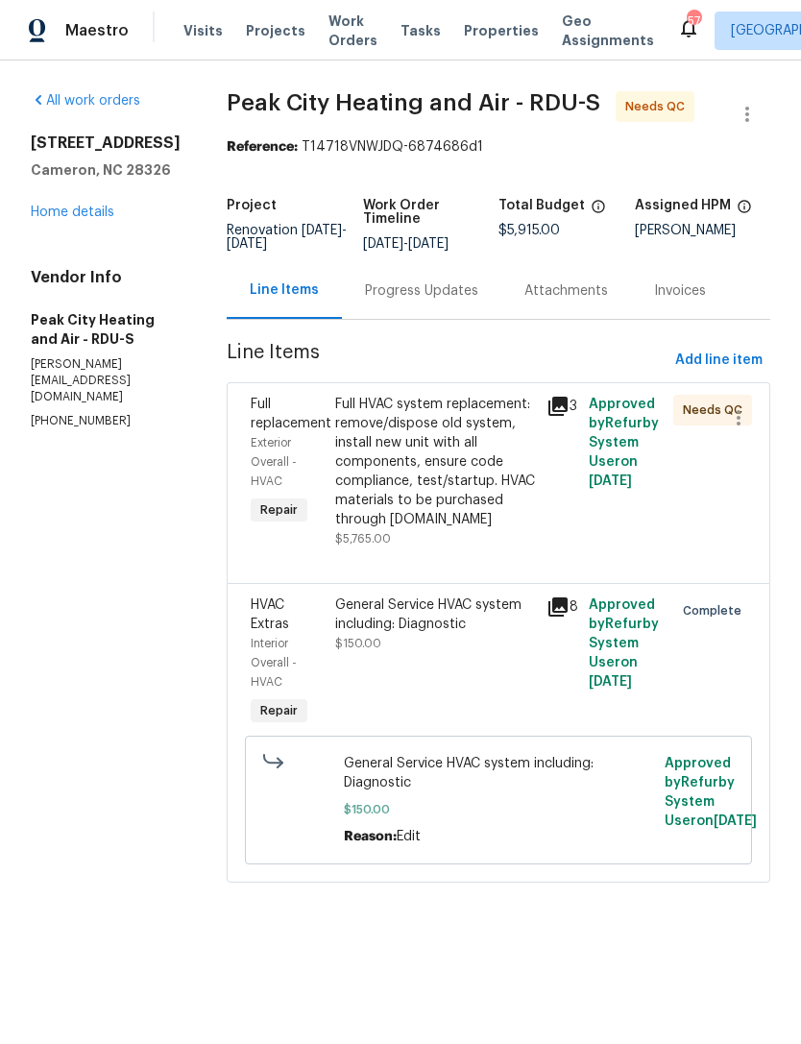
click at [446, 493] on div "Full HVAC system replacement: remove/dispose old system, install new unit with …" at bounding box center [435, 462] width 200 height 134
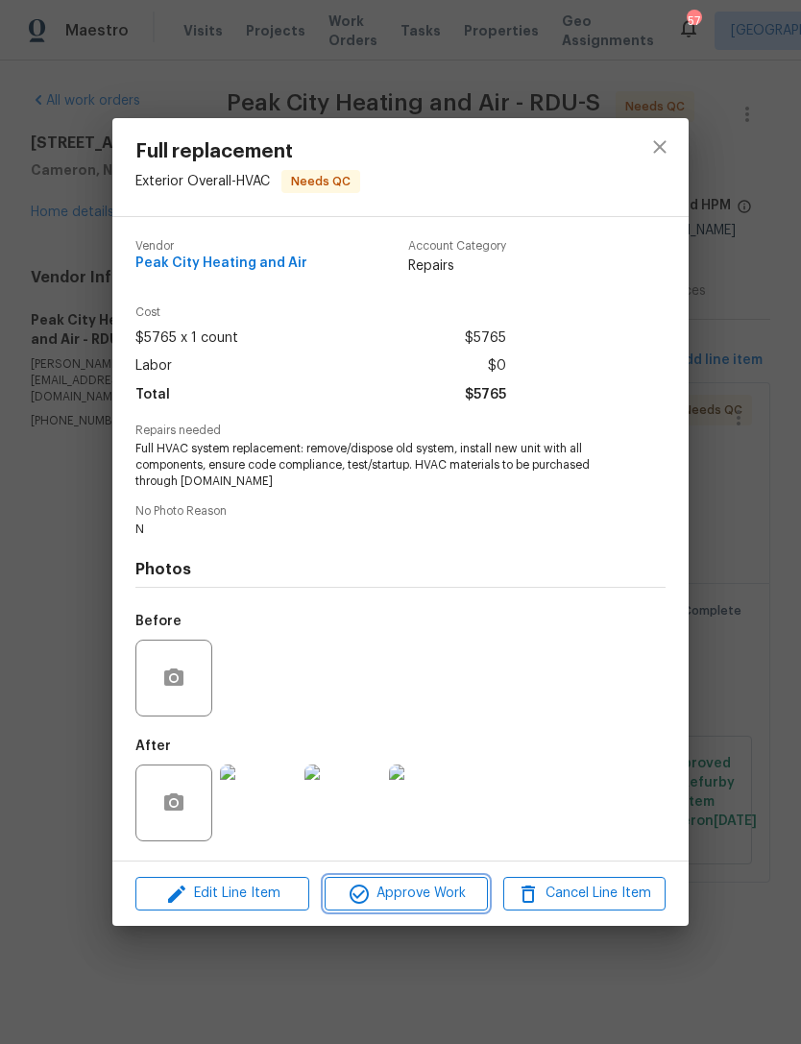
click at [418, 894] on span "Approve Work" at bounding box center [405, 893] width 151 height 24
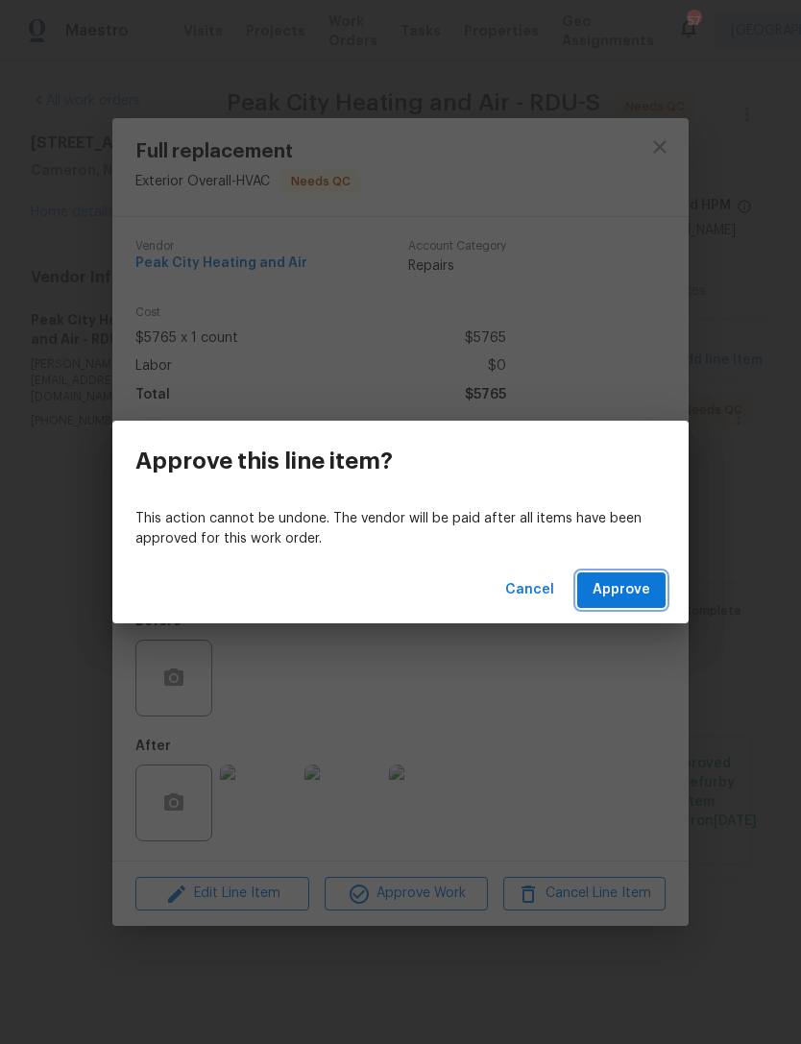
click at [659, 594] on button "Approve" at bounding box center [621, 590] width 88 height 36
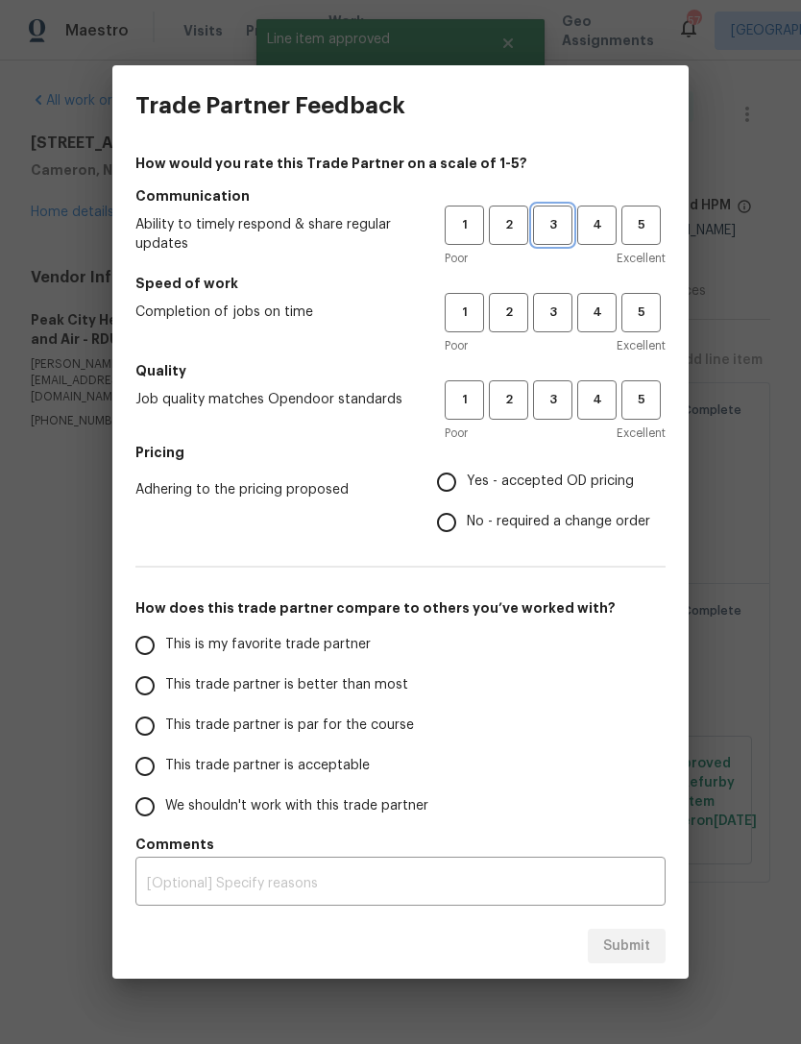
click at [549, 222] on span "3" at bounding box center [553, 225] width 36 height 22
click at [572, 280] on h5 "Speed of work" at bounding box center [400, 283] width 530 height 19
click at [553, 299] on button "3" at bounding box center [552, 312] width 39 height 39
click at [559, 403] on span "3" at bounding box center [553, 400] width 36 height 22
click at [458, 464] on input "Yes - accepted OD pricing" at bounding box center [446, 482] width 40 height 40
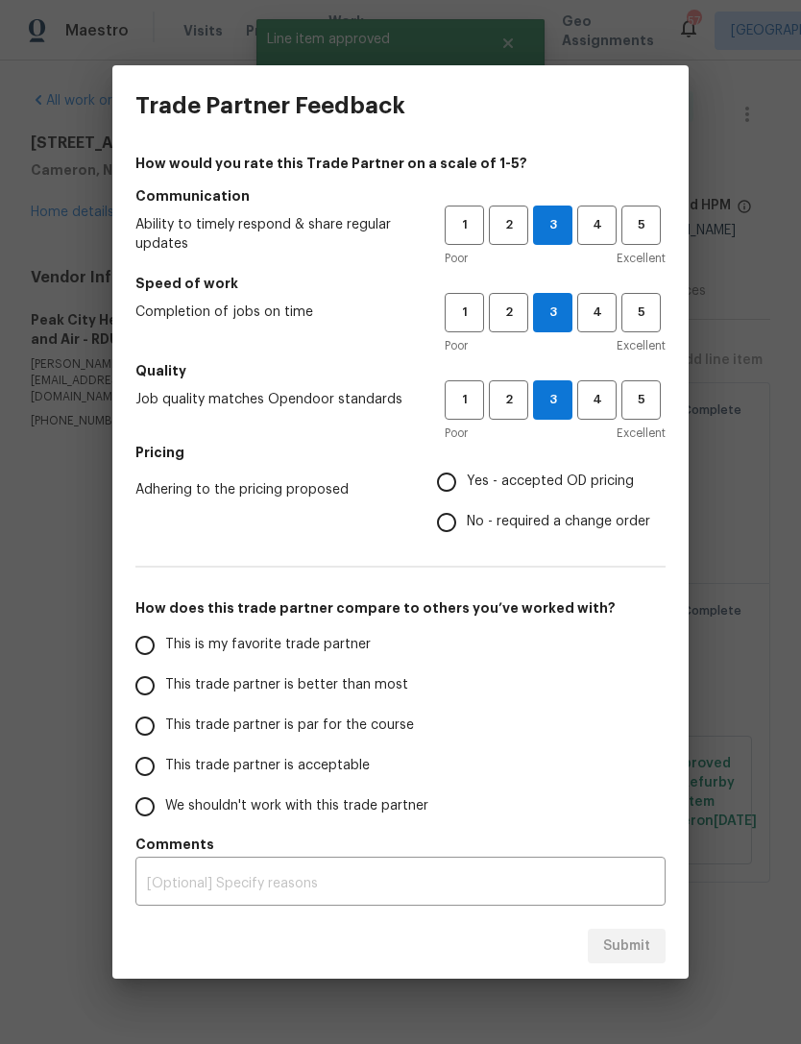
radio input "true"
click at [162, 764] on input "This trade partner is acceptable" at bounding box center [145, 766] width 40 height 40
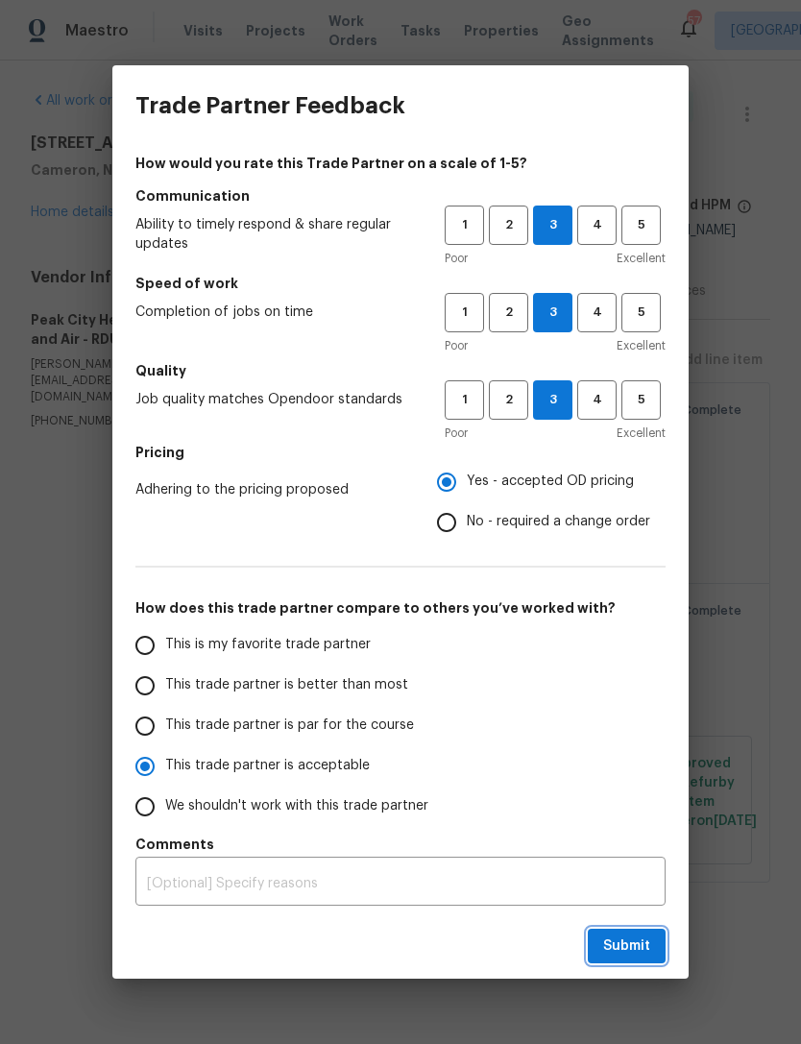
click at [639, 945] on span "Submit" at bounding box center [626, 946] width 47 height 24
radio input "true"
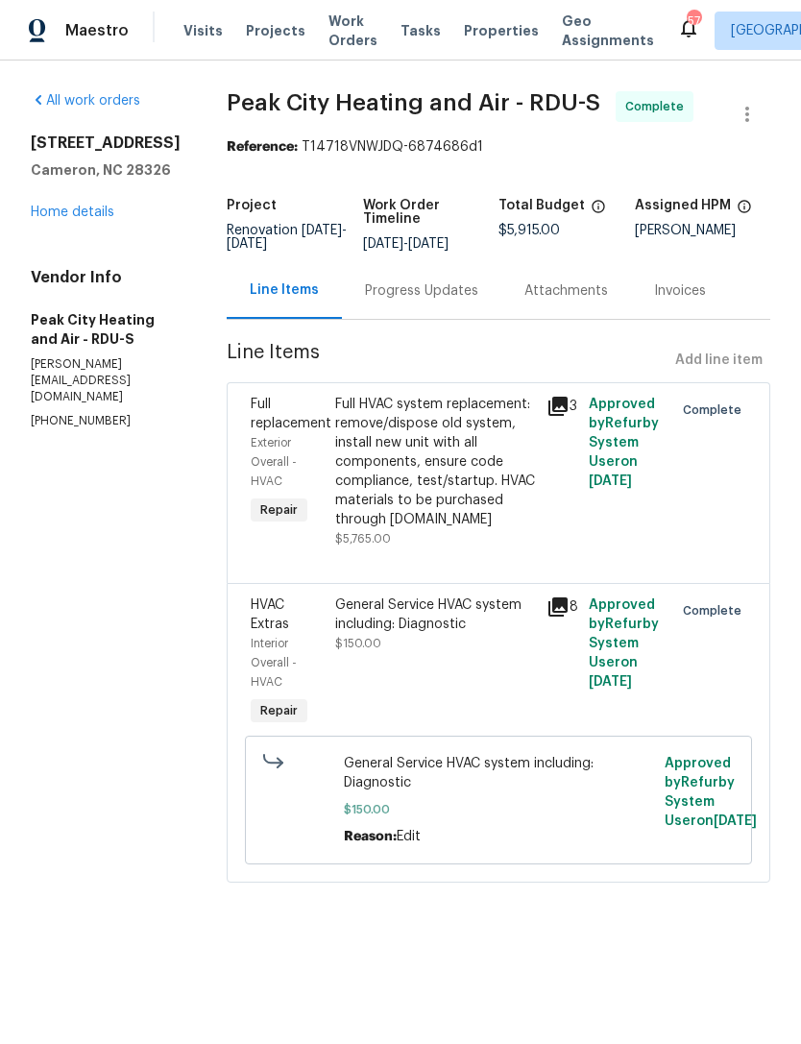
radio input "false"
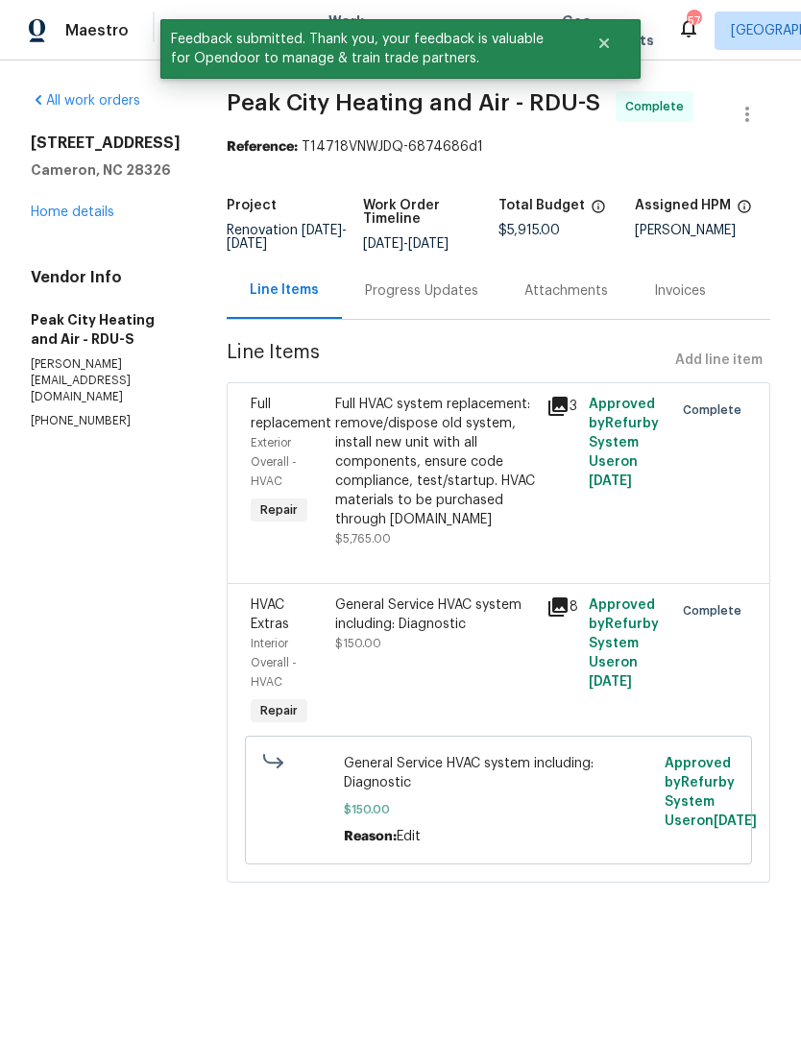
click at [93, 277] on h4 "Vendor Info" at bounding box center [106, 277] width 150 height 19
click at [90, 217] on link "Home details" at bounding box center [73, 211] width 84 height 13
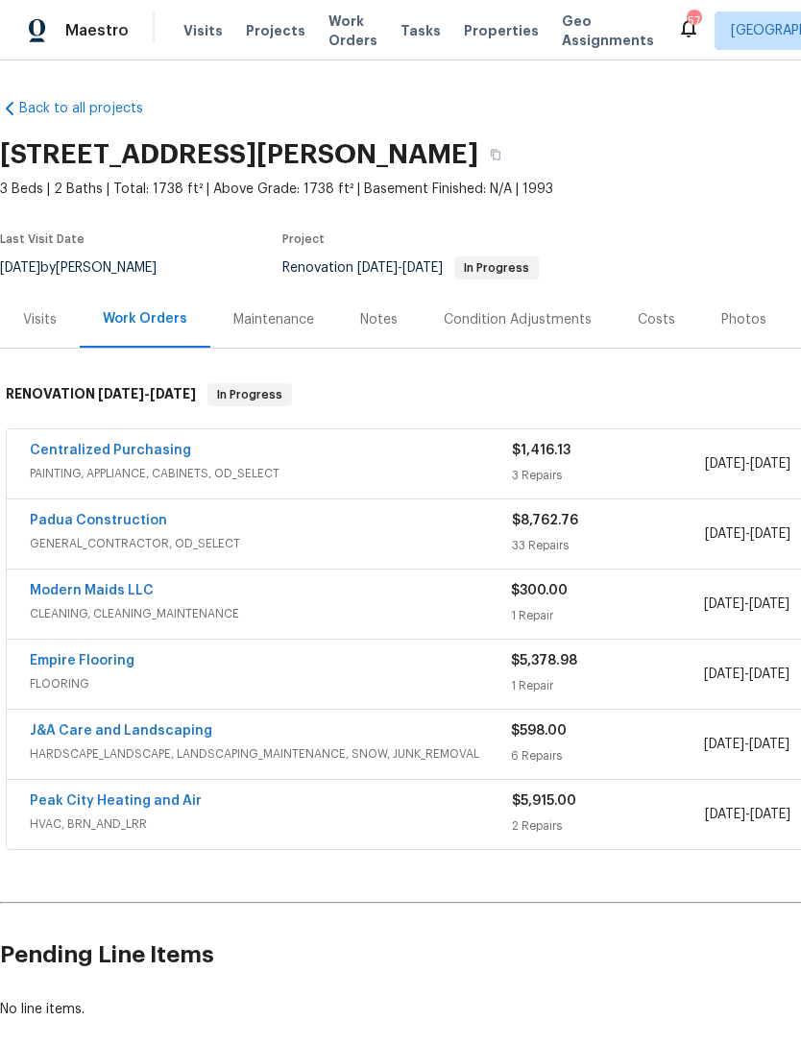
click at [143, 450] on link "Centralized Purchasing" at bounding box center [110, 450] width 161 height 13
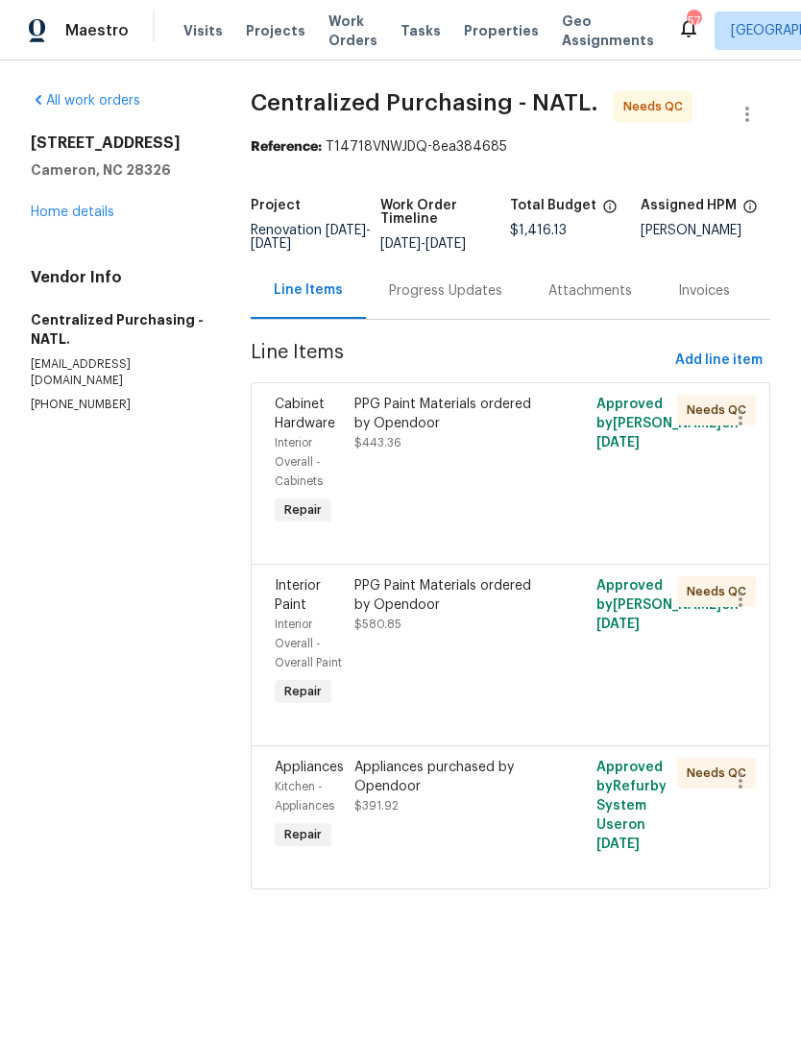
click at [505, 473] on div "PPG Paint Materials ordered by Opendoor $443.36" at bounding box center [450, 462] width 202 height 146
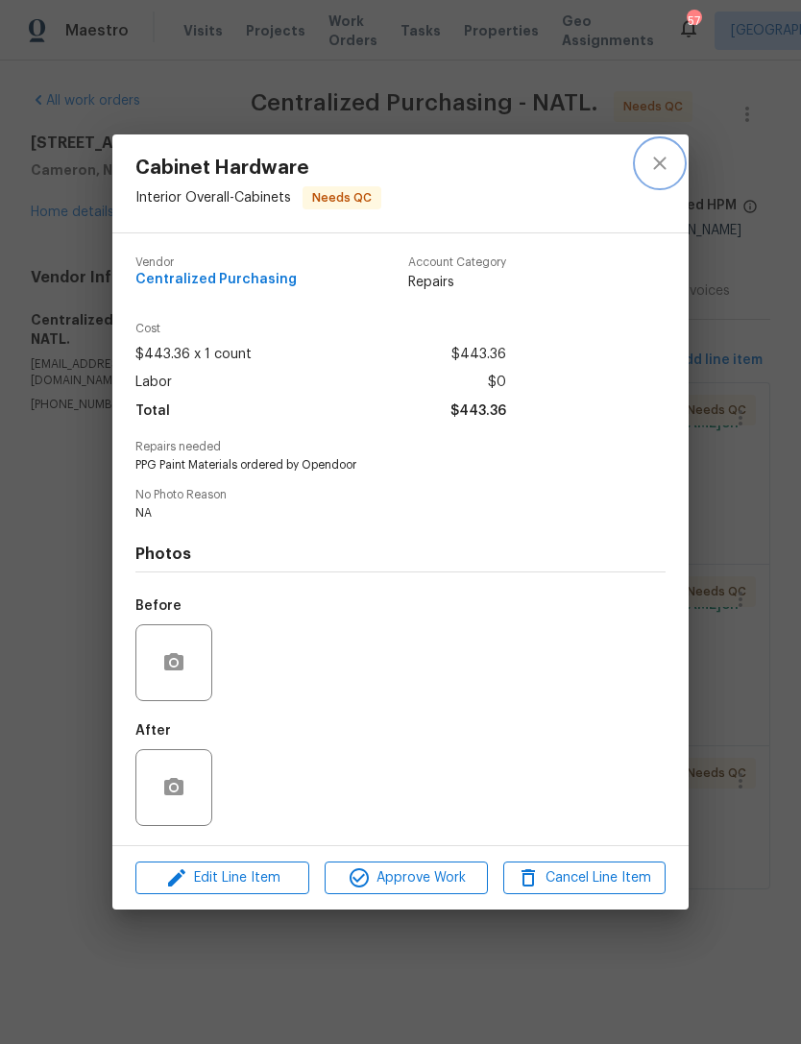
click at [651, 163] on icon "close" at bounding box center [659, 163] width 23 height 23
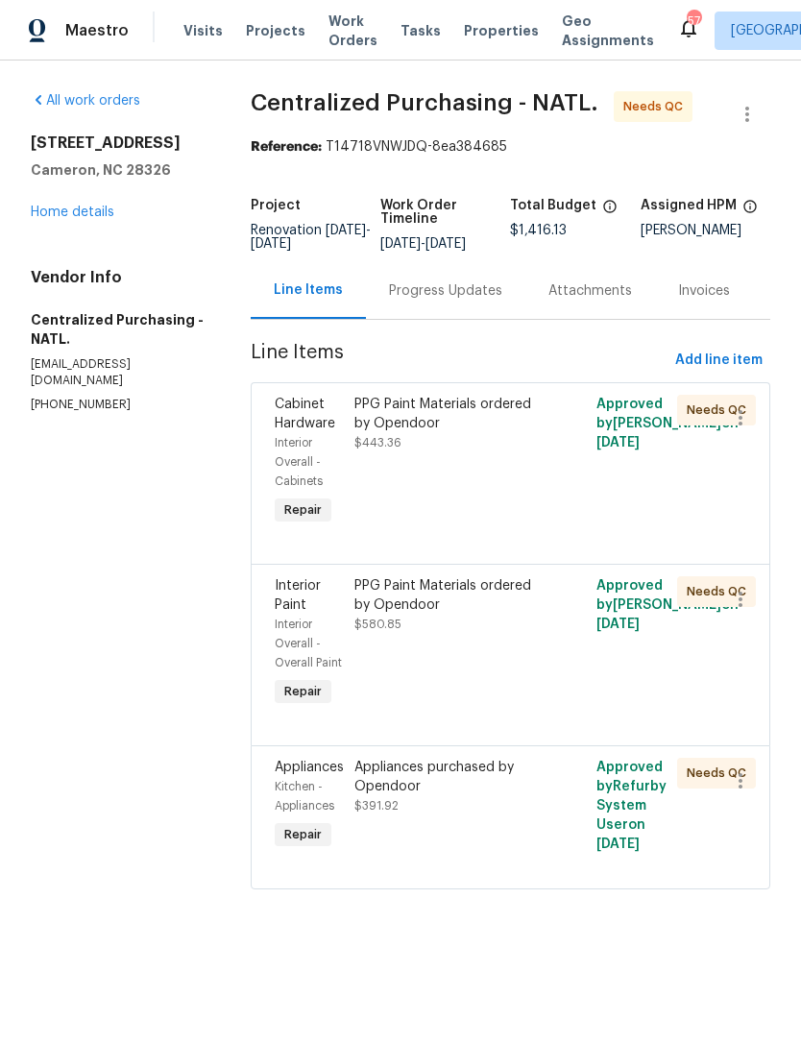
click at [516, 615] on div "PPG Paint Materials ordered by Opendoor" at bounding box center [449, 595] width 190 height 38
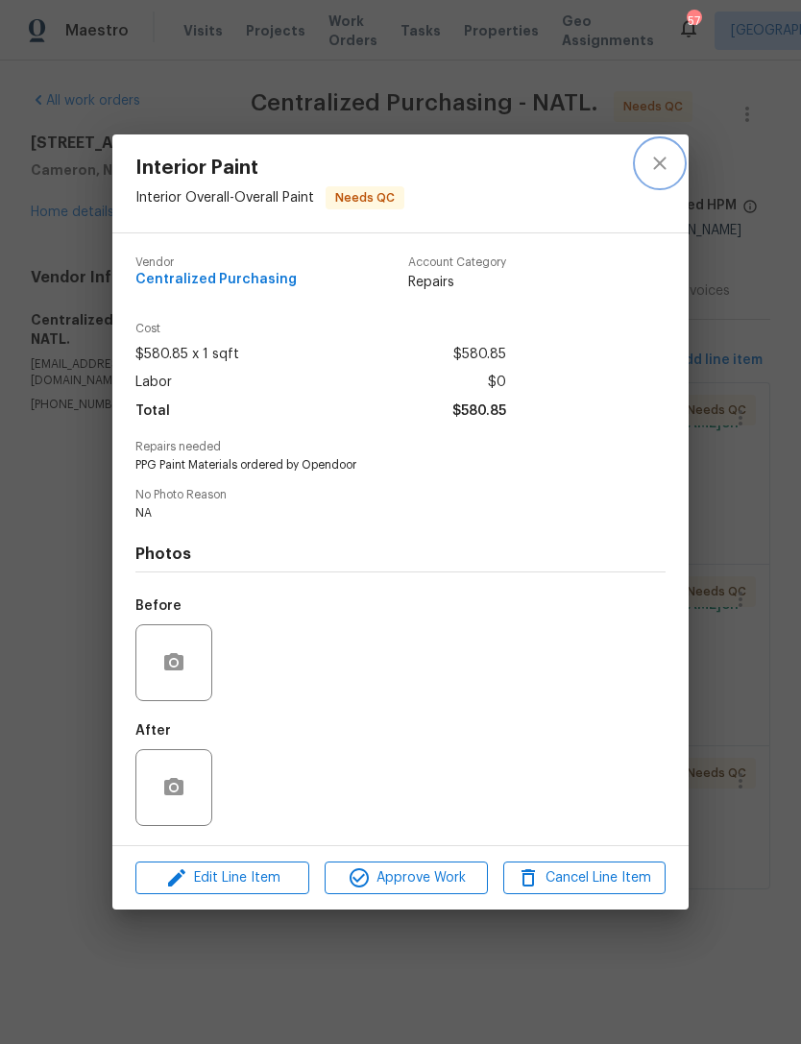
click at [665, 163] on icon "close" at bounding box center [659, 163] width 23 height 23
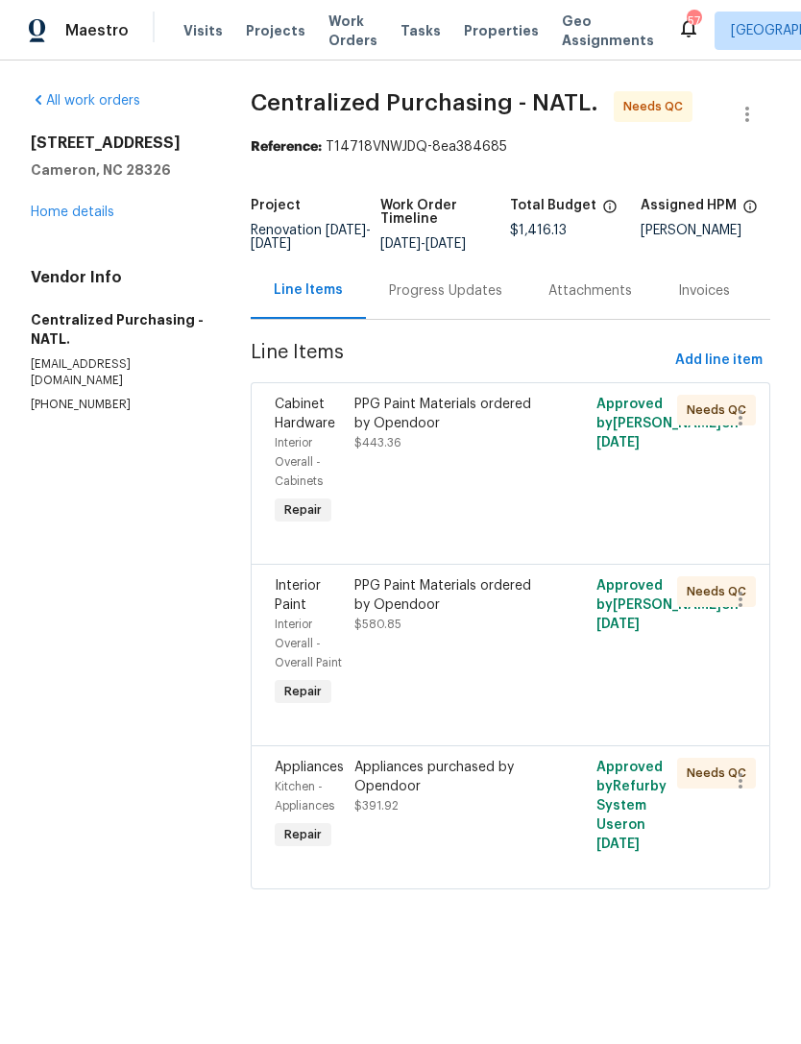
click at [456, 796] on div "Appliances purchased by Opendoor" at bounding box center [449, 777] width 190 height 38
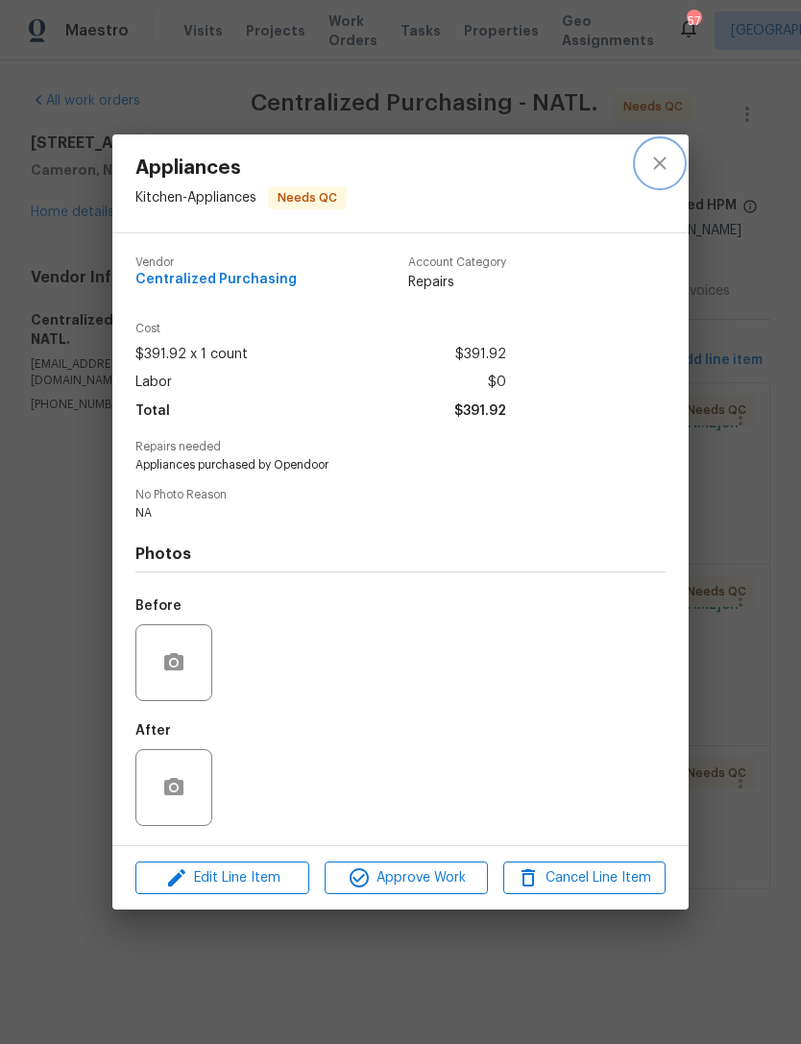
click at [654, 165] on icon "close" at bounding box center [659, 163] width 12 height 12
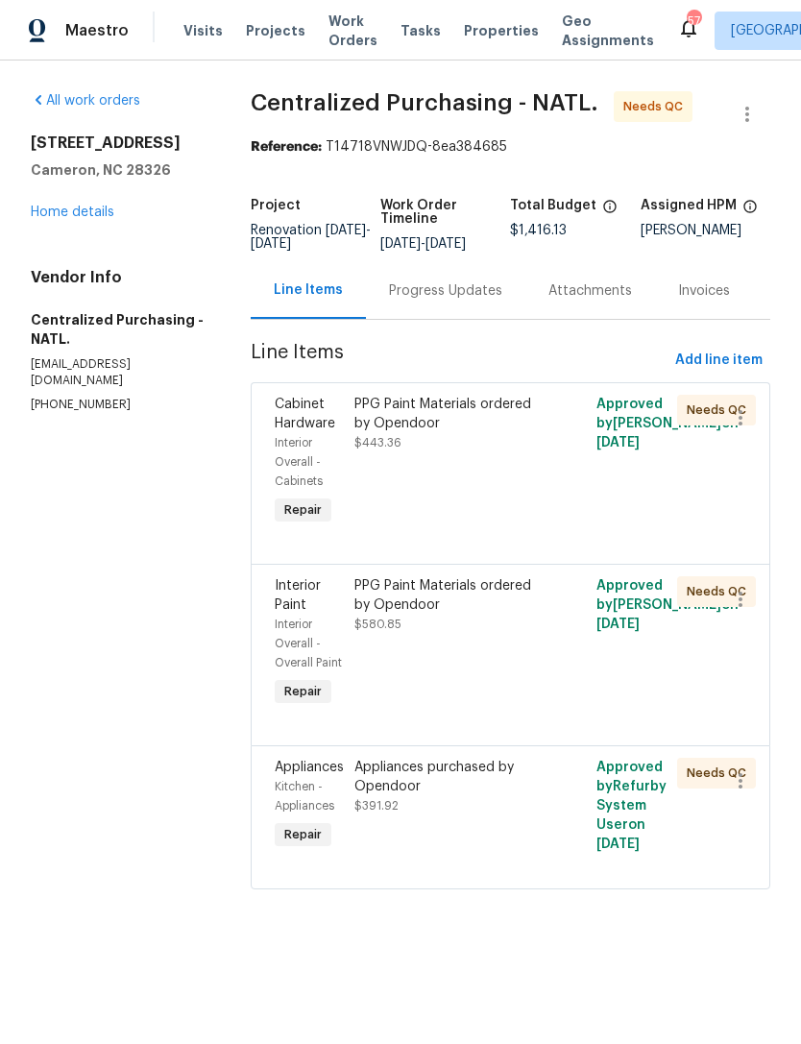
click at [83, 209] on link "Home details" at bounding box center [73, 211] width 84 height 13
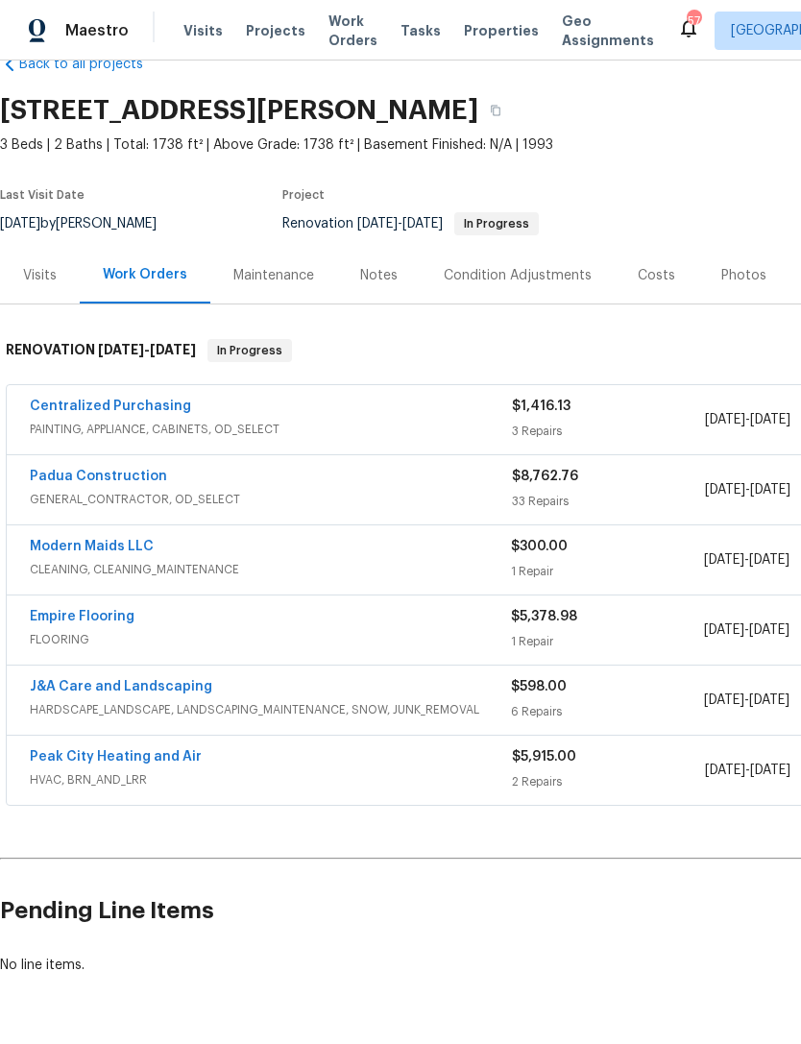
scroll to position [43, 0]
click at [125, 480] on link "Padua Construction" at bounding box center [98, 476] width 137 height 13
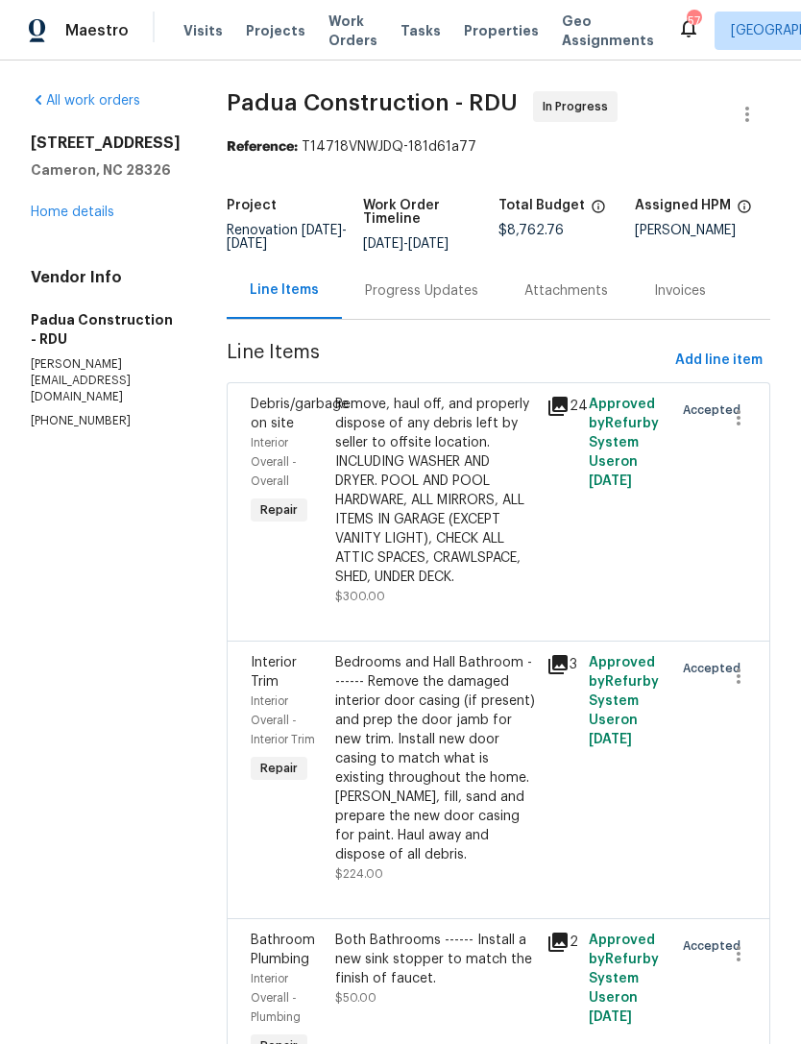
click at [78, 219] on link "Home details" at bounding box center [73, 211] width 84 height 13
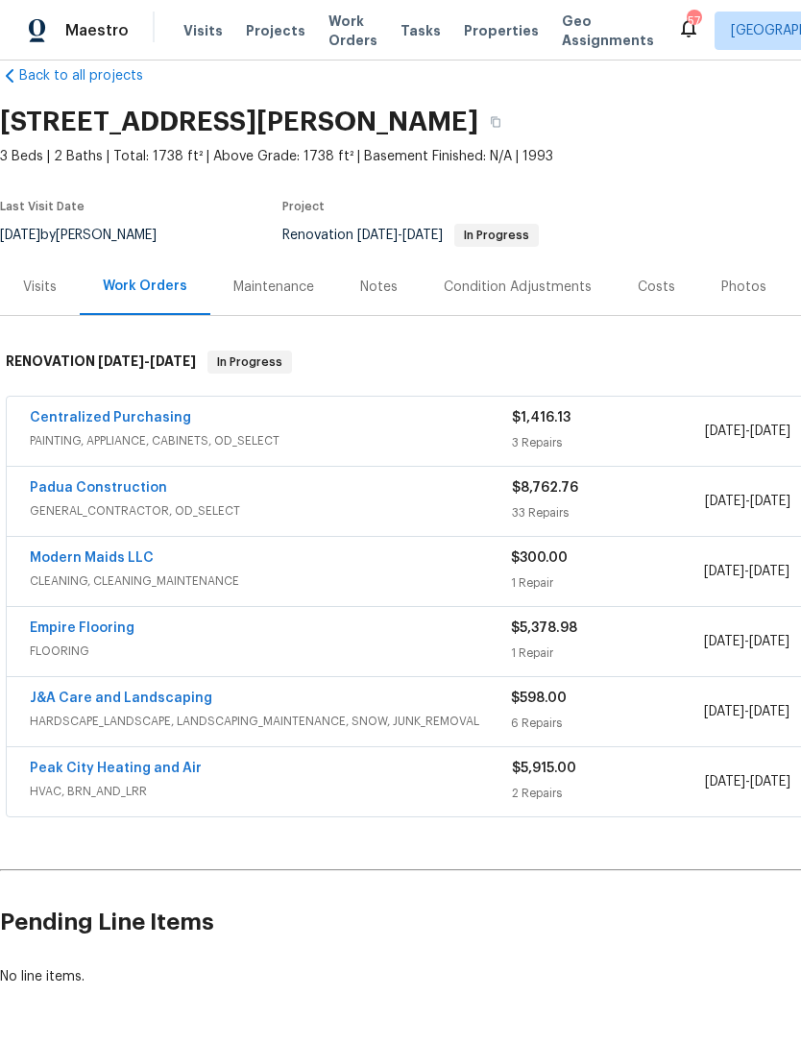
scroll to position [35, 0]
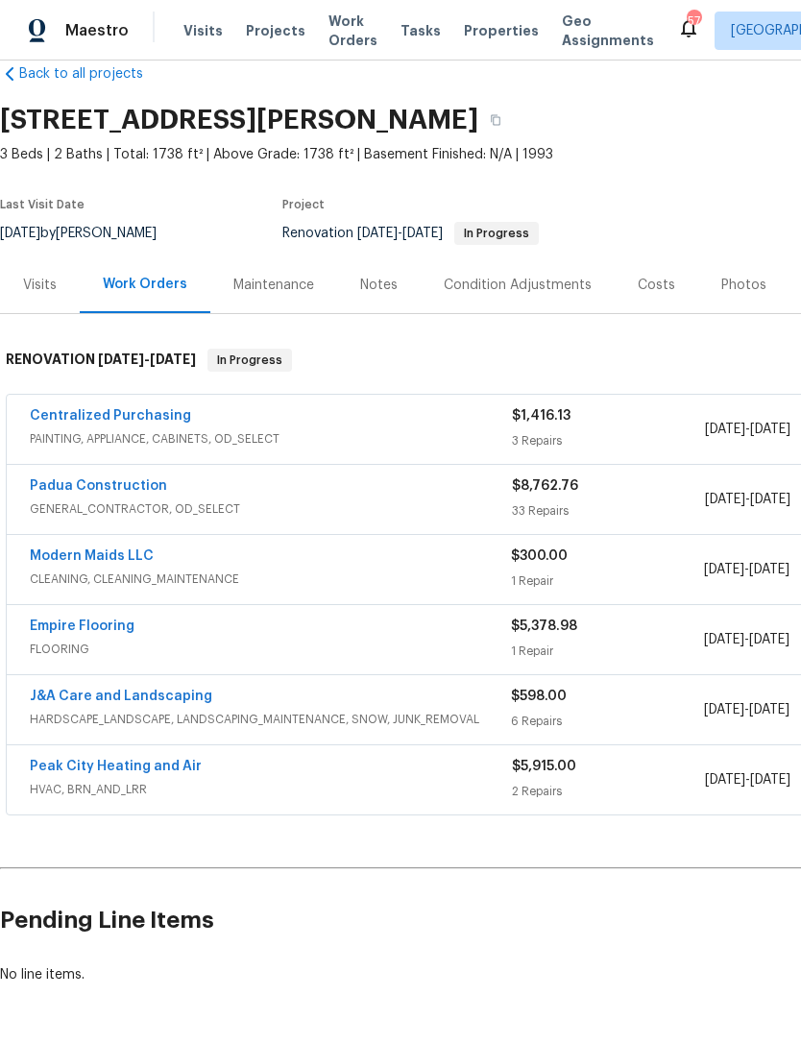
click at [375, 288] on div "Notes" at bounding box center [378, 285] width 37 height 19
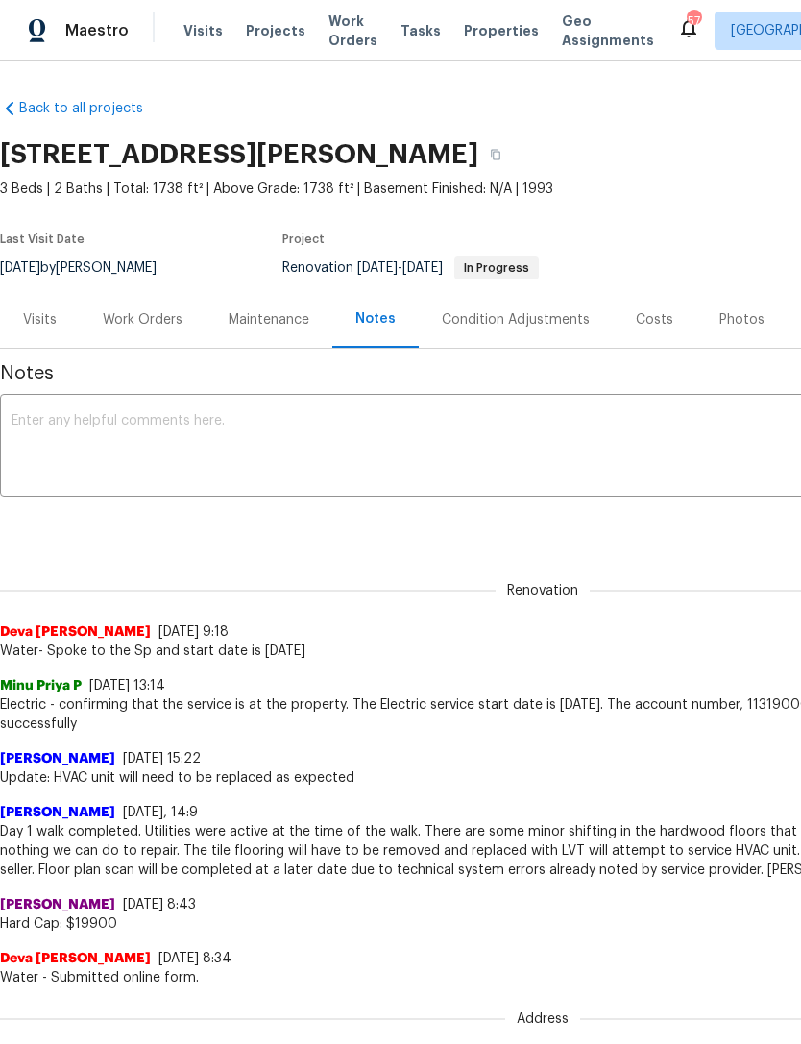
click at [156, 322] on div "Work Orders" at bounding box center [143, 319] width 80 height 19
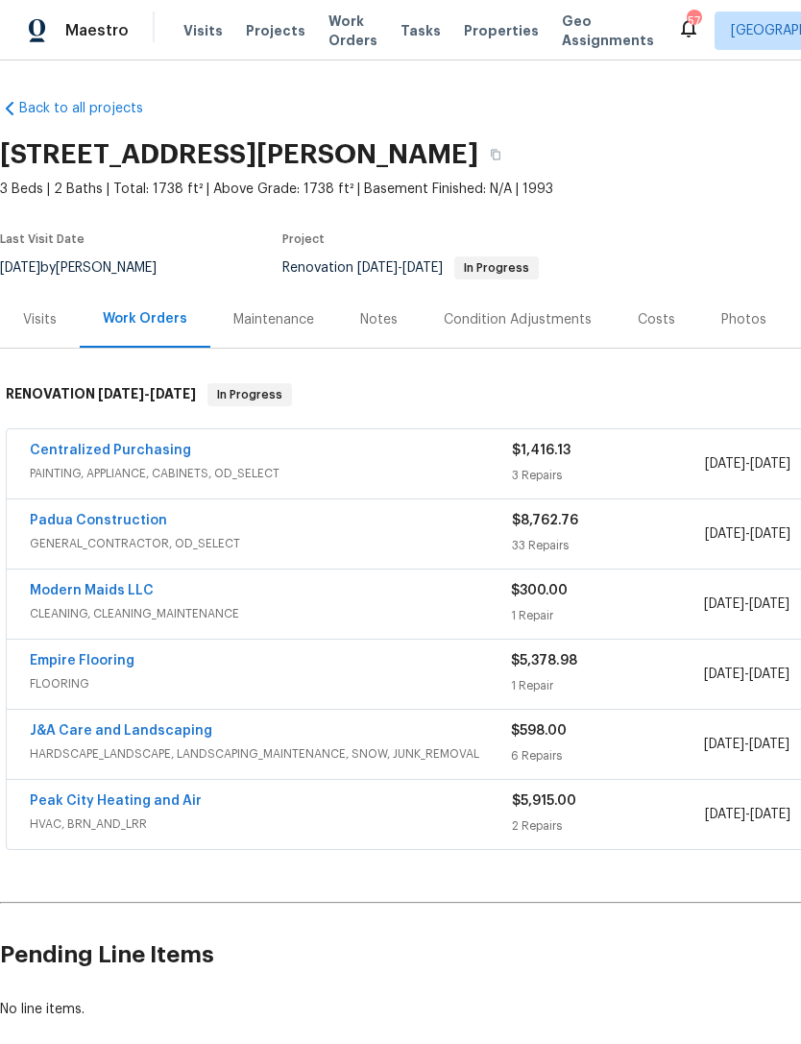
click at [127, 518] on link "Padua Construction" at bounding box center [98, 520] width 137 height 13
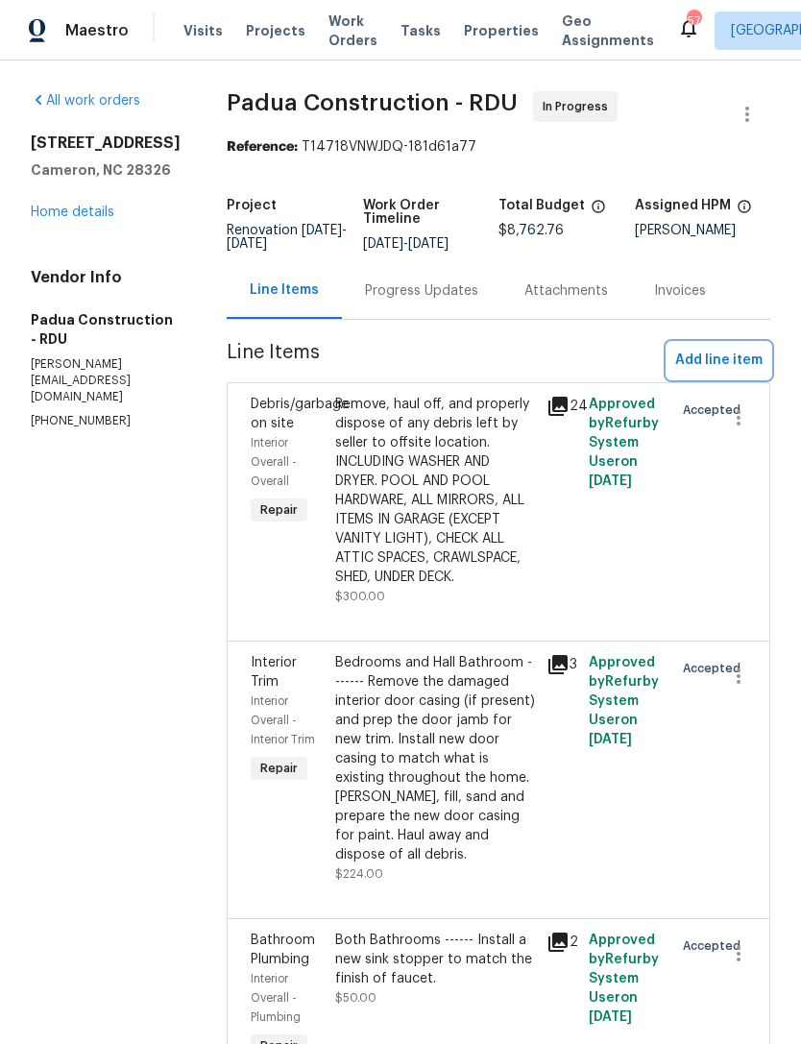
click at [692, 356] on span "Add line item" at bounding box center [718, 361] width 87 height 24
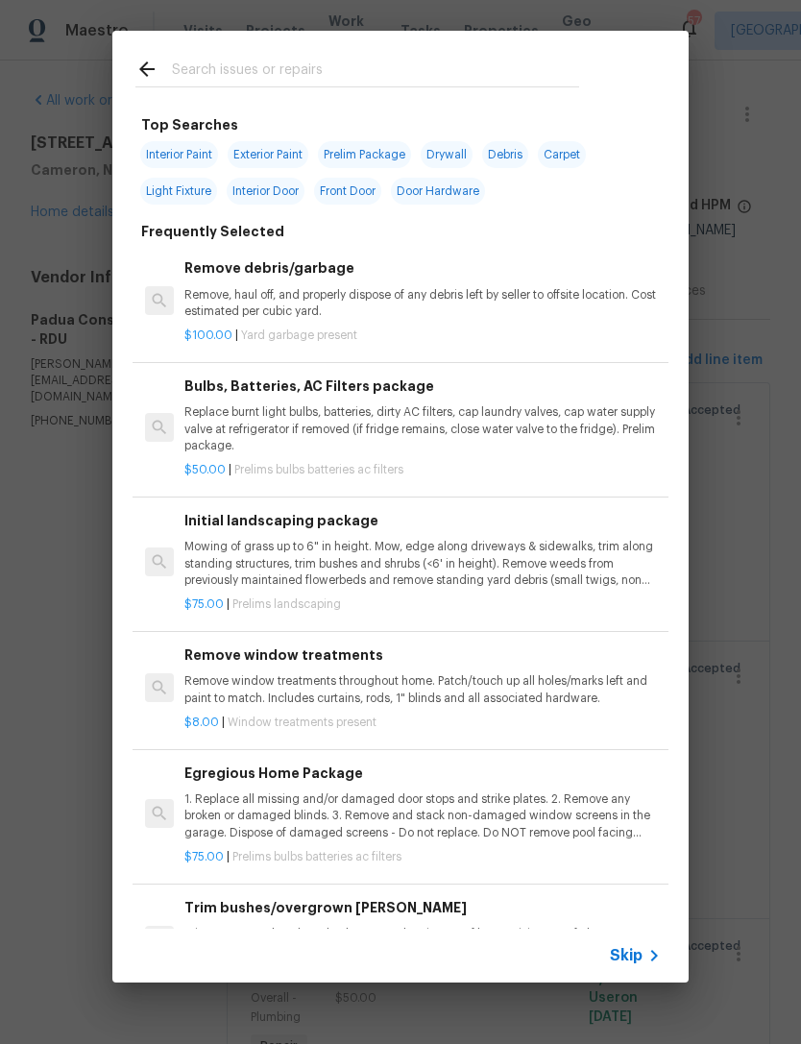
click at [291, 68] on input "text" at bounding box center [375, 72] width 407 height 29
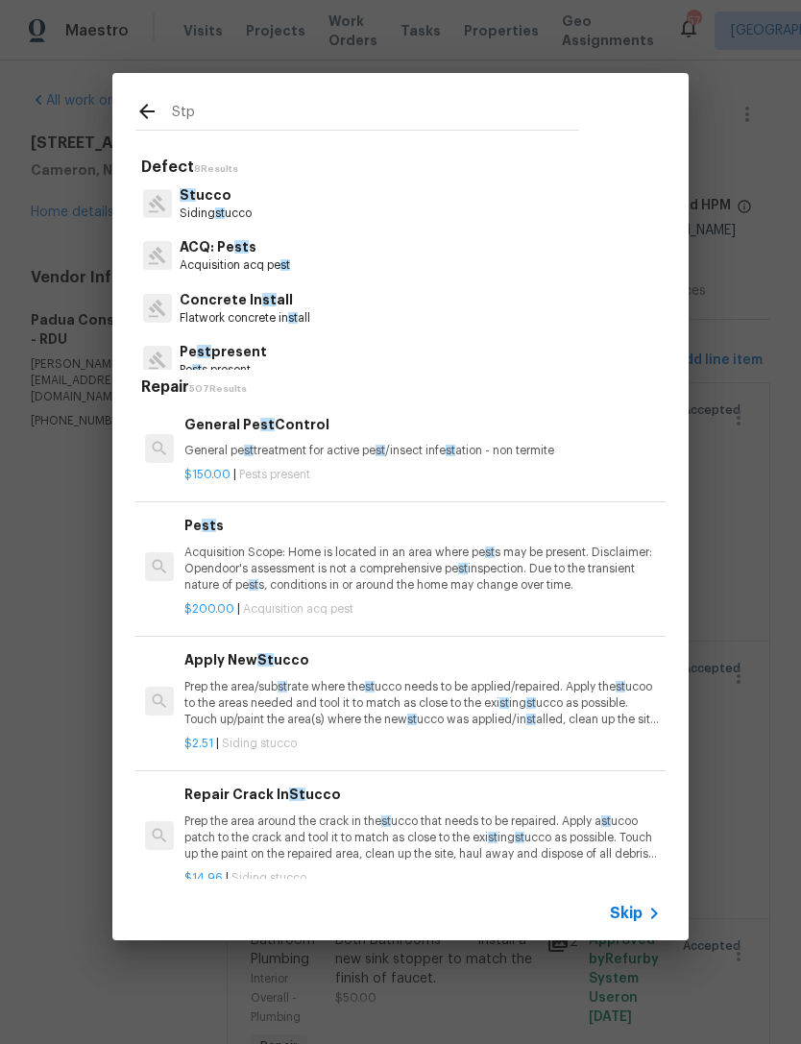
type input "Stpp"
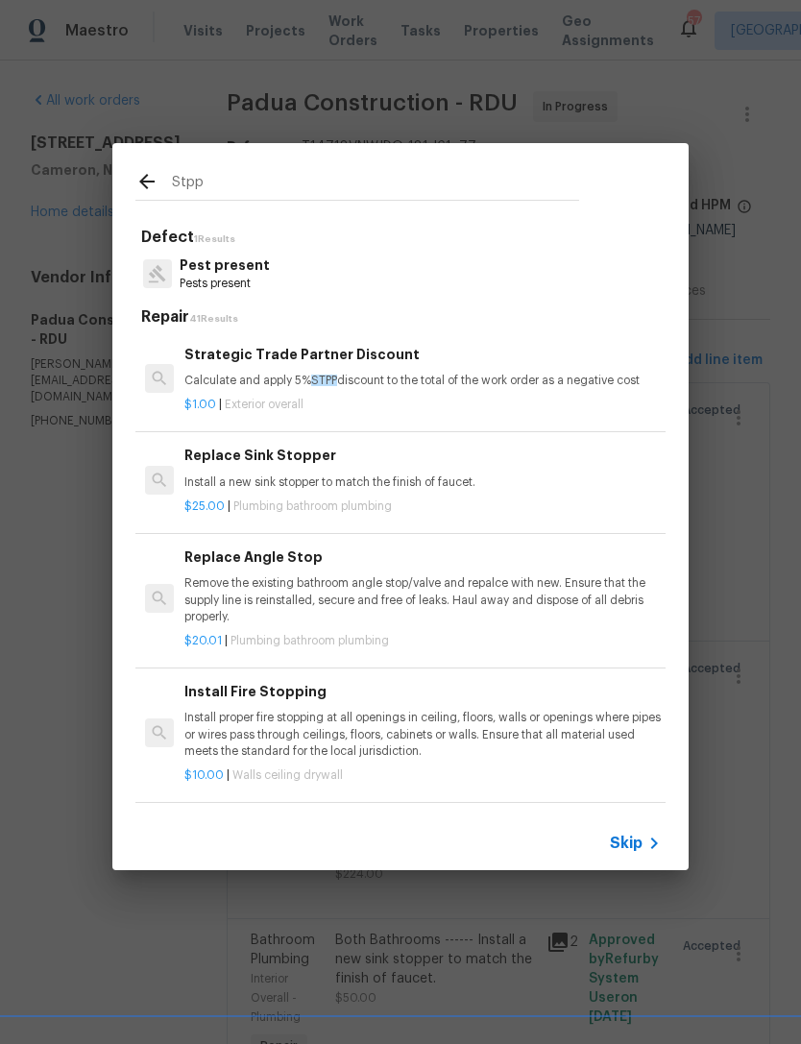
click at [370, 383] on p "Calculate and apply 5% STPP discount to the total of the work order as a negati…" at bounding box center [422, 381] width 476 height 16
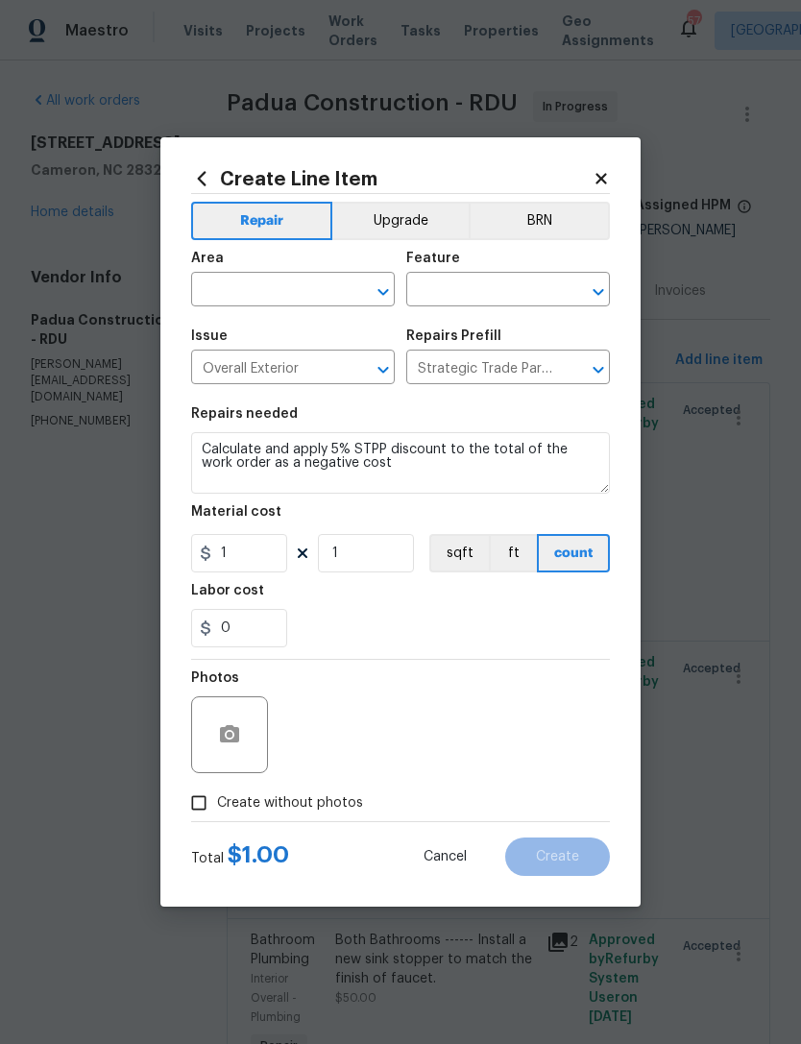
click at [267, 285] on input "text" at bounding box center [266, 292] width 150 height 30
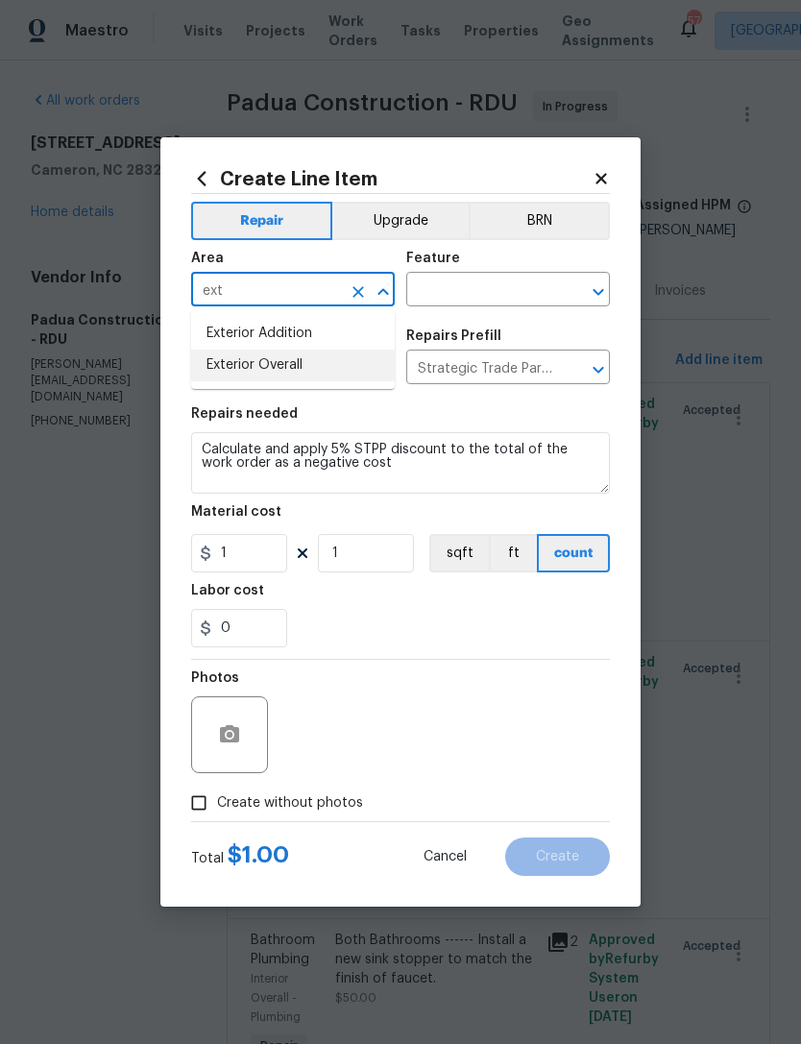
click at [305, 358] on li "Exterior Overall" at bounding box center [293, 365] width 204 height 32
type input "Exterior Overall"
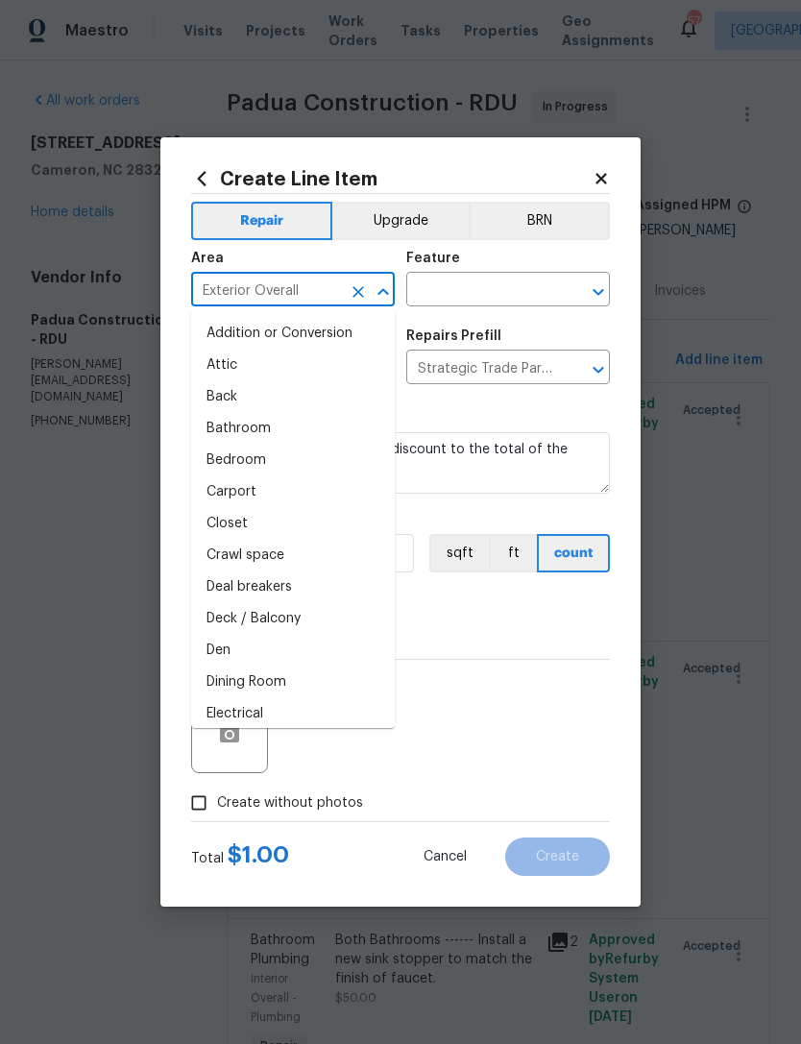
click at [464, 271] on div "Feature" at bounding box center [508, 264] width 204 height 25
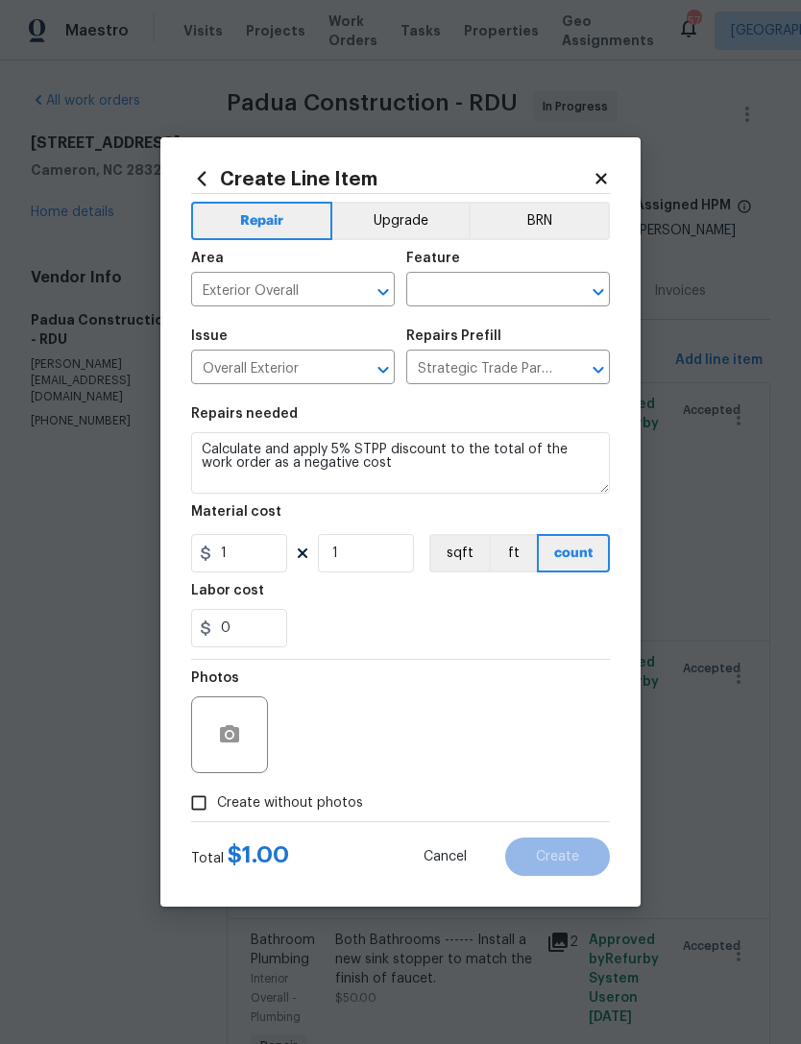
click at [499, 289] on input "text" at bounding box center [481, 292] width 150 height 30
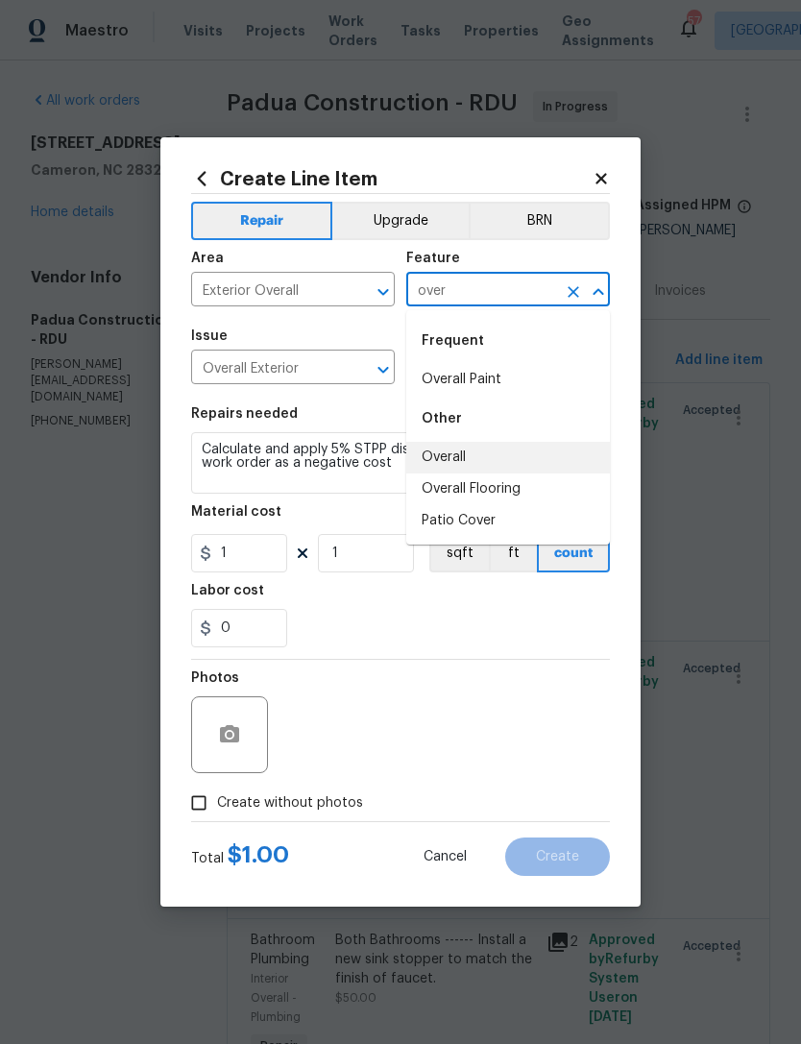
click at [482, 453] on li "Overall" at bounding box center [508, 458] width 204 height 32
type input "Overall"
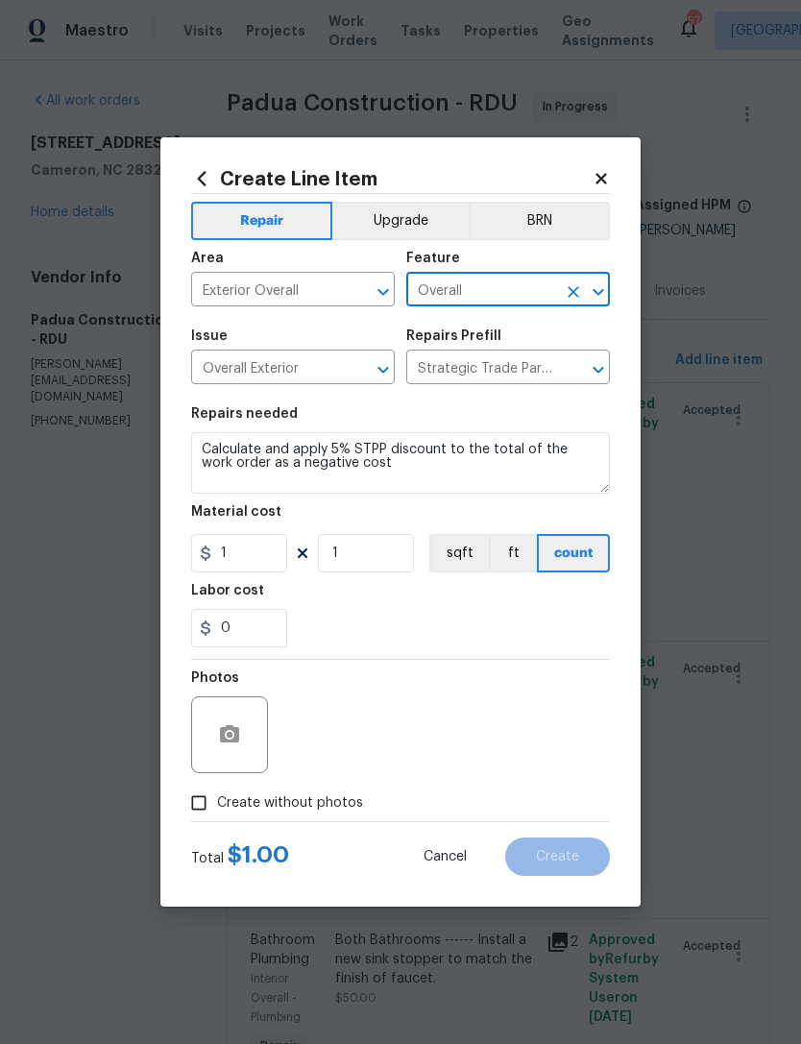
click at [215, 787] on input "Create without photos" at bounding box center [199, 802] width 36 height 36
checkbox input "true"
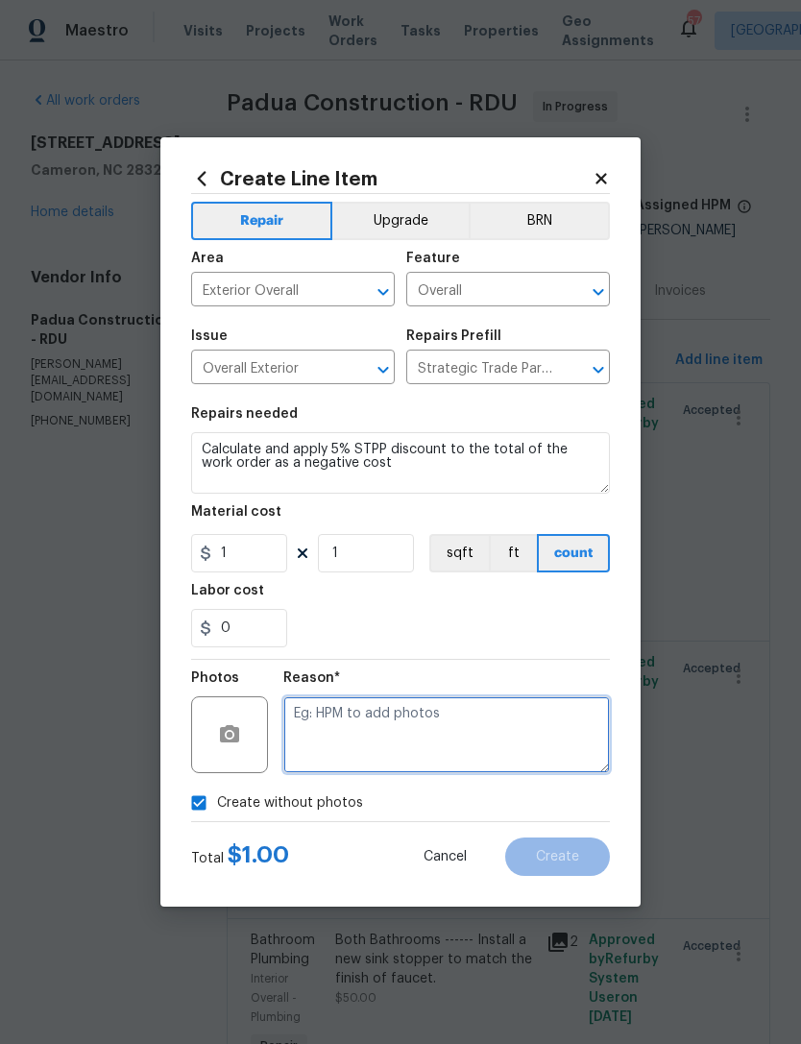
click at [371, 721] on textarea at bounding box center [446, 734] width 326 height 77
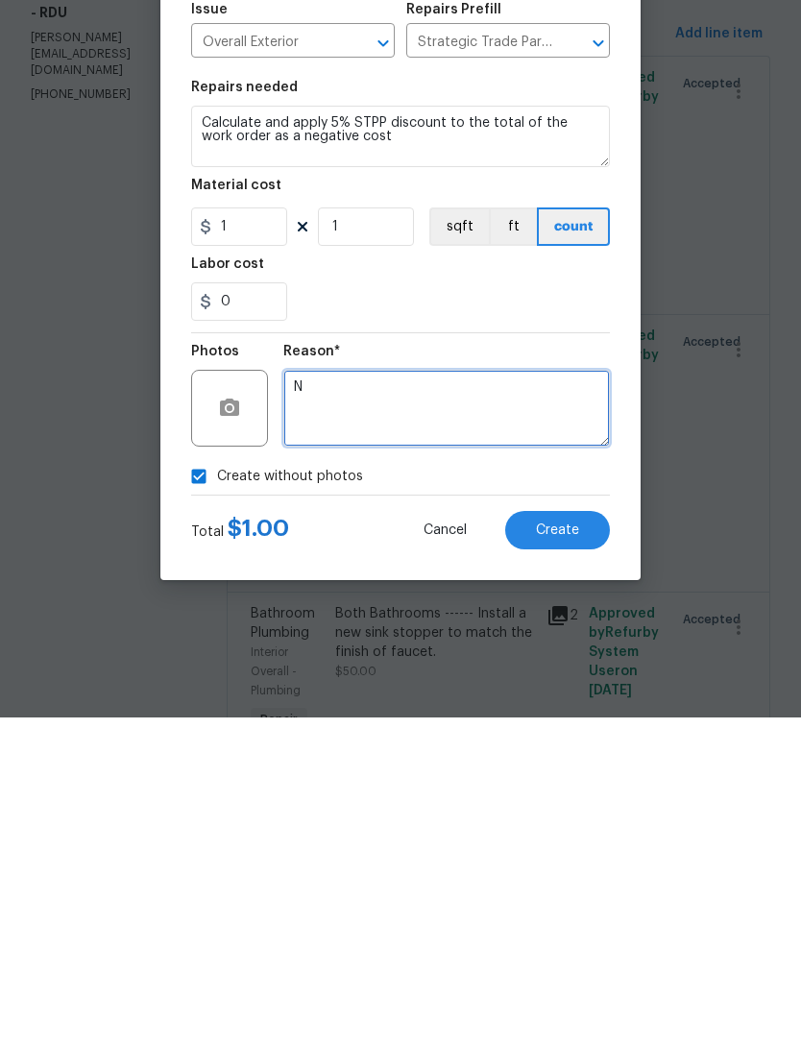
type textarea "N"
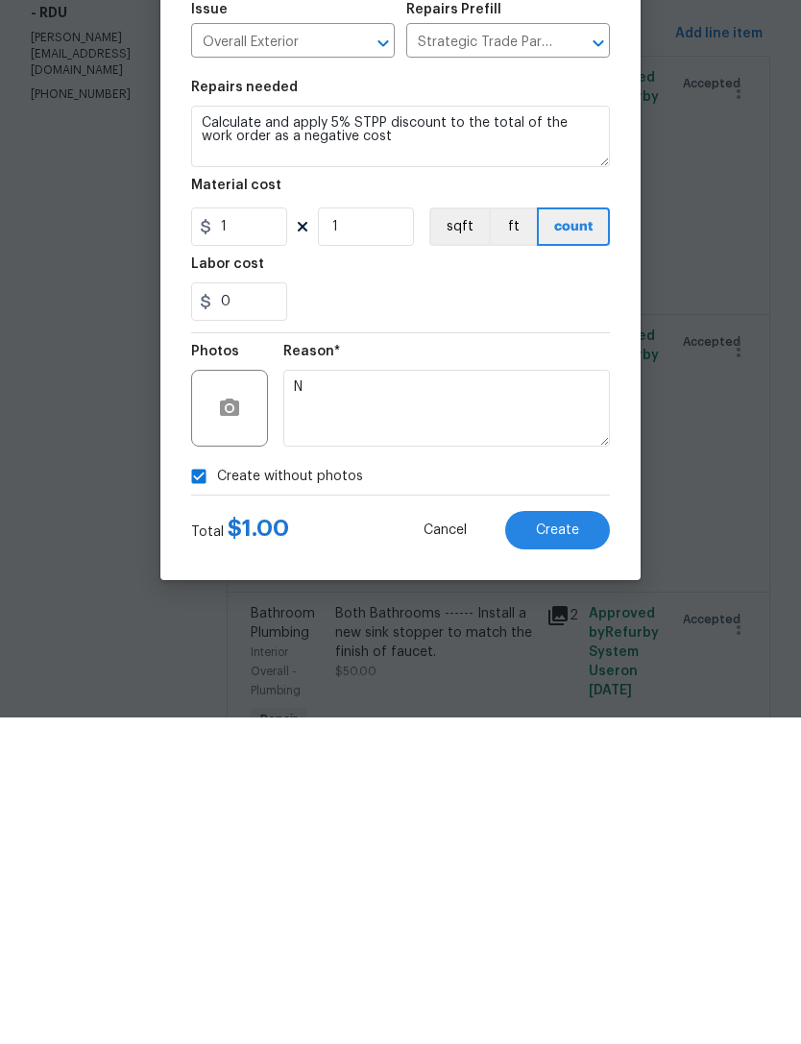
click at [568, 850] on span "Create" at bounding box center [557, 857] width 43 height 14
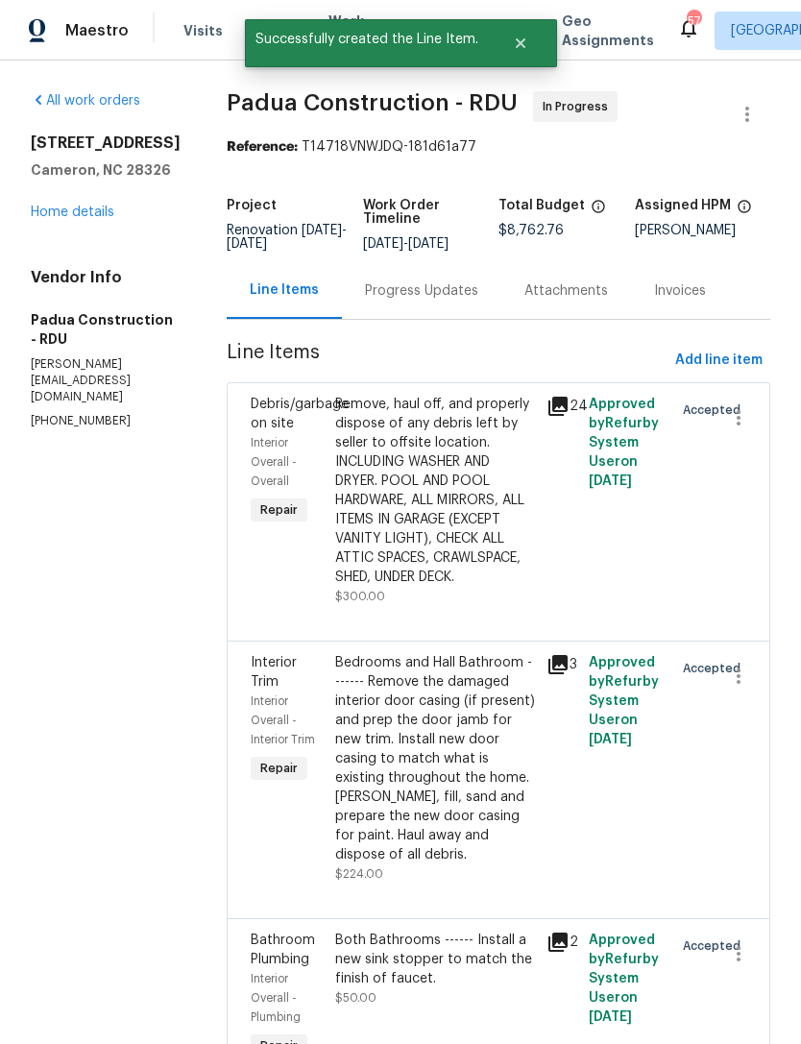
scroll to position [0, 0]
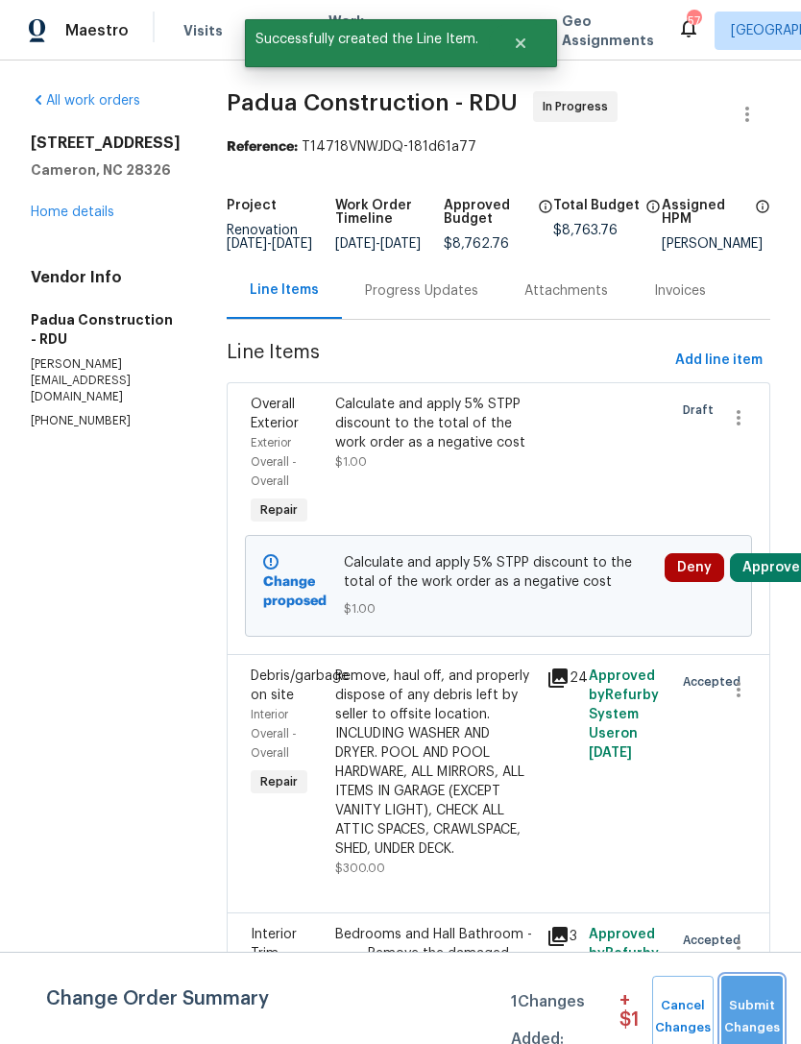
click at [744, 1023] on span "Submit Changes" at bounding box center [752, 1017] width 42 height 44
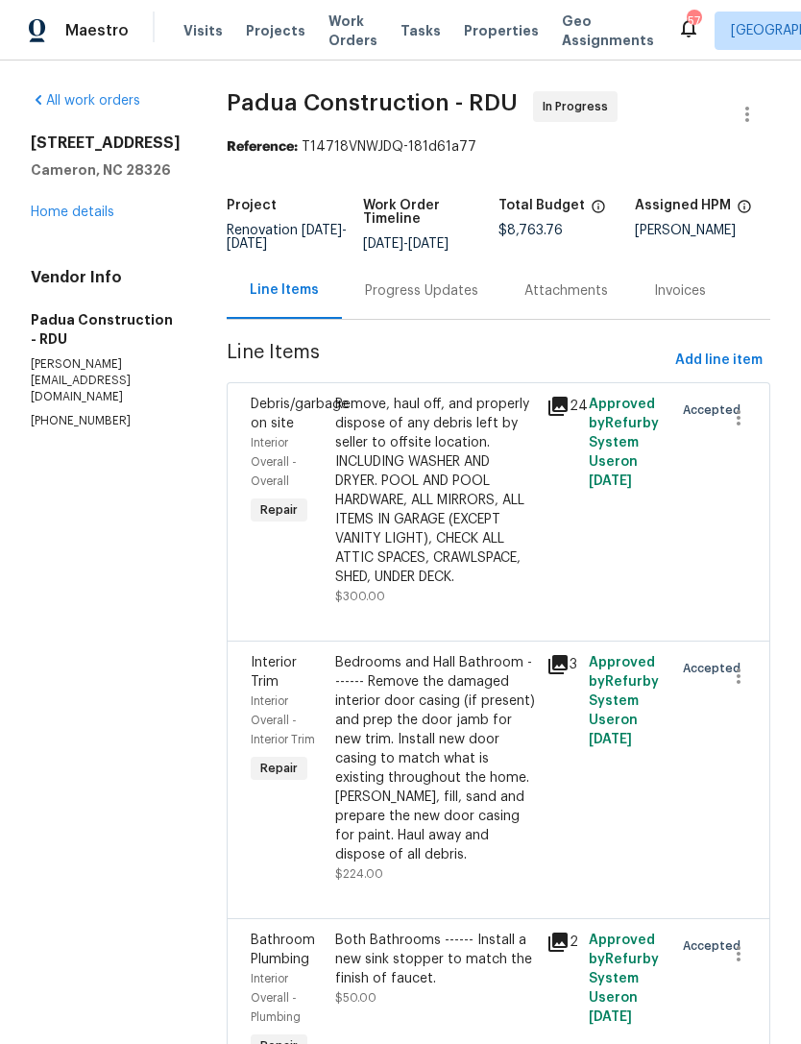
click at [81, 219] on link "Home details" at bounding box center [73, 211] width 84 height 13
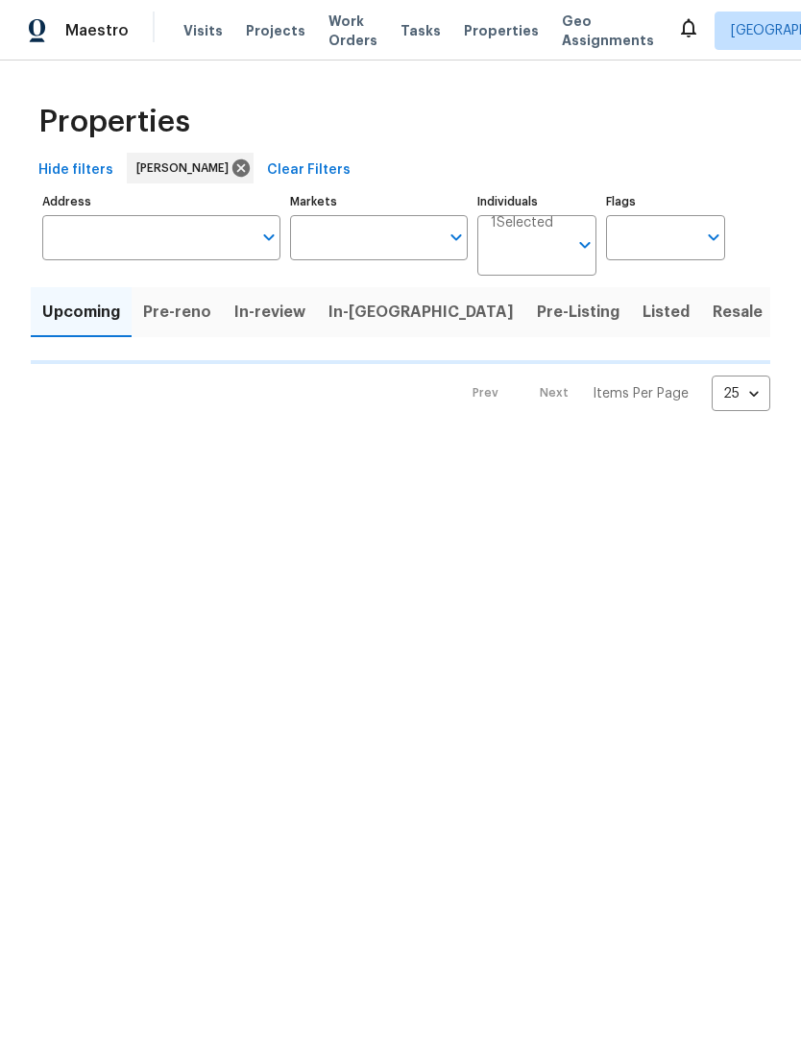
type input "100"
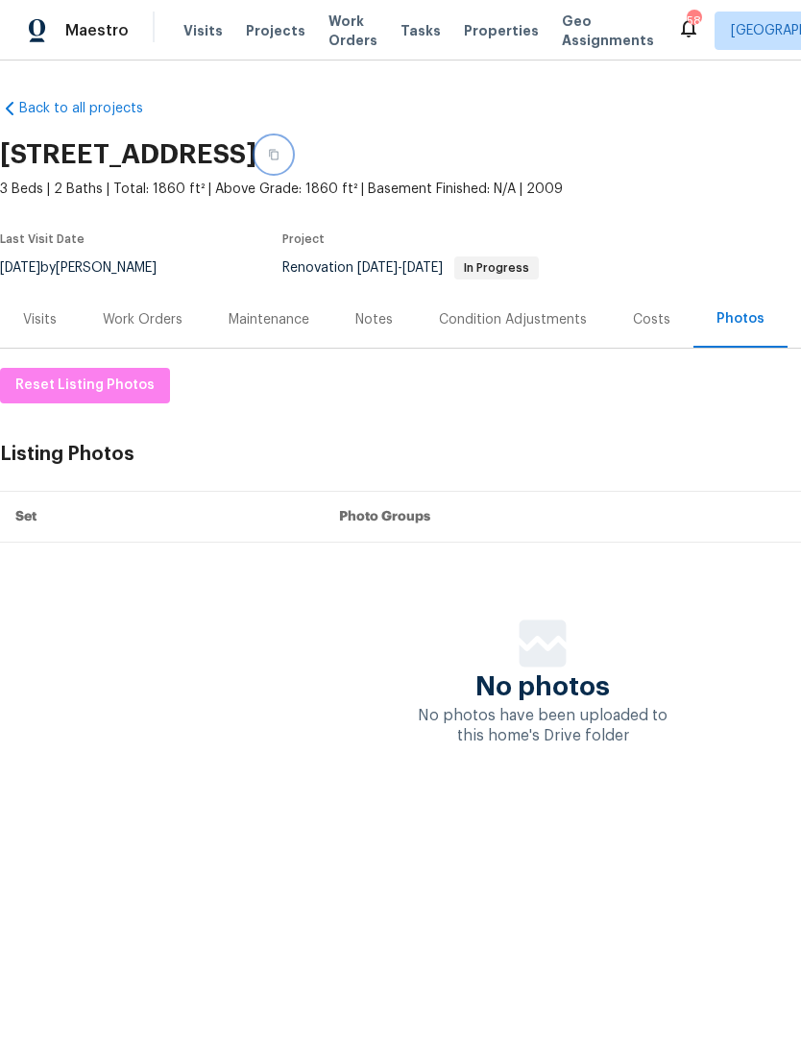
click at [279, 151] on icon "button" at bounding box center [274, 155] width 12 height 12
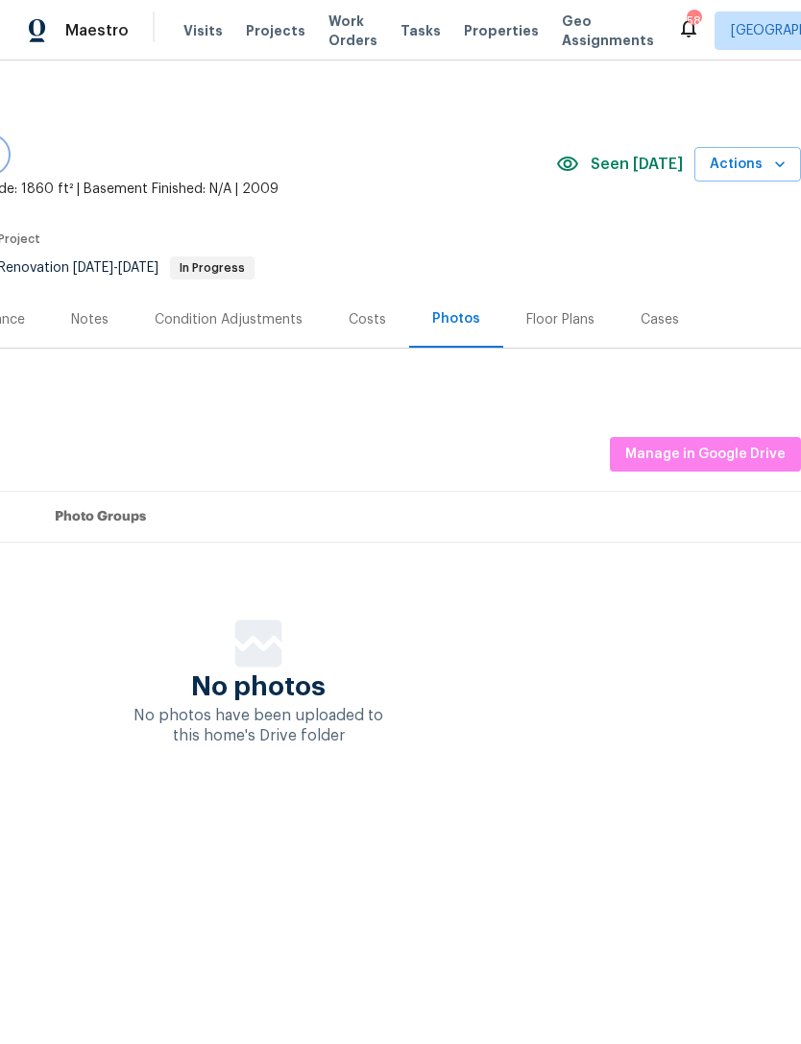
scroll to position [0, 284]
click at [699, 447] on span "Manage in Google Drive" at bounding box center [705, 455] width 160 height 24
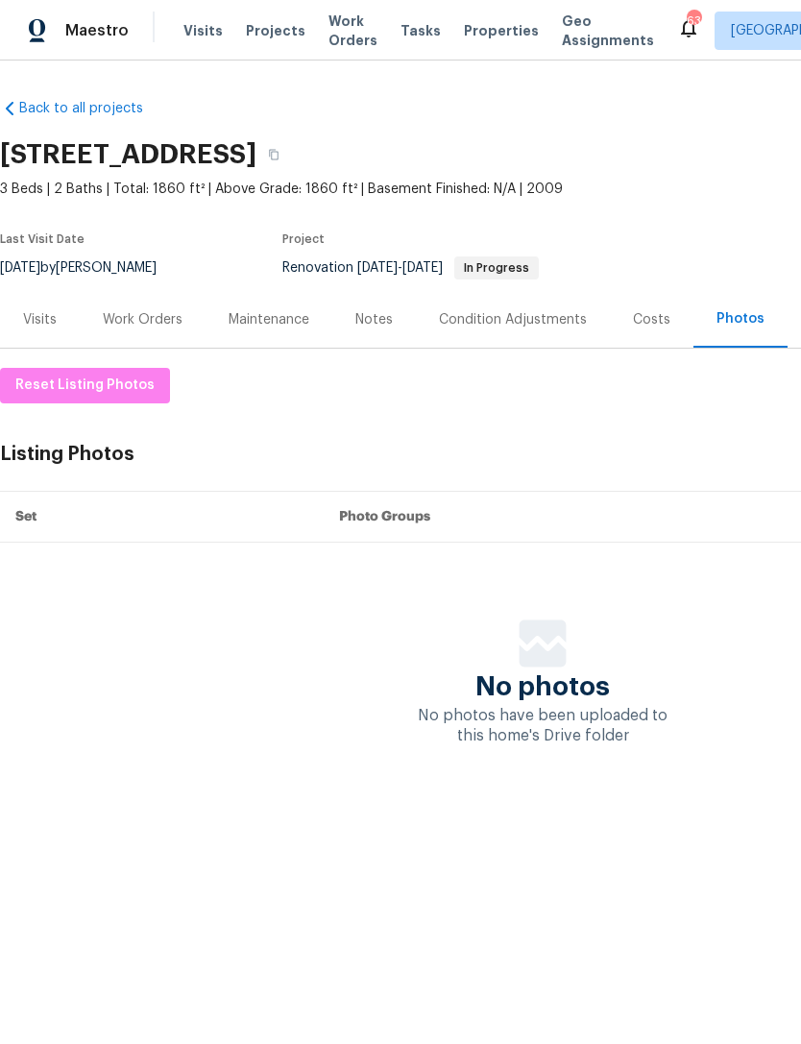
click at [119, 321] on div "Work Orders" at bounding box center [143, 319] width 80 height 19
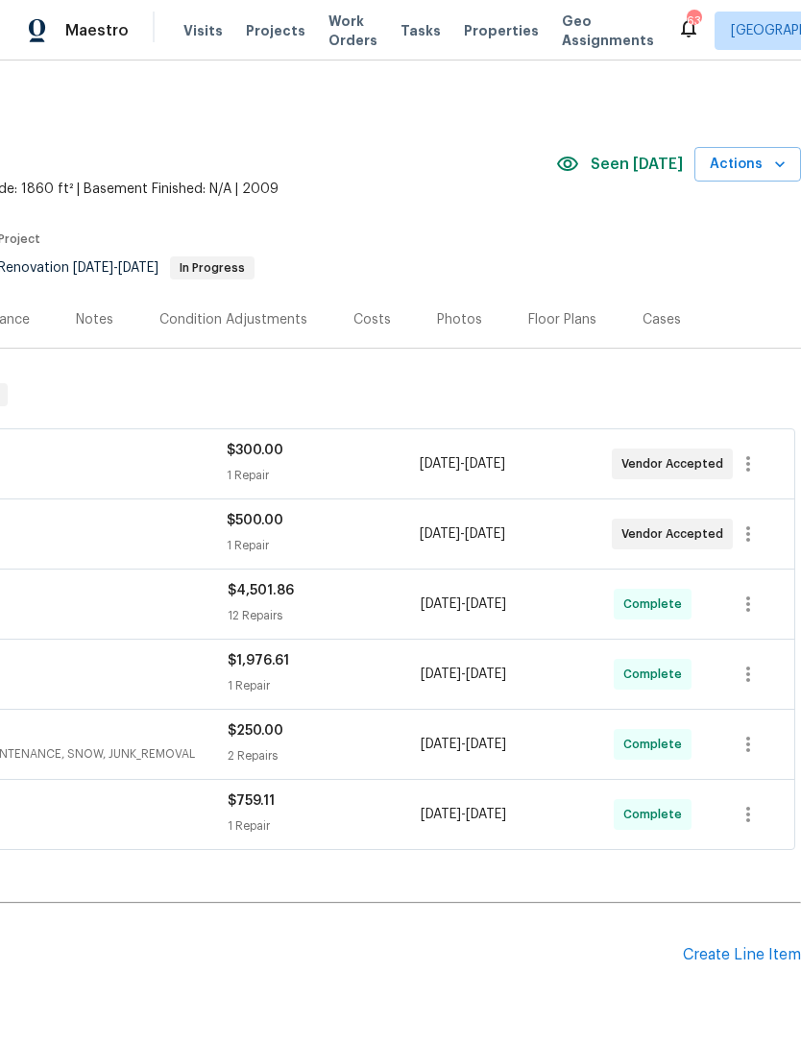
scroll to position [0, 284]
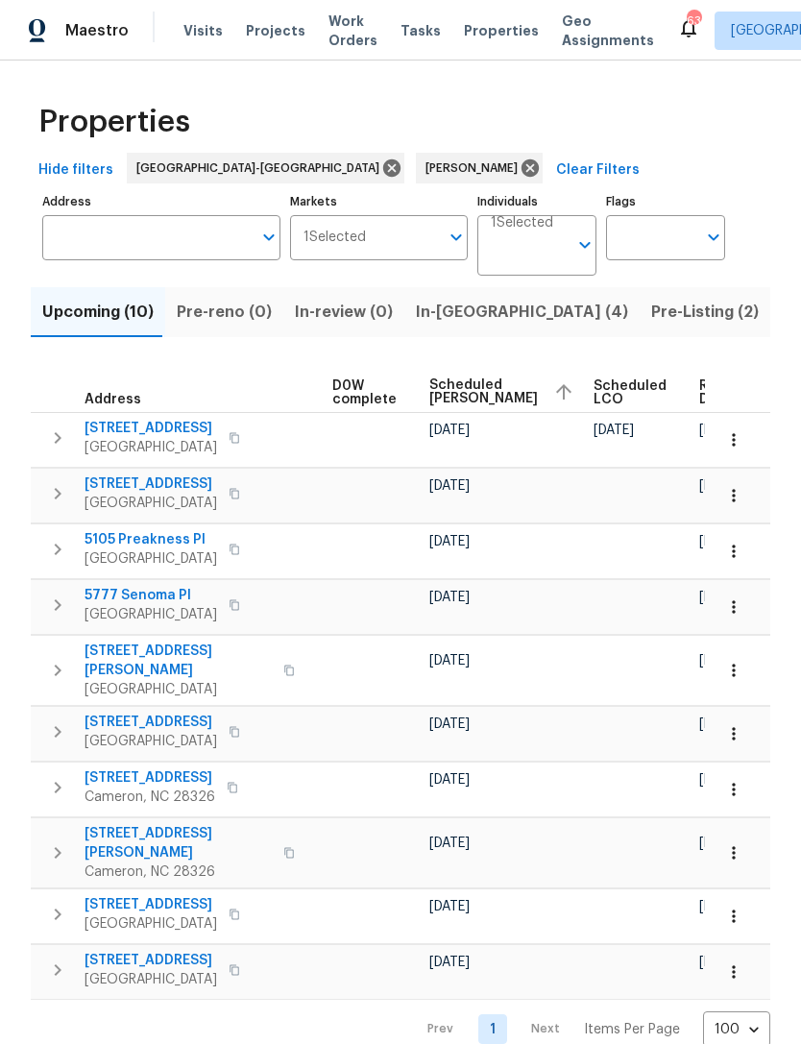
scroll to position [0, 506]
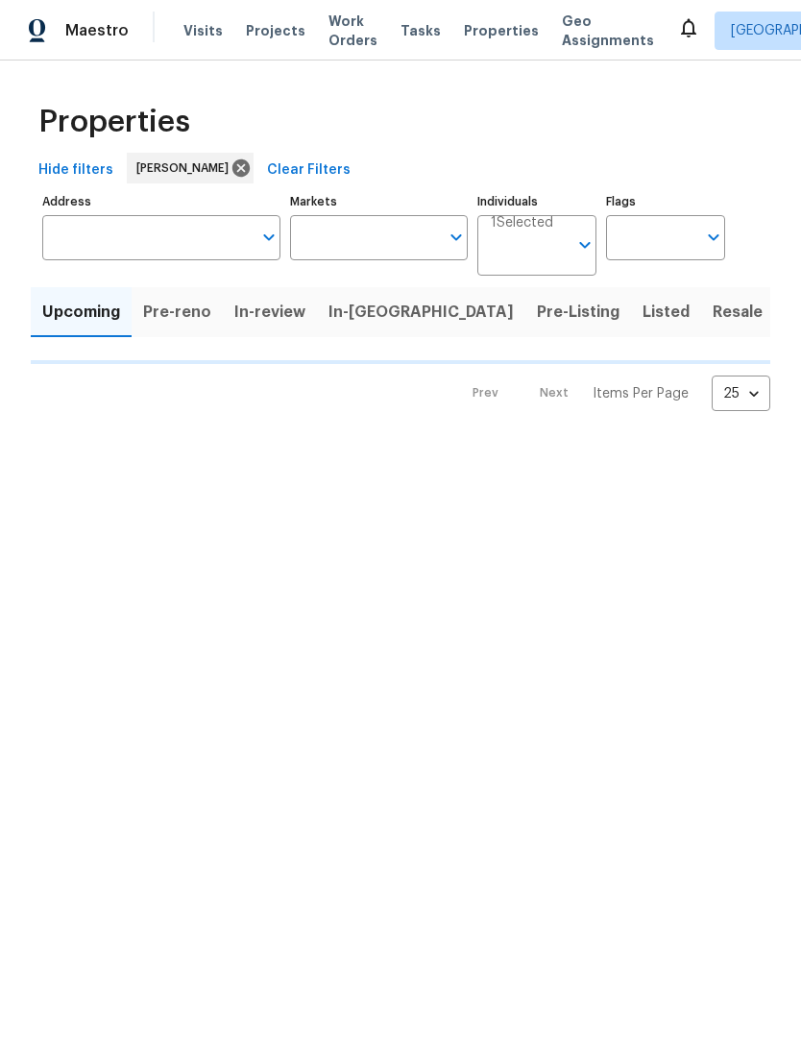
type input "100"
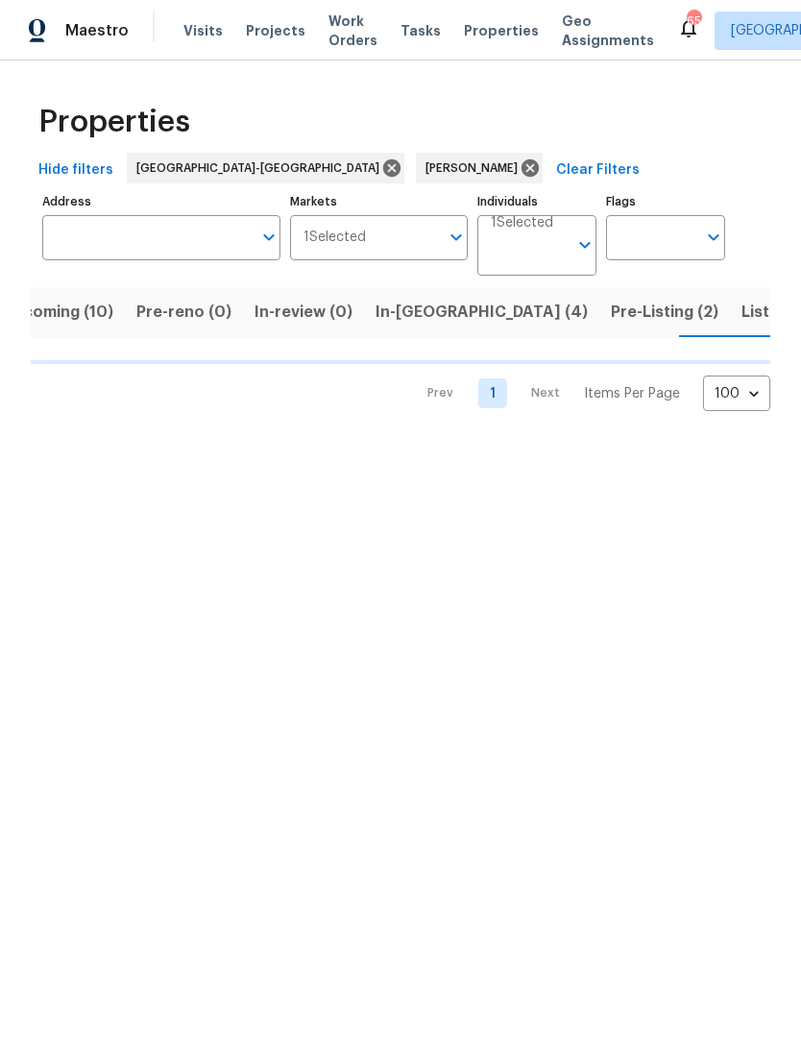
scroll to position [0, 44]
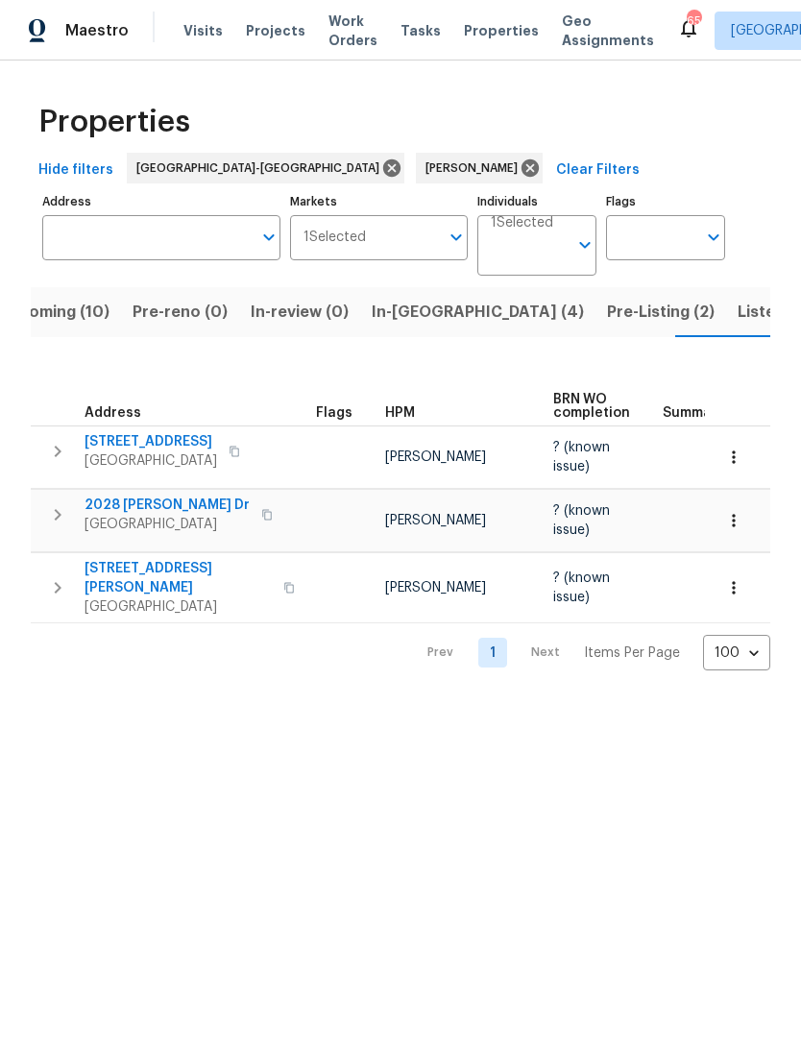
click at [737, 313] on span "Listed (10)" at bounding box center [777, 312] width 81 height 27
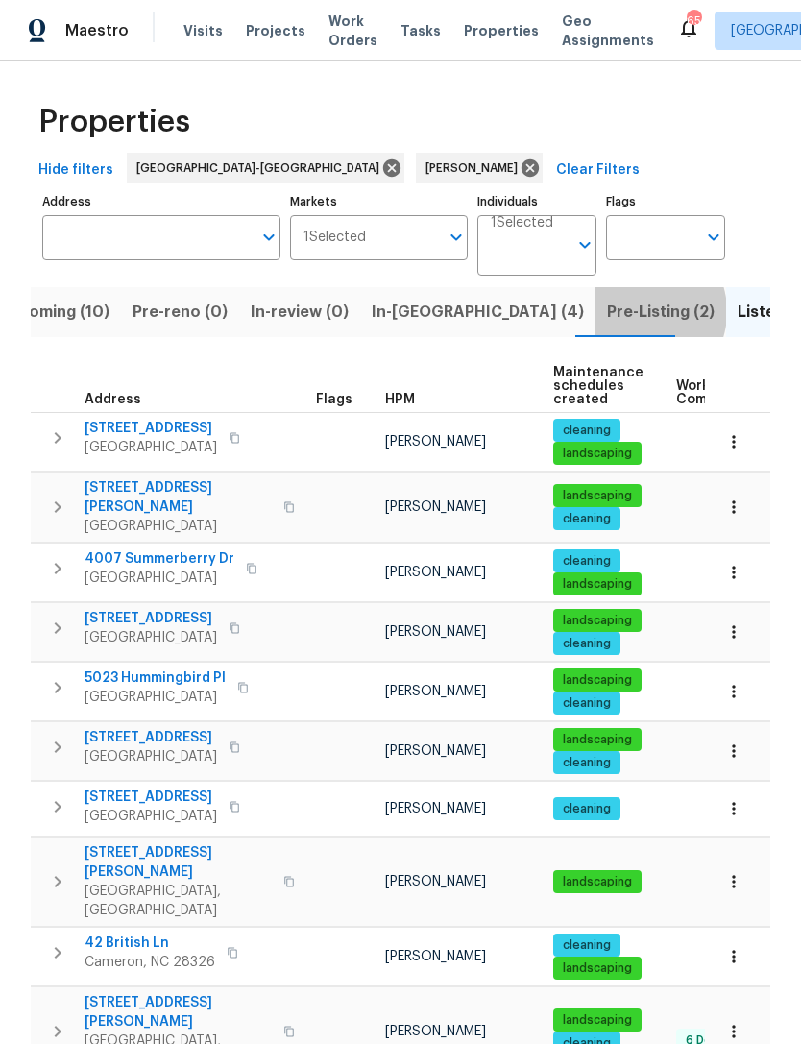
click at [607, 312] on span "Pre-Listing (2)" at bounding box center [661, 312] width 108 height 27
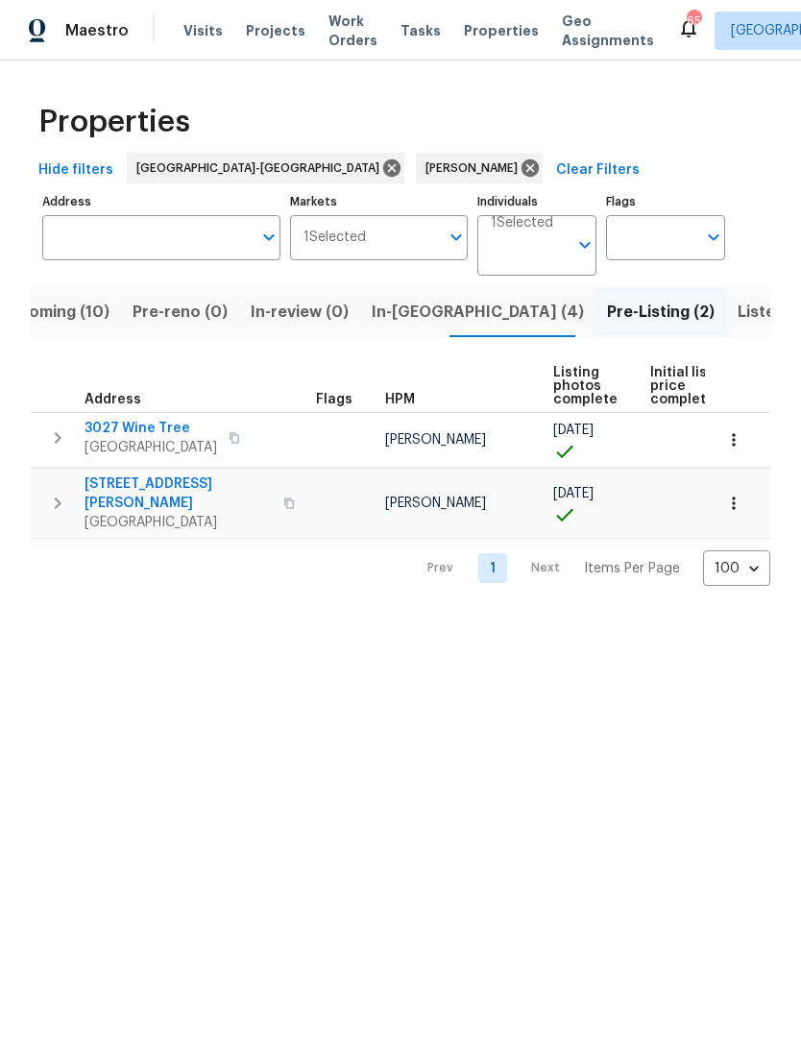
click at [737, 312] on span "Listed (10)" at bounding box center [777, 312] width 81 height 27
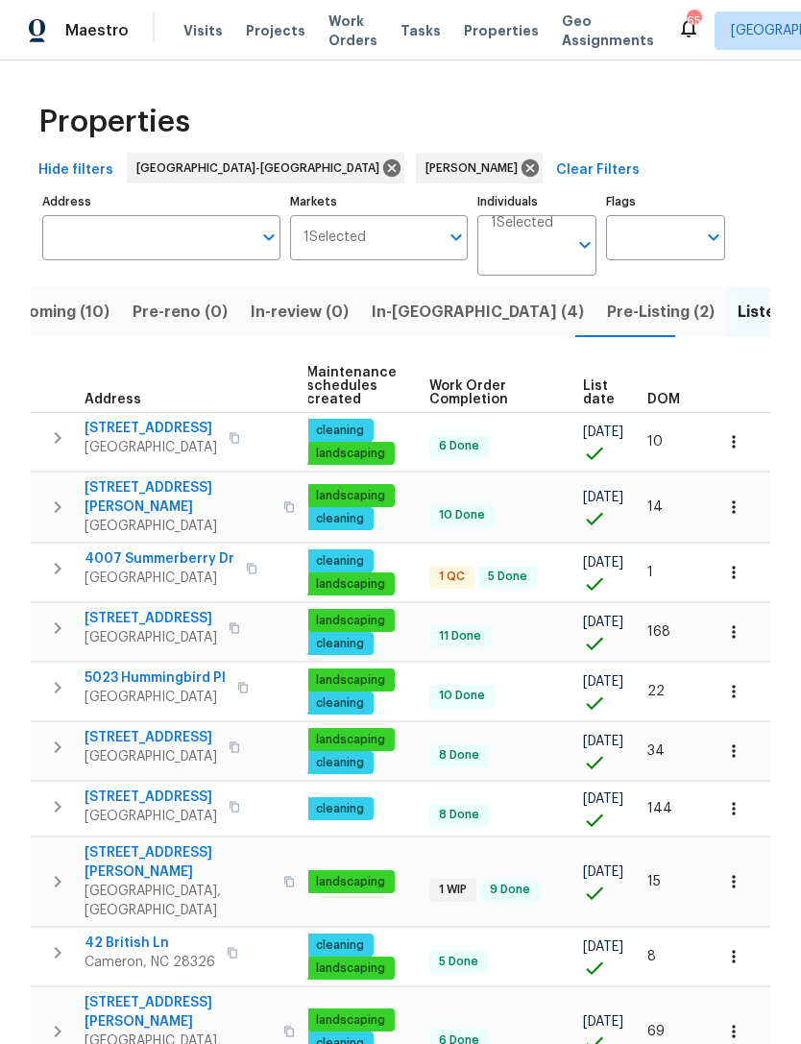
scroll to position [0, 247]
click at [732, 498] on icon "button" at bounding box center [733, 506] width 19 height 19
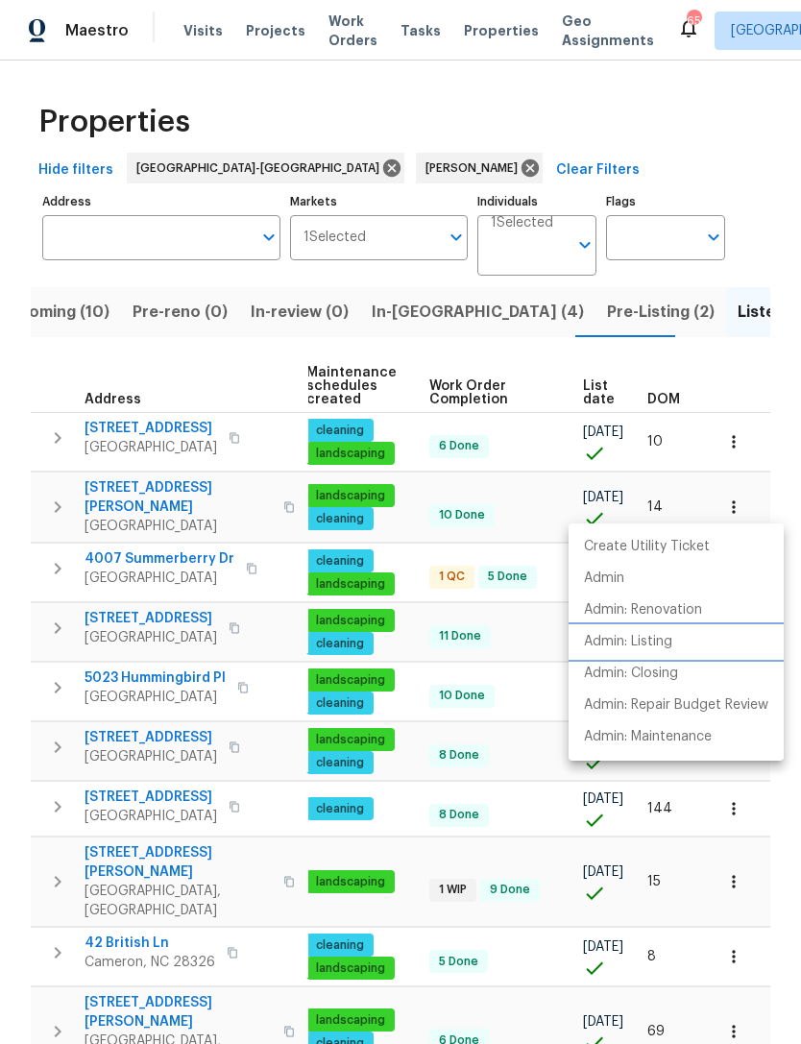
click at [657, 643] on p "Admin: Listing" at bounding box center [628, 642] width 88 height 20
click at [625, 358] on div at bounding box center [400, 522] width 801 height 1044
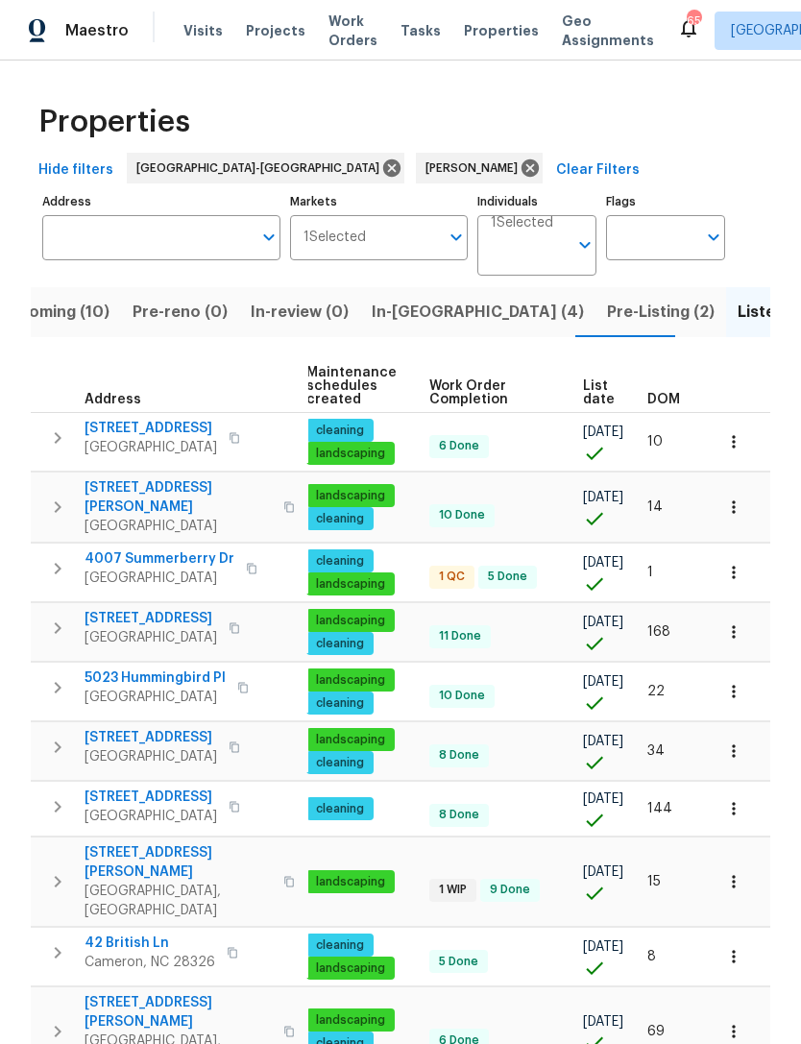
click at [737, 438] on icon "button" at bounding box center [733, 441] width 19 height 19
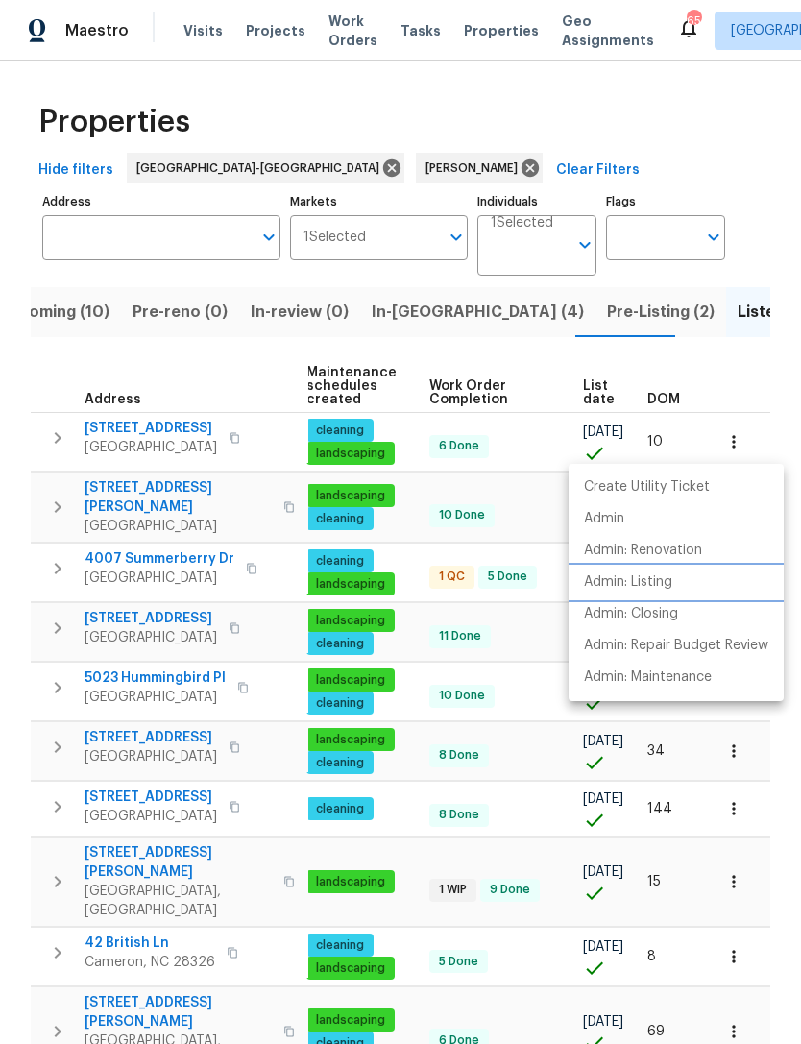
click at [662, 586] on p "Admin: Listing" at bounding box center [628, 582] width 88 height 20
click at [709, 128] on div at bounding box center [400, 522] width 801 height 1044
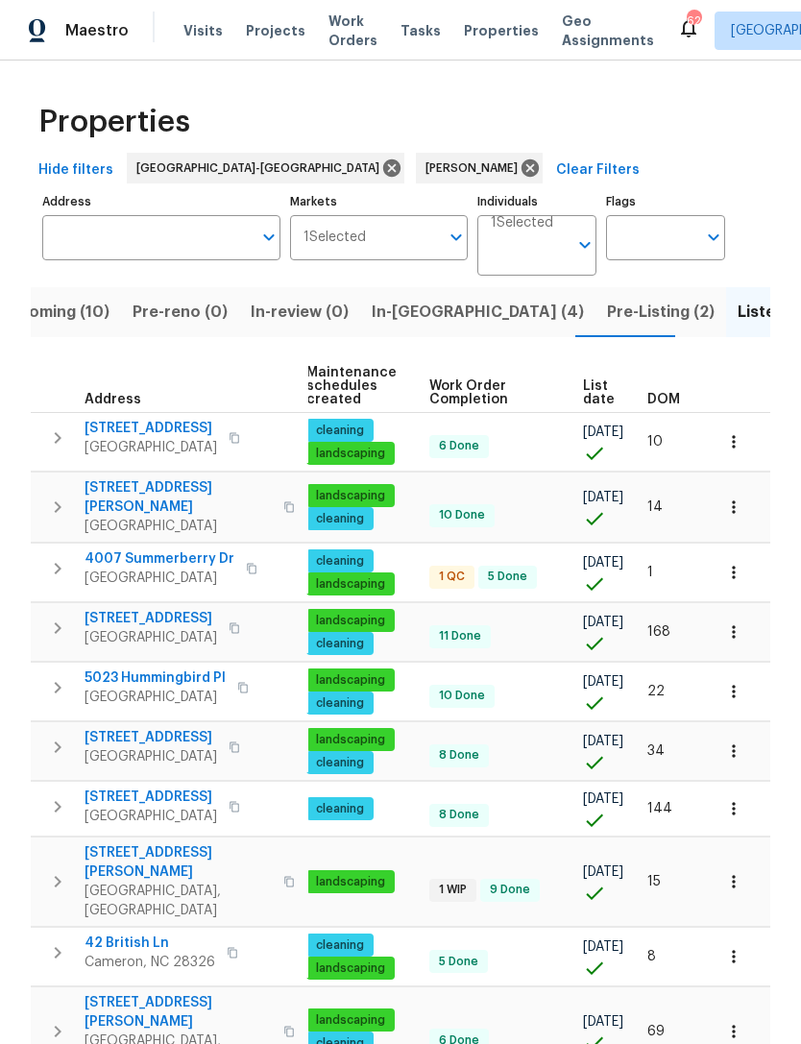
click at [739, 947] on icon "button" at bounding box center [733, 956] width 19 height 19
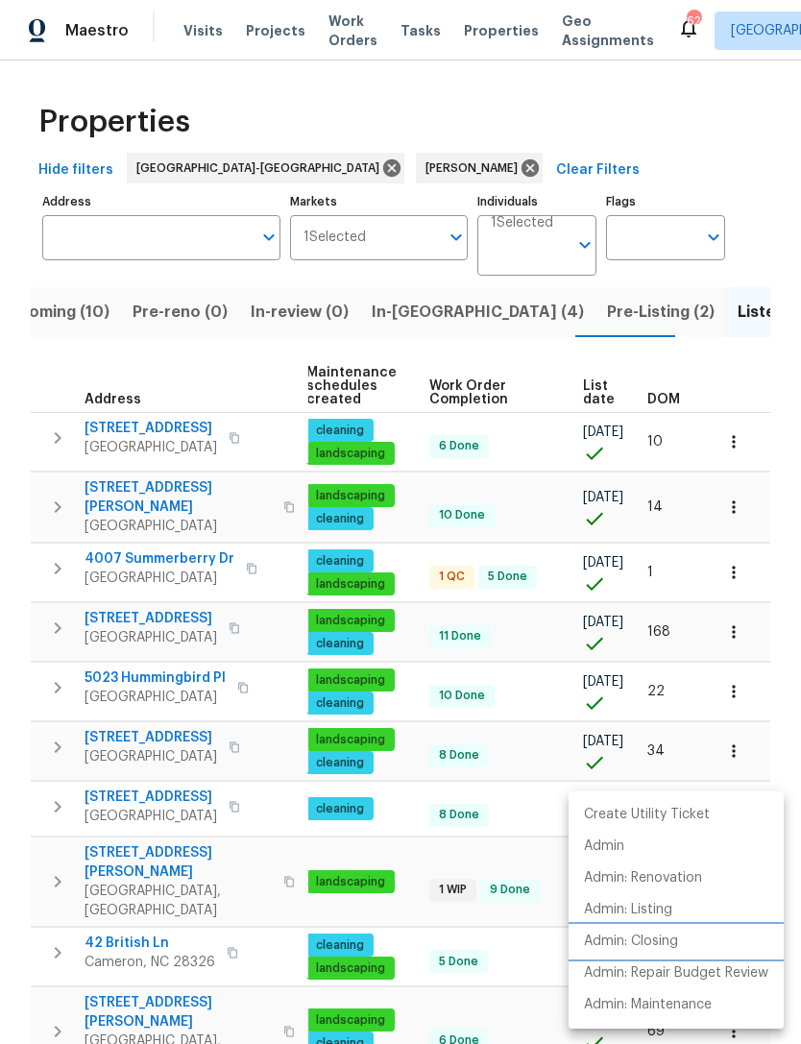
click at [656, 935] on p "Admin: Closing" at bounding box center [631, 941] width 94 height 20
click at [760, 133] on div at bounding box center [400, 522] width 801 height 1044
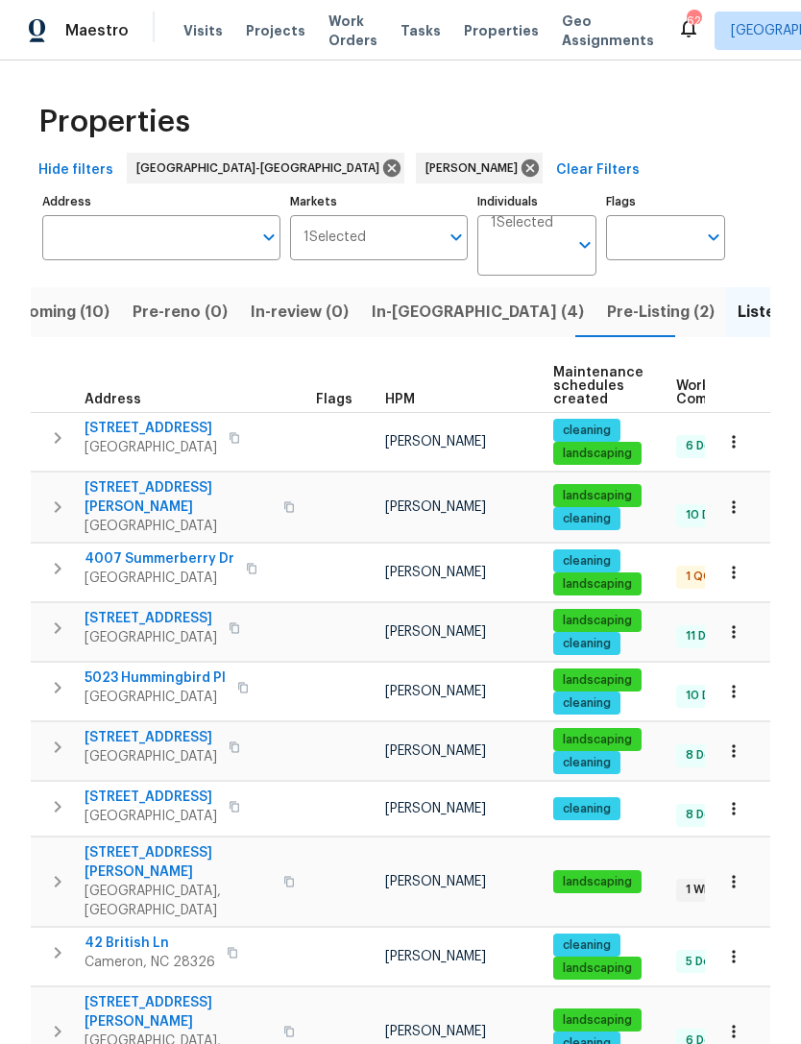
scroll to position [0, 0]
click at [86, 299] on span "Upcoming (10)" at bounding box center [53, 312] width 111 height 27
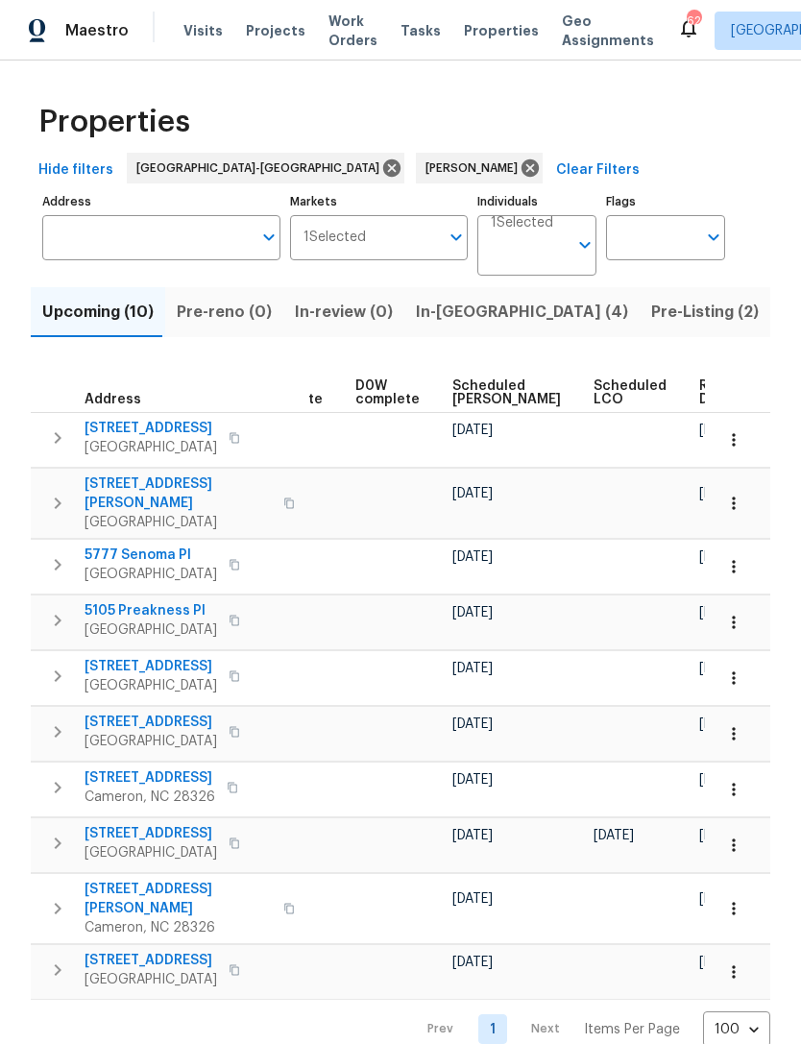
scroll to position [0, 483]
click at [481, 400] on span "Scheduled [PERSON_NAME]" at bounding box center [507, 392] width 108 height 27
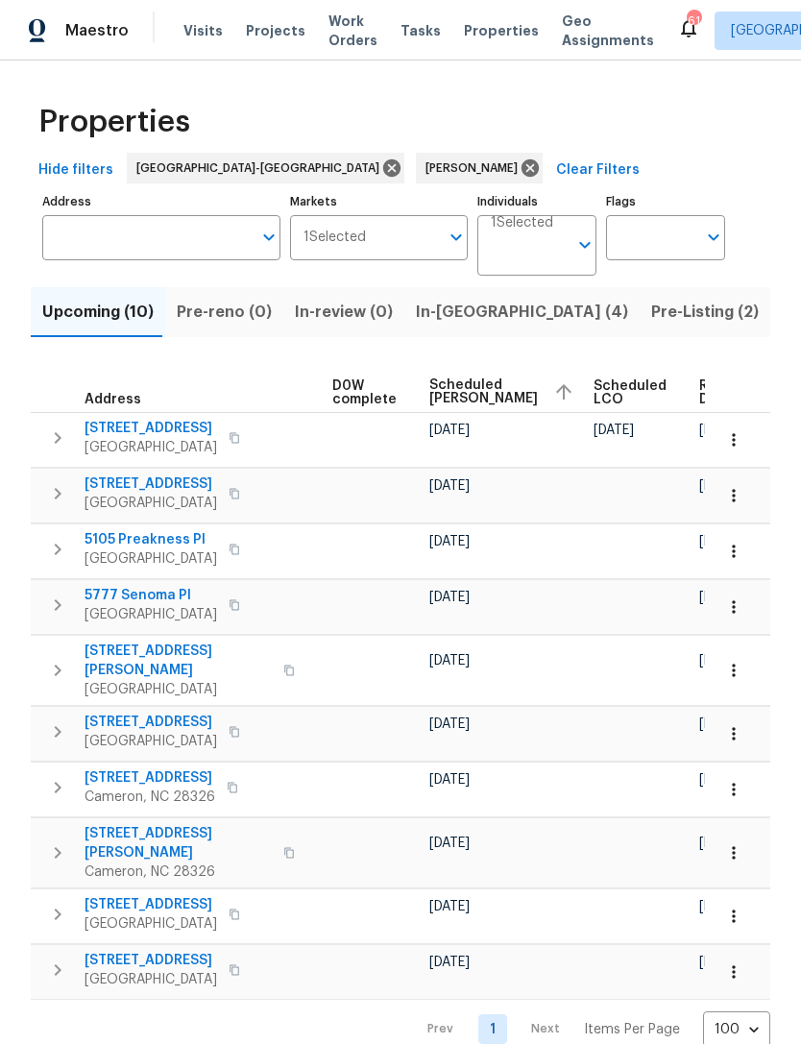
scroll to position [0, 506]
